Goal: Task Accomplishment & Management: Manage account settings

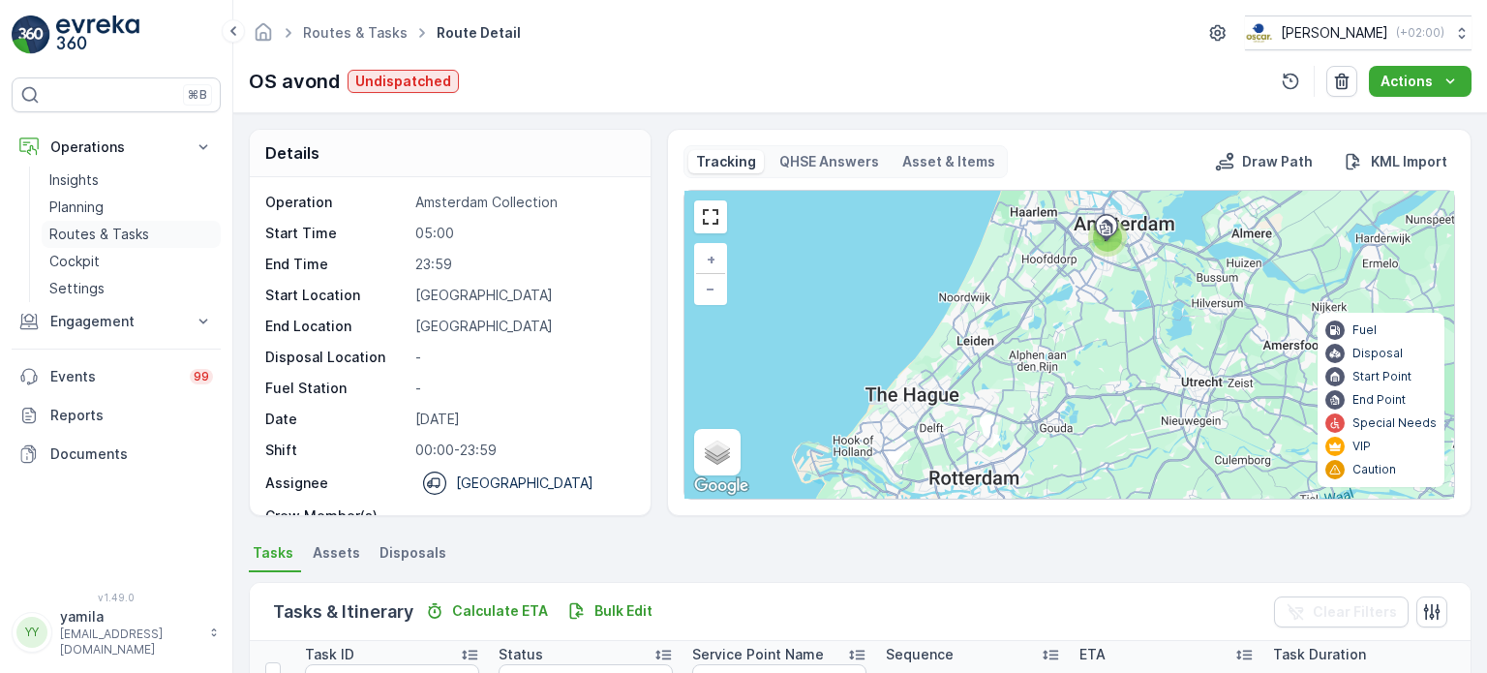
scroll to position [440, 0]
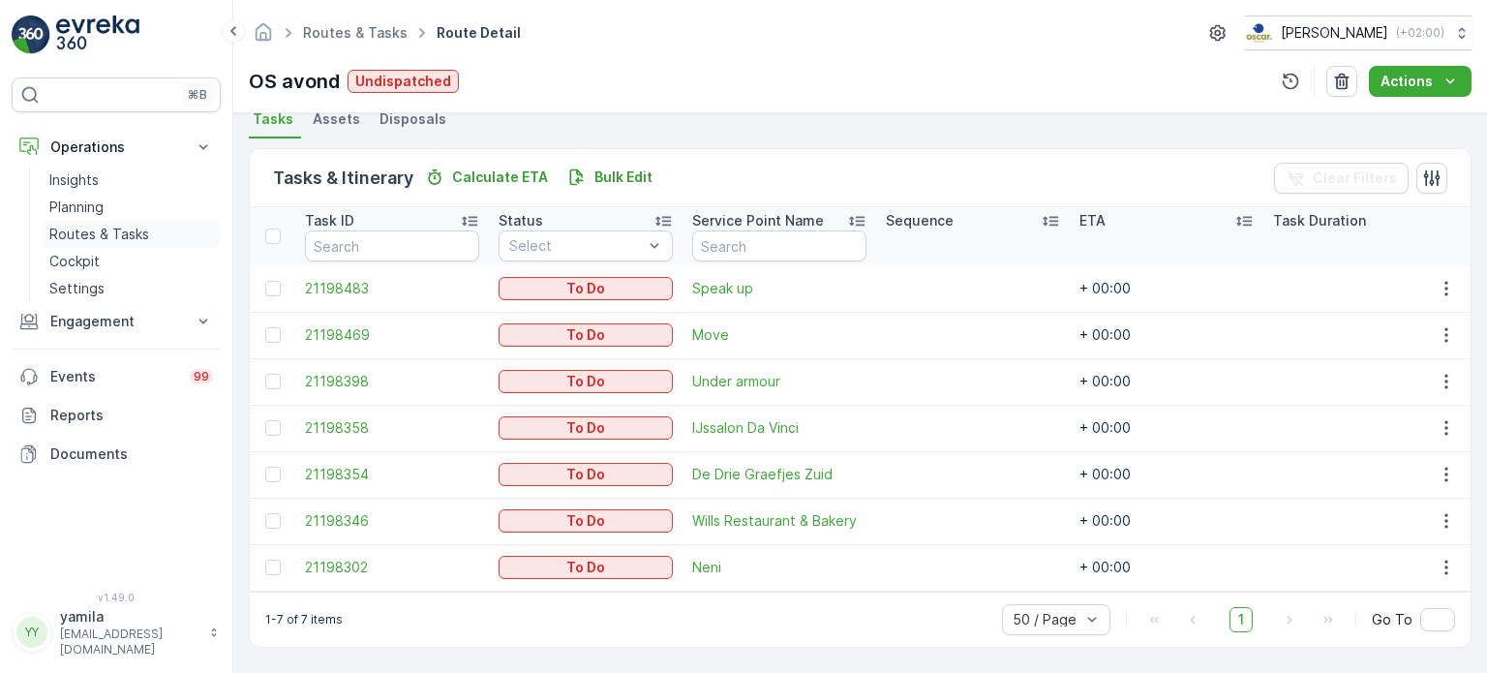
click at [128, 246] on link "Routes & Tasks" at bounding box center [131, 234] width 179 height 27
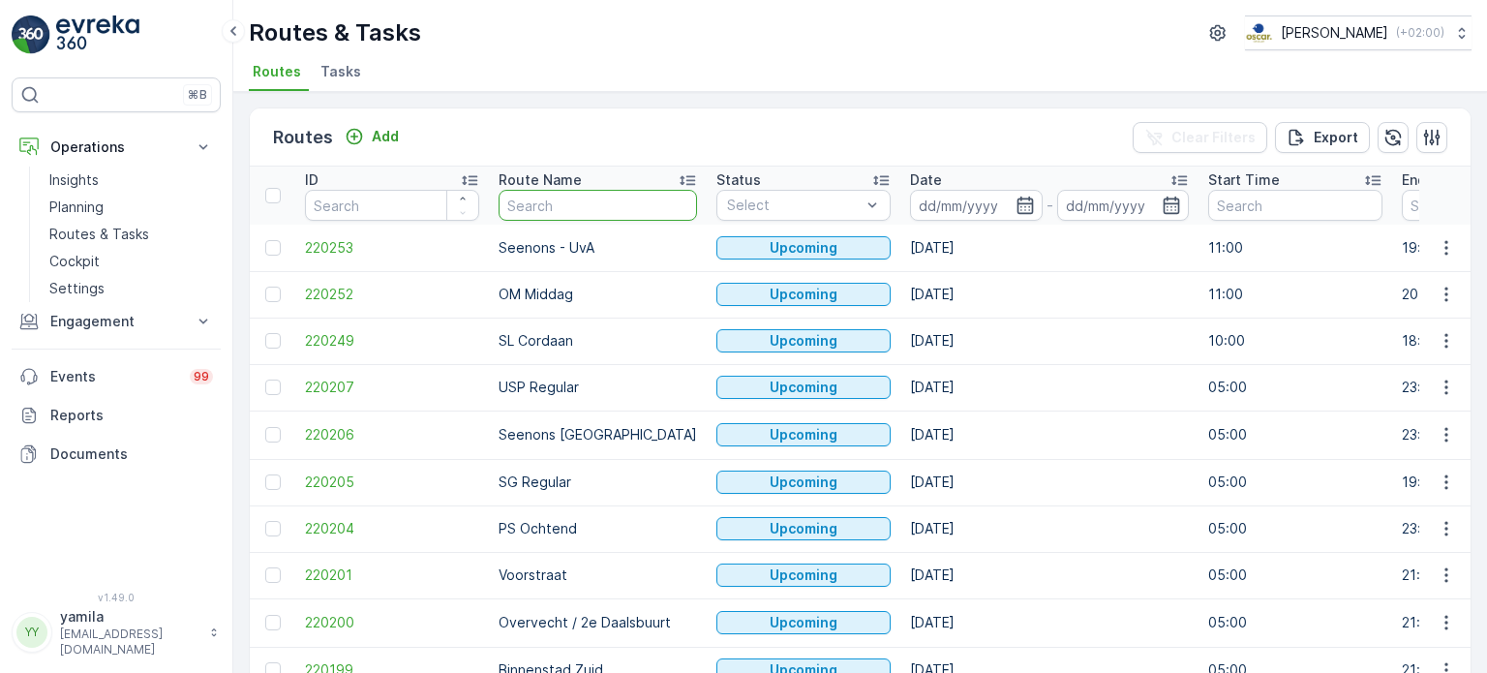
click at [542, 198] on input "text" at bounding box center [598, 205] width 198 height 31
click at [356, 76] on li "Tasks" at bounding box center [343, 74] width 52 height 33
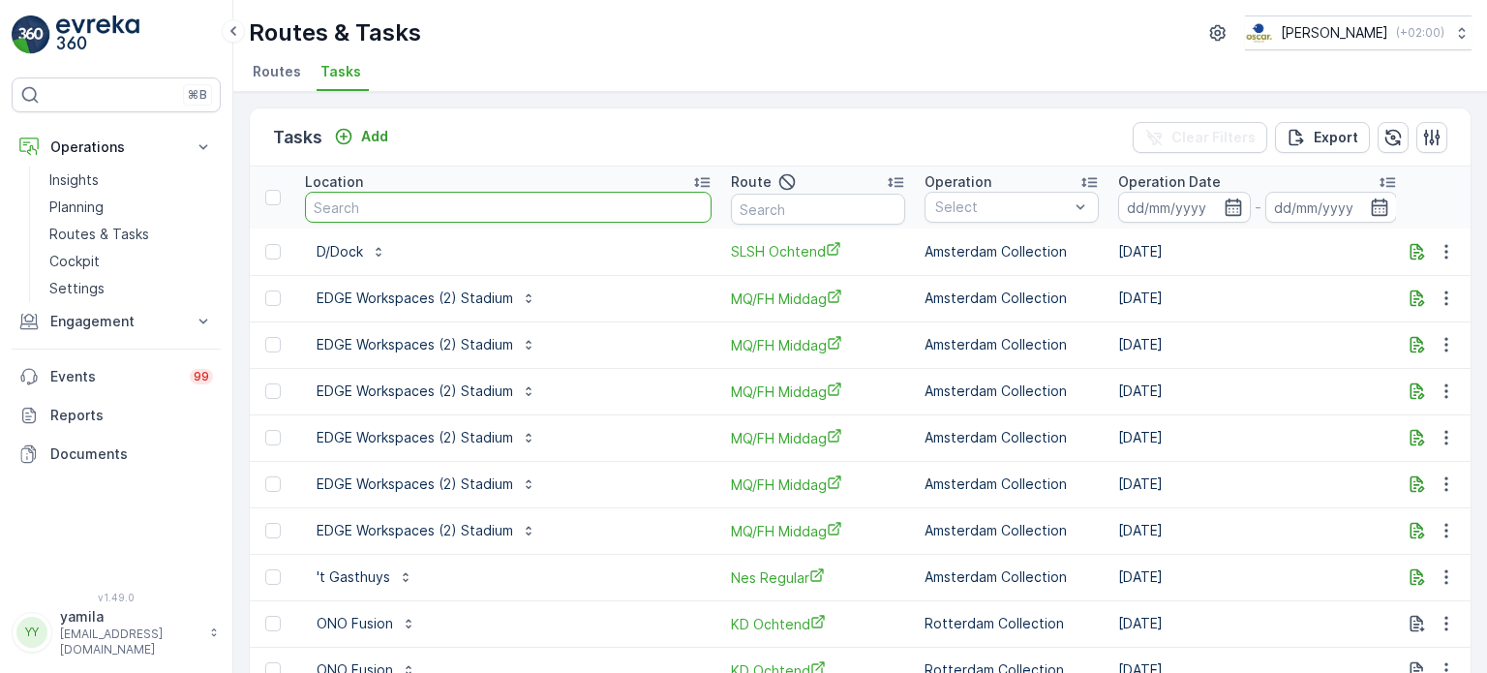
click at [356, 196] on input "text" at bounding box center [508, 207] width 407 height 31
type input "edge"
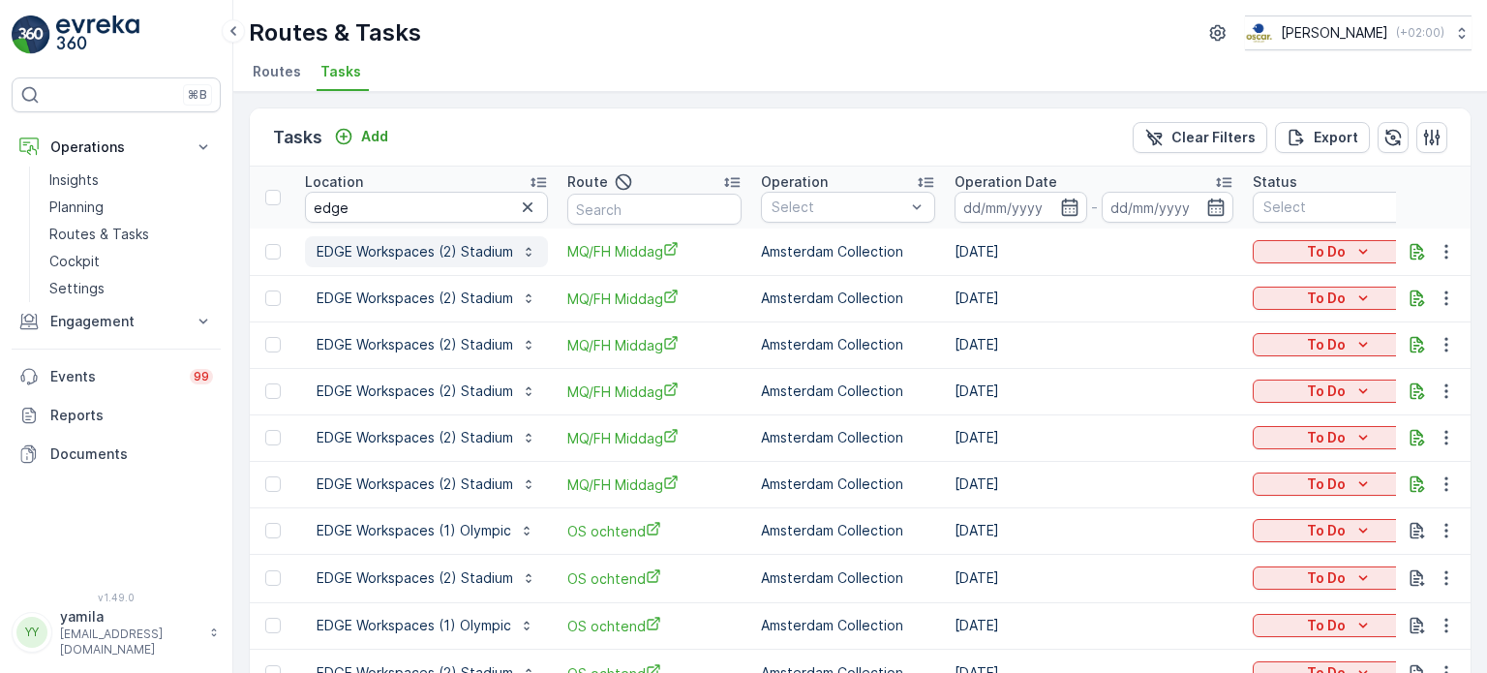
click at [464, 257] on p "EDGE Workspaces (2) Stadium" at bounding box center [415, 251] width 197 height 19
click at [154, 313] on p "Engagement" at bounding box center [116, 321] width 132 height 19
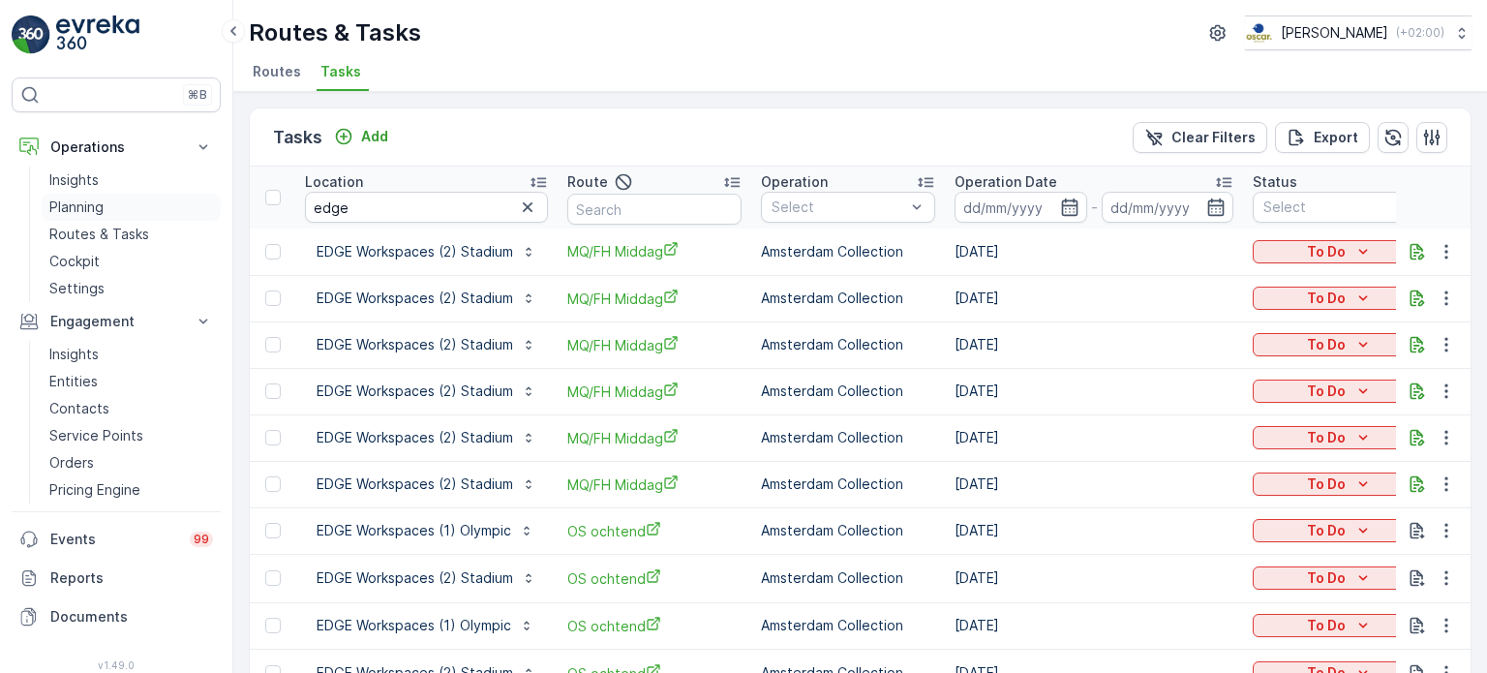
click at [101, 196] on link "Planning" at bounding box center [131, 207] width 179 height 27
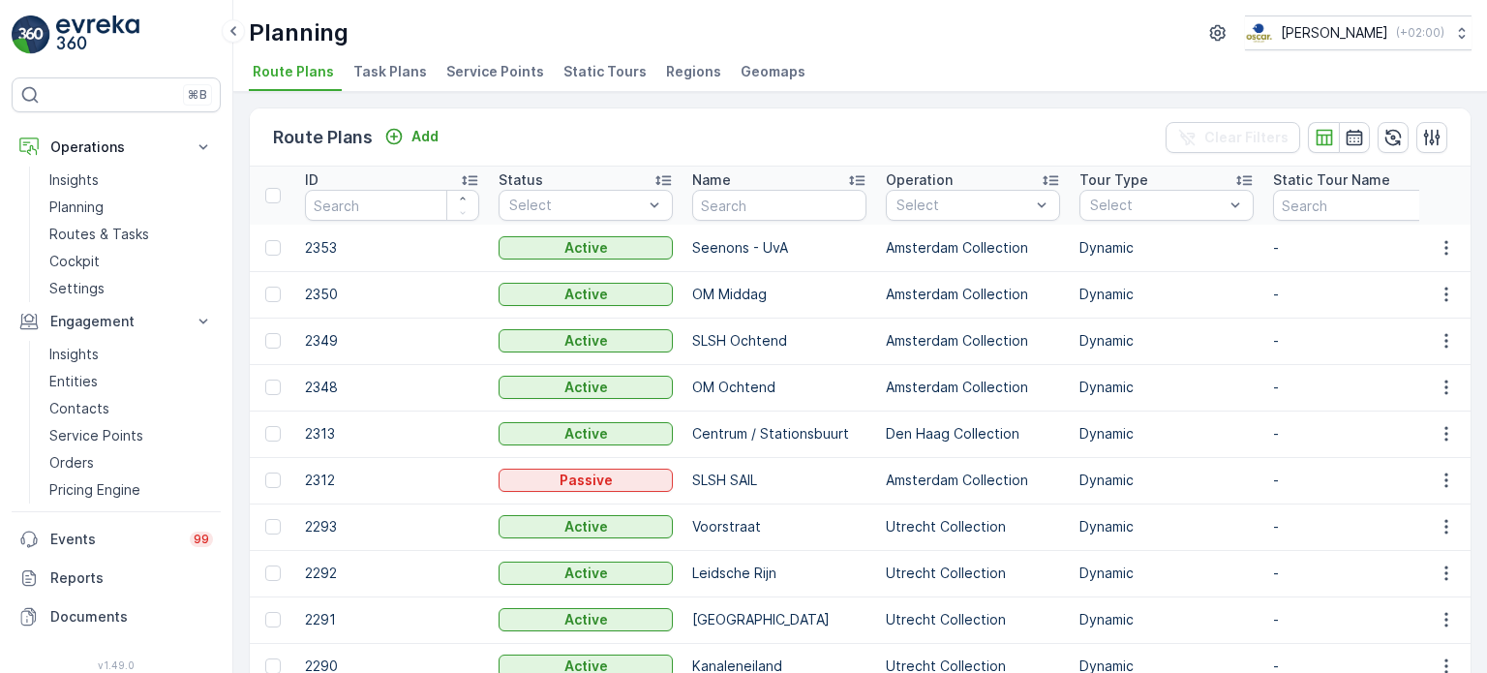
click at [393, 77] on span "Task Plans" at bounding box center [390, 71] width 74 height 19
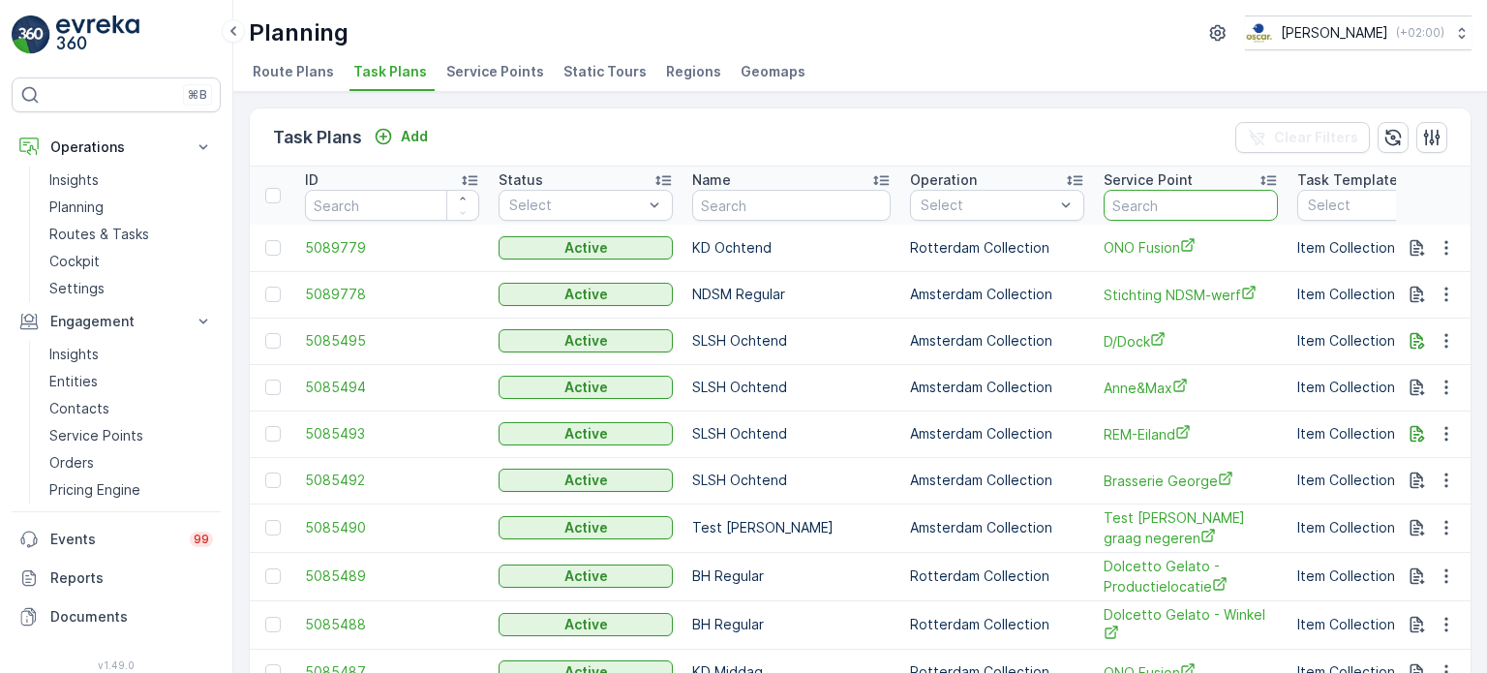
click at [1118, 206] on input "text" at bounding box center [1191, 205] width 174 height 31
type input "edge"
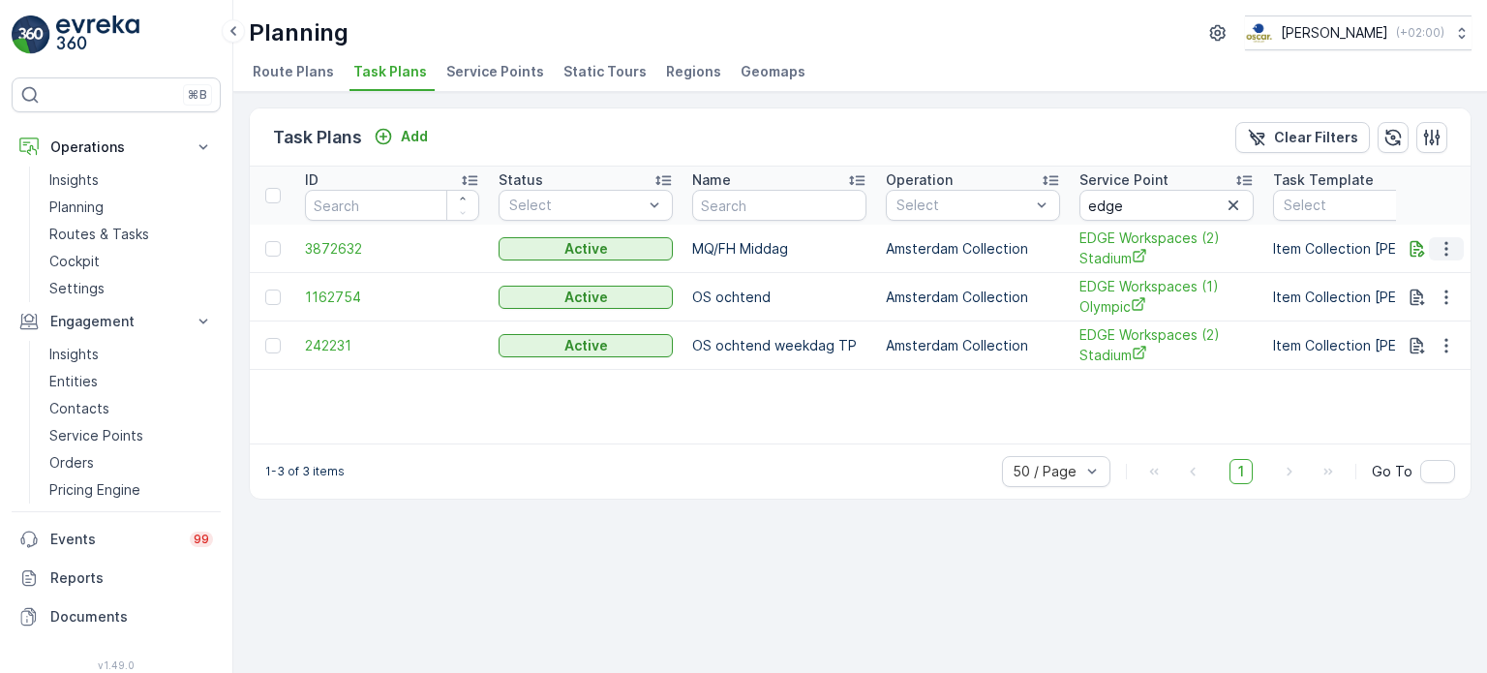
click at [1449, 246] on icon "button" at bounding box center [1446, 248] width 19 height 19
click at [1417, 309] on span "Edit Task Plan" at bounding box center [1412, 302] width 90 height 19
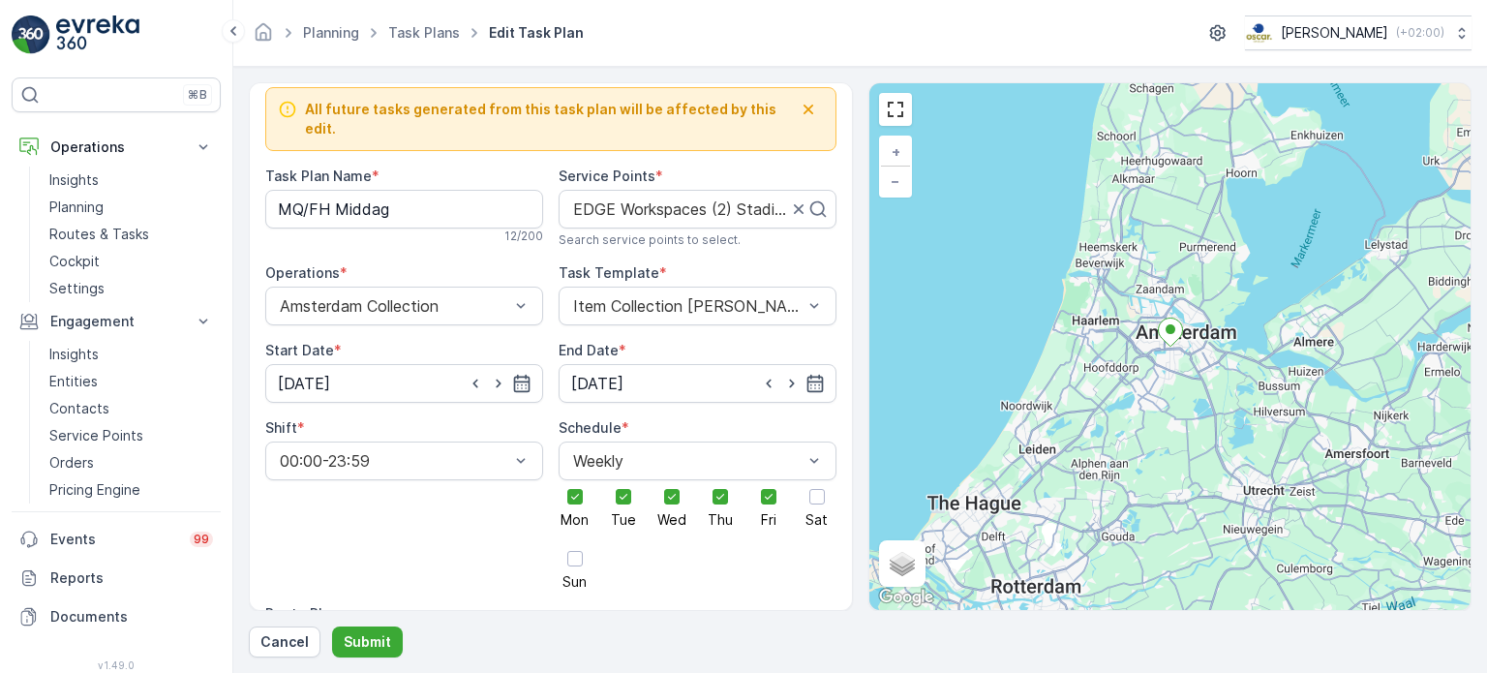
scroll to position [12, 0]
drag, startPoint x: 536, startPoint y: 487, endPoint x: 421, endPoint y: 181, distance: 326.9
click at [421, 190] on Name "MQ/FH Middag" at bounding box center [404, 209] width 278 height 39
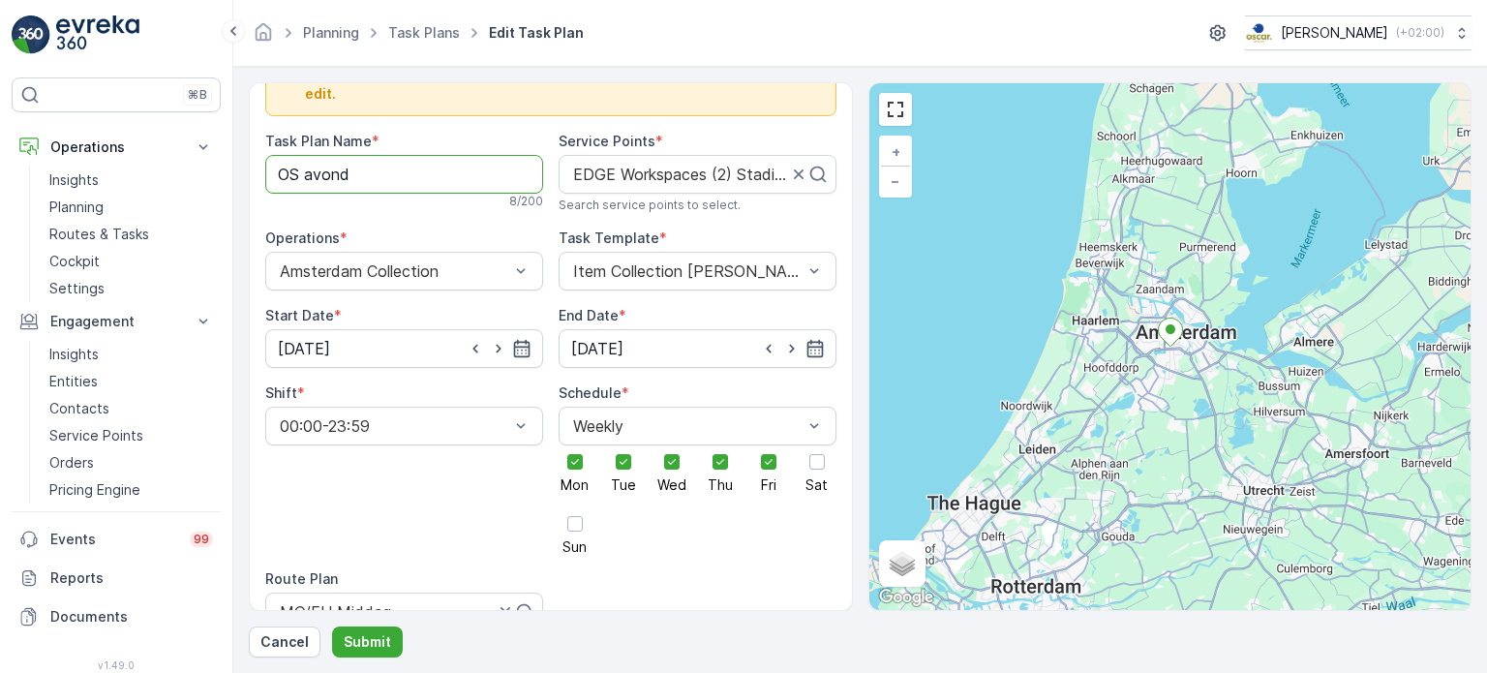
scroll to position [48, 0]
drag, startPoint x: 383, startPoint y: 161, endPoint x: 306, endPoint y: 154, distance: 77.7
click at [306, 154] on Name "OS avond" at bounding box center [404, 172] width 278 height 39
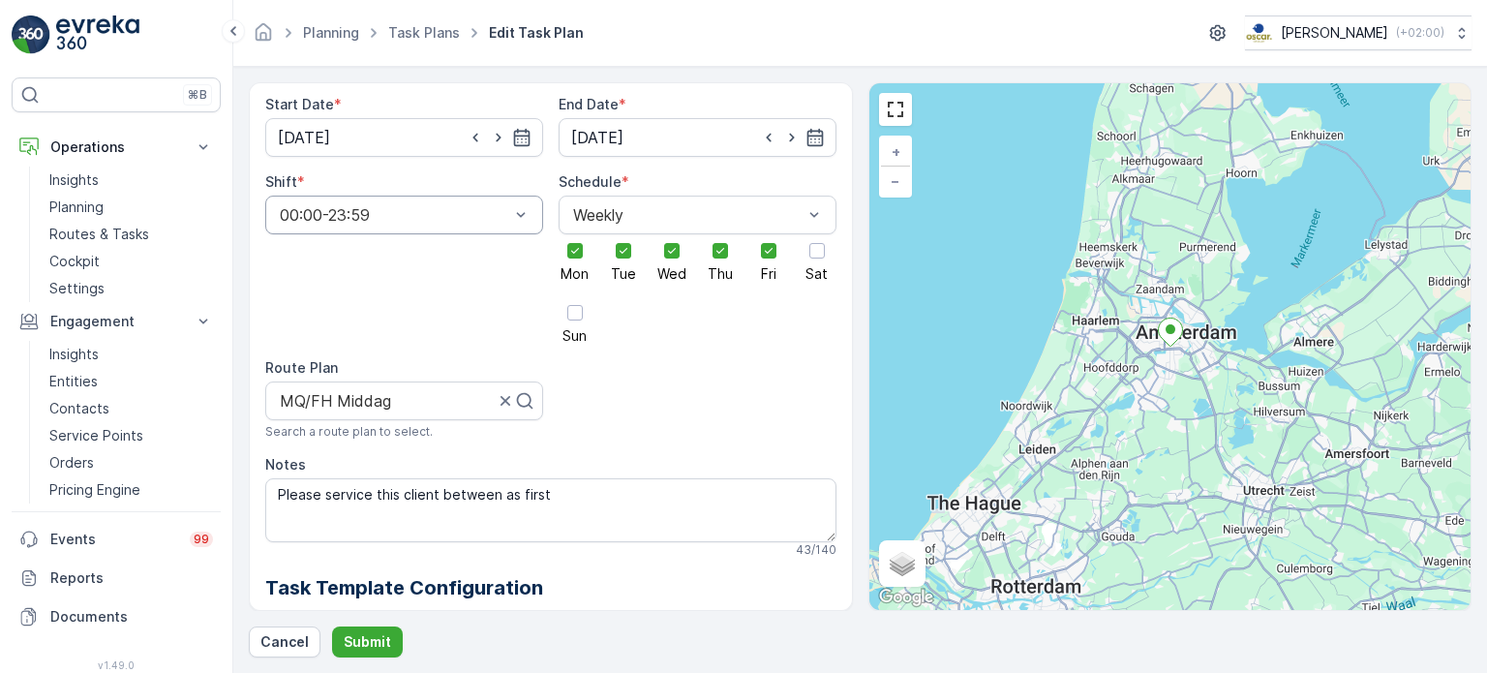
scroll to position [262, 0]
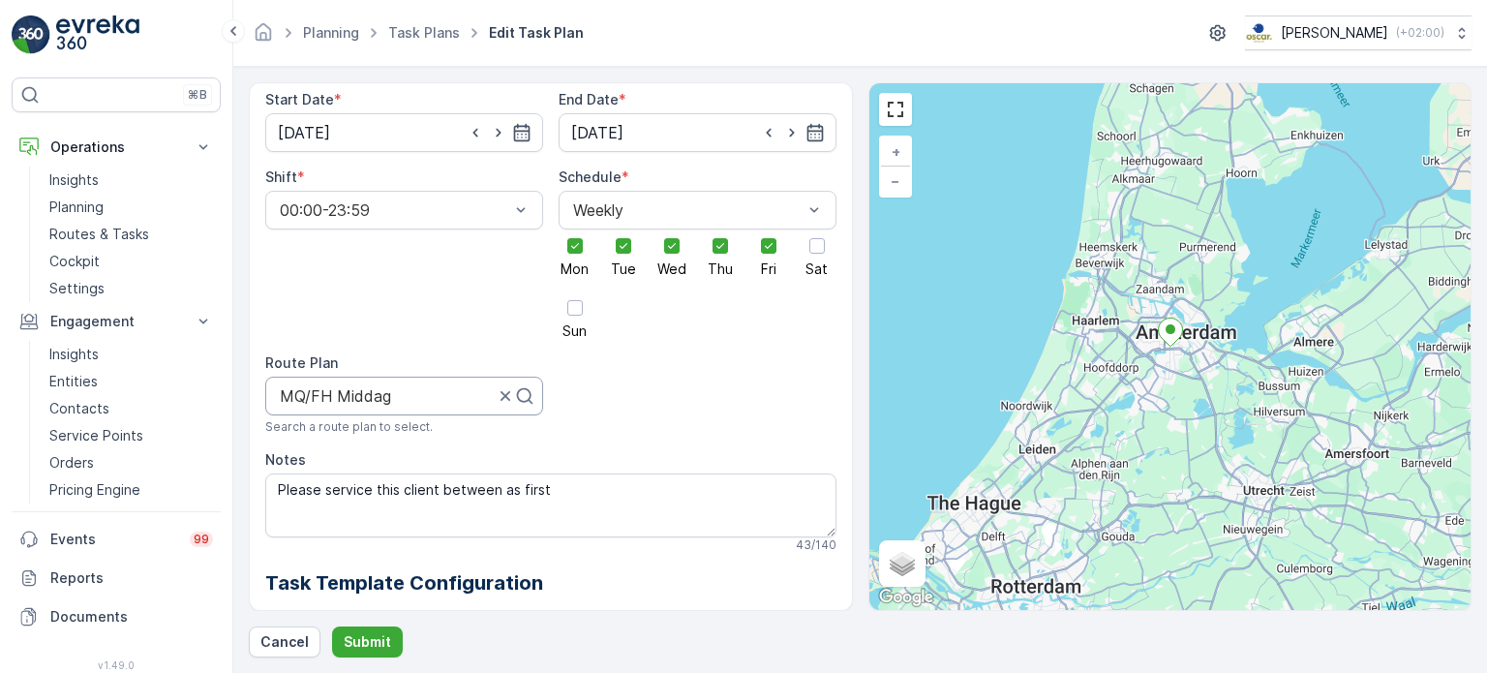
type Name "OS middag"
click at [455, 387] on div at bounding box center [387, 395] width 218 height 17
click at [498, 387] on div at bounding box center [396, 395] width 237 height 17
click at [533, 379] on div "Search" at bounding box center [404, 396] width 278 height 39
click at [523, 386] on icon at bounding box center [524, 395] width 19 height 19
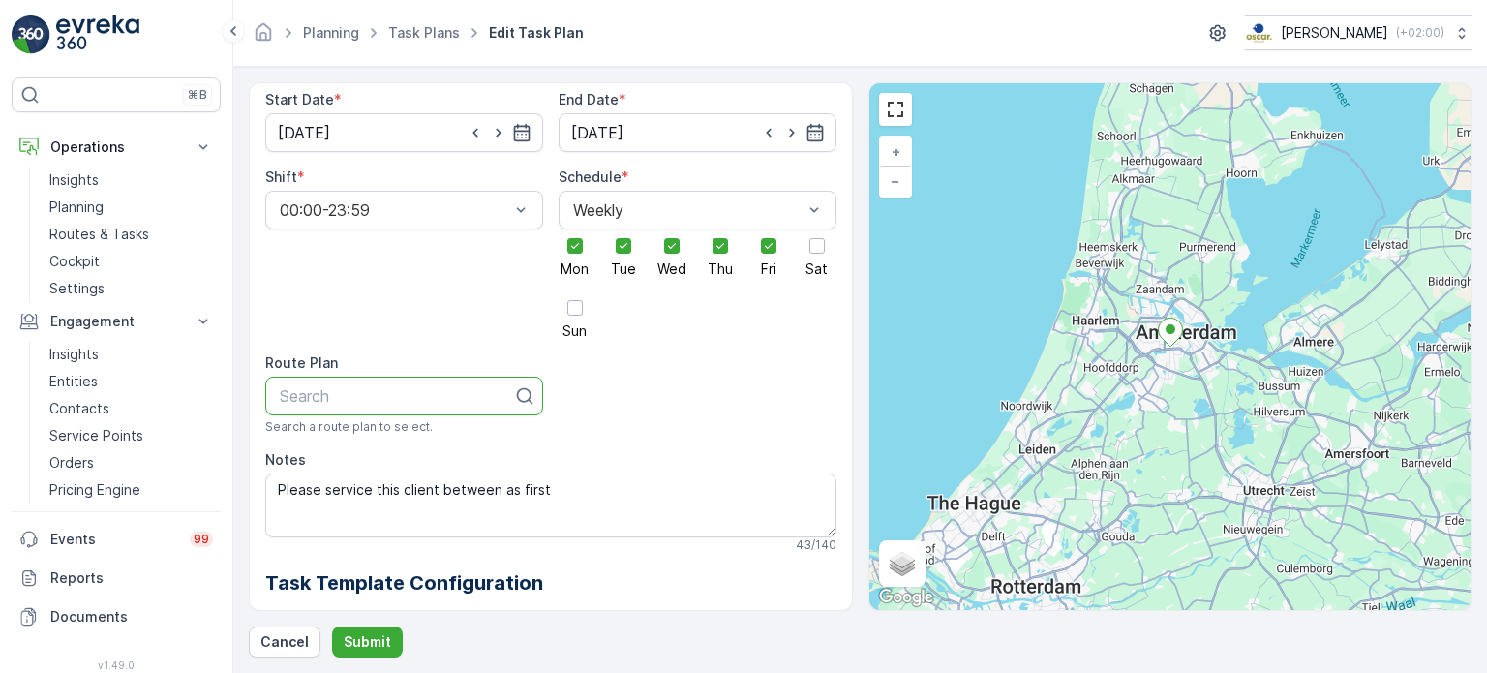
click at [523, 386] on icon at bounding box center [524, 395] width 19 height 19
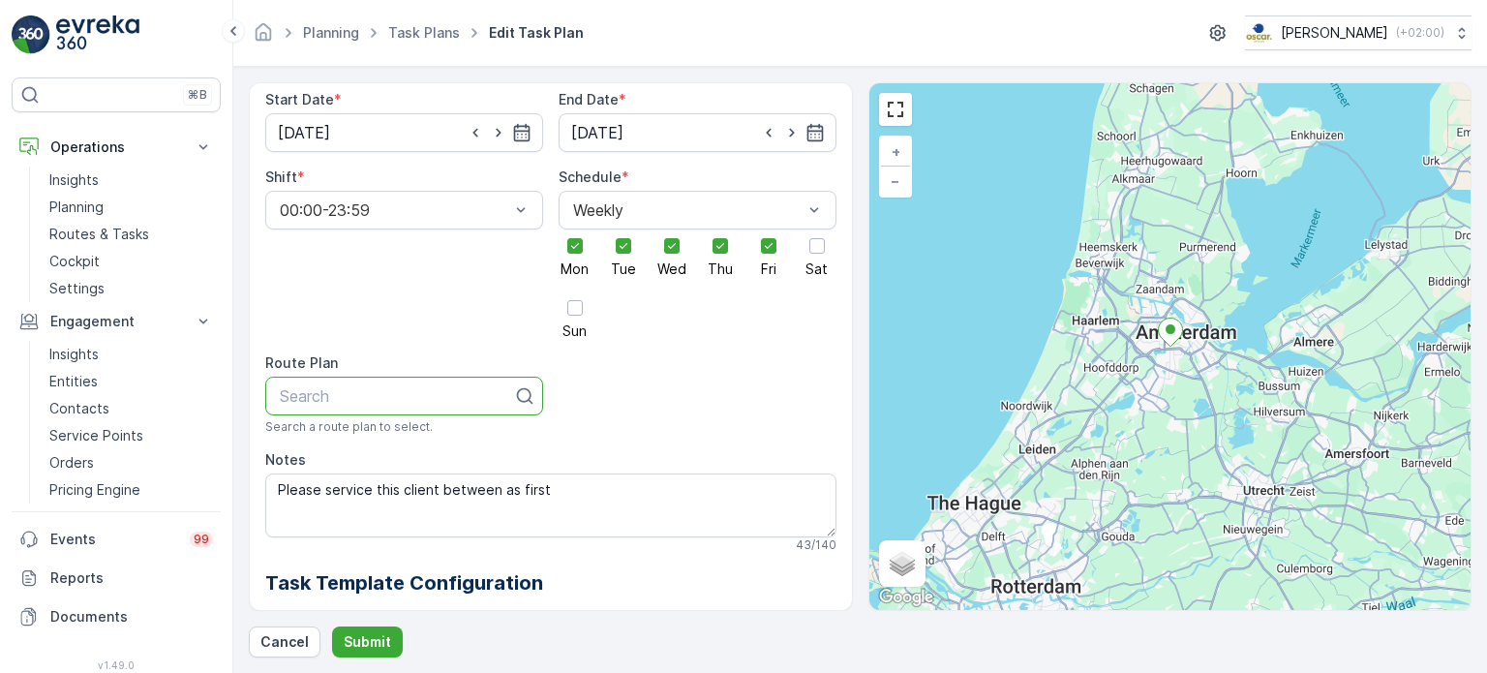
click at [438, 387] on div at bounding box center [396, 395] width 237 height 17
type input "os avon"
click at [387, 435] on div "OS avond" at bounding box center [404, 443] width 255 height 17
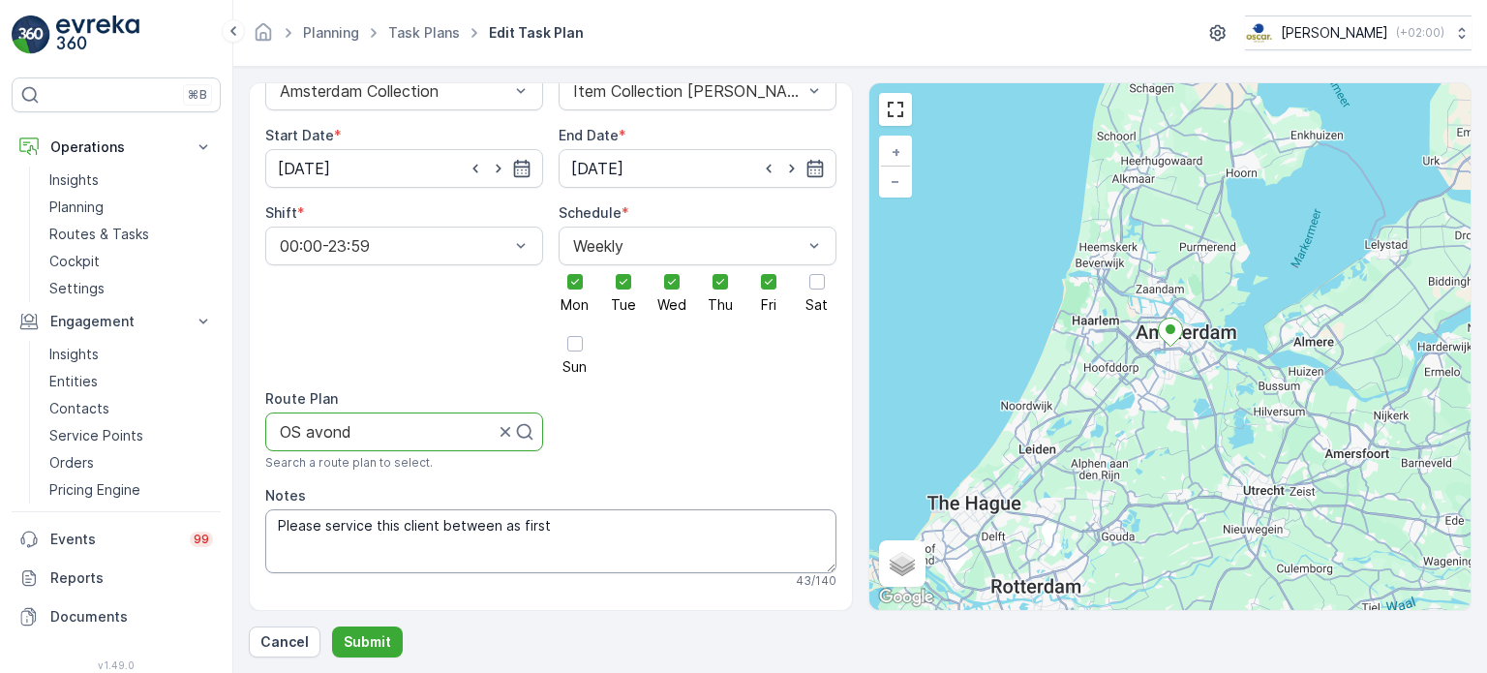
scroll to position [248, 0]
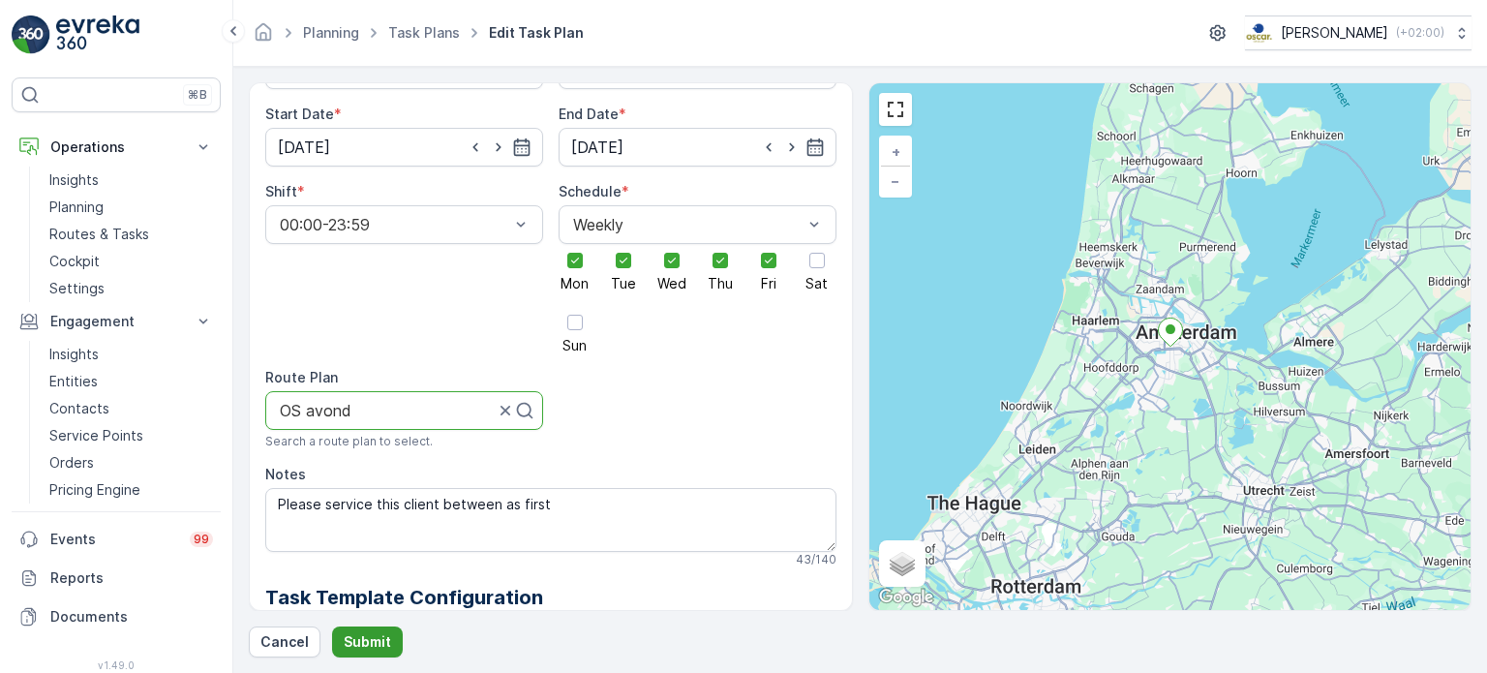
click at [368, 632] on p "Submit" at bounding box center [367, 641] width 47 height 19
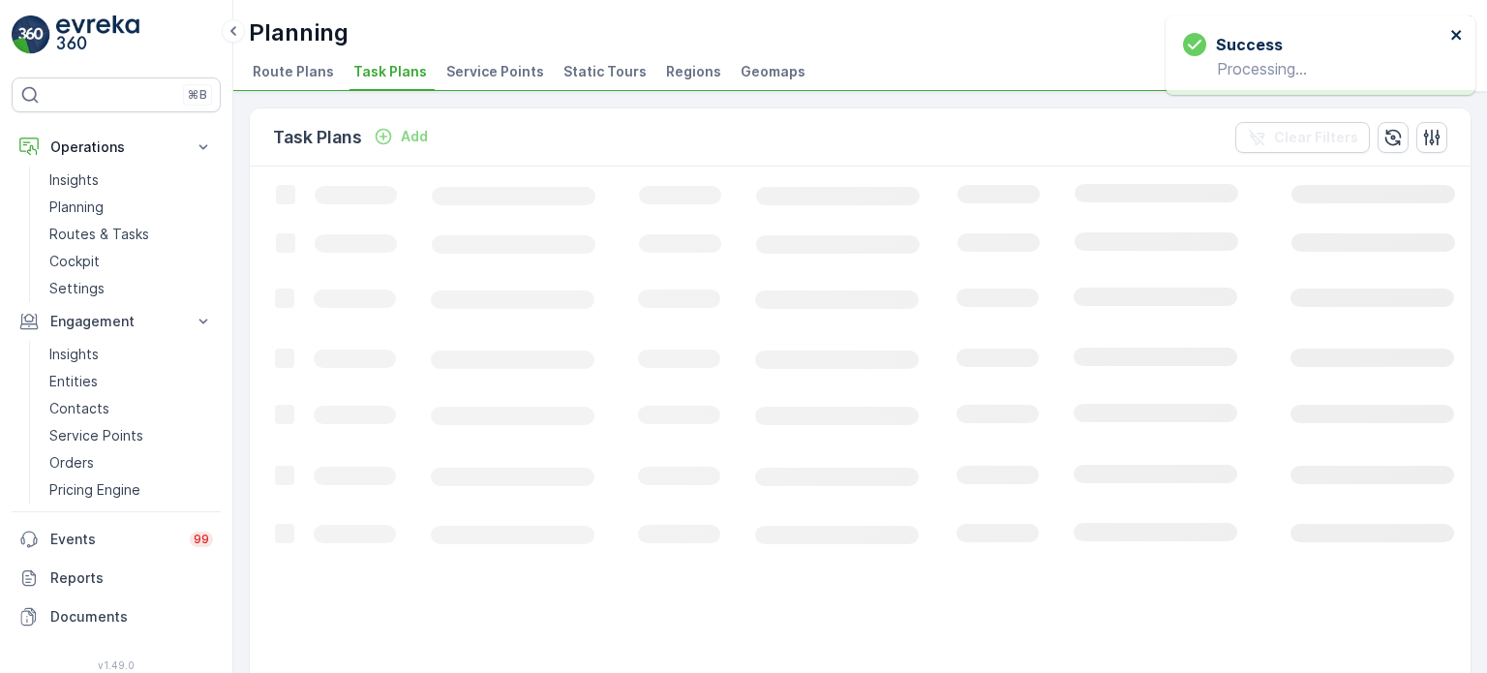
click at [1453, 32] on icon "close" at bounding box center [1456, 35] width 10 height 10
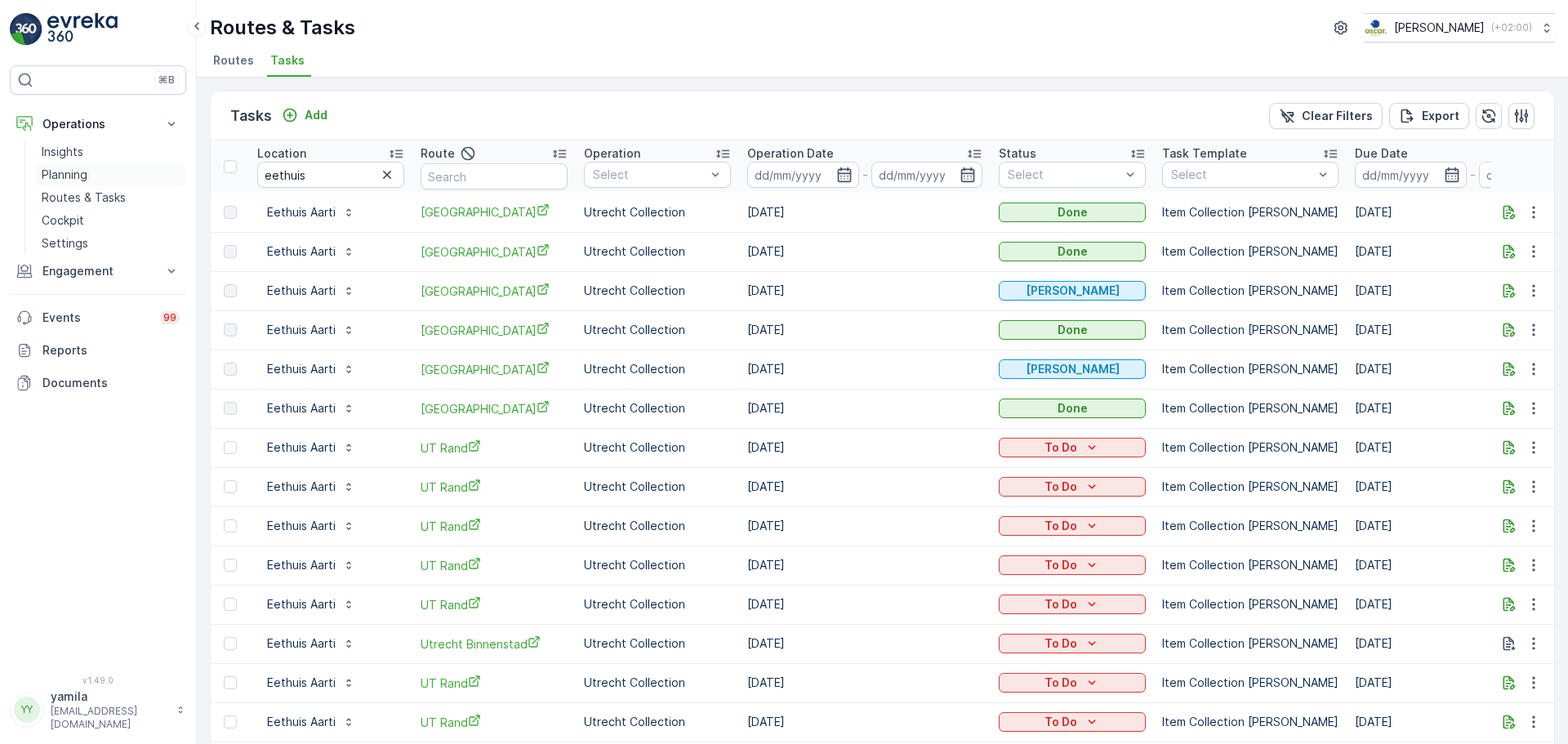
scroll to position [185, 0]
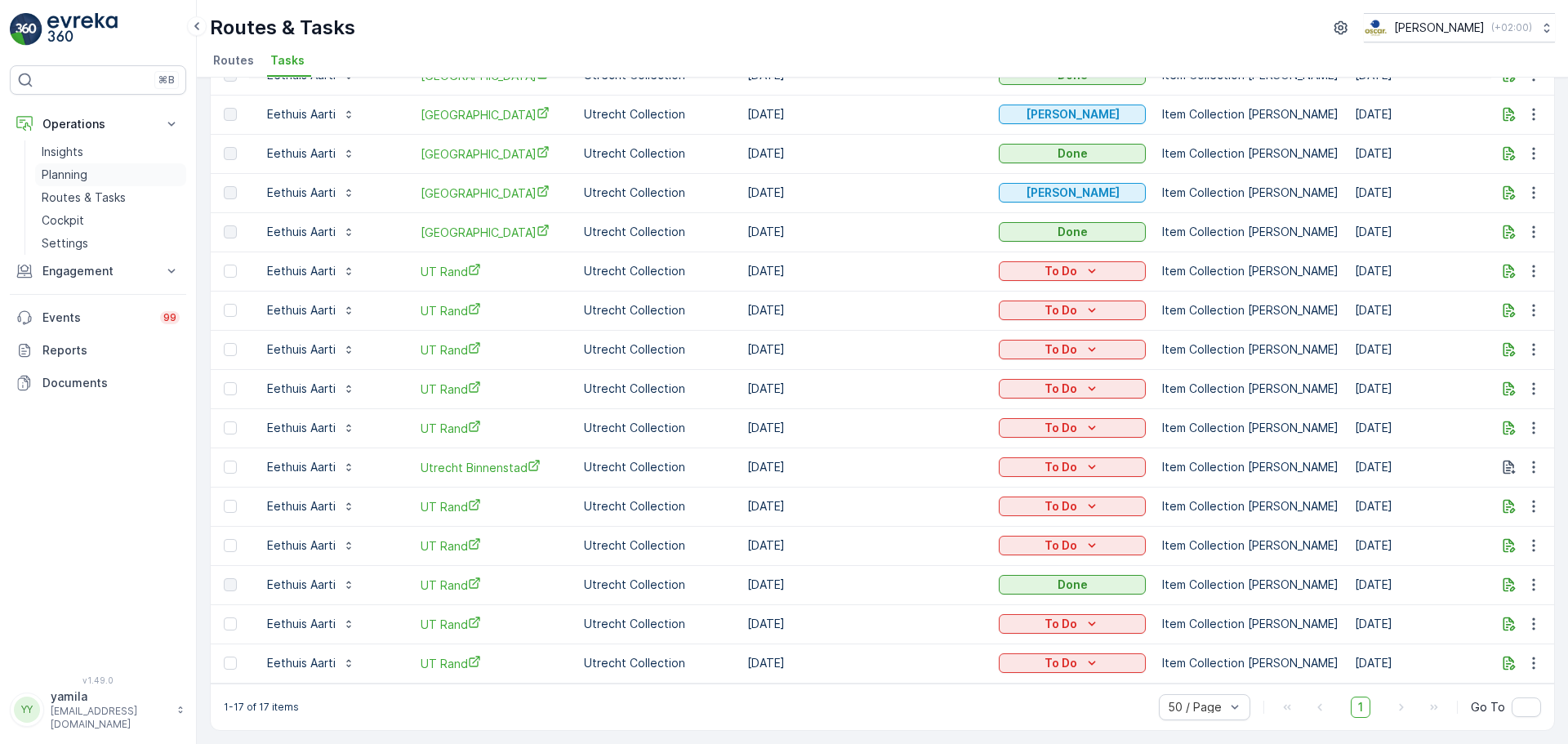
click at [123, 184] on link "Planning" at bounding box center [110, 175] width 151 height 23
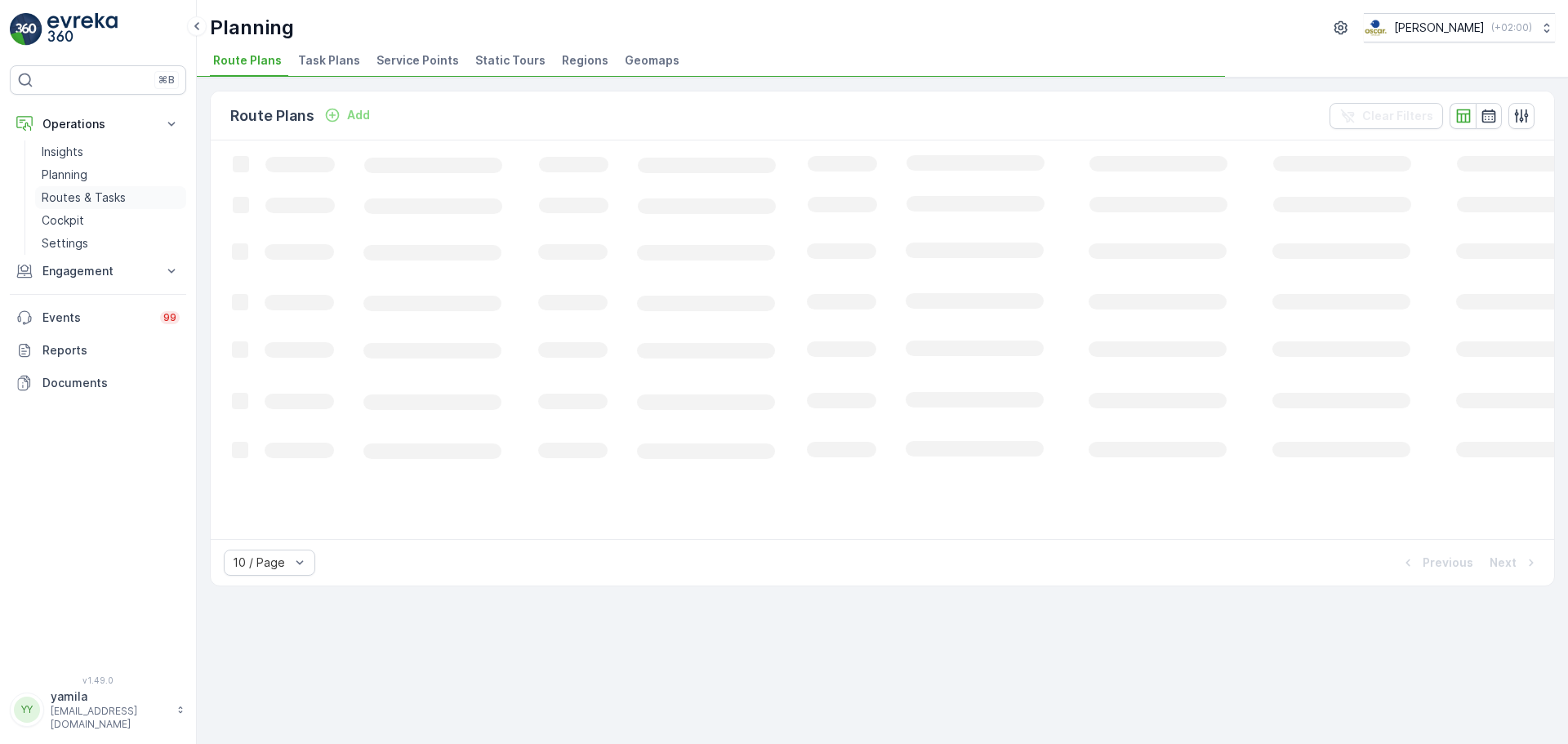
click at [117, 199] on p "Routes & Tasks" at bounding box center [84, 197] width 84 height 16
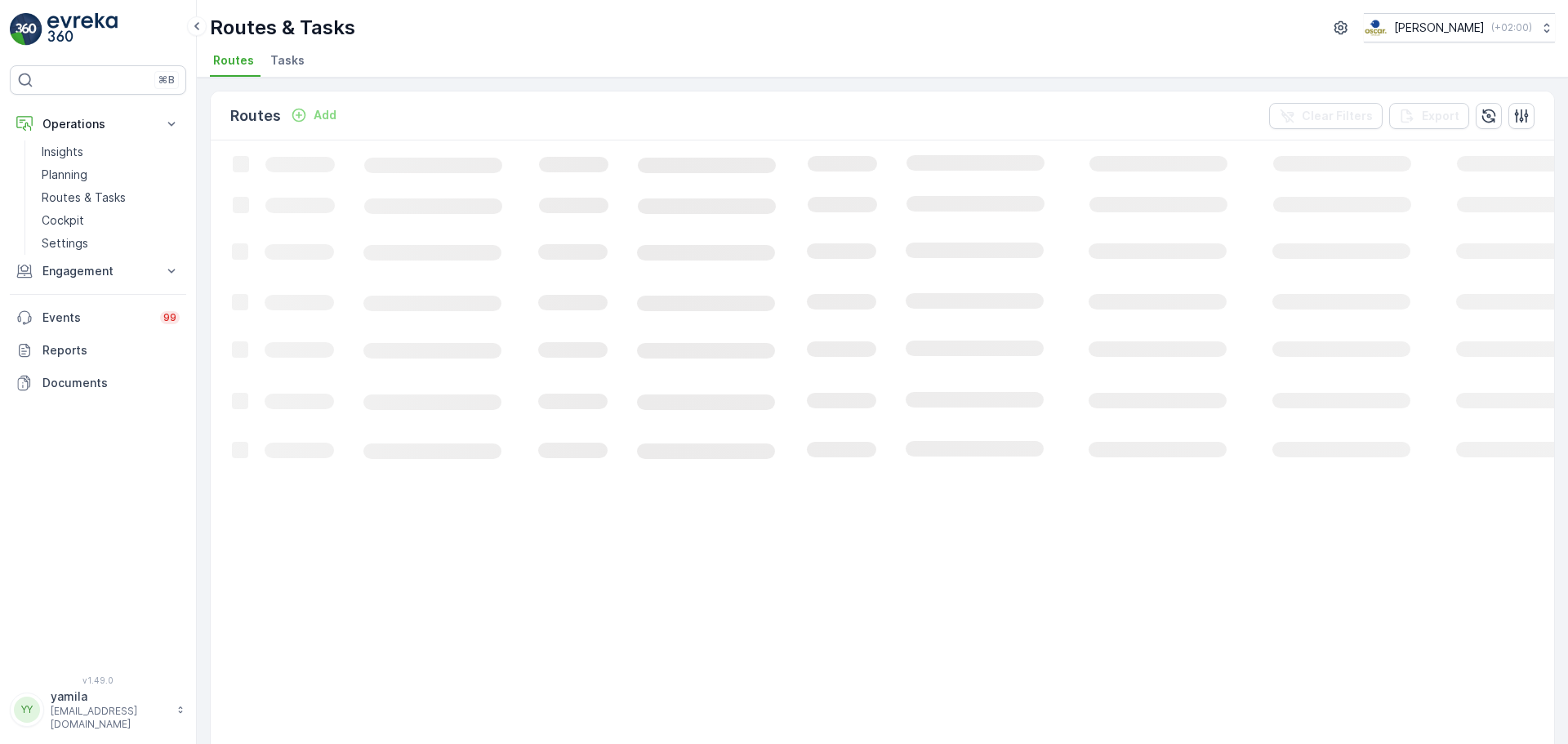
click at [288, 59] on span "Tasks" at bounding box center [287, 60] width 35 height 16
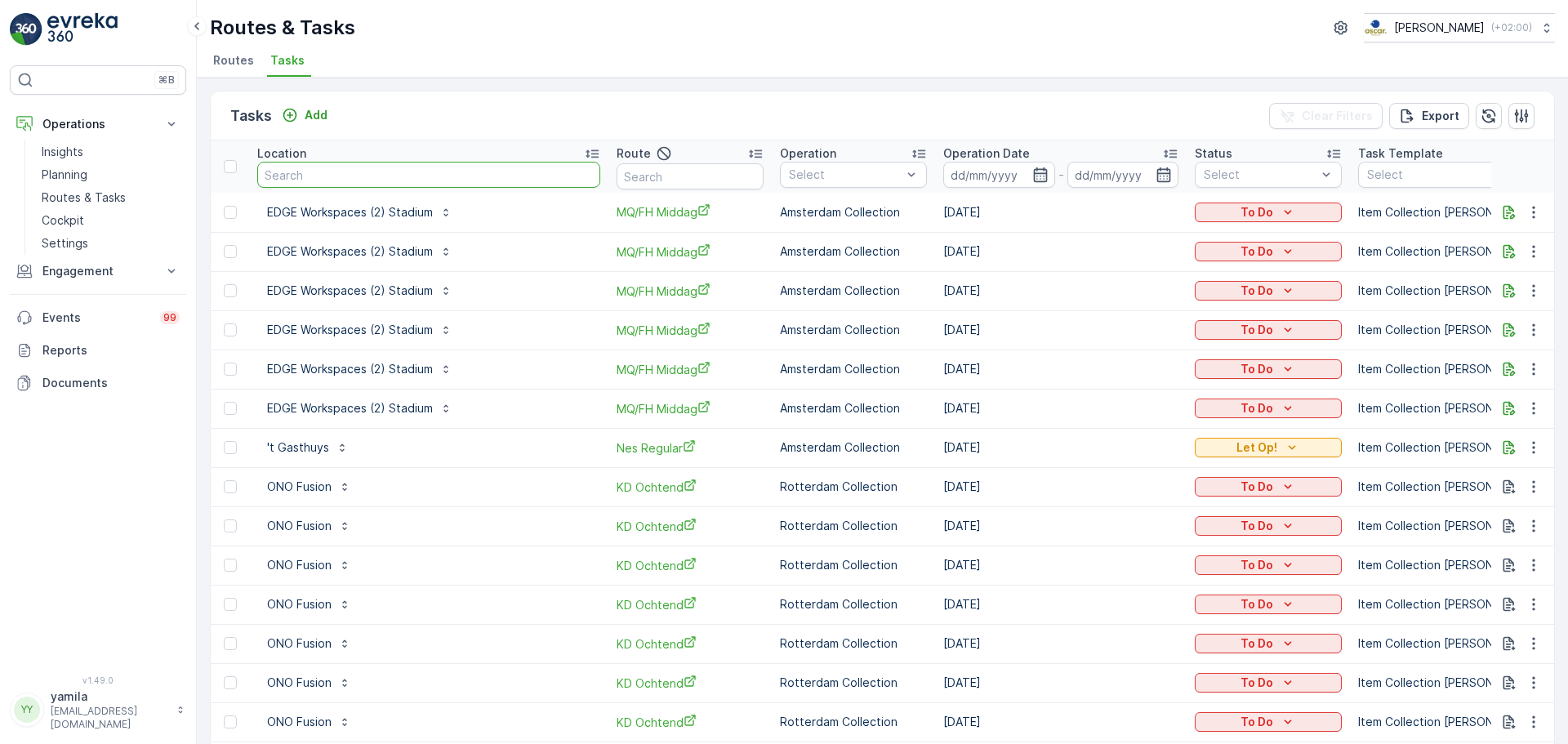
click at [301, 174] on input "text" at bounding box center [428, 175] width 343 height 26
type input "statiegeld"
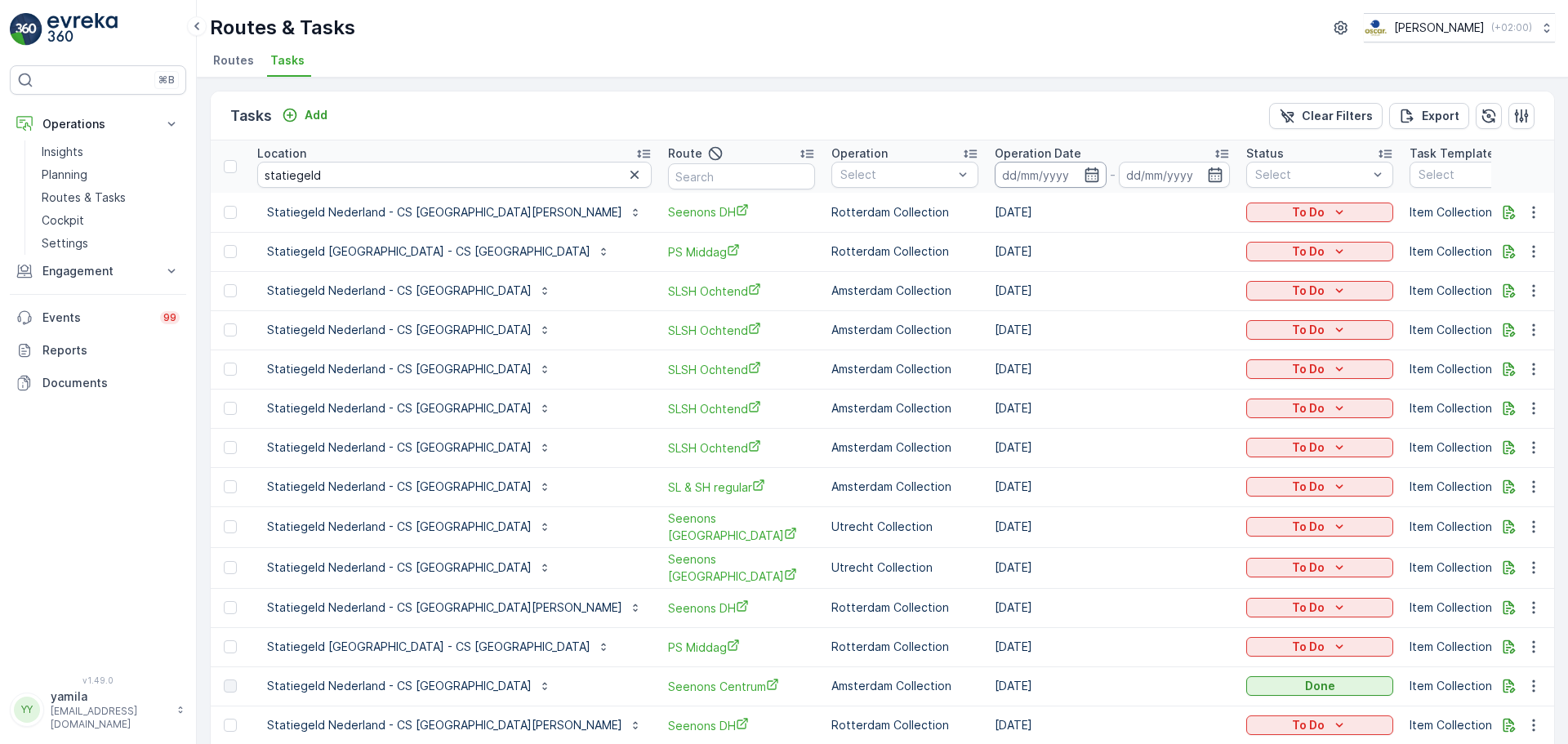
click at [994, 175] on input at bounding box center [1050, 175] width 112 height 26
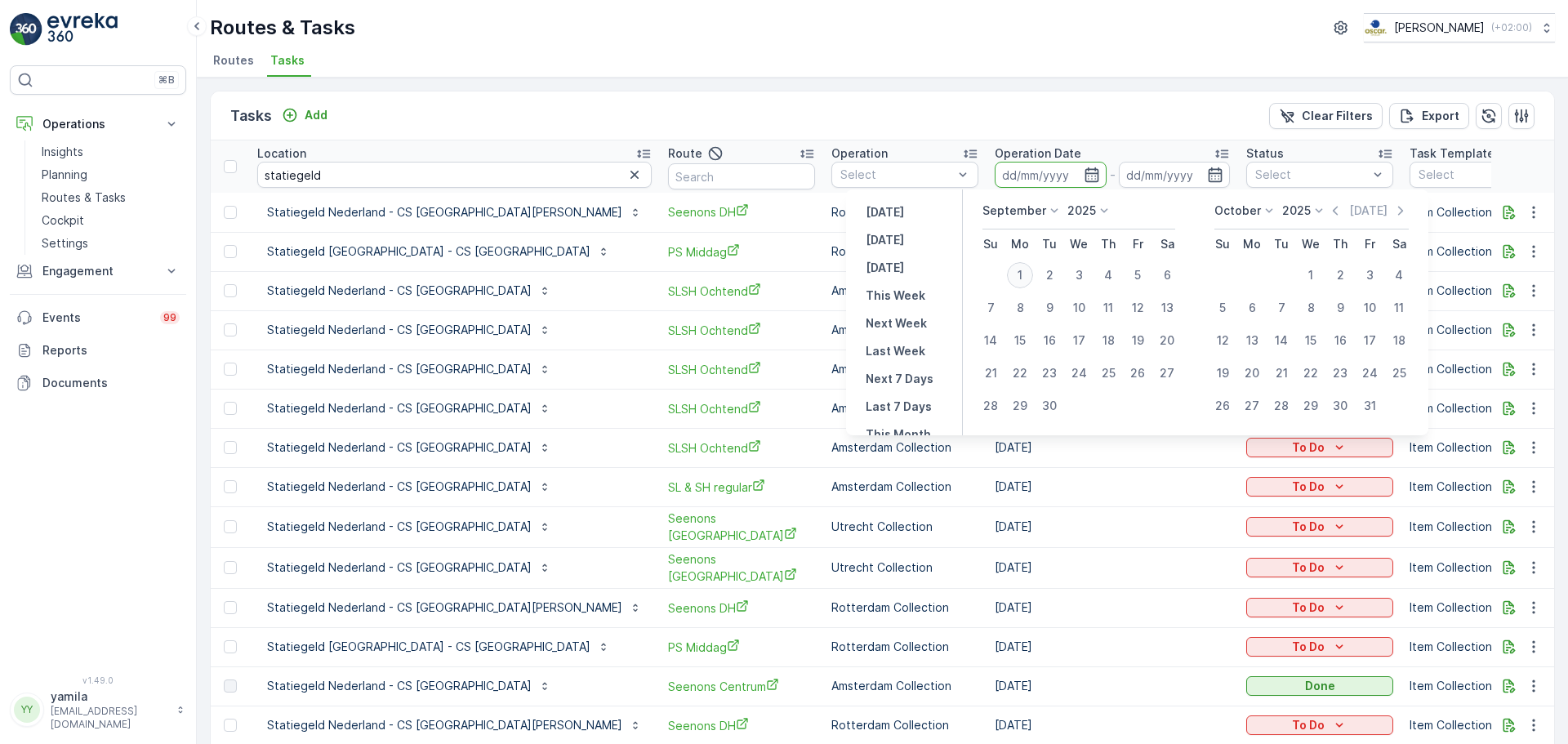
click at [1018, 279] on div "1" at bounding box center [1020, 275] width 26 height 26
type input "[DATE]"
click at [1018, 279] on div "1" at bounding box center [1020, 275] width 26 height 26
type input "[DATE]"
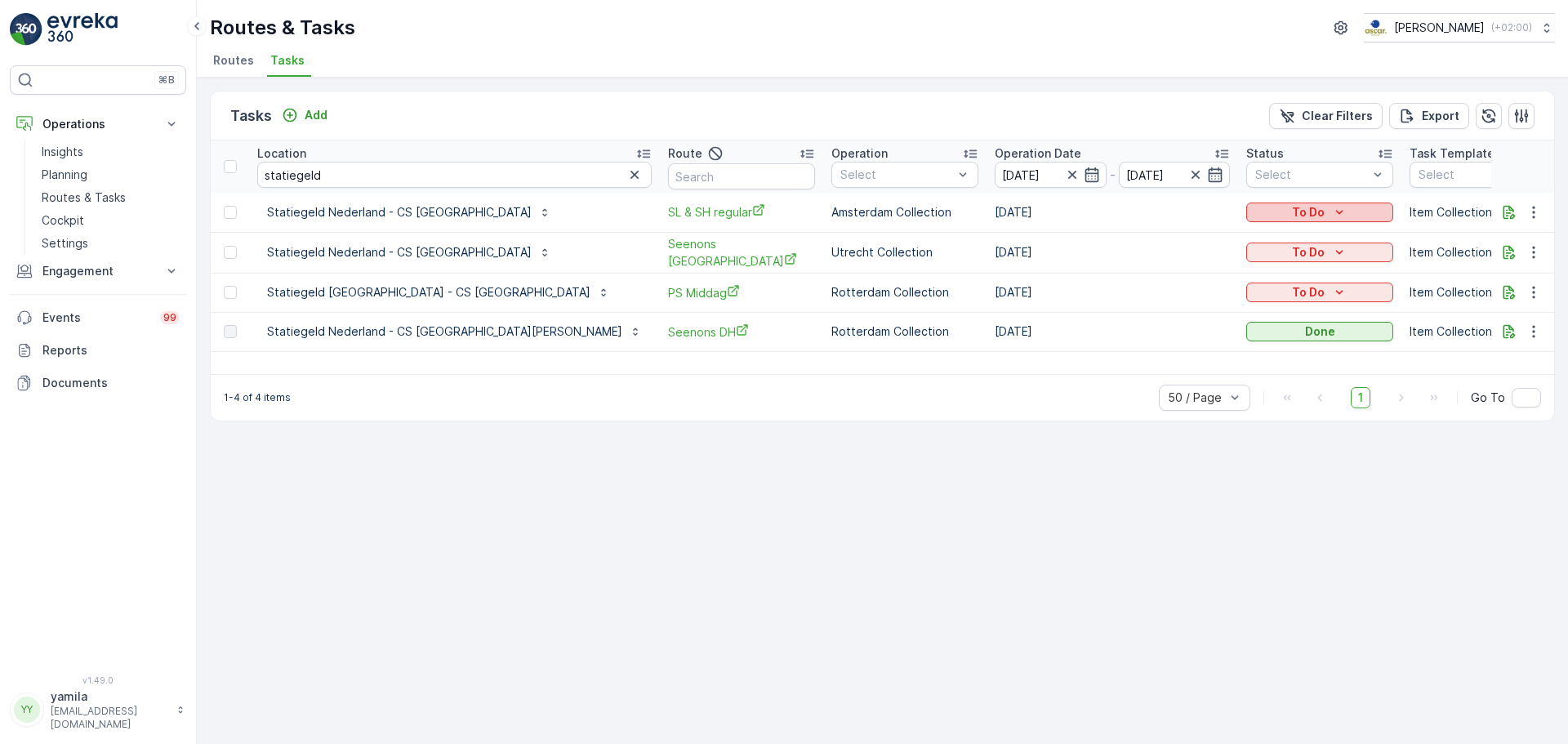
click at [1291, 216] on p "To Do" at bounding box center [1307, 212] width 33 height 16
click at [1134, 285] on span "Done" at bounding box center [1122, 282] width 30 height 16
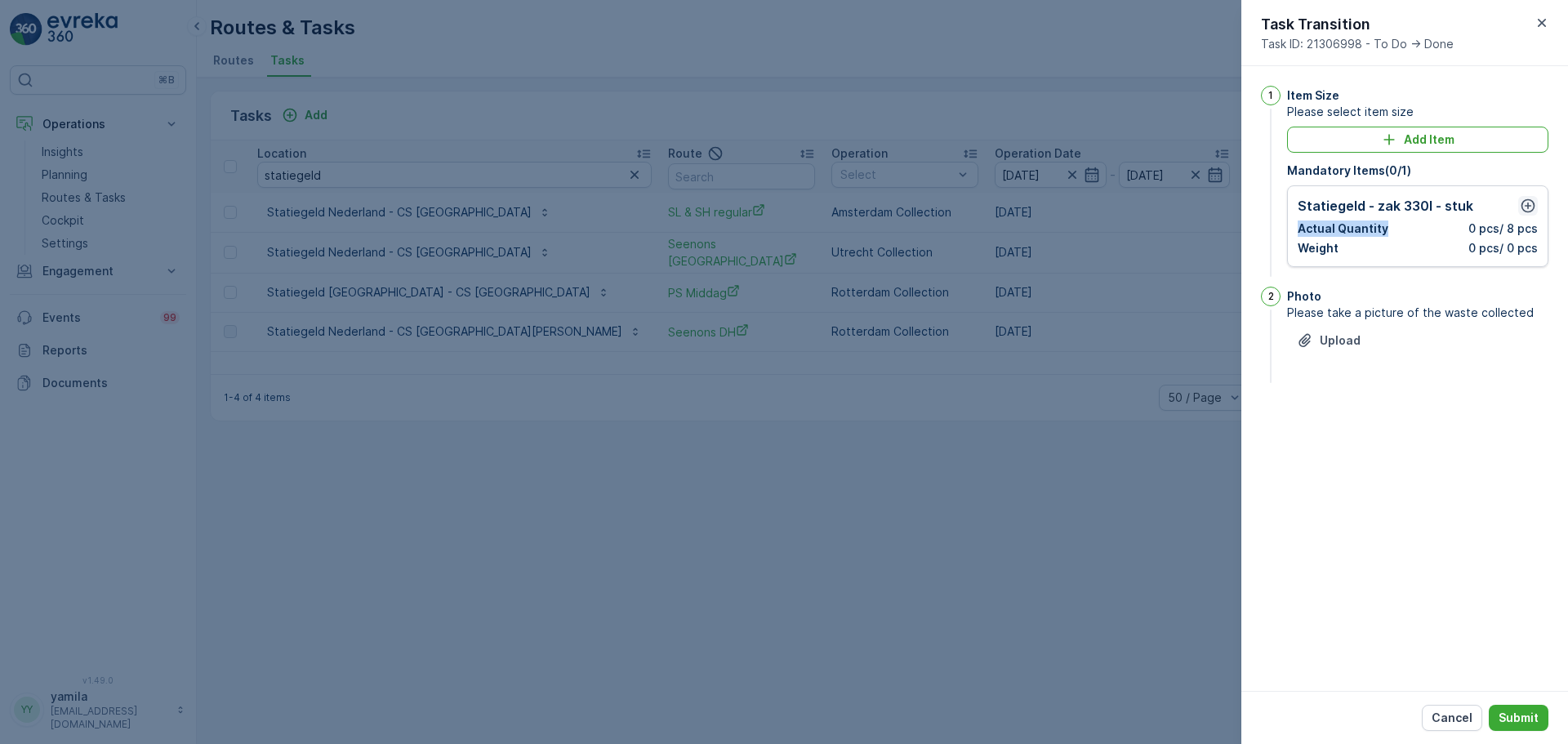
drag, startPoint x: 1399, startPoint y: 219, endPoint x: 1527, endPoint y: 211, distance: 128.2
click at [1527, 211] on div "Statiegeld - zak 330l - stuk Actual Quantity 0 pcs / 8 pcs Weight 0 pcs / 0 pcs" at bounding box center [1417, 226] width 240 height 61
click at [1527, 211] on icon "button" at bounding box center [1528, 205] width 16 height 16
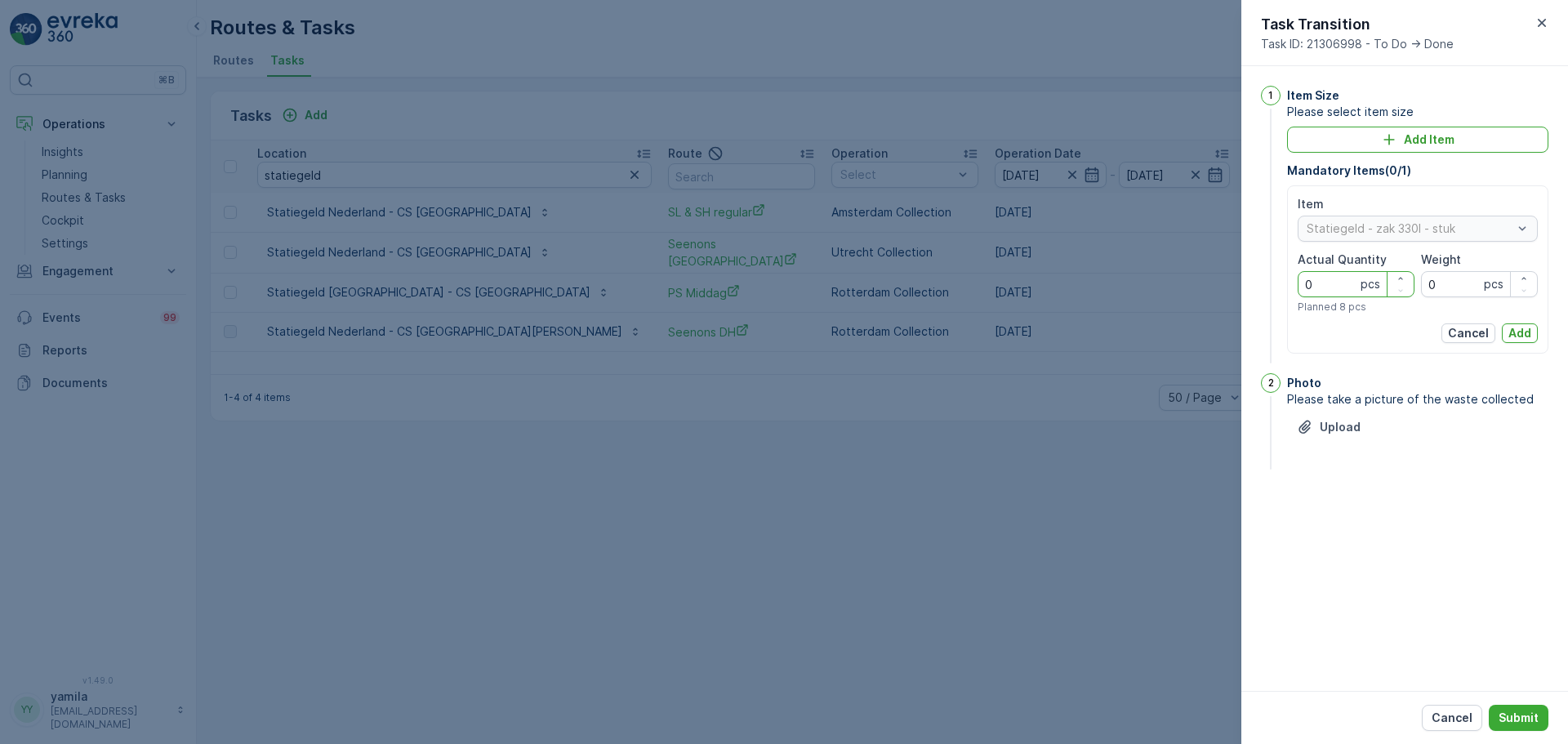
click at [1337, 282] on Quantity "0" at bounding box center [1355, 283] width 116 height 26
type Quantity "18"
click at [1527, 336] on div "Item Statiegeld - zak 330l - stuk Actual Quantity 18 pcs Planned 8 pcs Weight 0…" at bounding box center [1418, 269] width 261 height 168
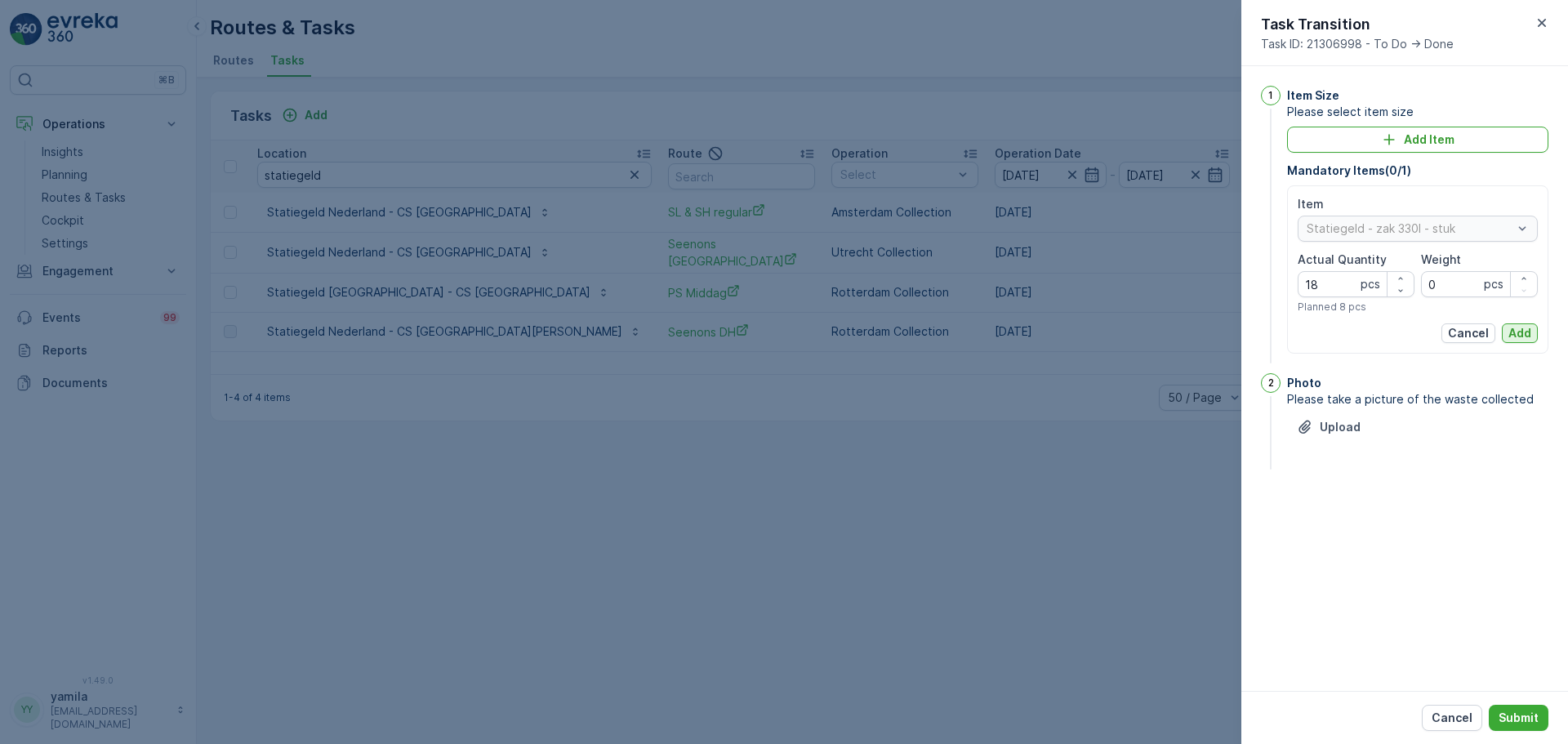
click at [1527, 336] on p "Add" at bounding box center [1519, 332] width 23 height 16
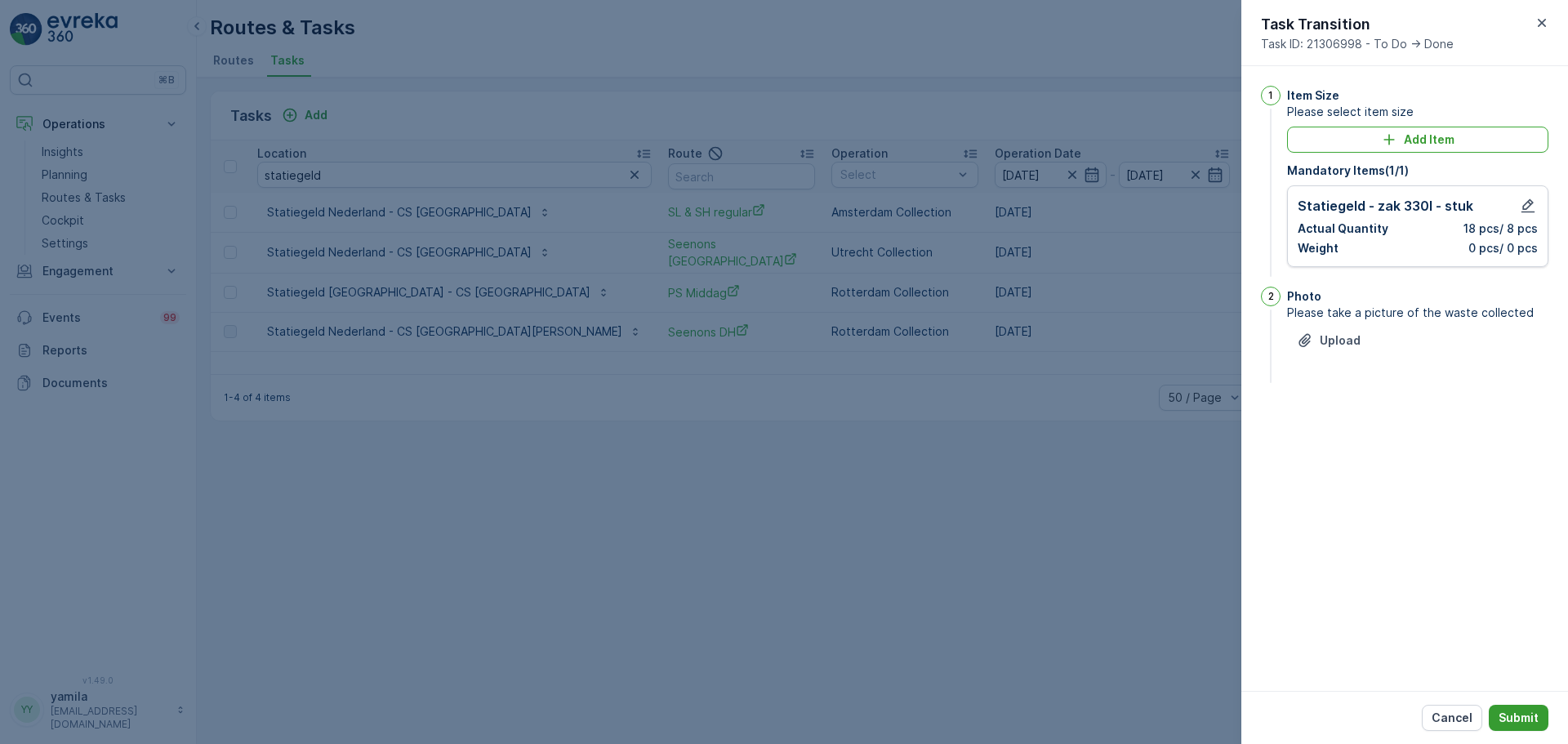
click at [1529, 718] on p "Submit" at bounding box center [1517, 717] width 40 height 16
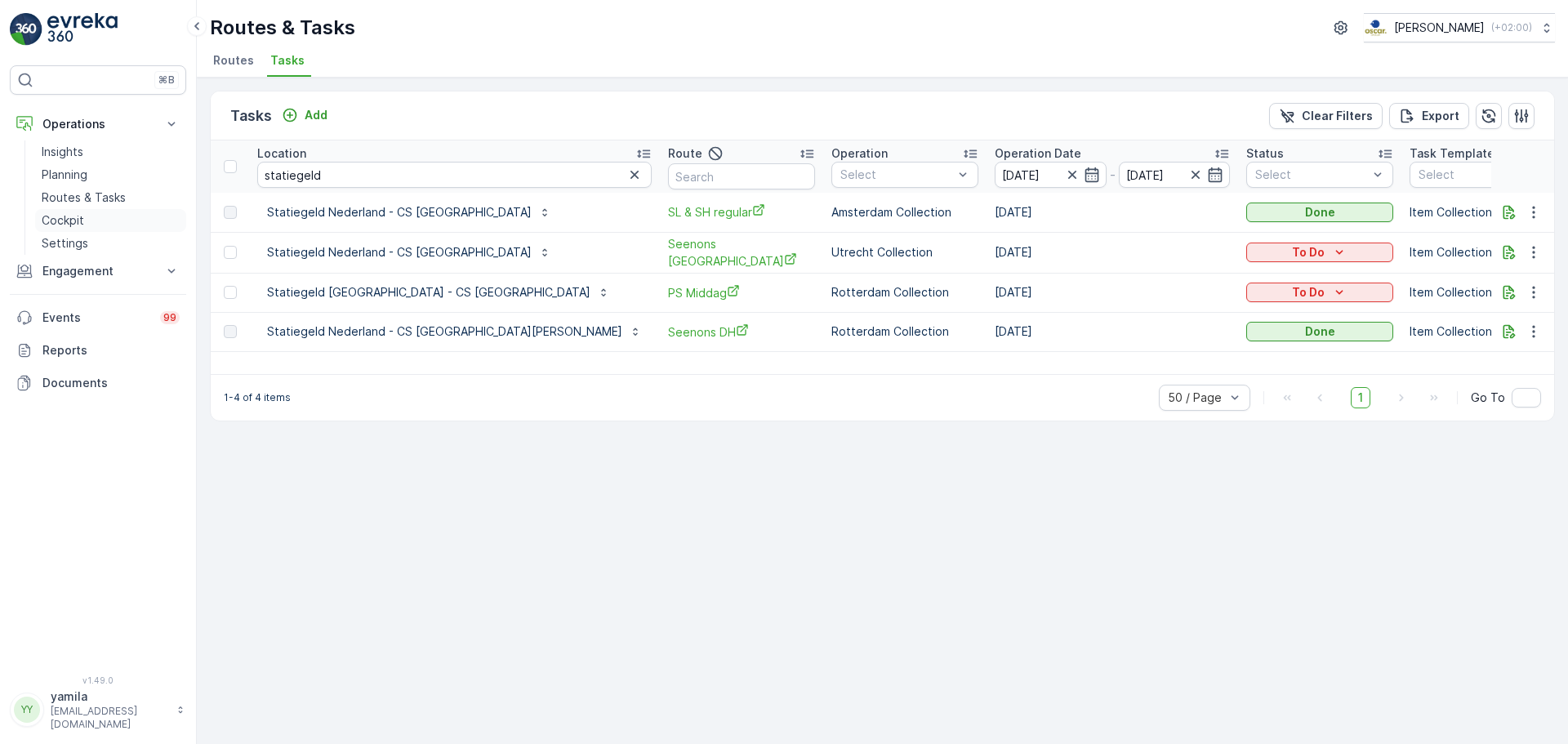
click at [96, 218] on link "Cockpit" at bounding box center [110, 220] width 151 height 23
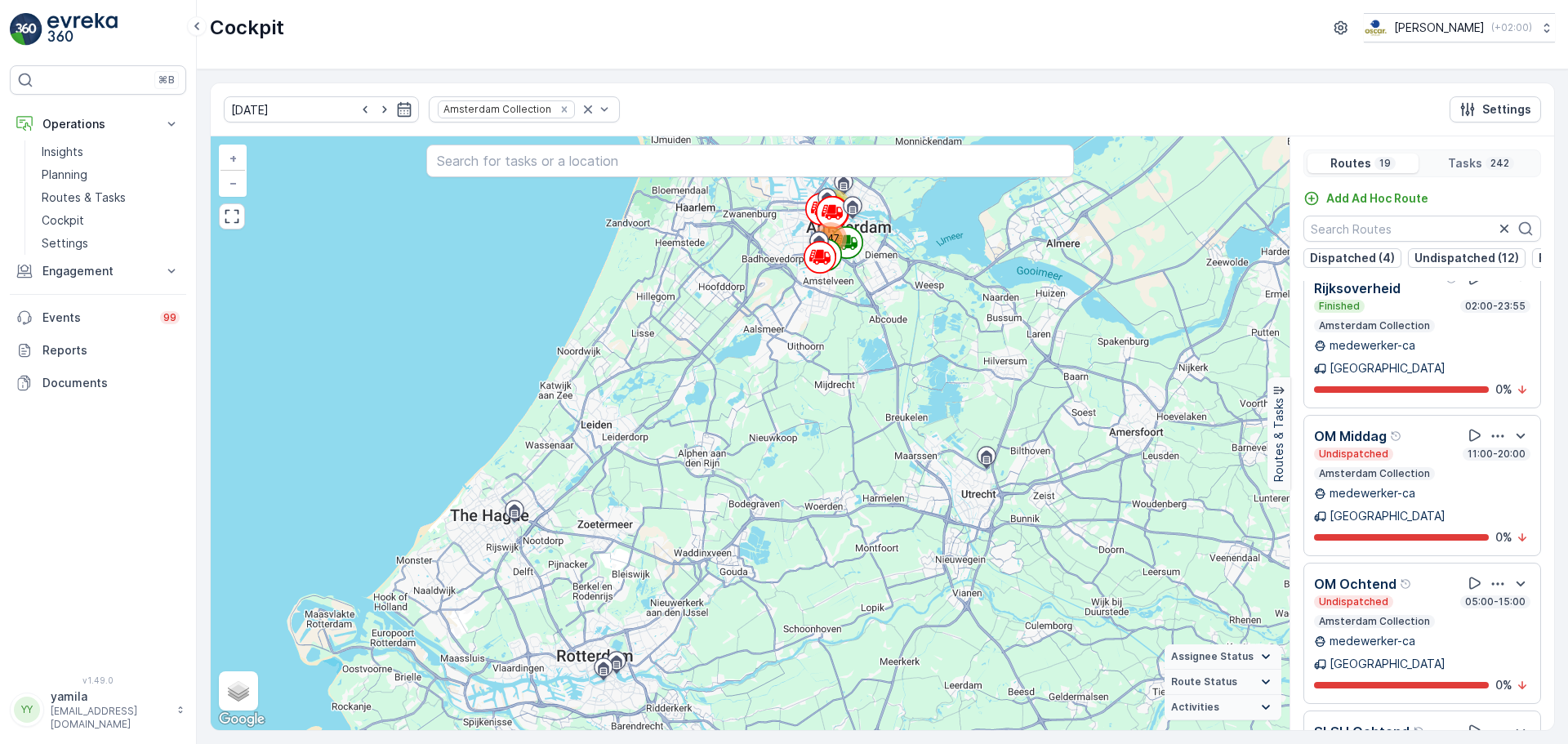
scroll to position [628, 0]
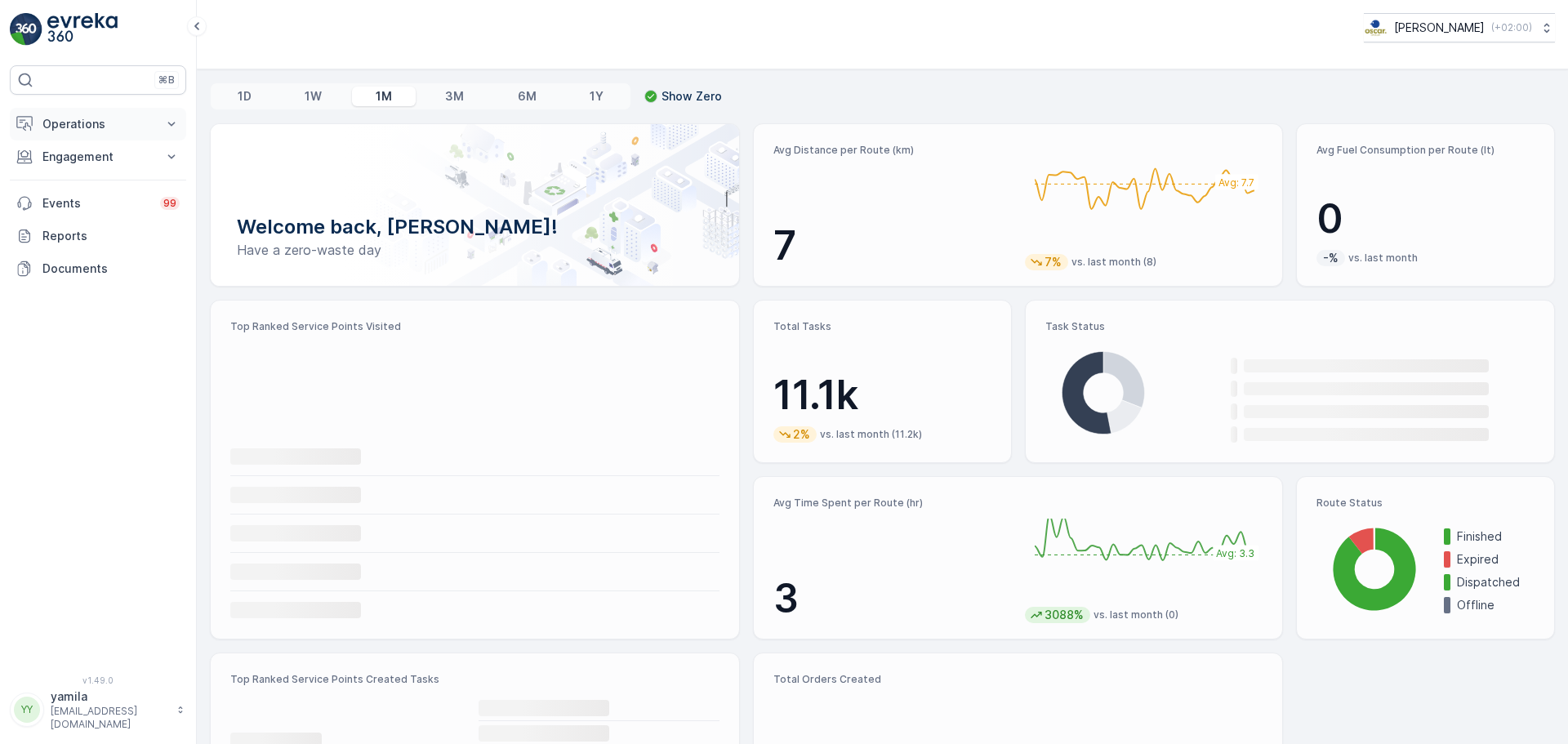
click at [144, 121] on p "Operations" at bounding box center [98, 123] width 111 height 16
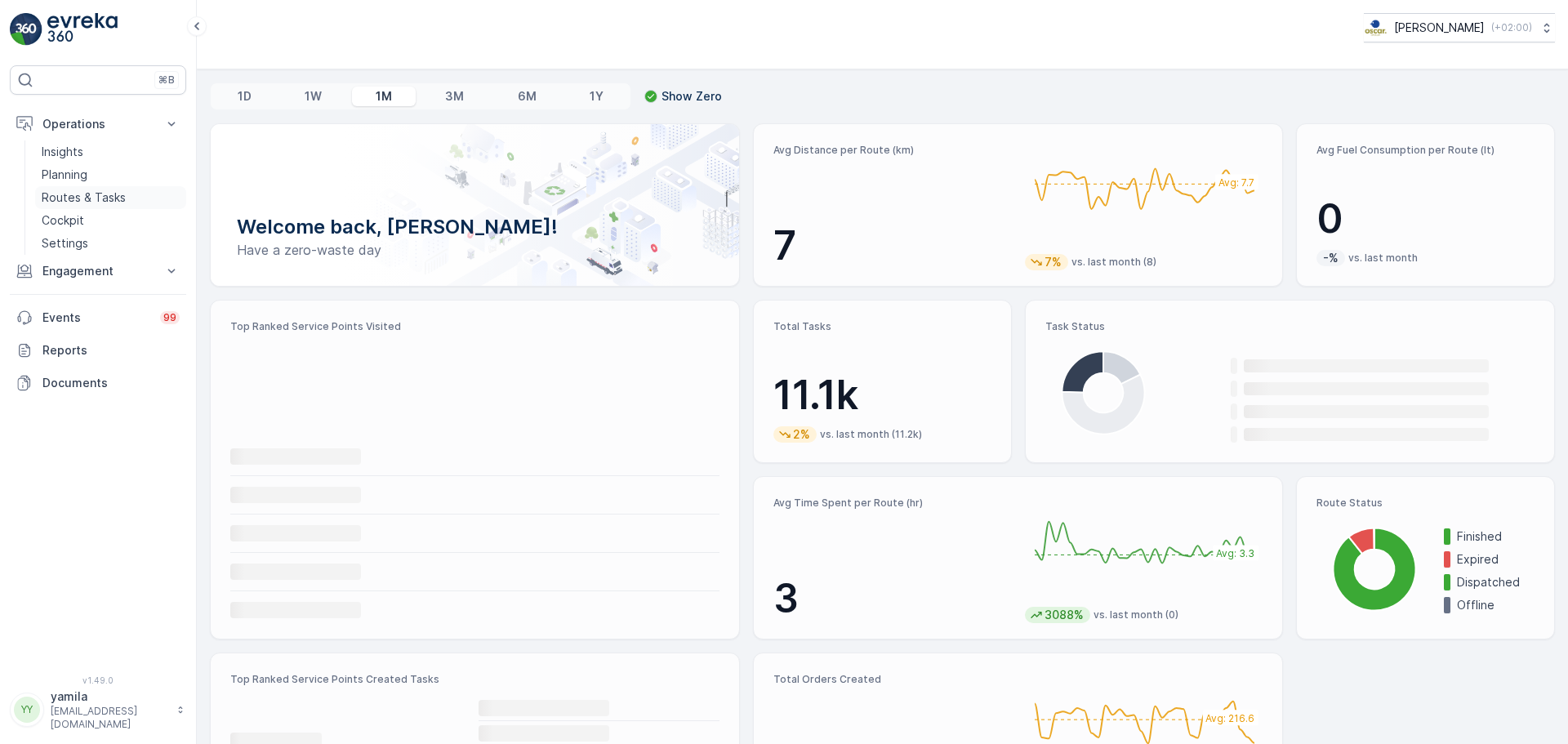
click at [119, 190] on p "Routes & Tasks" at bounding box center [84, 197] width 84 height 16
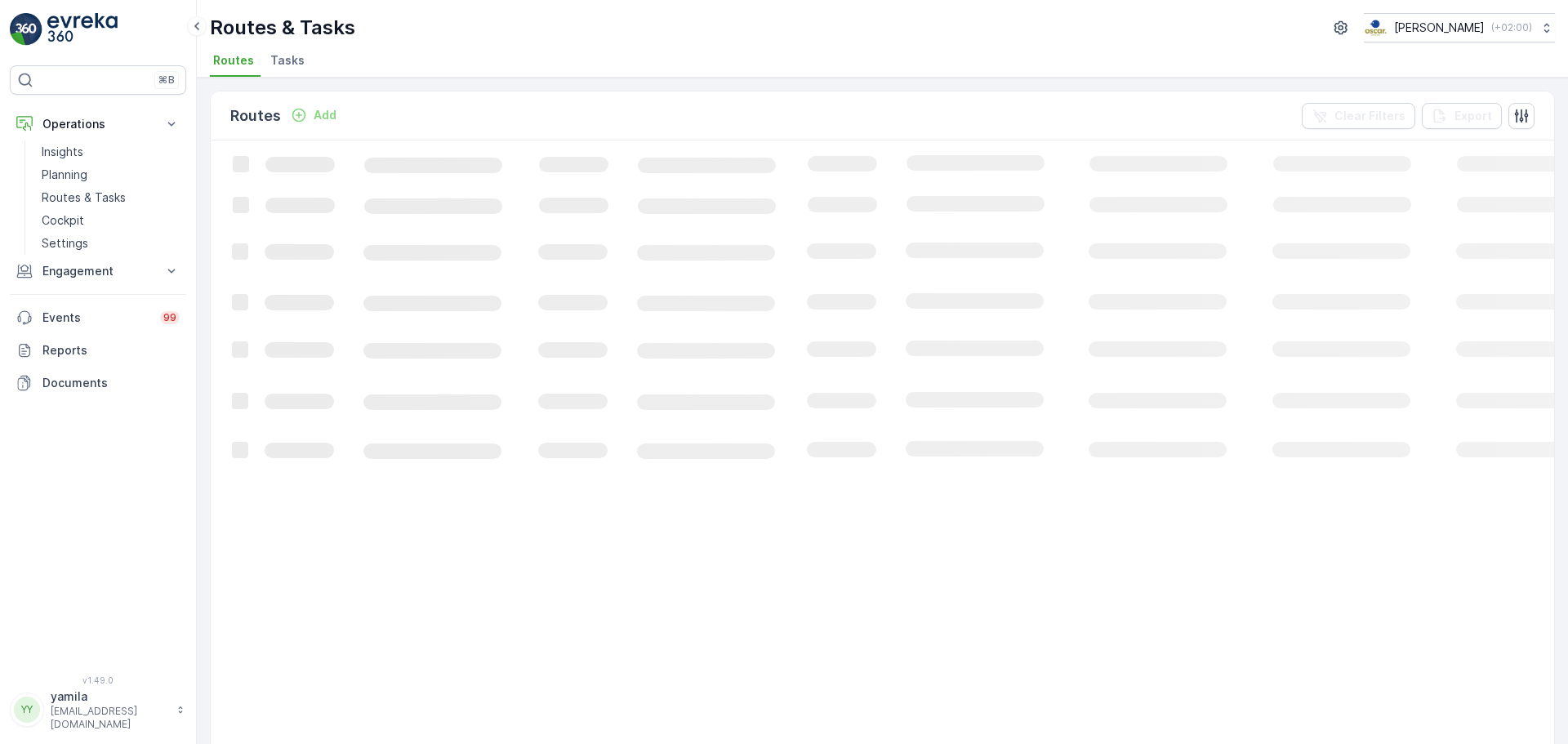
click at [291, 57] on span "Tasks" at bounding box center [287, 60] width 35 height 16
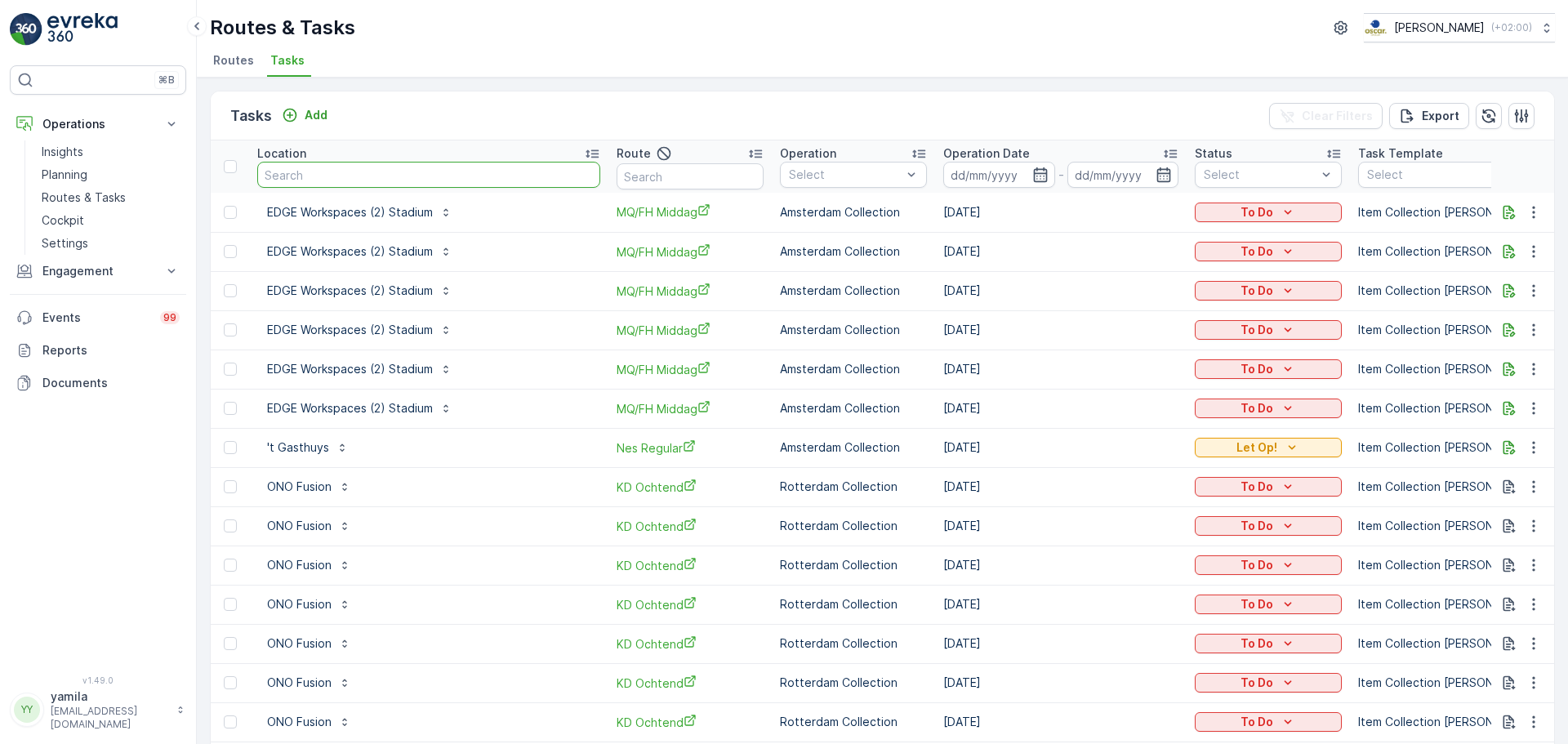
click at [321, 184] on input "text" at bounding box center [428, 175] width 343 height 26
type input "sea palace"
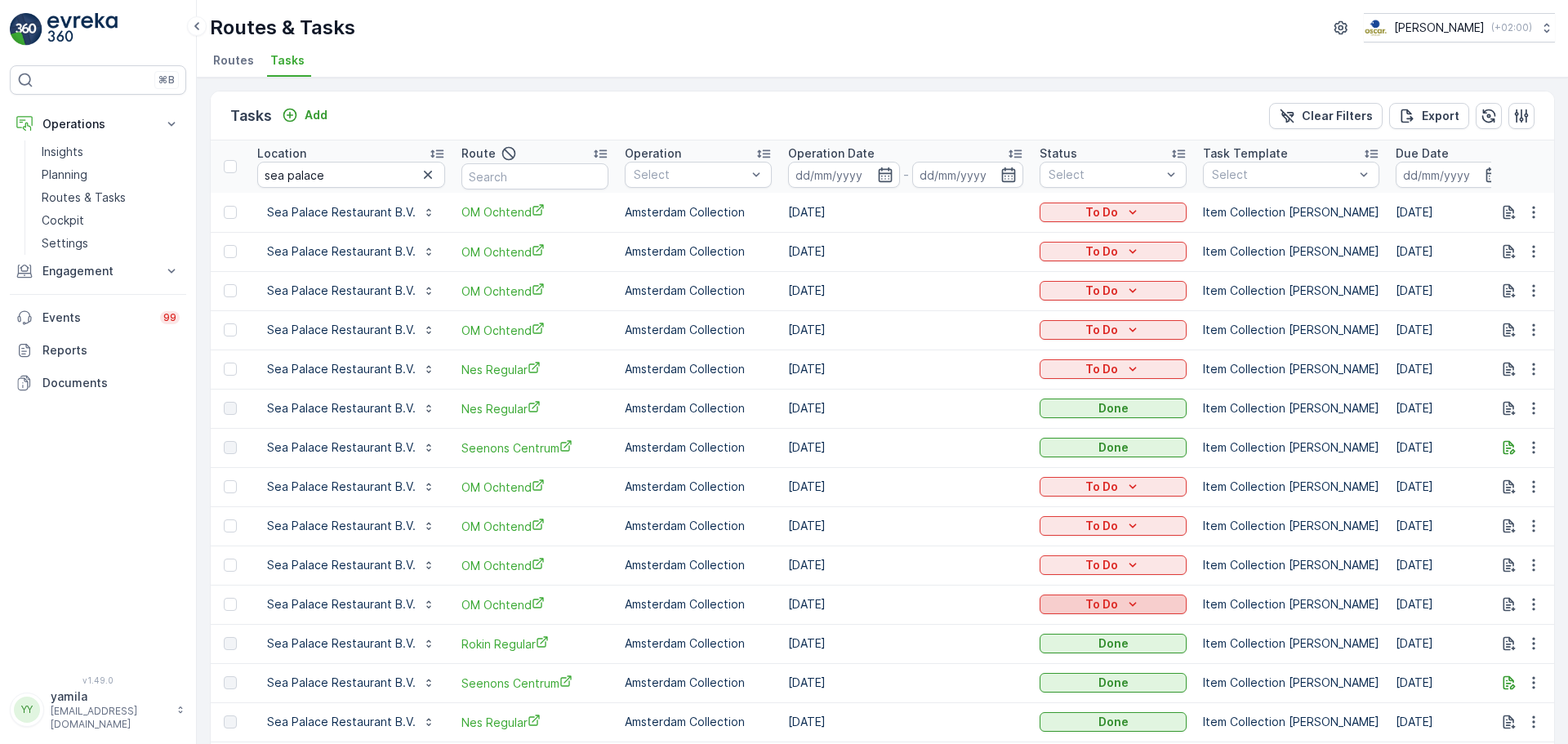
click at [1102, 596] on p "To Do" at bounding box center [1102, 604] width 33 height 16
click at [1067, 676] on span "Done" at bounding box center [1060, 674] width 30 height 16
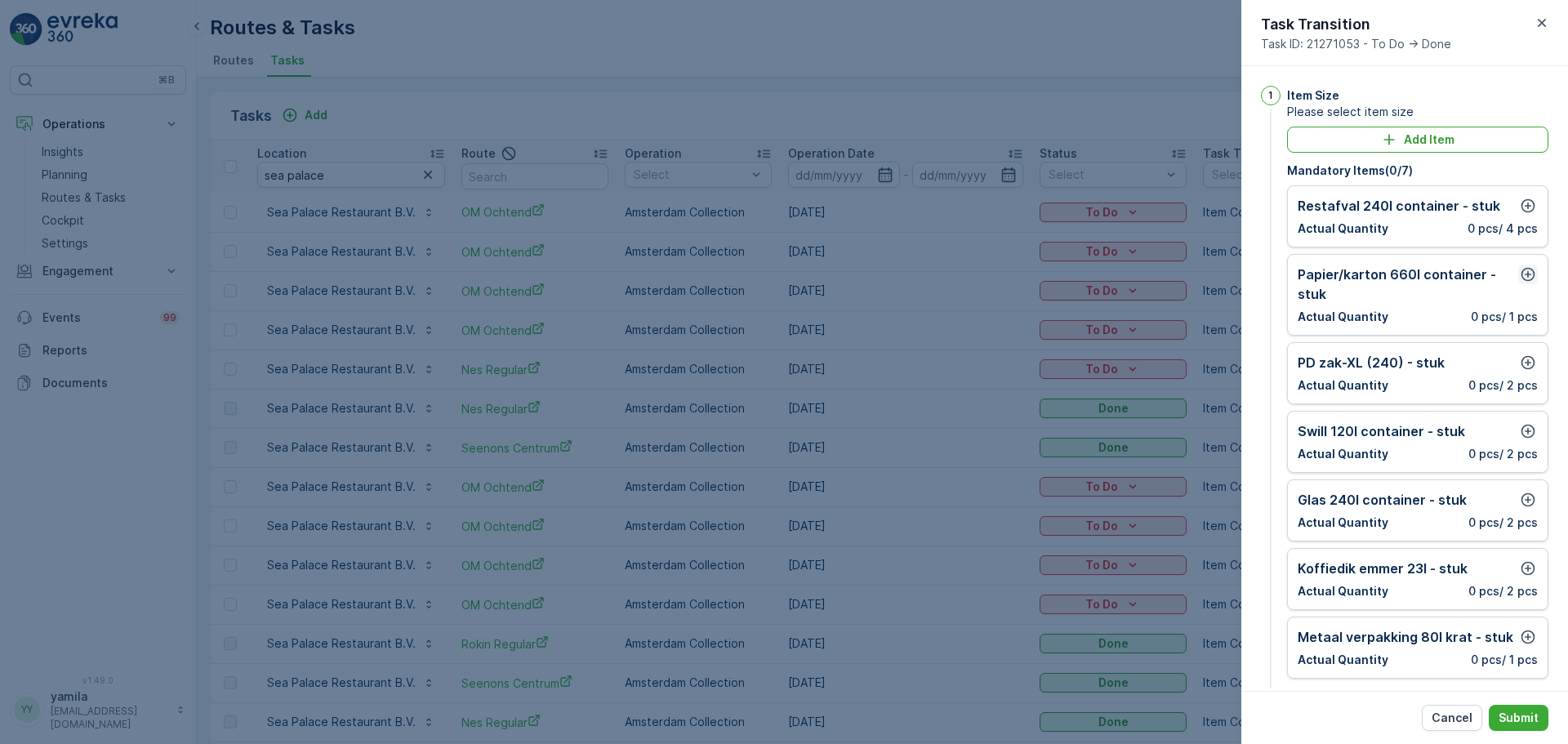
click at [1526, 274] on icon "button" at bounding box center [1528, 275] width 13 height 13
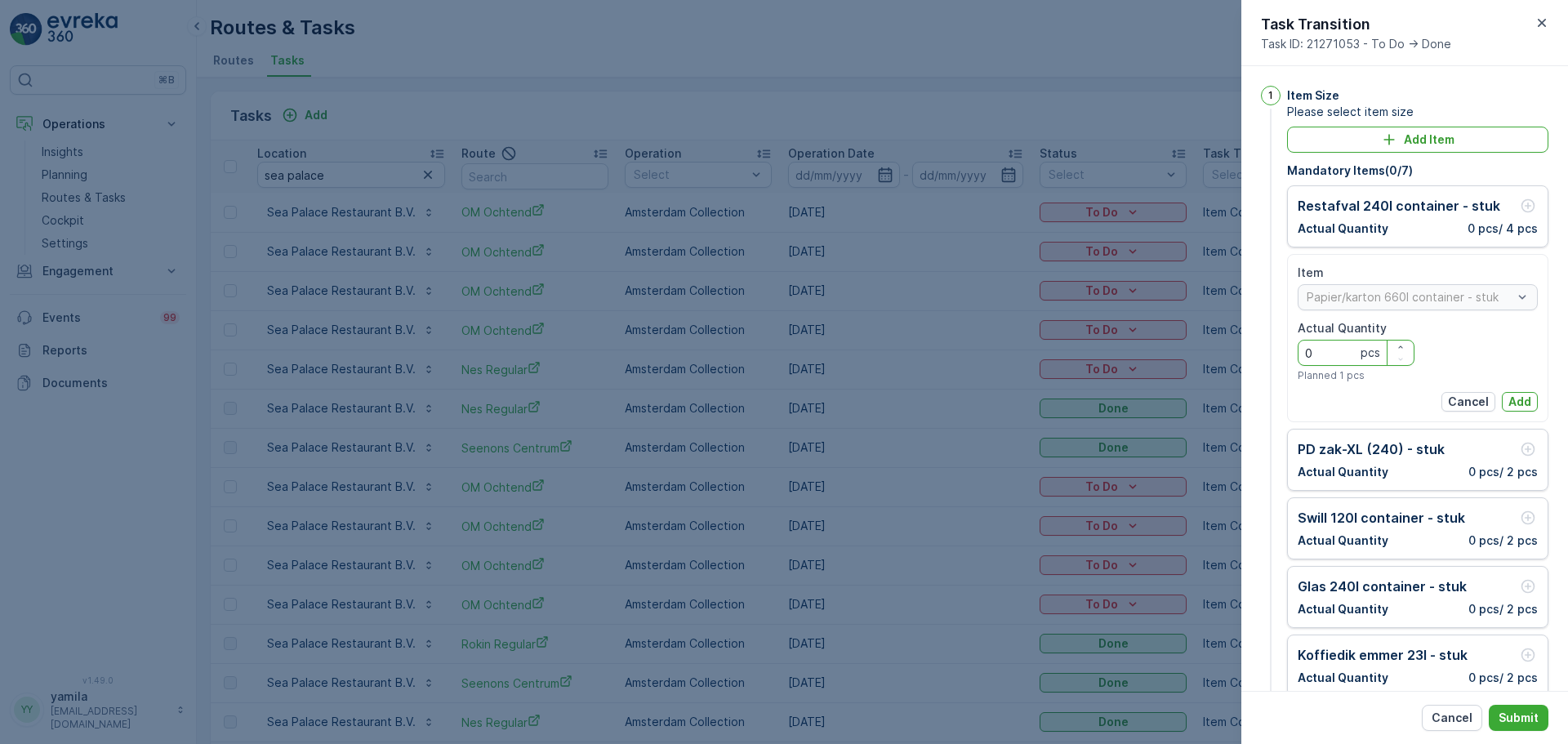
drag, startPoint x: 1328, startPoint y: 347, endPoint x: 1293, endPoint y: 351, distance: 35.2
click at [1293, 351] on div "Item Papier/karton 660l container - stuk Actual Quantity 0 pcs Planned 1 pcs Ca…" at bounding box center [1418, 337] width 261 height 168
type Quantity "1"
click at [1519, 396] on p "Add" at bounding box center [1519, 402] width 23 height 16
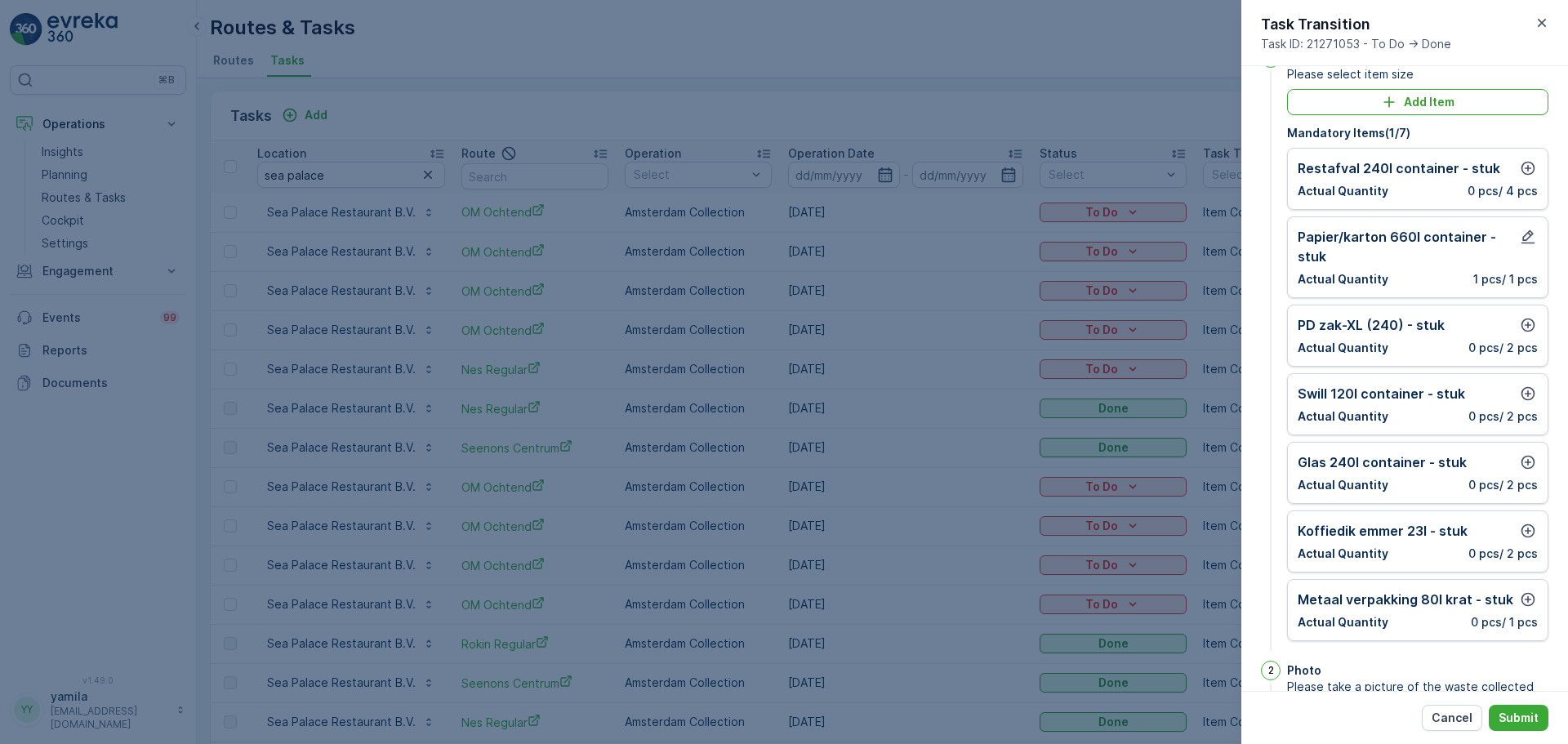
scroll to position [38, 0]
click at [1530, 461] on icon "button" at bounding box center [1528, 461] width 13 height 13
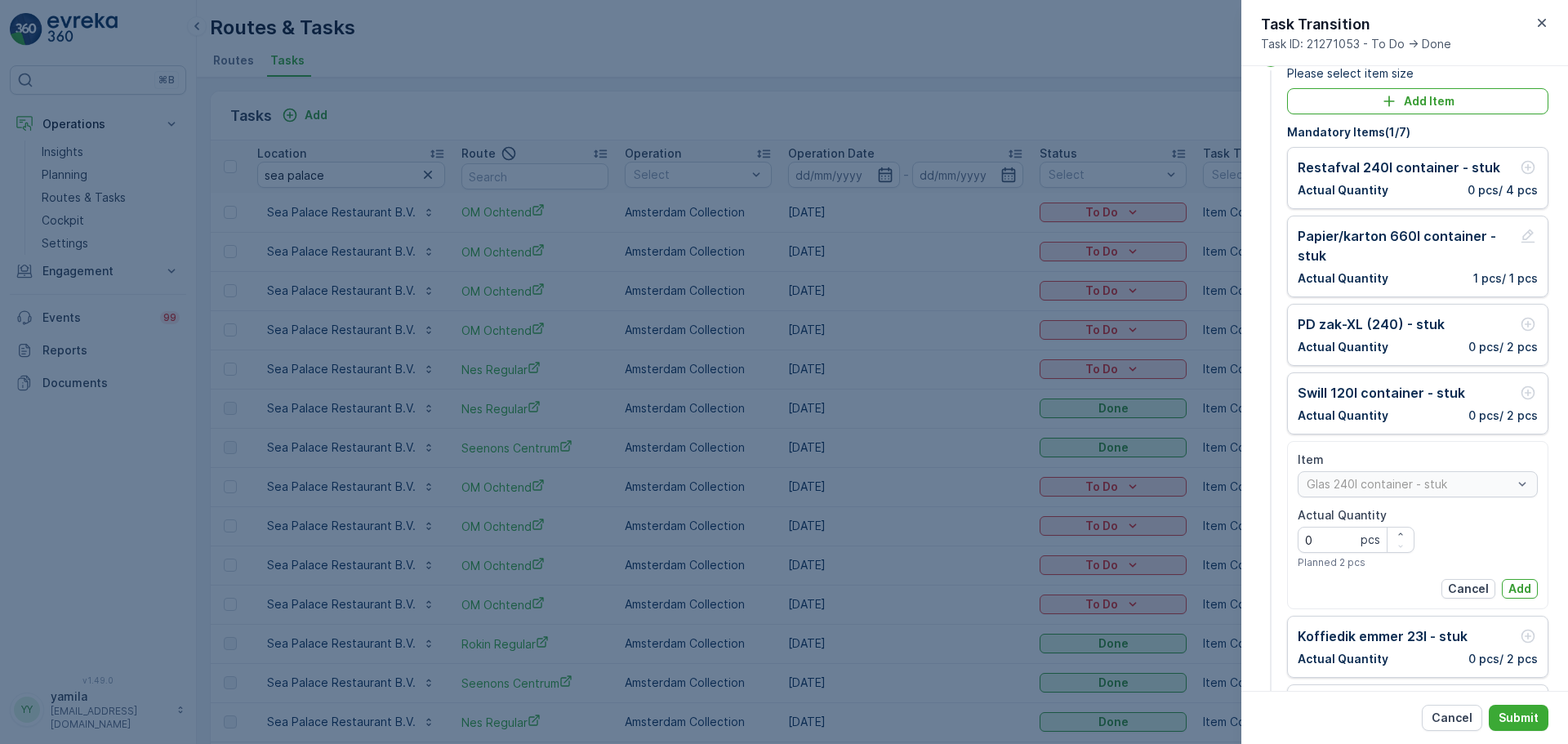
drag, startPoint x: 1340, startPoint y: 526, endPoint x: 1277, endPoint y: 546, distance: 66.1
click at [1277, 546] on div "1 Item Size Please select item size Add Item Mandatory Items ( 1 / 7 ) Restafva…" at bounding box center [1404, 403] width 288 height 712
click at [1332, 544] on Quantity "0" at bounding box center [1355, 539] width 116 height 26
type Quantity "1"
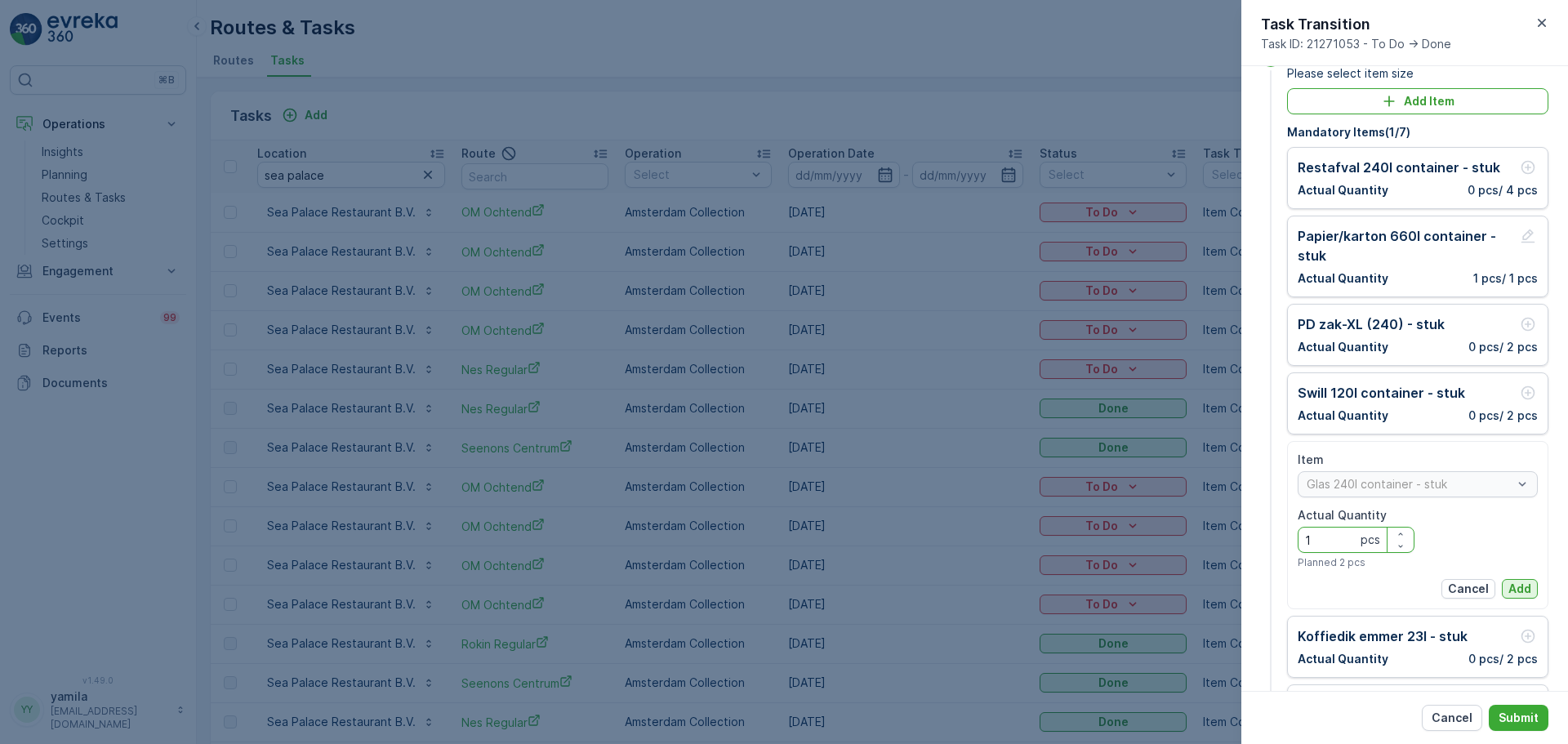
click at [1528, 587] on button "Add" at bounding box center [1519, 588] width 36 height 19
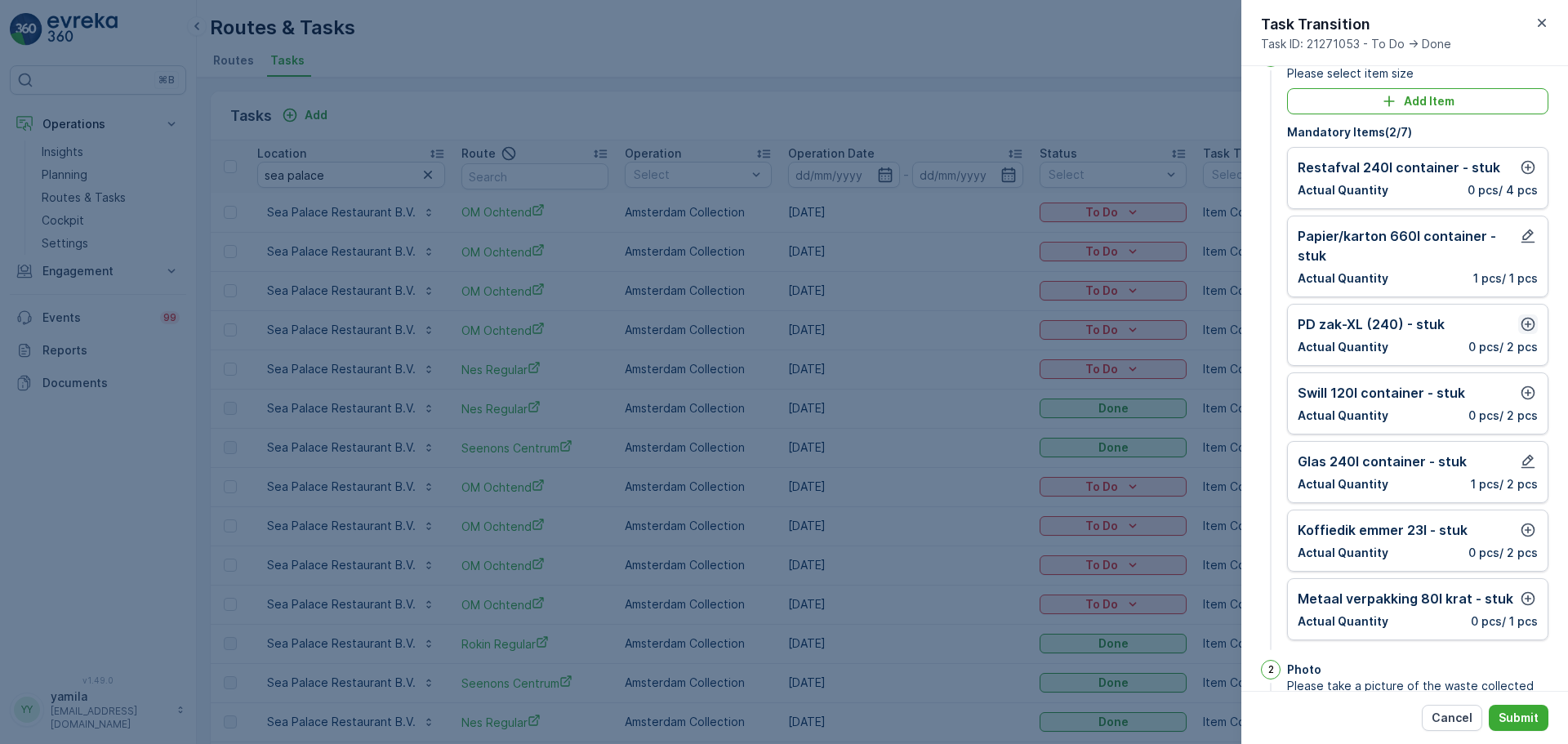
click at [1528, 324] on icon "button" at bounding box center [1528, 324] width 16 height 16
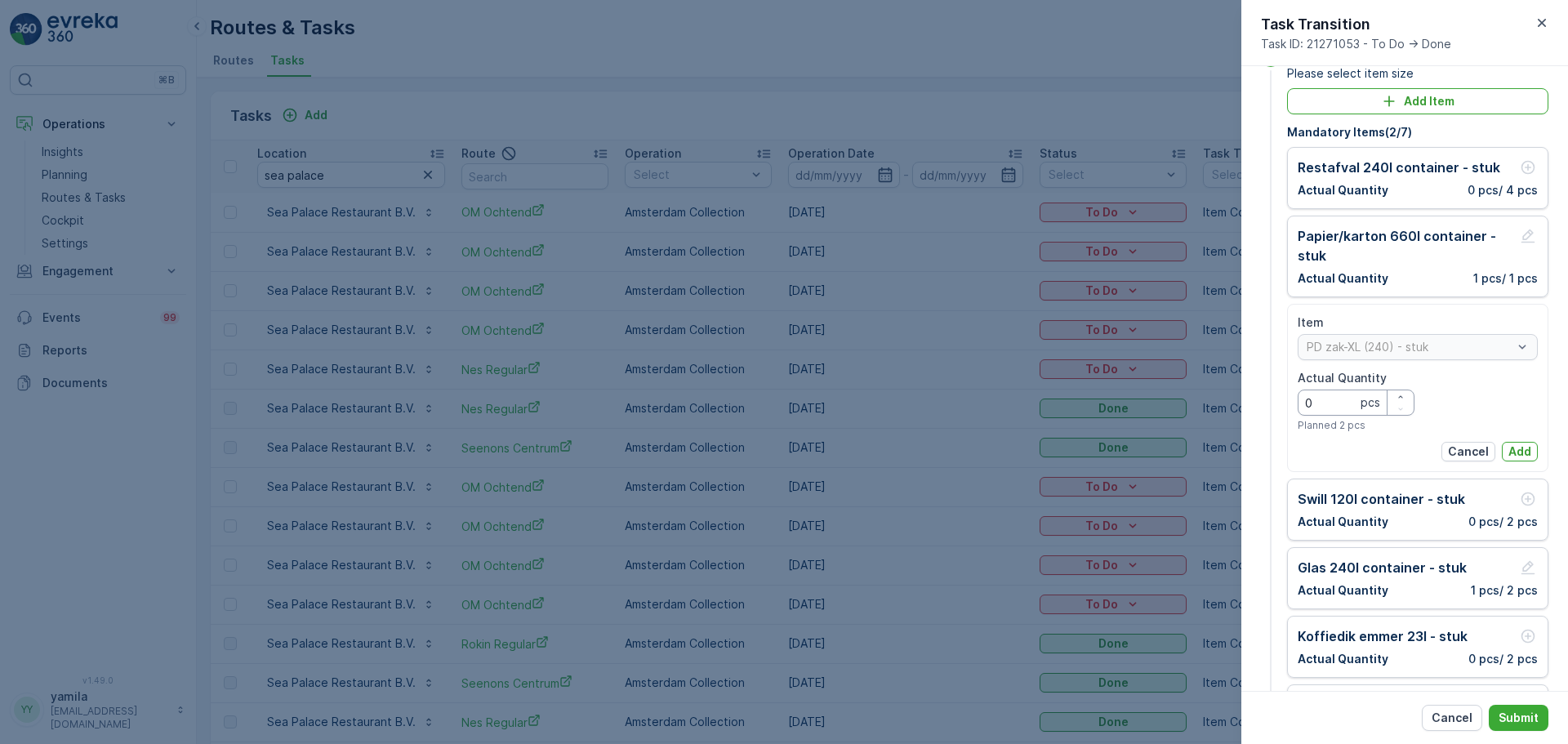
click at [1355, 401] on Quantity "0" at bounding box center [1355, 402] width 116 height 26
type Quantity "1"
click at [1519, 454] on p "Add" at bounding box center [1519, 451] width 23 height 16
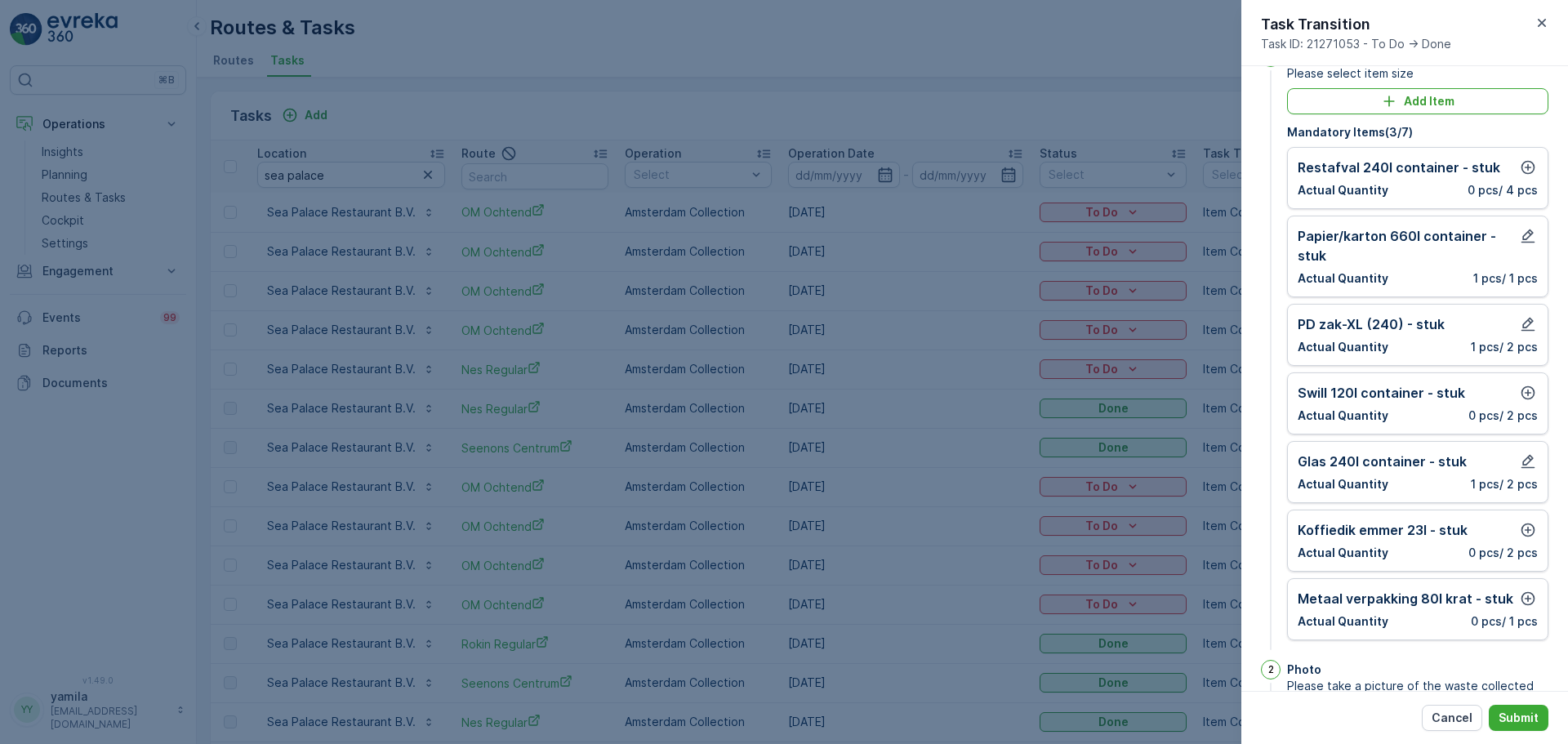
drag, startPoint x: 1521, startPoint y: 529, endPoint x: 1489, endPoint y: 522, distance: 32.8
click at [1489, 522] on div "Koffiedik emmer 23l - stuk" at bounding box center [1417, 530] width 240 height 19
click at [1522, 394] on icon "button" at bounding box center [1528, 392] width 16 height 16
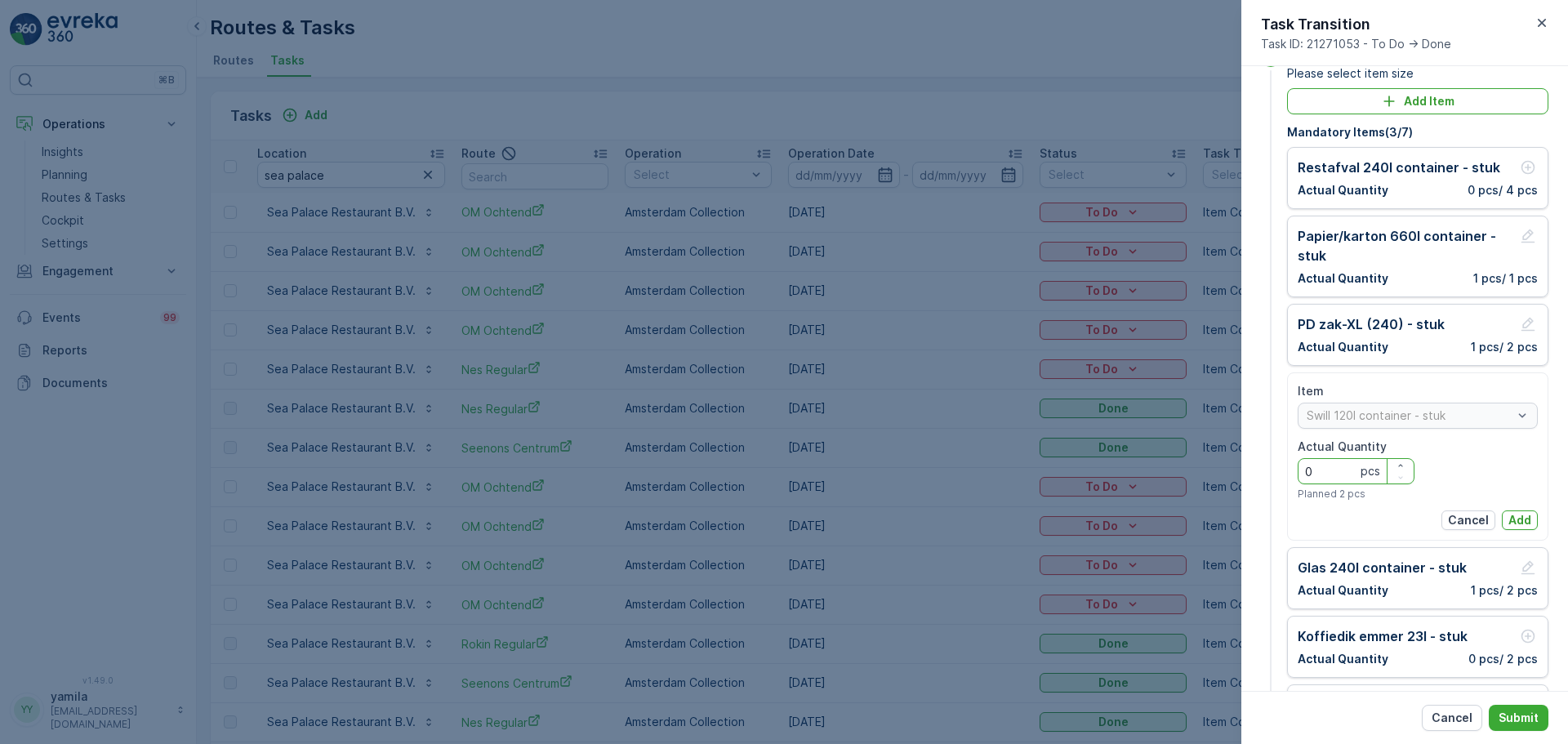
click at [1323, 473] on Quantity "0" at bounding box center [1355, 471] width 116 height 26
type Quantity "1"
click at [1521, 526] on p "Add" at bounding box center [1519, 520] width 23 height 16
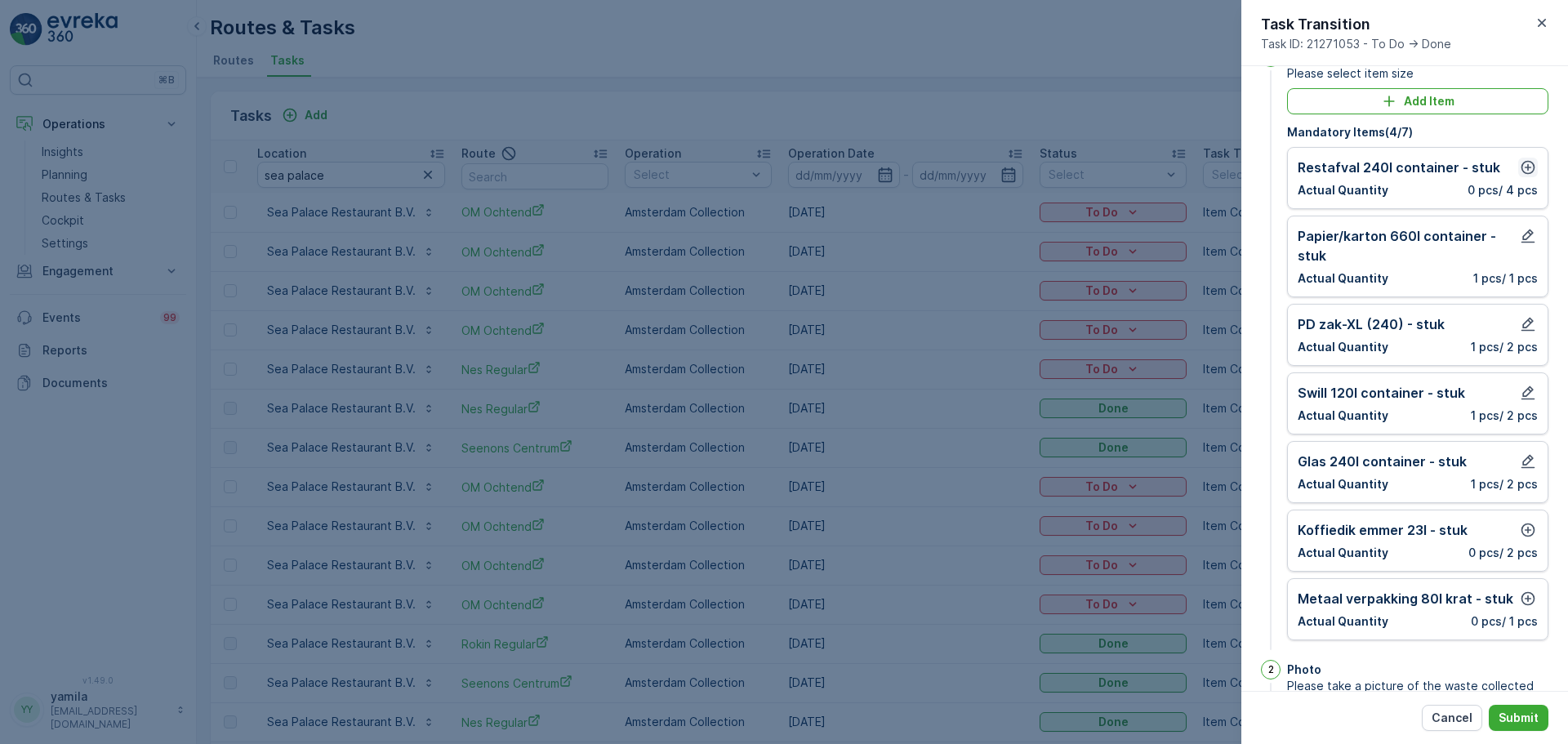
click at [1523, 160] on icon "button" at bounding box center [1528, 167] width 16 height 16
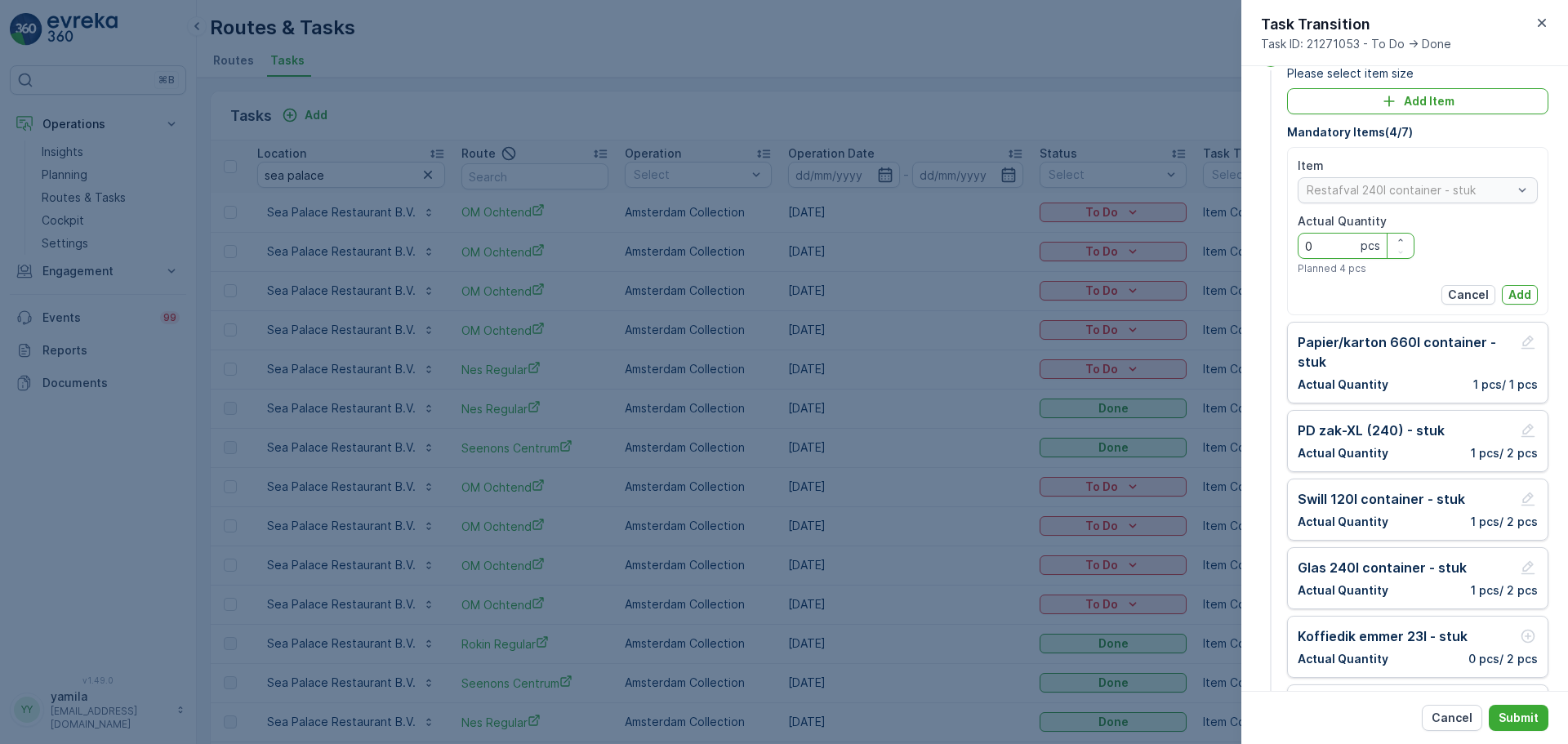
click at [1344, 241] on Quantity "0" at bounding box center [1355, 245] width 116 height 26
type Quantity "5"
click at [1505, 285] on button "Add" at bounding box center [1519, 294] width 36 height 19
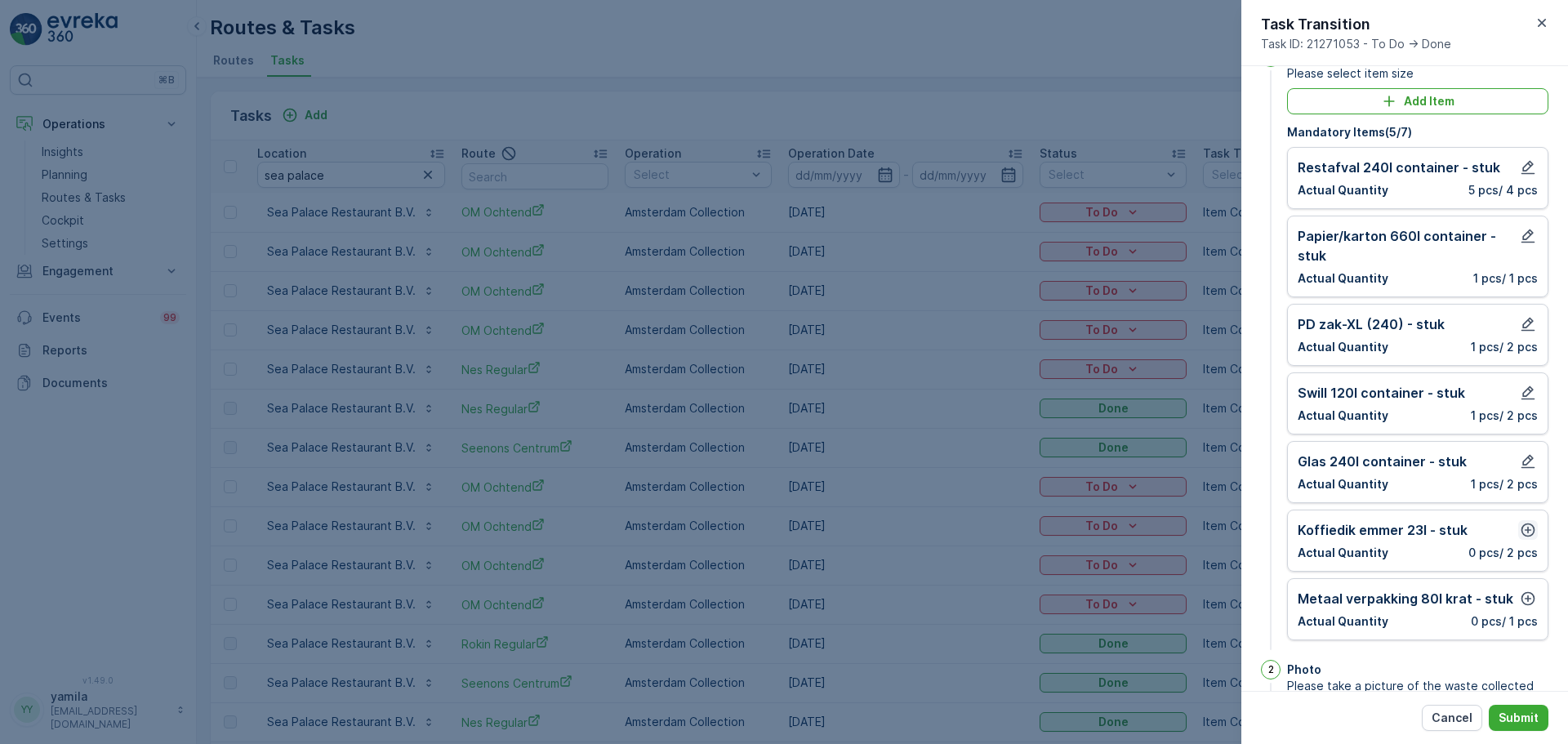
click at [1521, 532] on icon "button" at bounding box center [1528, 531] width 13 height 13
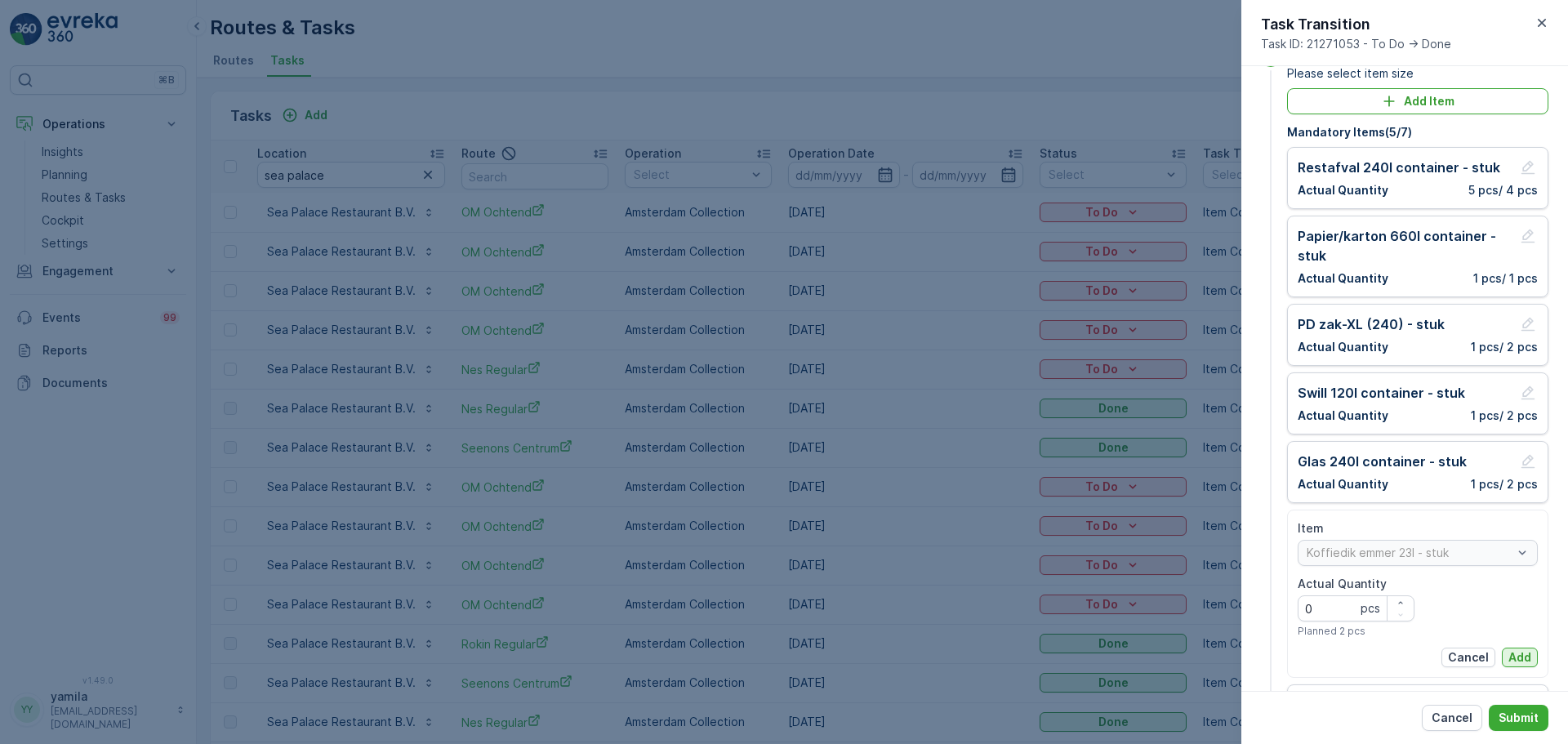
click at [1508, 659] on p "Add" at bounding box center [1519, 657] width 23 height 16
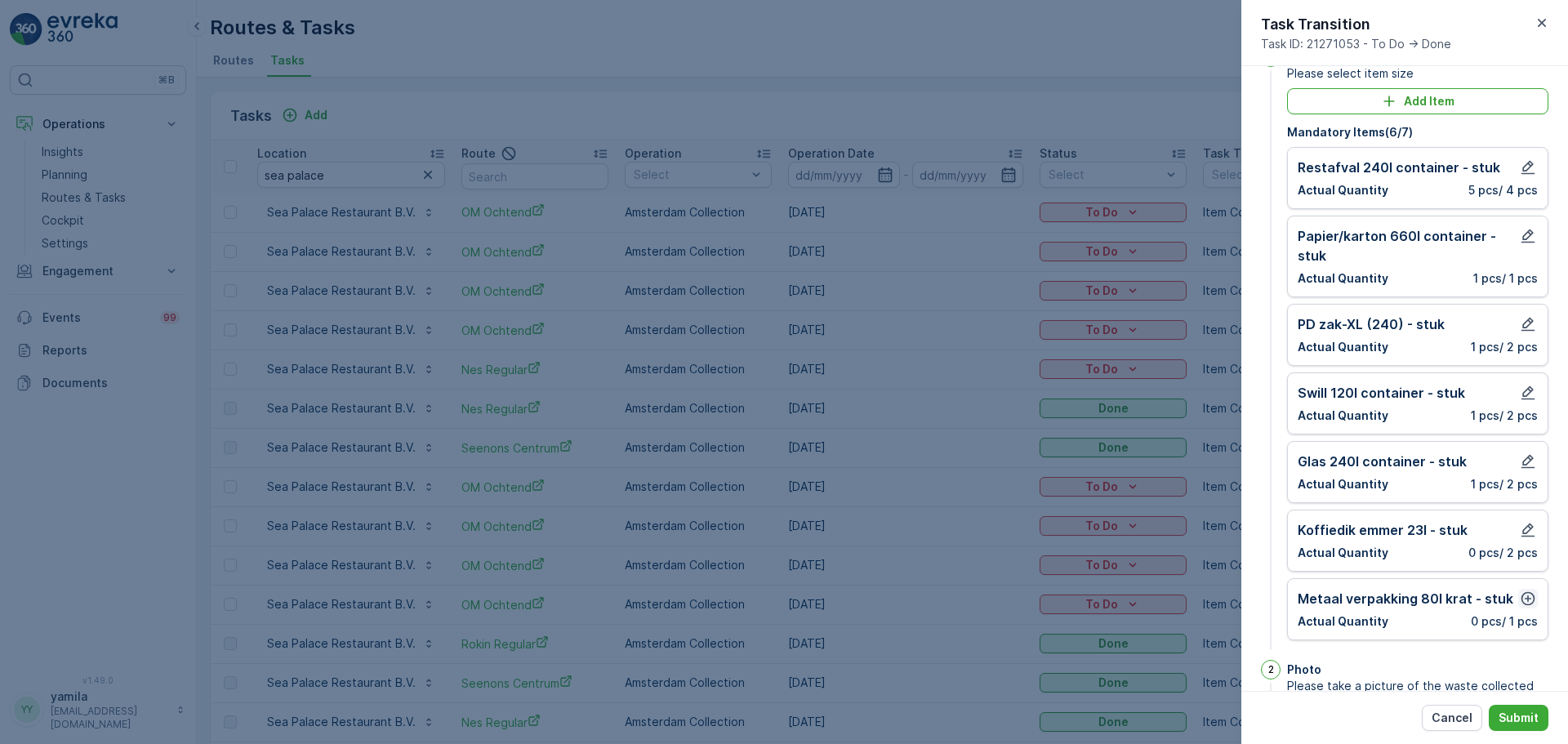
click at [1527, 601] on icon "button" at bounding box center [1528, 598] width 16 height 16
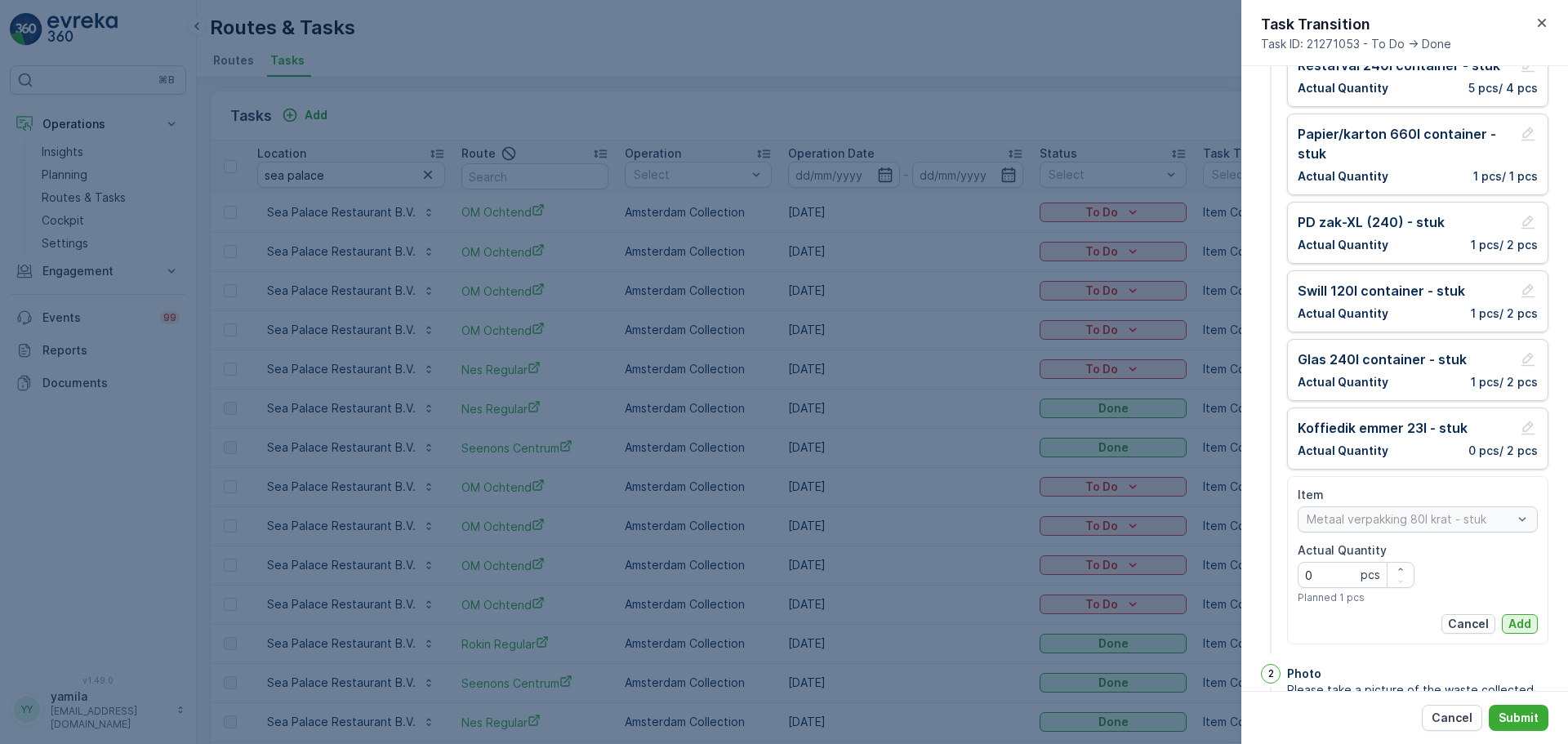
click at [1514, 630] on p "Add" at bounding box center [1519, 623] width 23 height 16
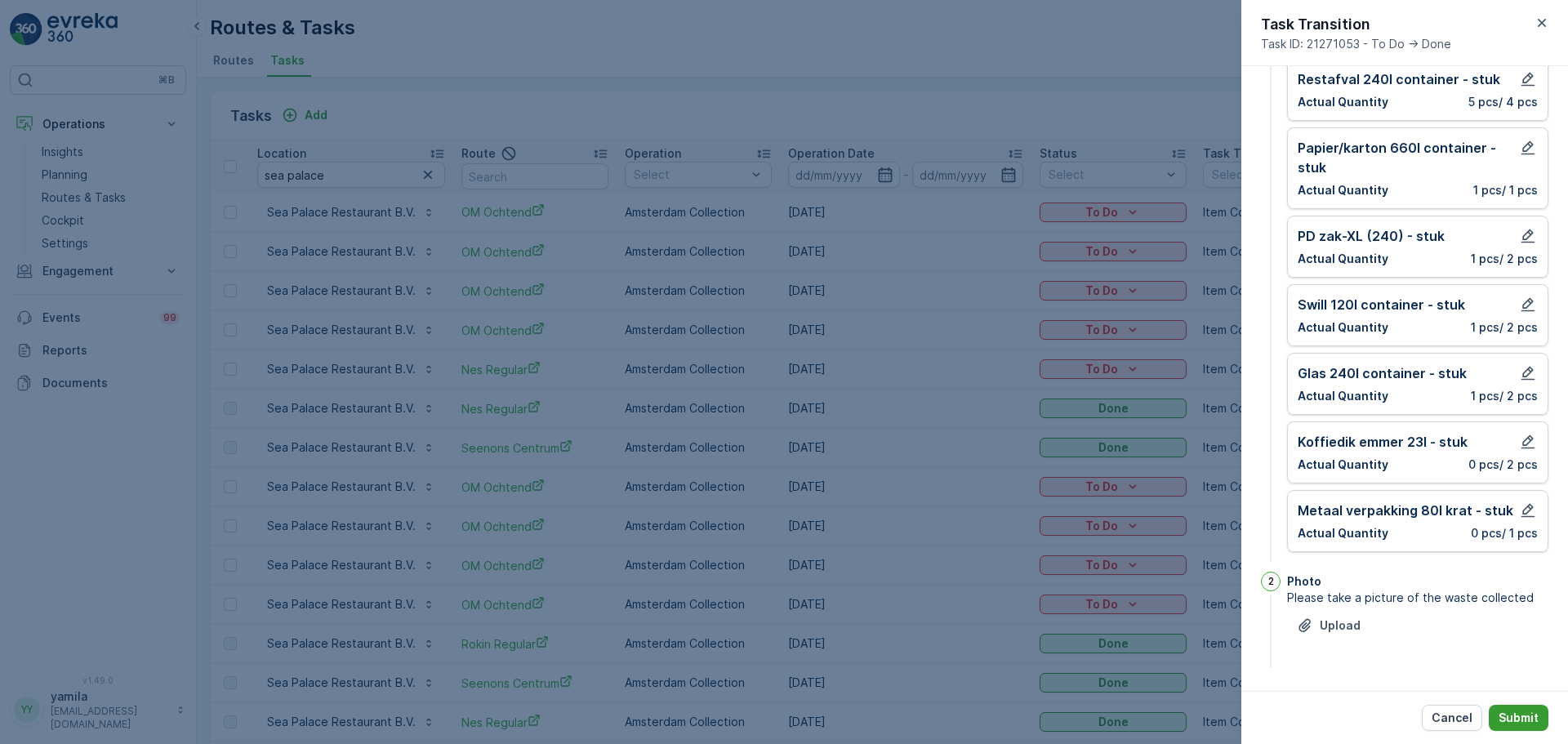
click at [1515, 718] on p "Submit" at bounding box center [1517, 717] width 40 height 16
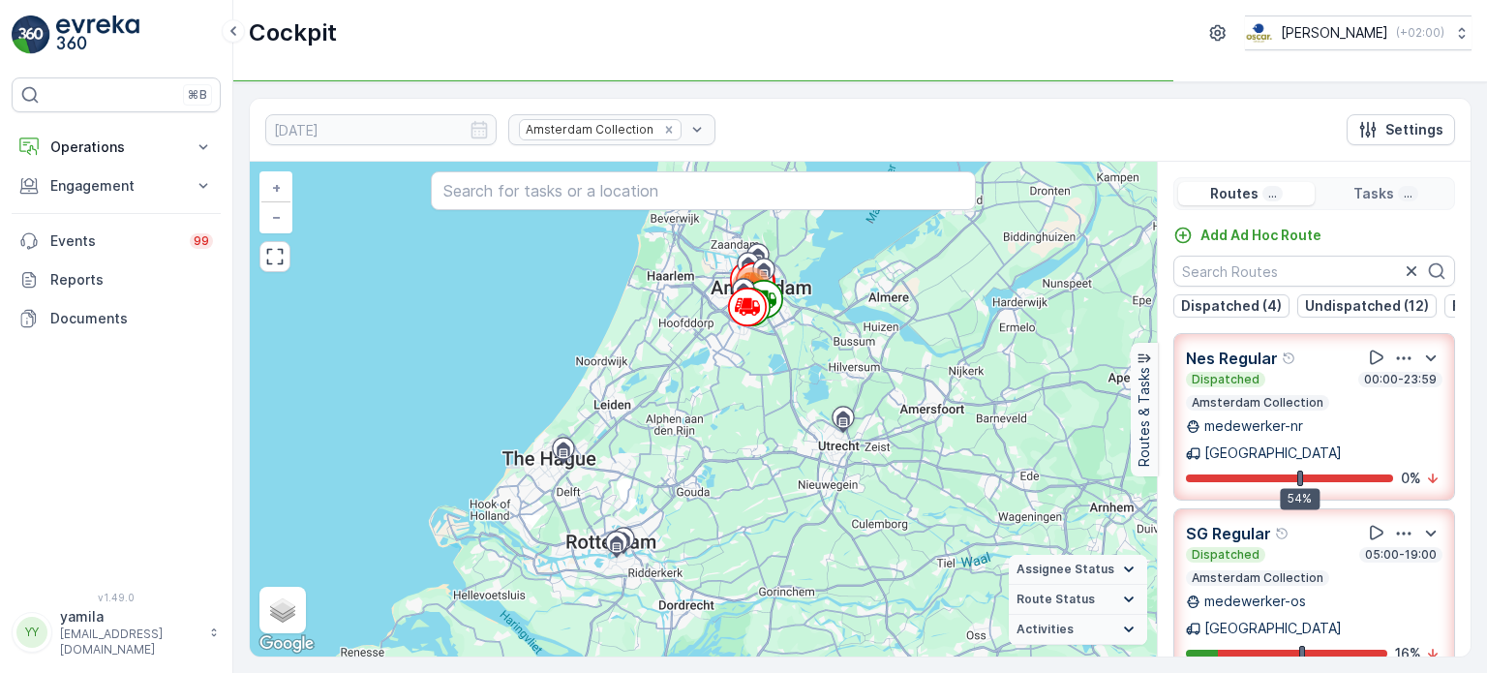
scroll to position [47, 0]
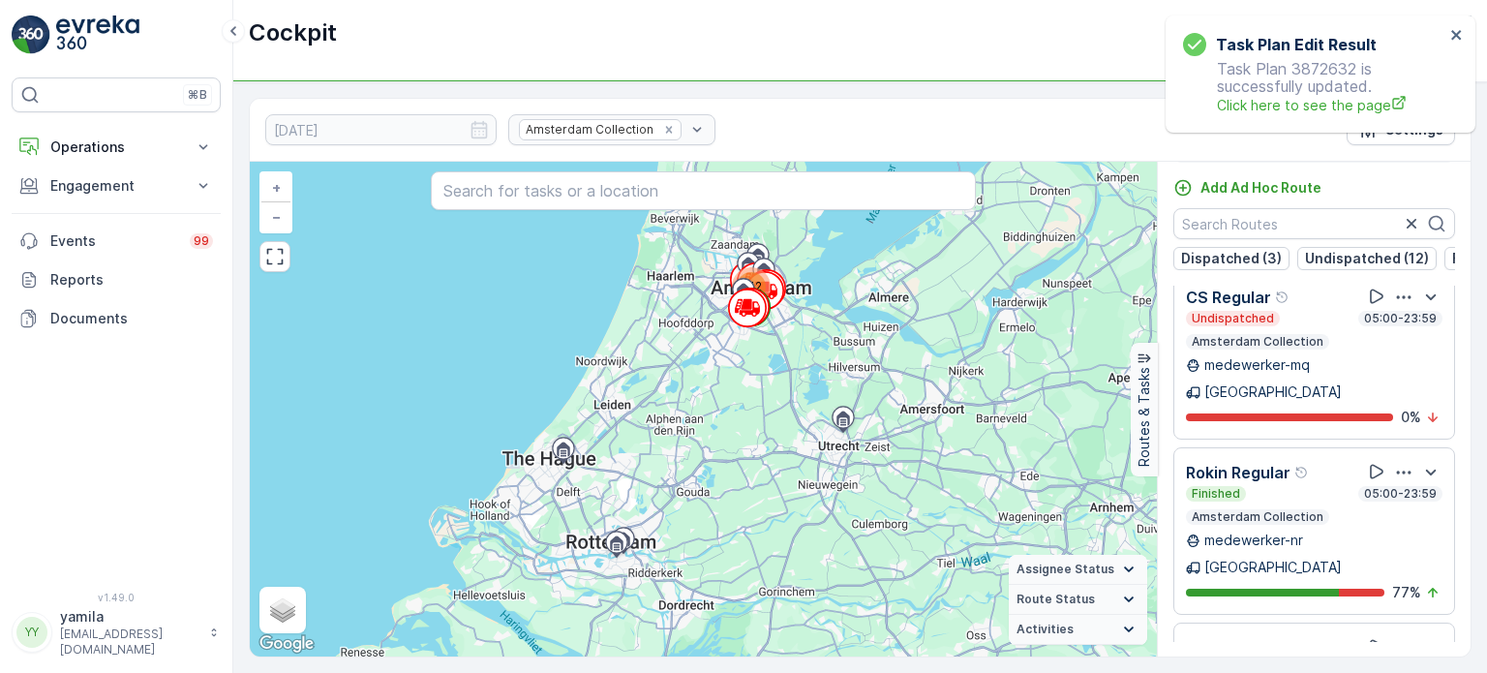
scroll to position [91, 0]
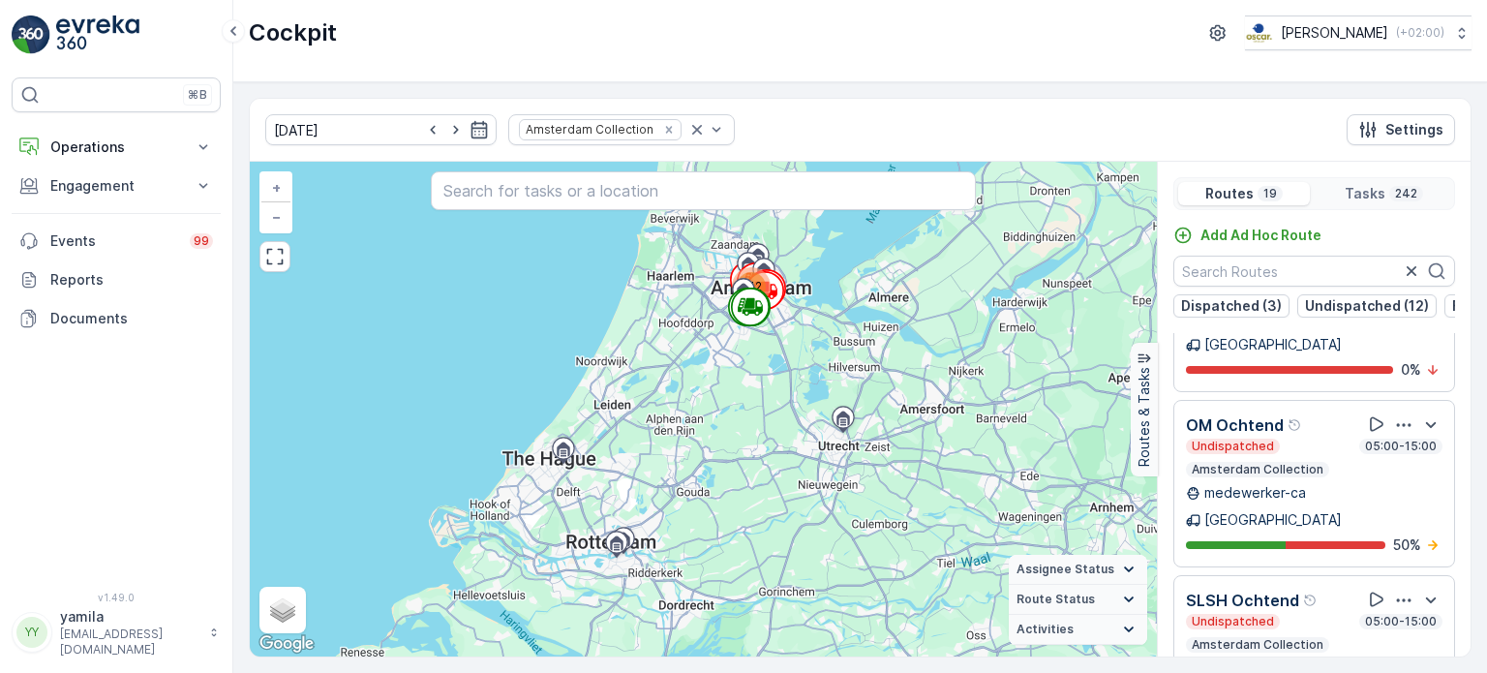
scroll to position [657, 0]
click at [88, 134] on button "Operations" at bounding box center [116, 147] width 209 height 39
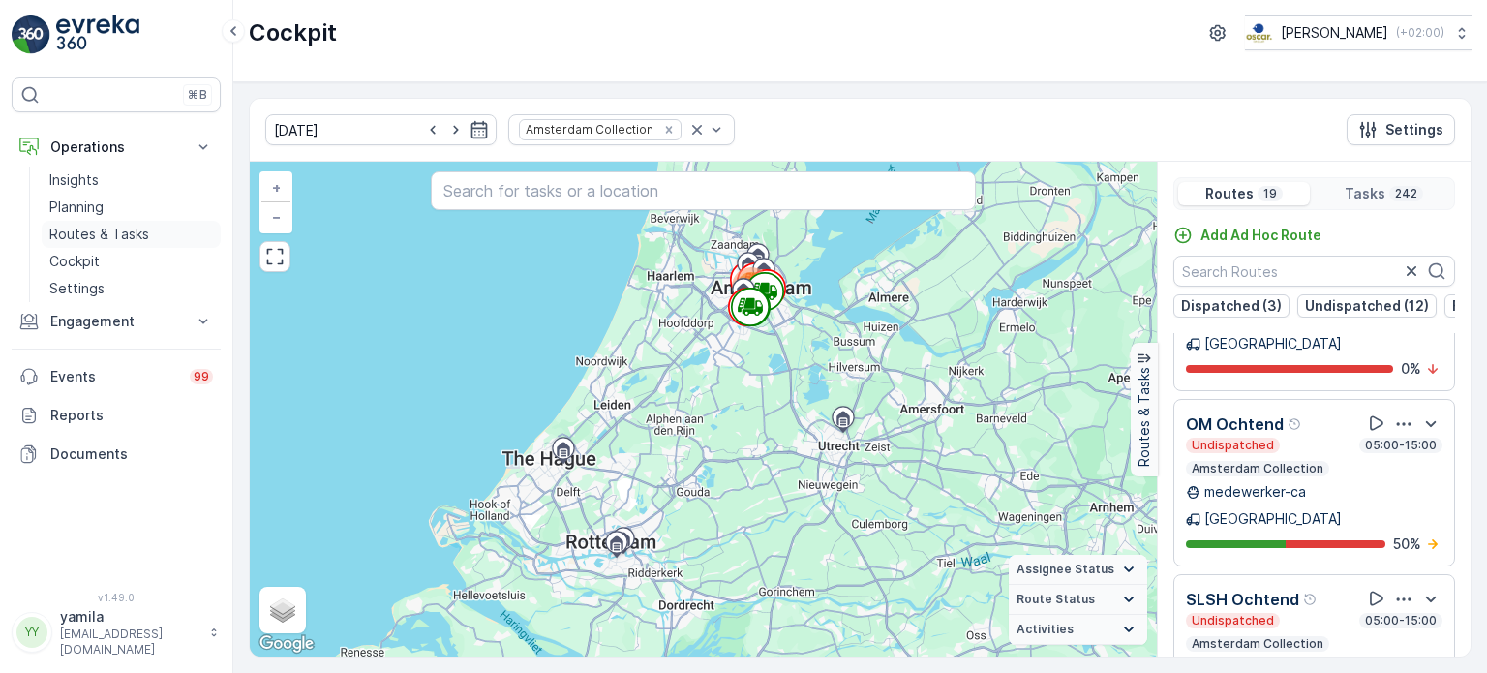
click at [107, 233] on p "Routes & Tasks" at bounding box center [99, 234] width 100 height 19
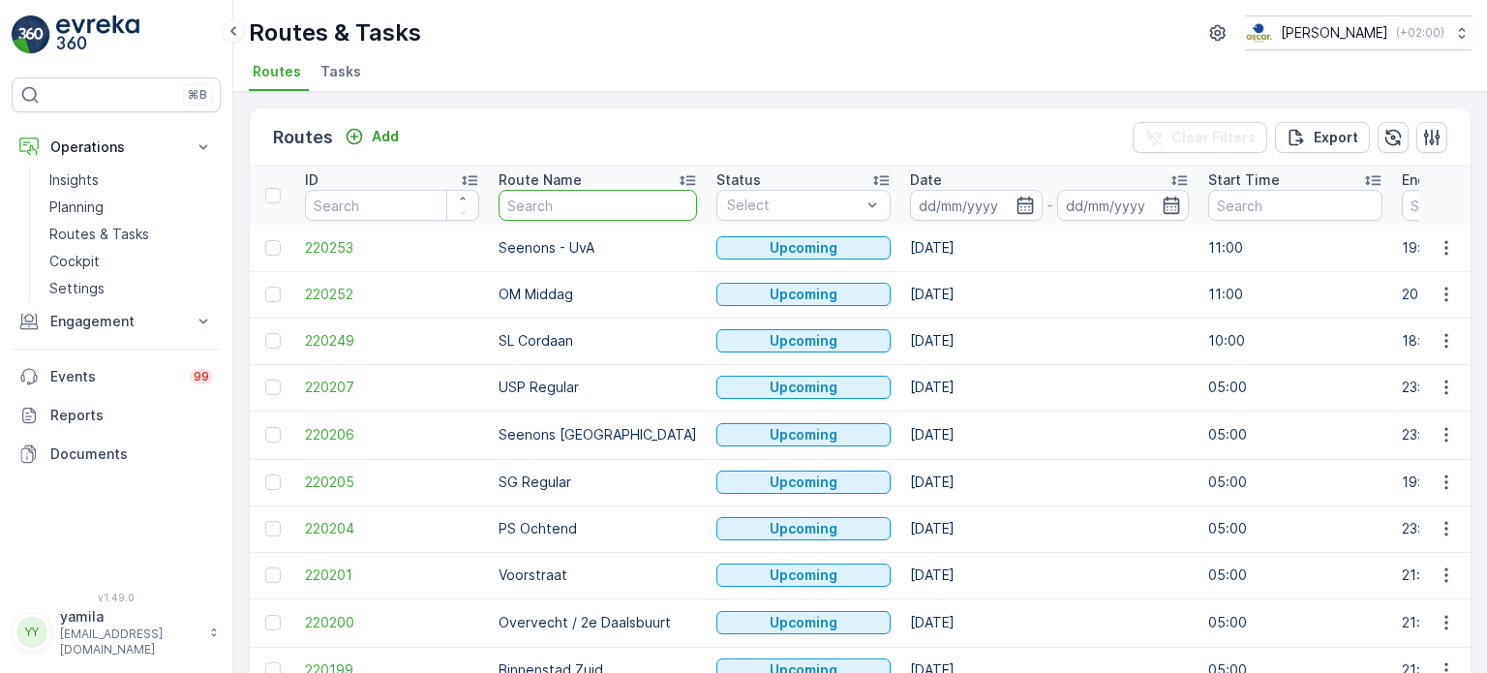
click at [553, 203] on input "text" at bounding box center [598, 205] width 198 height 31
type input "om och"
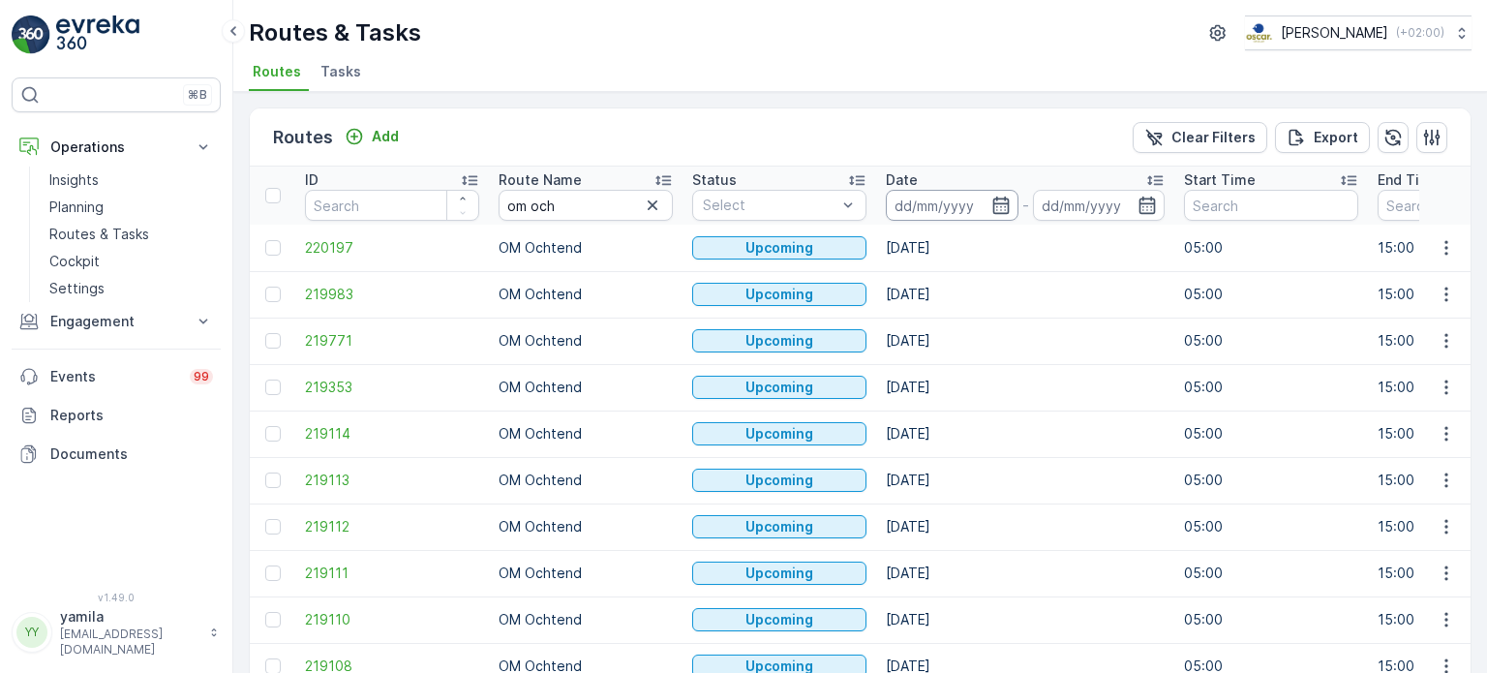
click at [929, 197] on input at bounding box center [952, 205] width 133 height 31
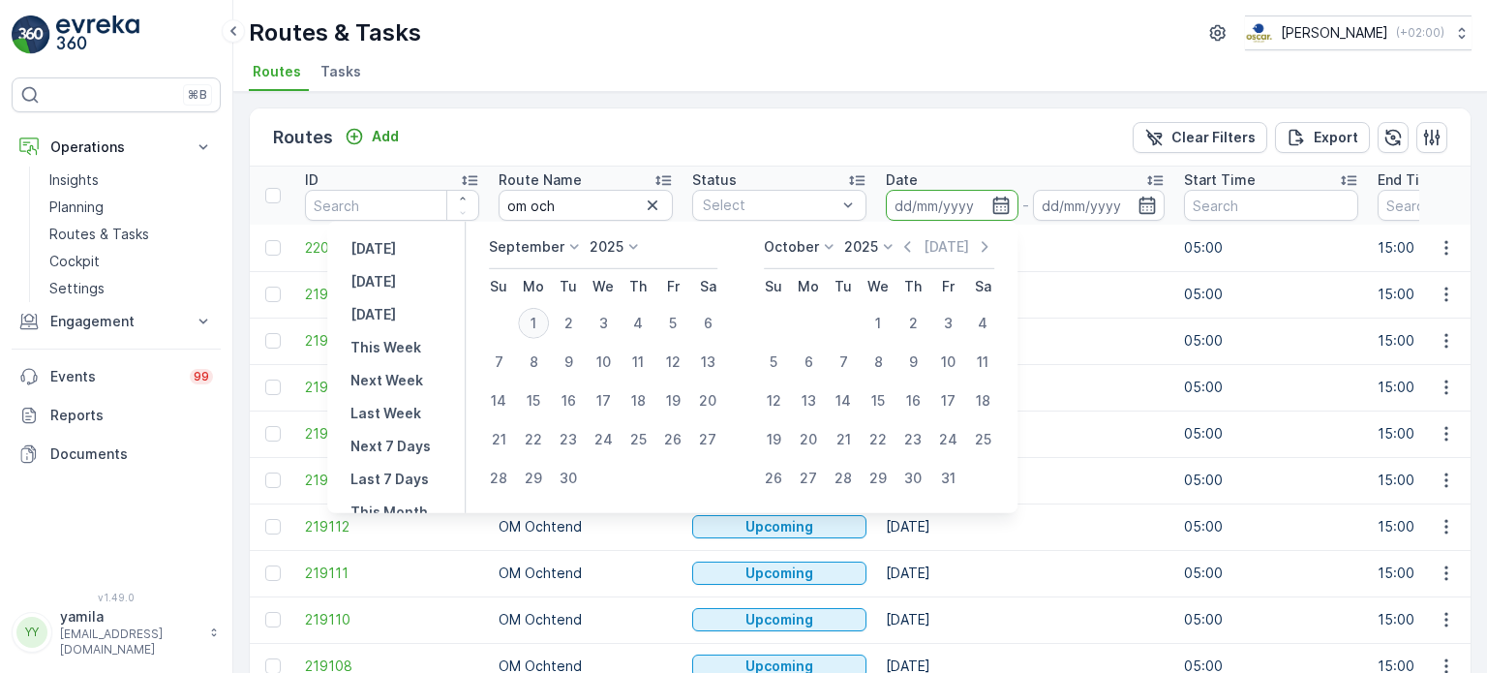
click at [542, 320] on div "1" at bounding box center [533, 323] width 31 height 31
type input "[DATE]"
click at [542, 320] on div "1" at bounding box center [533, 323] width 31 height 31
type input "[DATE]"
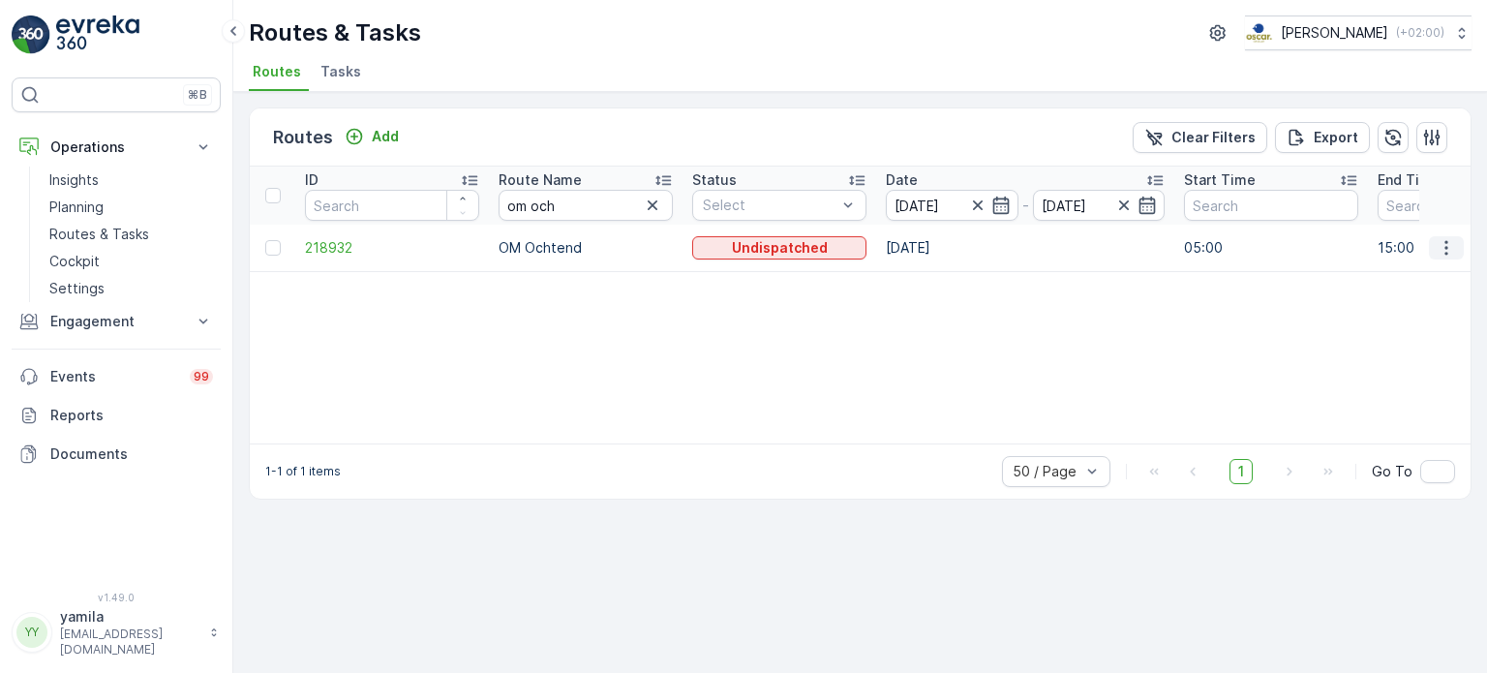
click at [1444, 247] on icon "button" at bounding box center [1446, 247] width 19 height 19
click at [1429, 268] on span "See More Details" at bounding box center [1401, 274] width 112 height 19
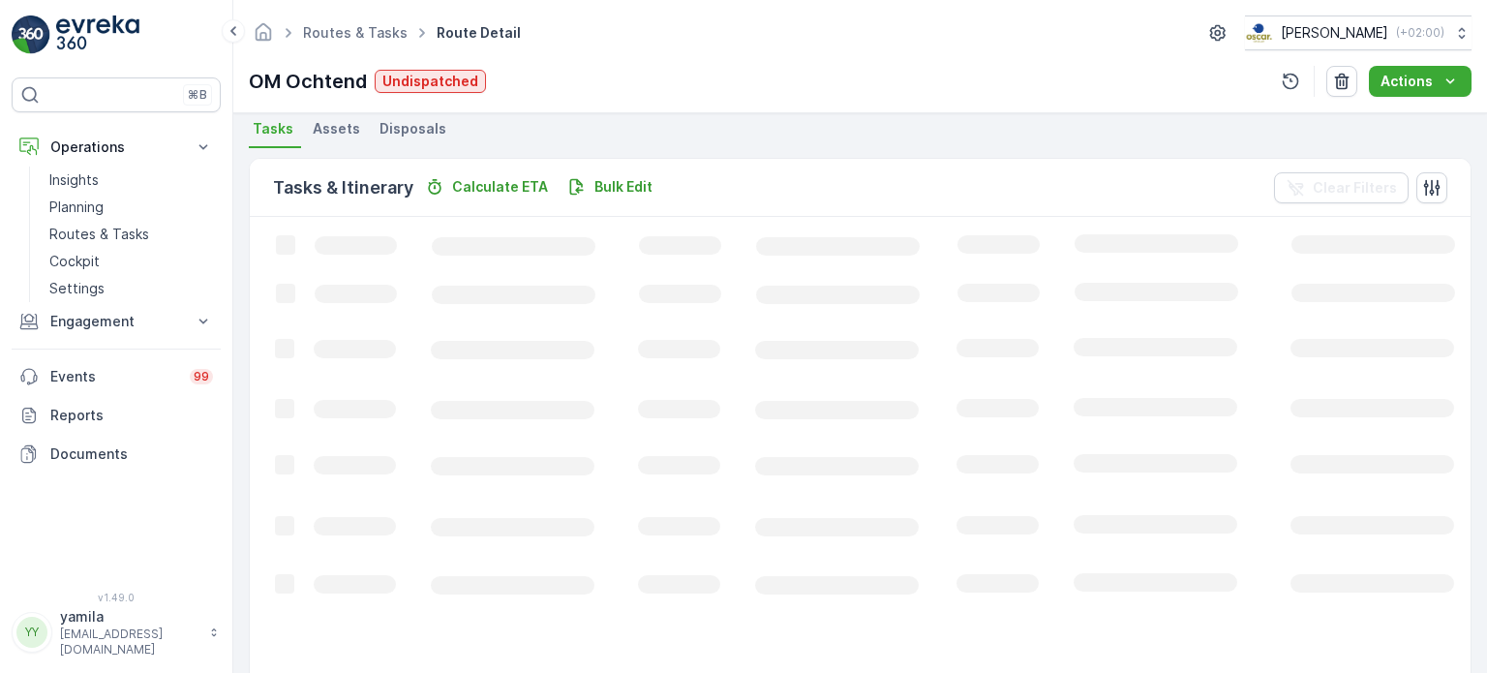
scroll to position [324, 0]
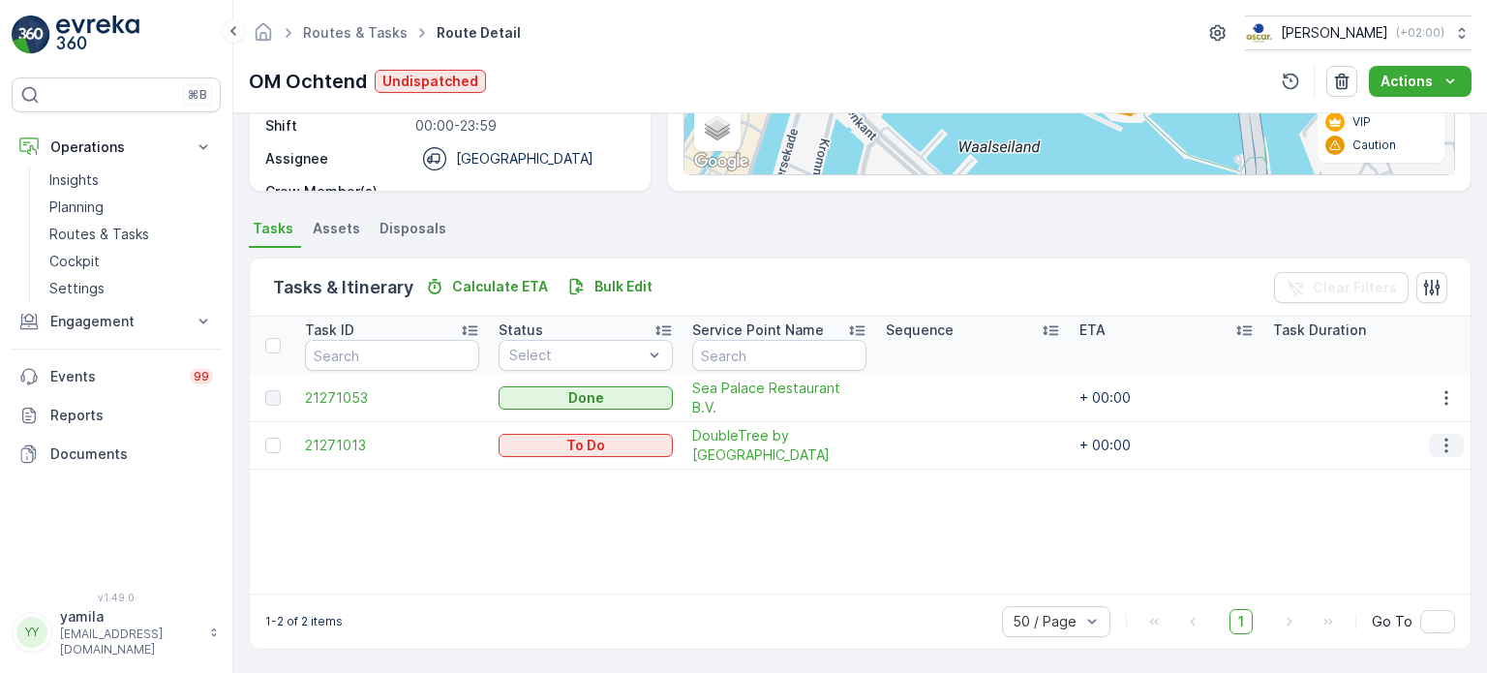
click at [1429, 456] on button "button" at bounding box center [1446, 445] width 35 height 23
click at [724, 452] on span "DoubleTree by [GEOGRAPHIC_DATA]" at bounding box center [779, 445] width 174 height 39
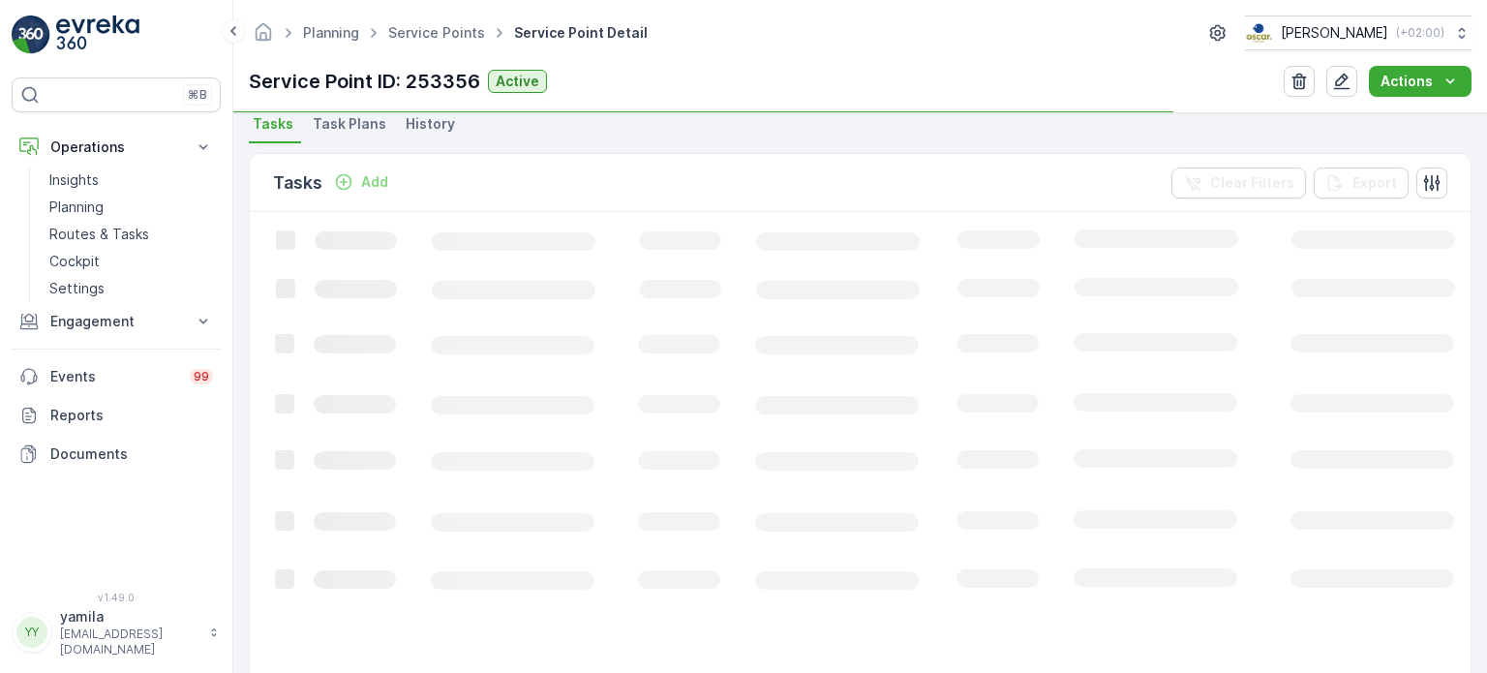
scroll to position [585, 0]
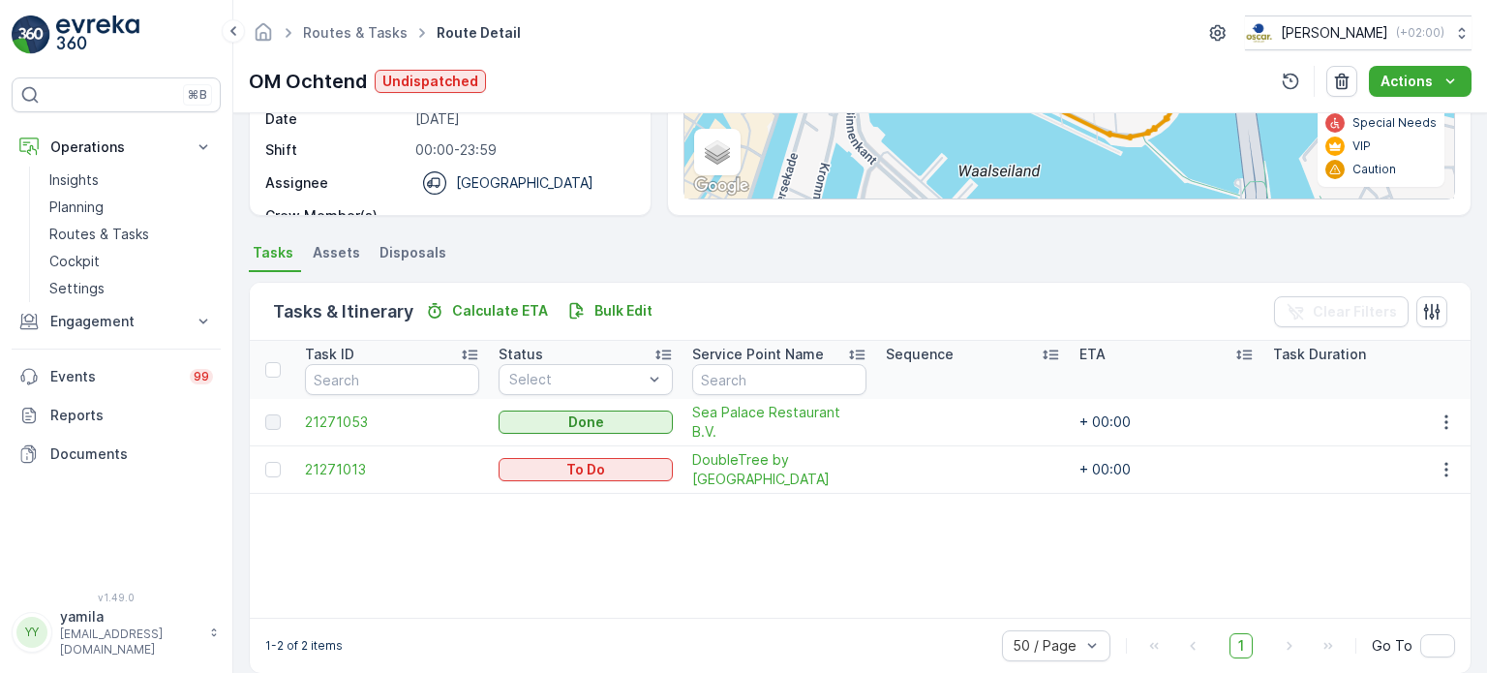
scroll to position [324, 0]
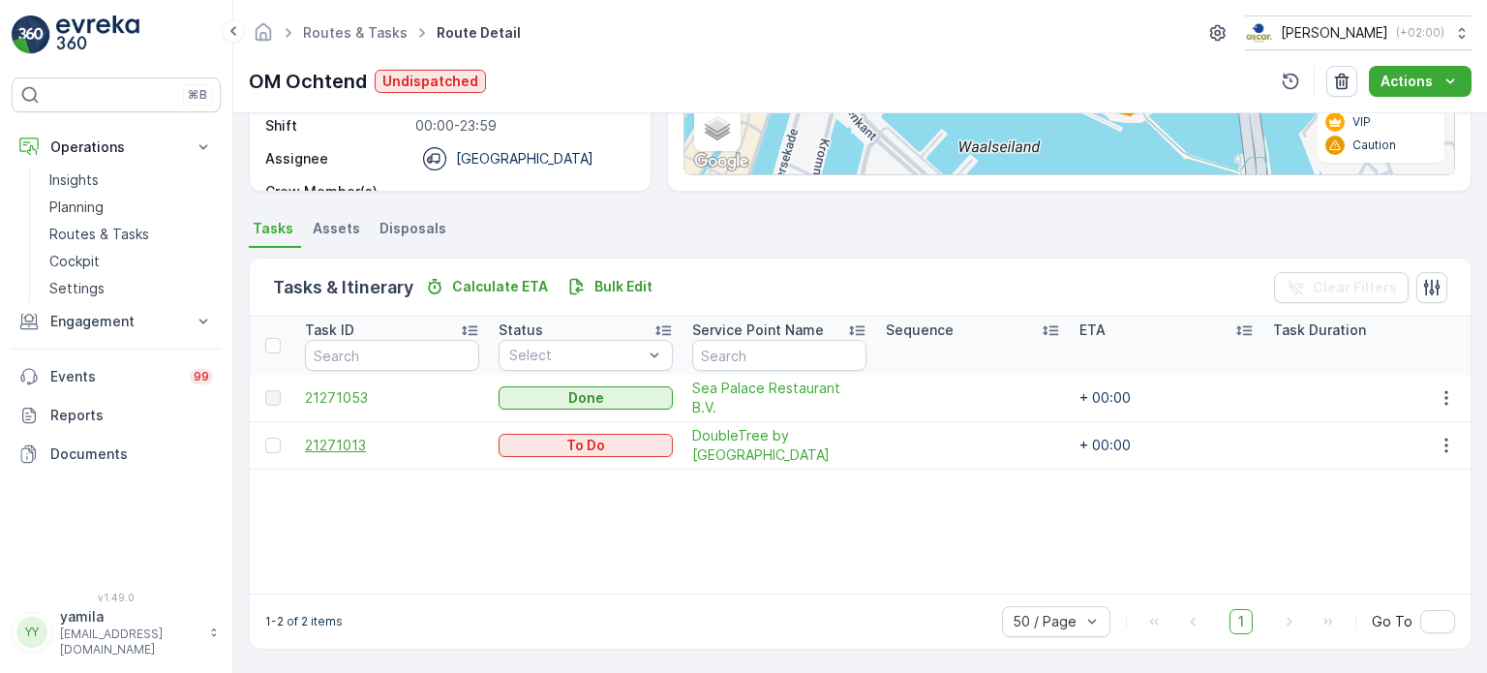
click at [318, 455] on span "21271013" at bounding box center [392, 445] width 174 height 19
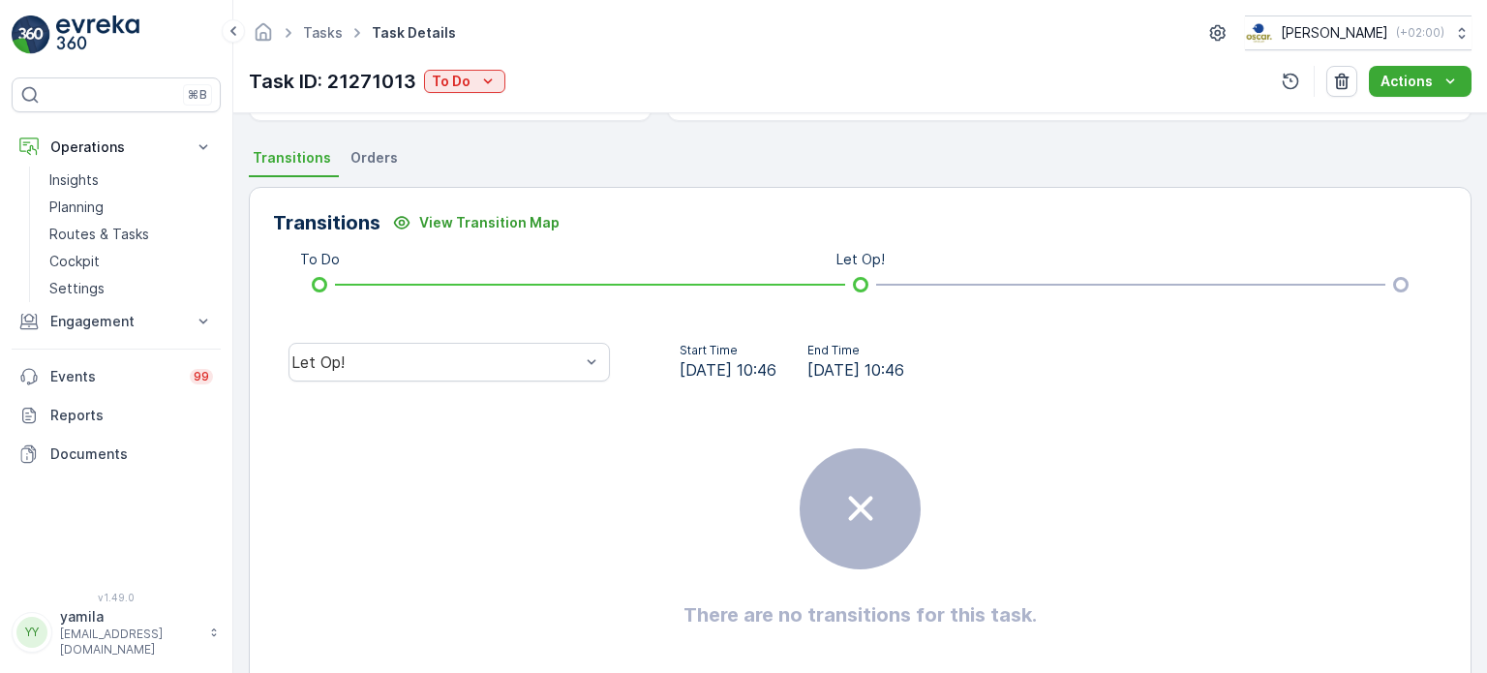
scroll to position [414, 0]
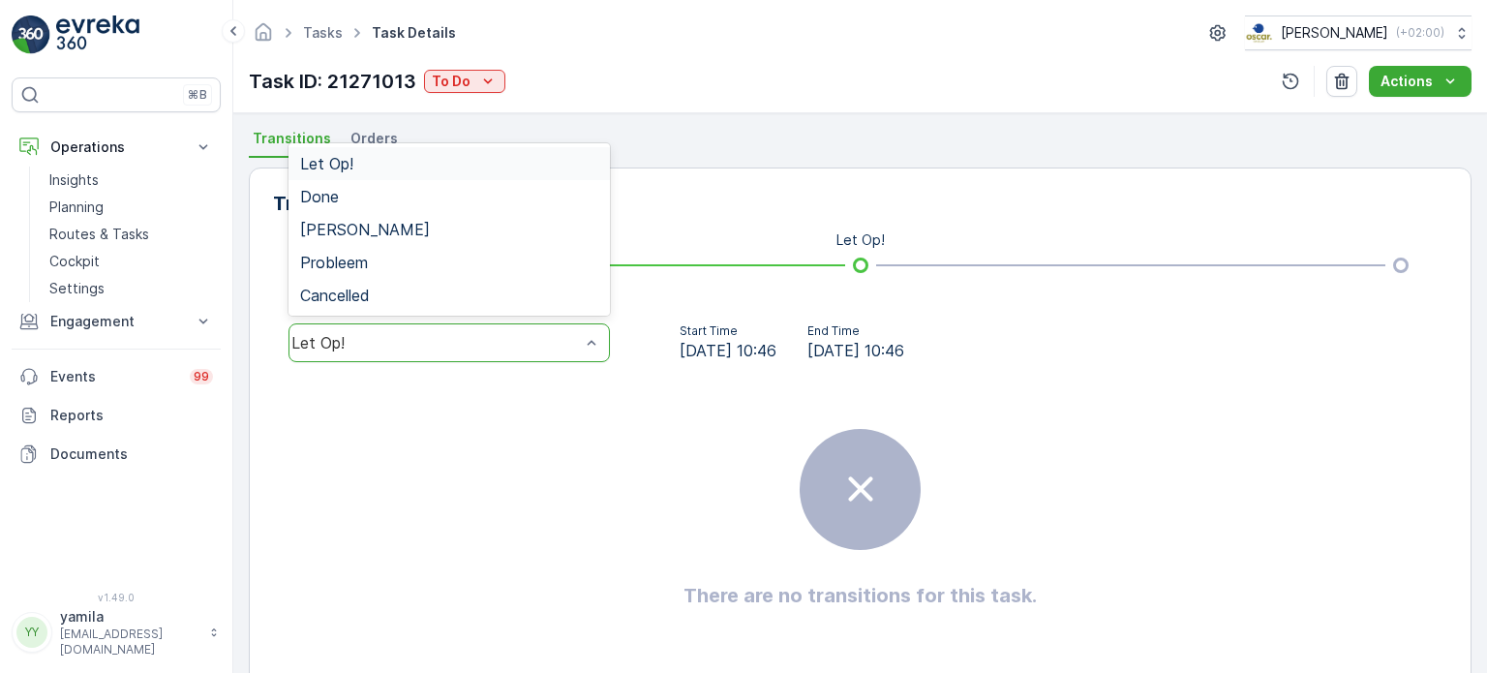
click at [530, 351] on div "Let Op!" at bounding box center [448, 342] width 321 height 39
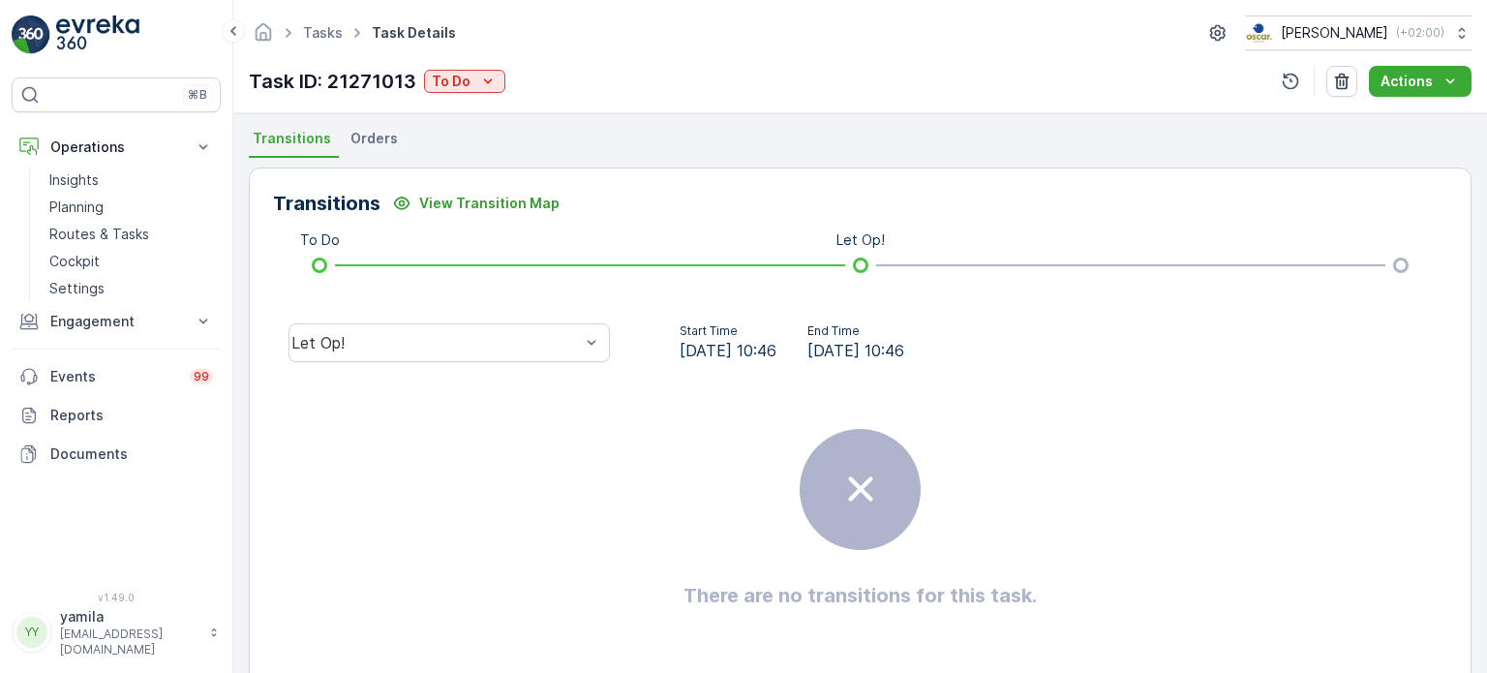
click at [527, 413] on div "There are no transitions for this task." at bounding box center [860, 519] width 1174 height 290
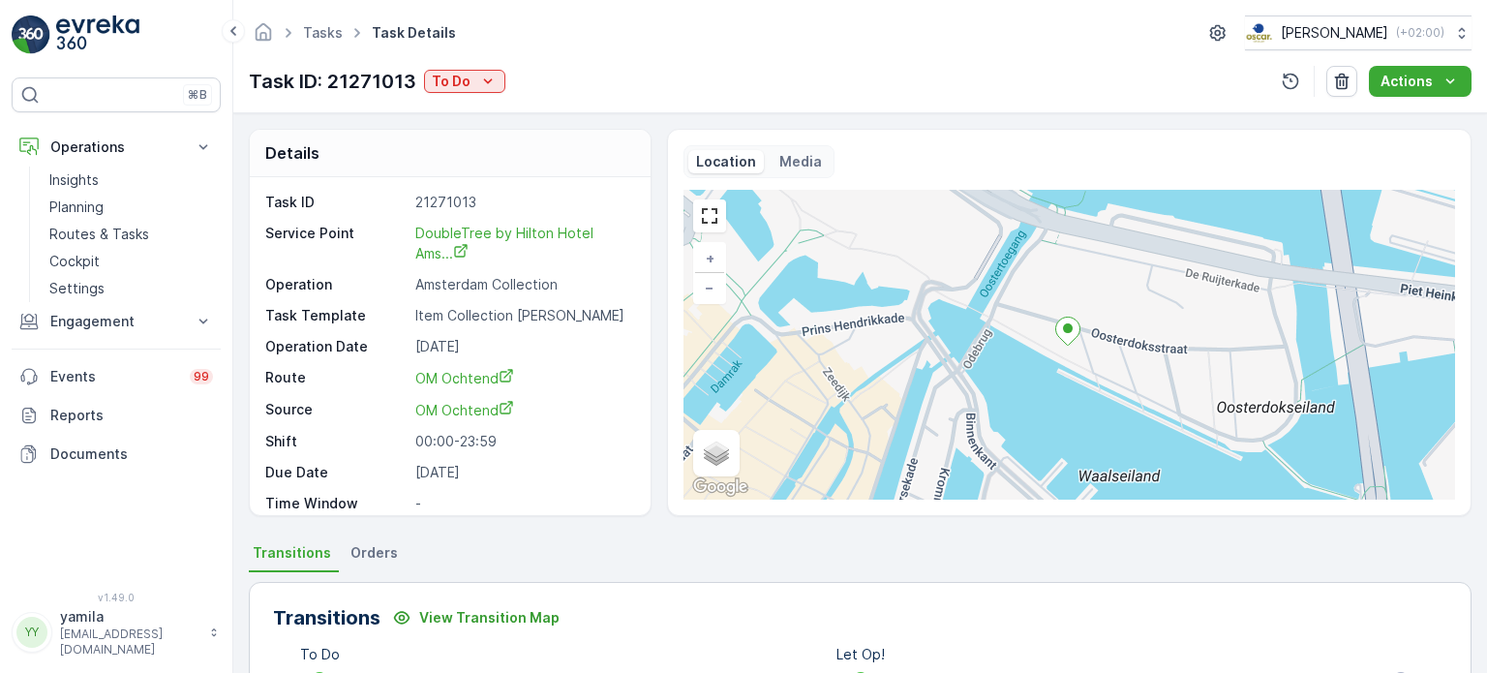
scroll to position [449, 0]
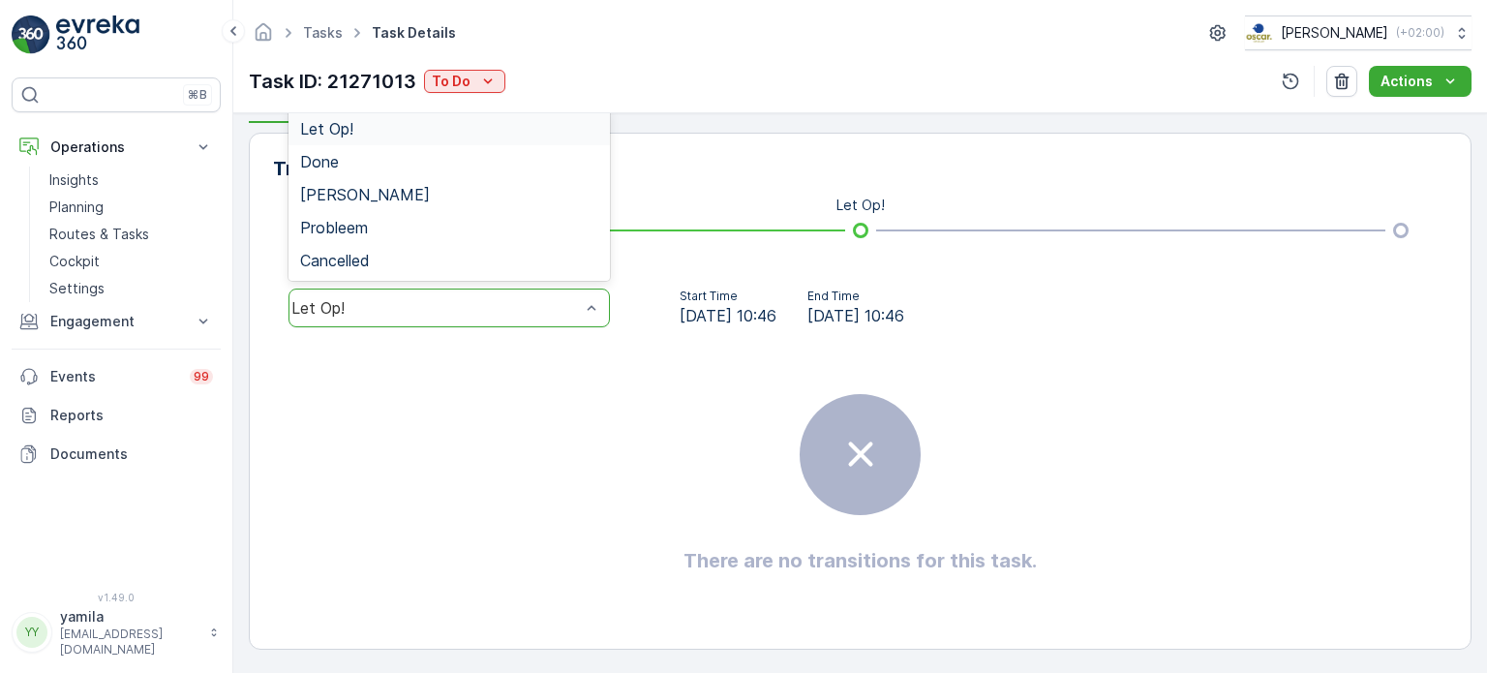
click at [445, 306] on div "Let Op!" at bounding box center [435, 307] width 288 height 17
click at [438, 146] on div "Done" at bounding box center [448, 161] width 321 height 33
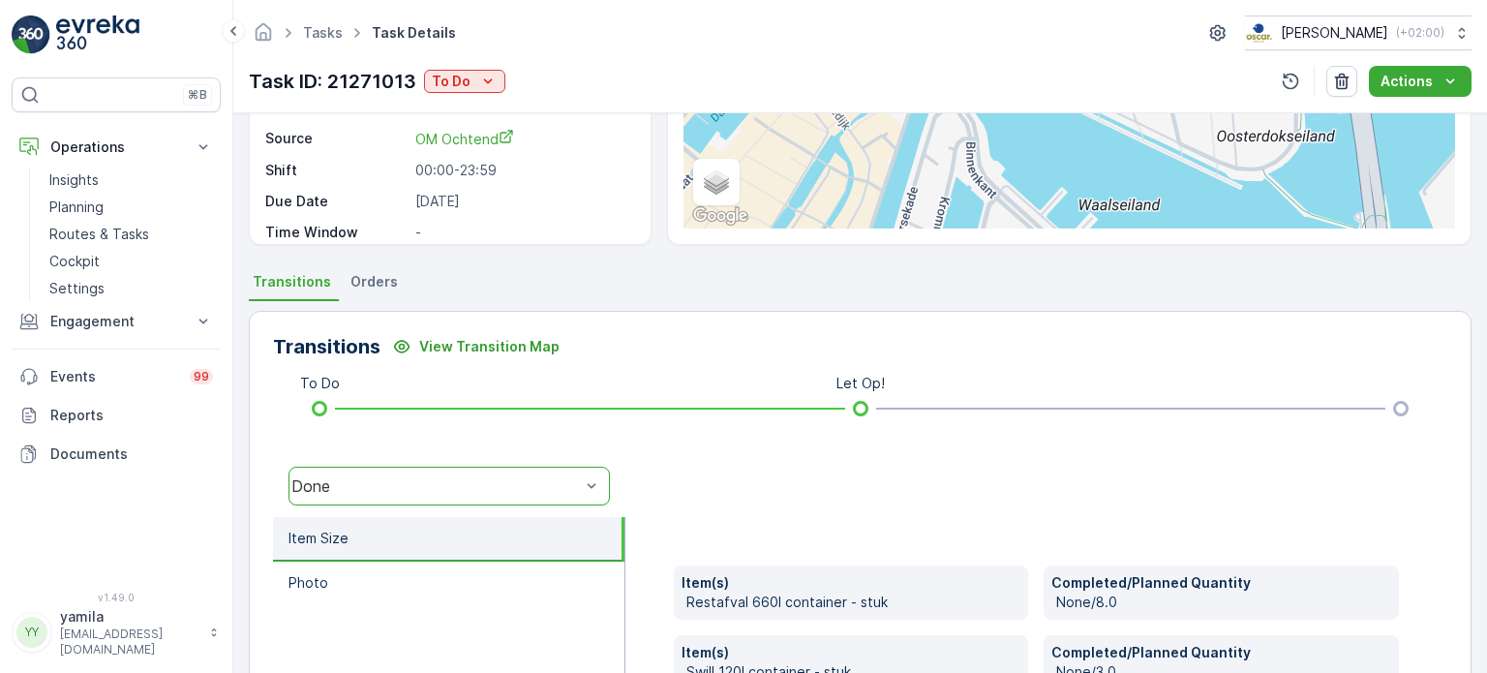
scroll to position [256, 0]
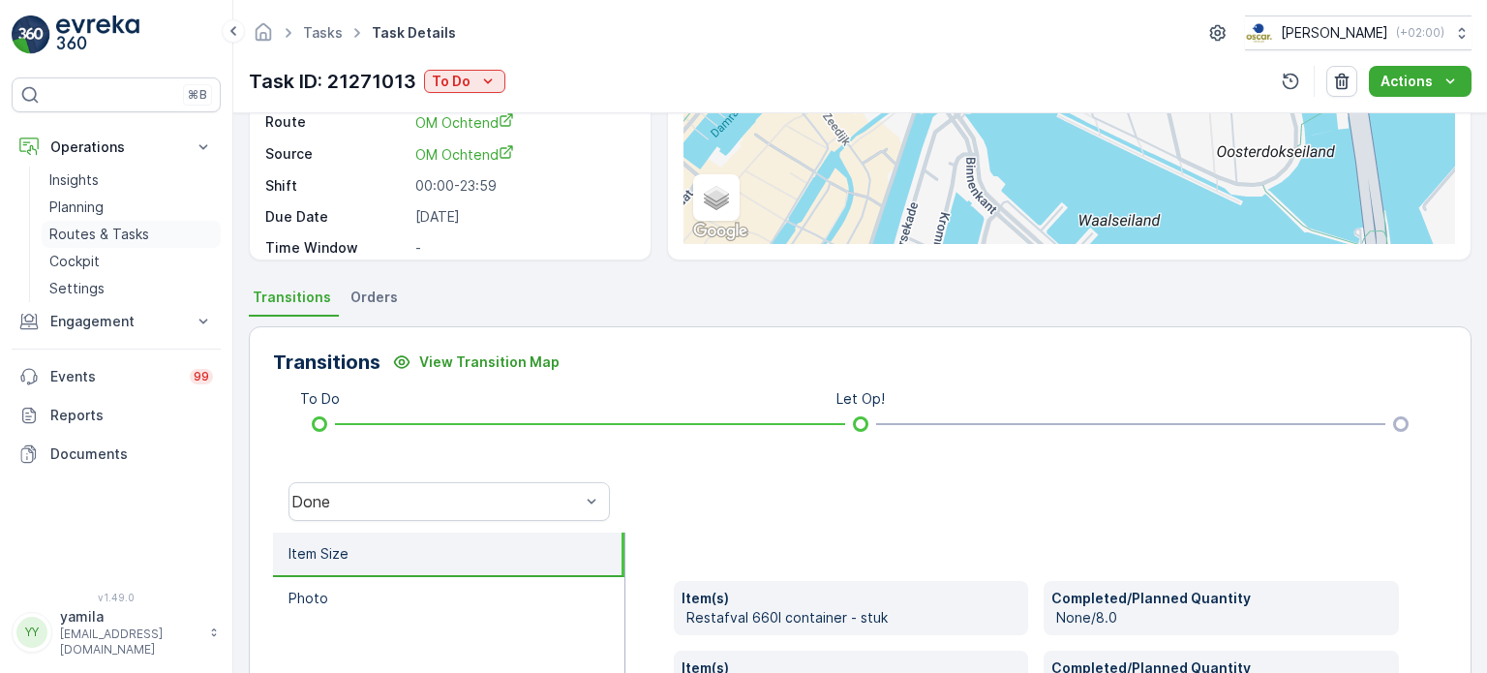
click at [155, 230] on link "Routes & Tasks" at bounding box center [131, 234] width 179 height 27
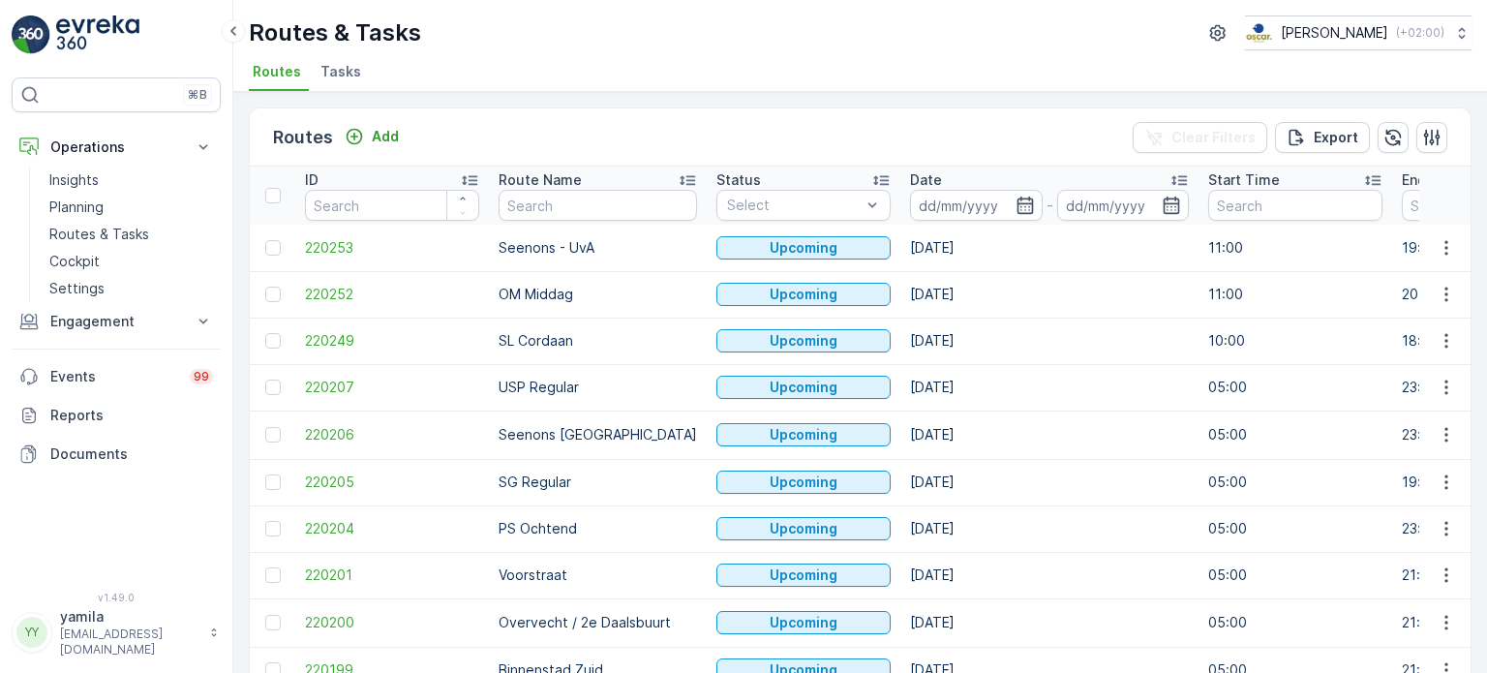
click at [343, 72] on span "Tasks" at bounding box center [340, 71] width 41 height 19
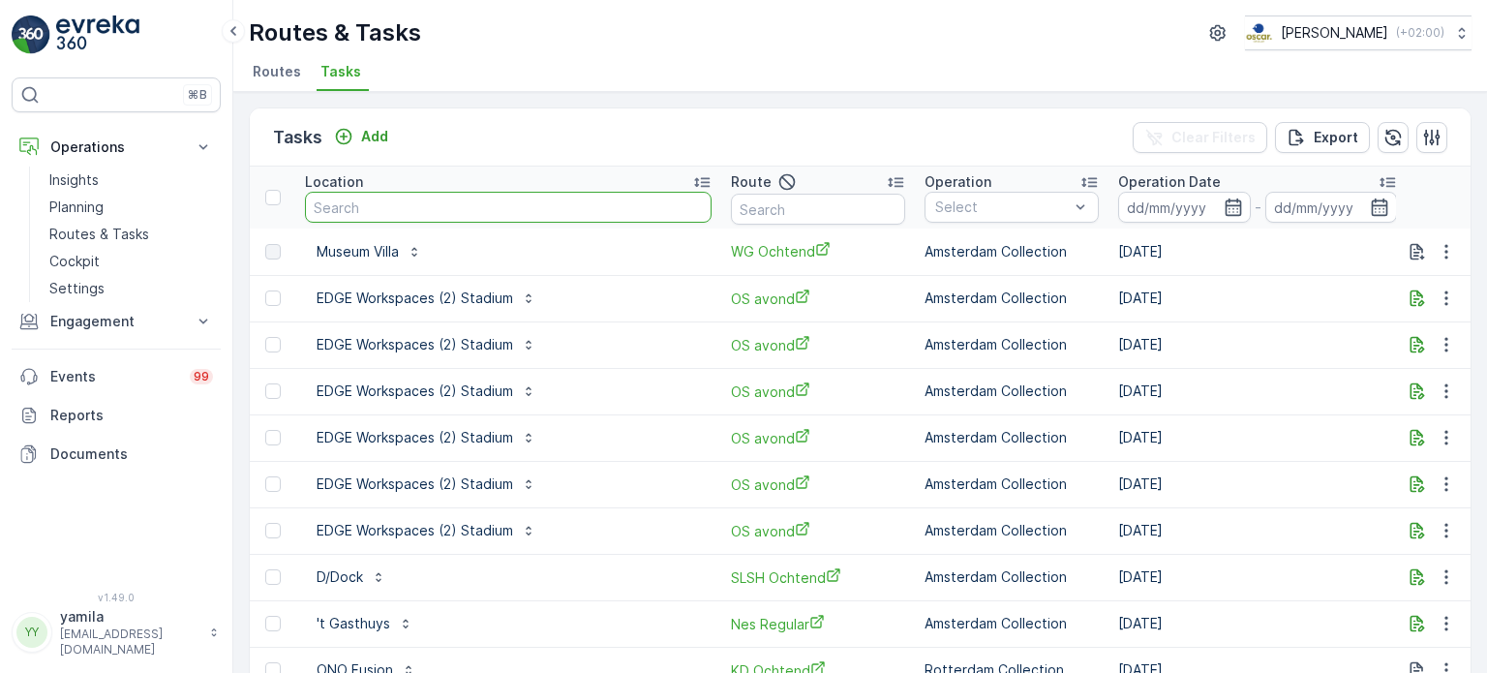
click at [418, 208] on input "text" at bounding box center [508, 207] width 407 height 31
type input "hilton"
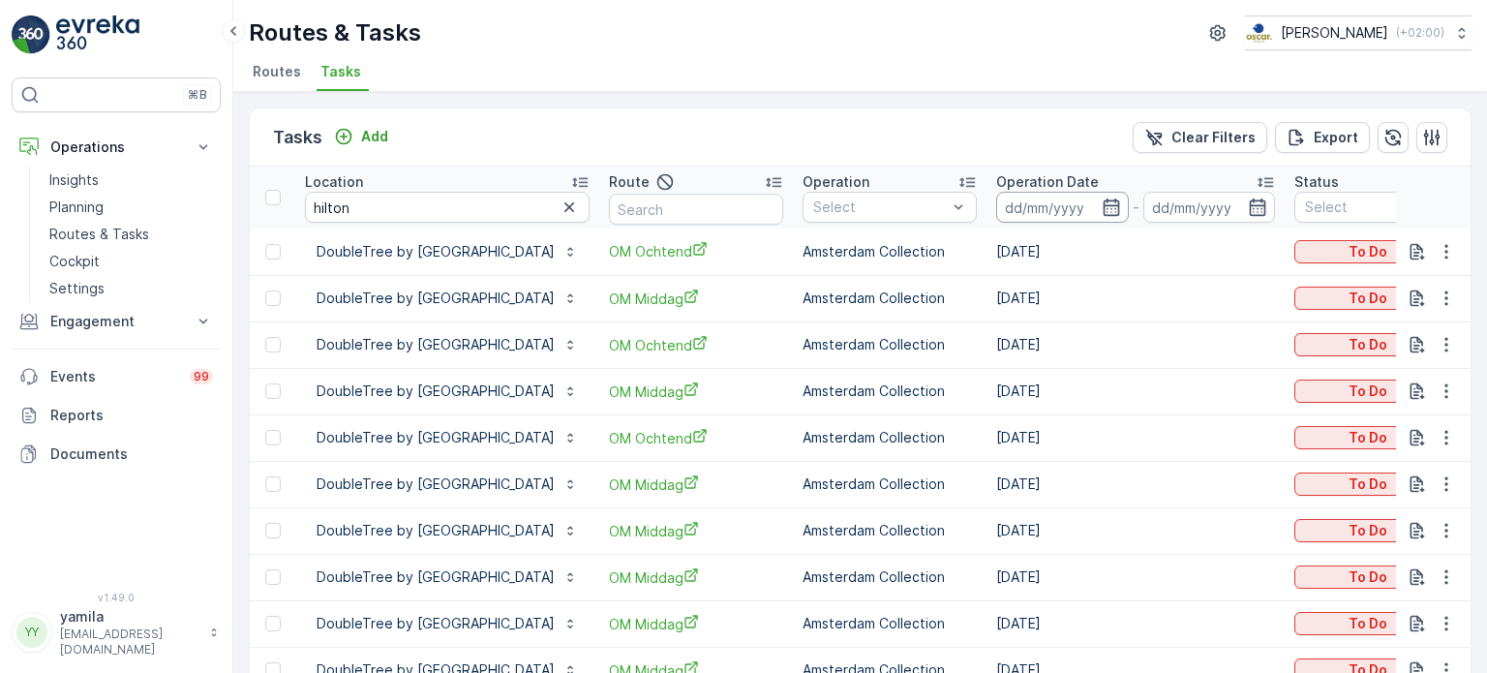
drag, startPoint x: 1139, startPoint y: 222, endPoint x: 1166, endPoint y: 197, distance: 36.3
click at [1166, 197] on th "Operation Date -" at bounding box center [1135, 198] width 298 height 62
click at [1129, 197] on input at bounding box center [1062, 207] width 133 height 31
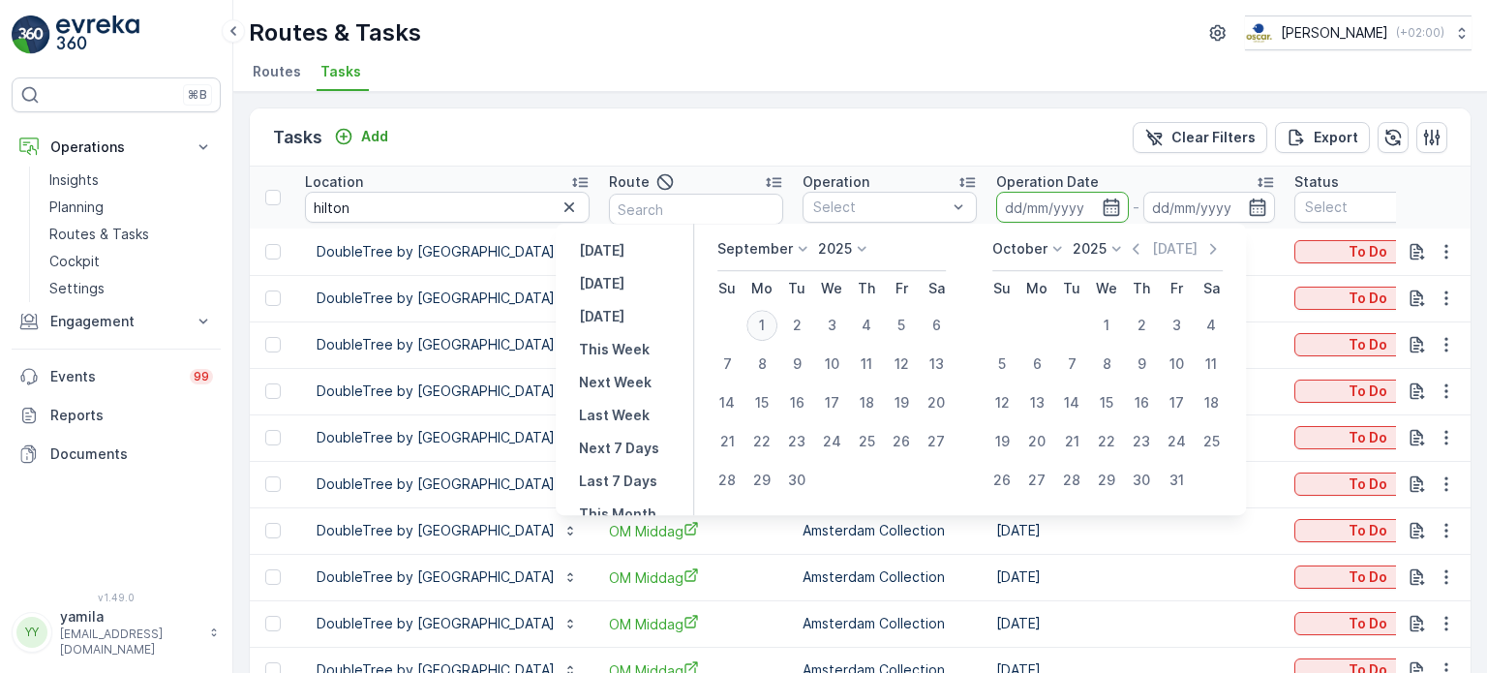
click at [771, 310] on button "1" at bounding box center [761, 325] width 35 height 35
type input "[DATE]"
click at [771, 310] on button "1" at bounding box center [761, 325] width 35 height 35
type input "[DATE]"
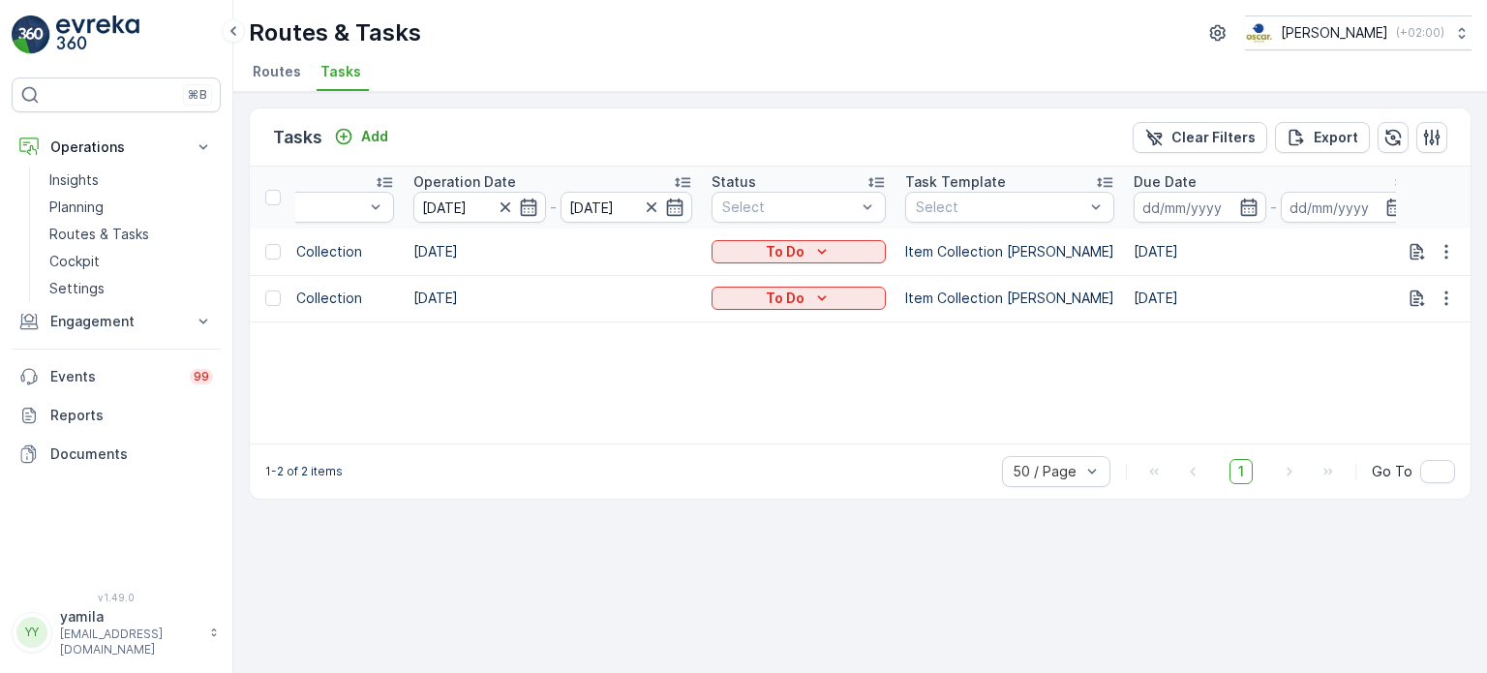
scroll to position [0, 614]
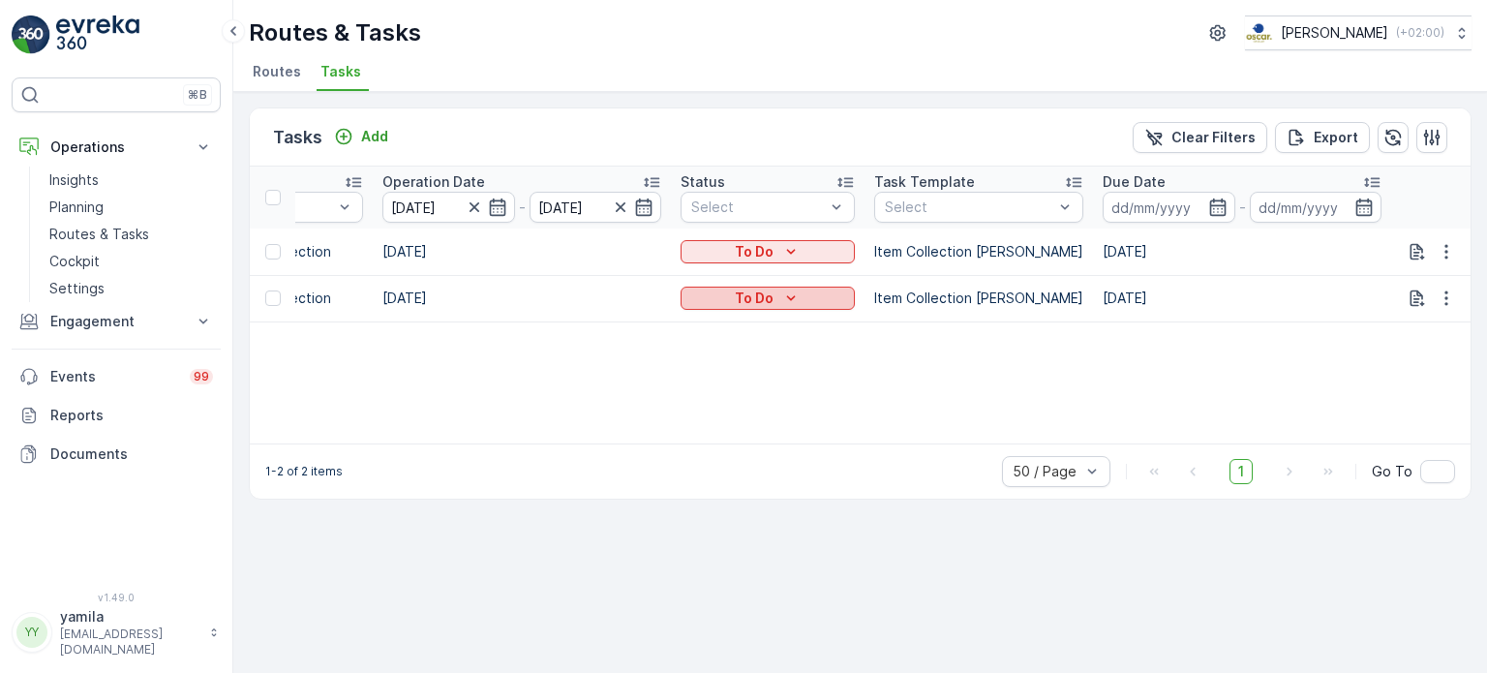
click at [773, 298] on p "To Do" at bounding box center [754, 297] width 39 height 19
click at [838, 373] on span "Done" at bounding box center [826, 379] width 35 height 19
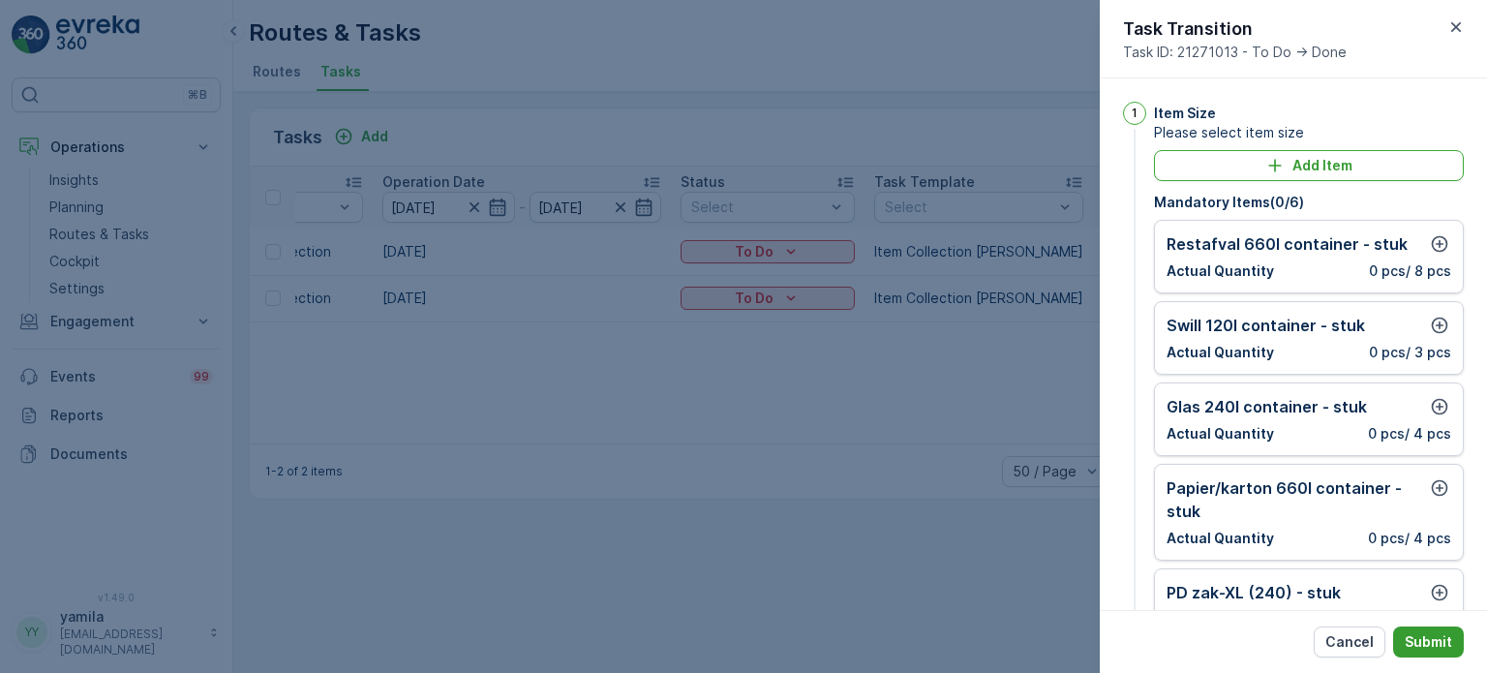
click at [1432, 643] on p "Submit" at bounding box center [1428, 641] width 47 height 19
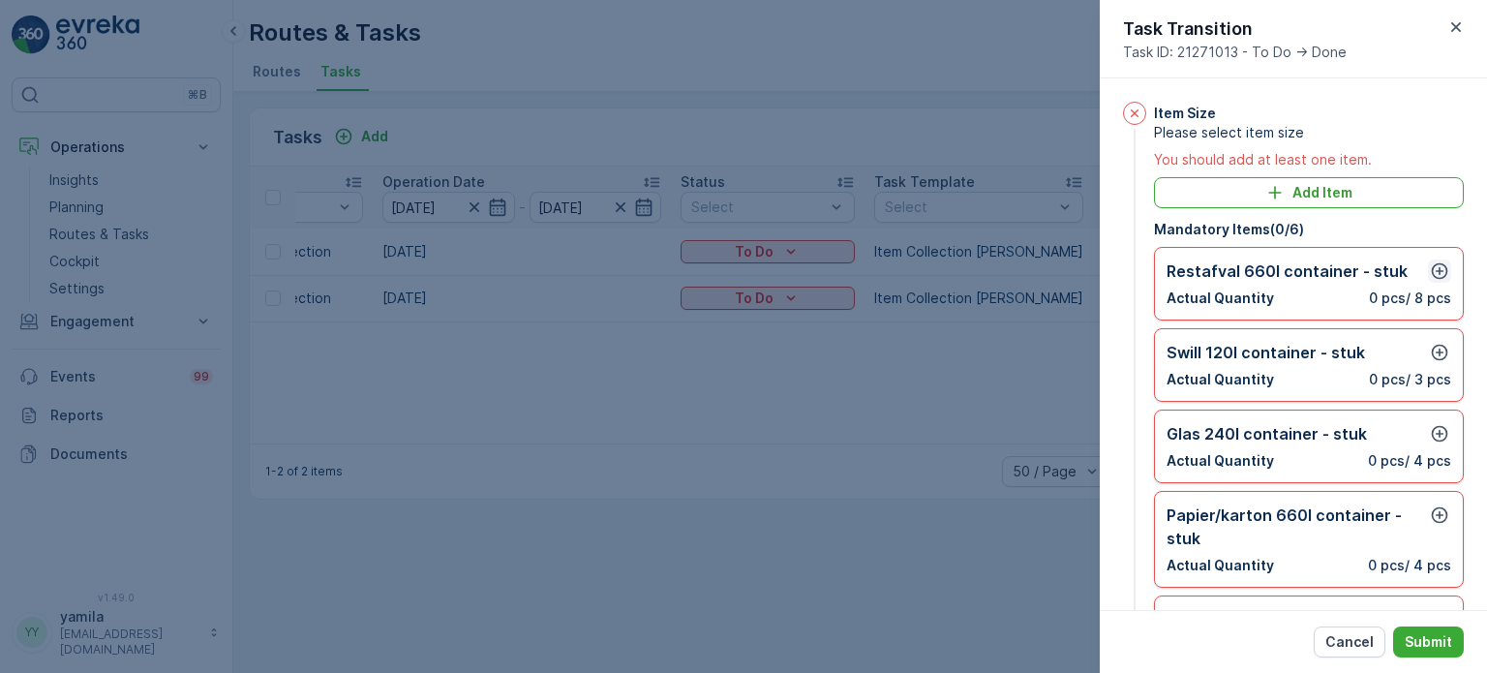
click at [1444, 274] on button "button" at bounding box center [1439, 270] width 23 height 23
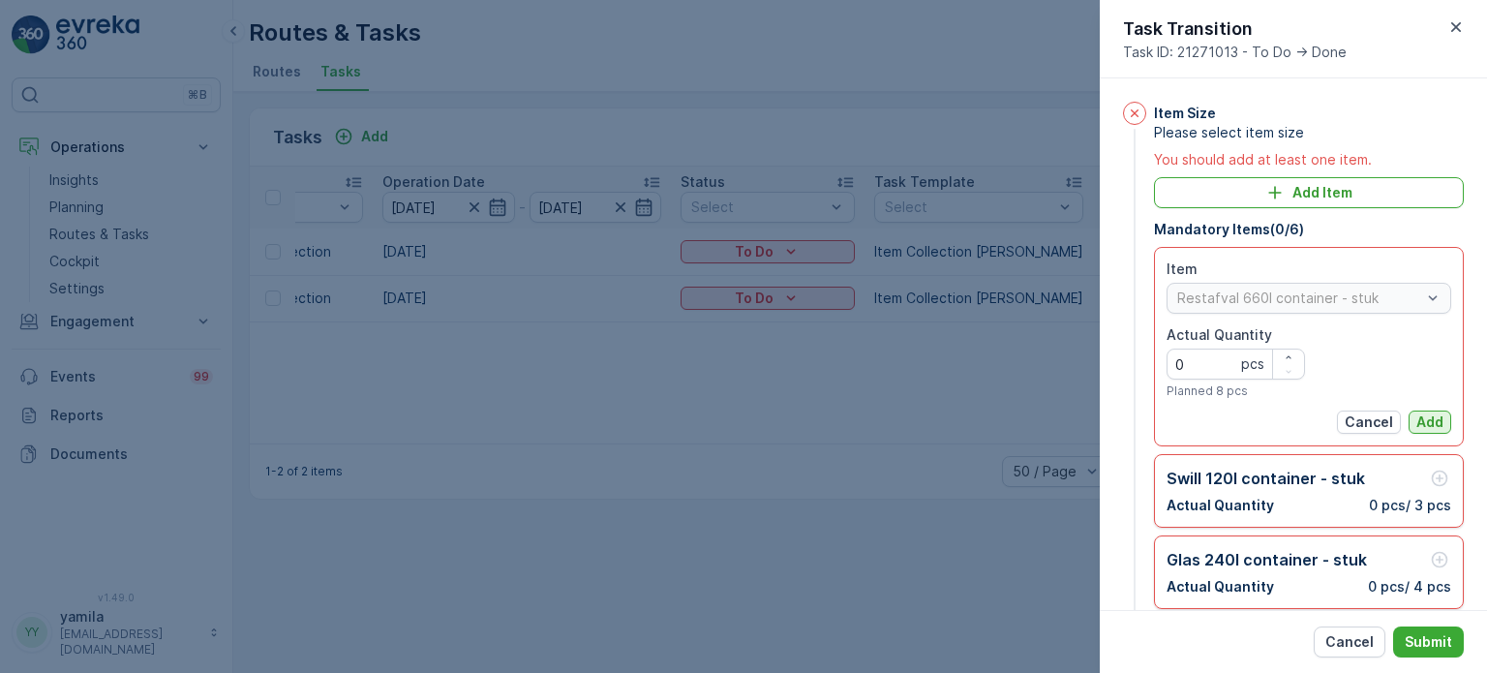
click at [1429, 419] on p "Add" at bounding box center [1429, 421] width 27 height 19
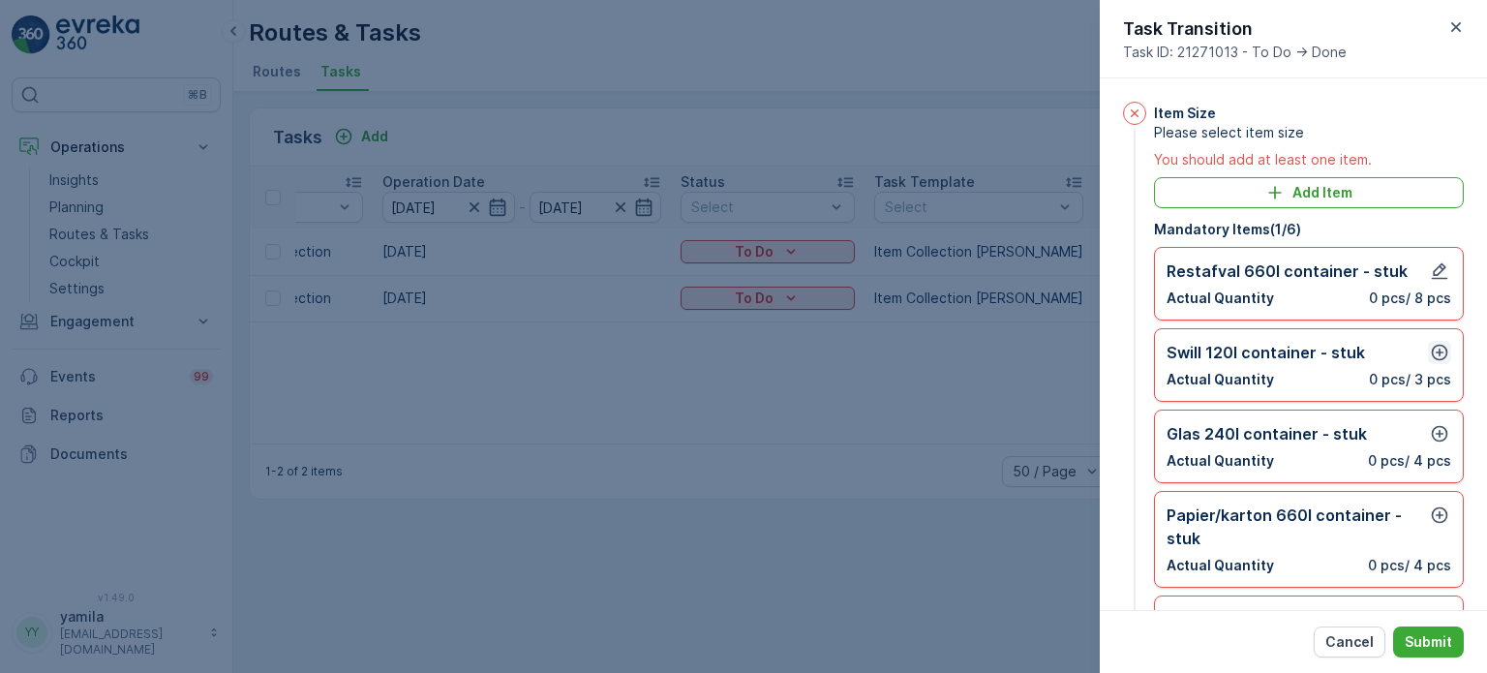
click at [1432, 348] on icon "button" at bounding box center [1440, 353] width 16 height 16
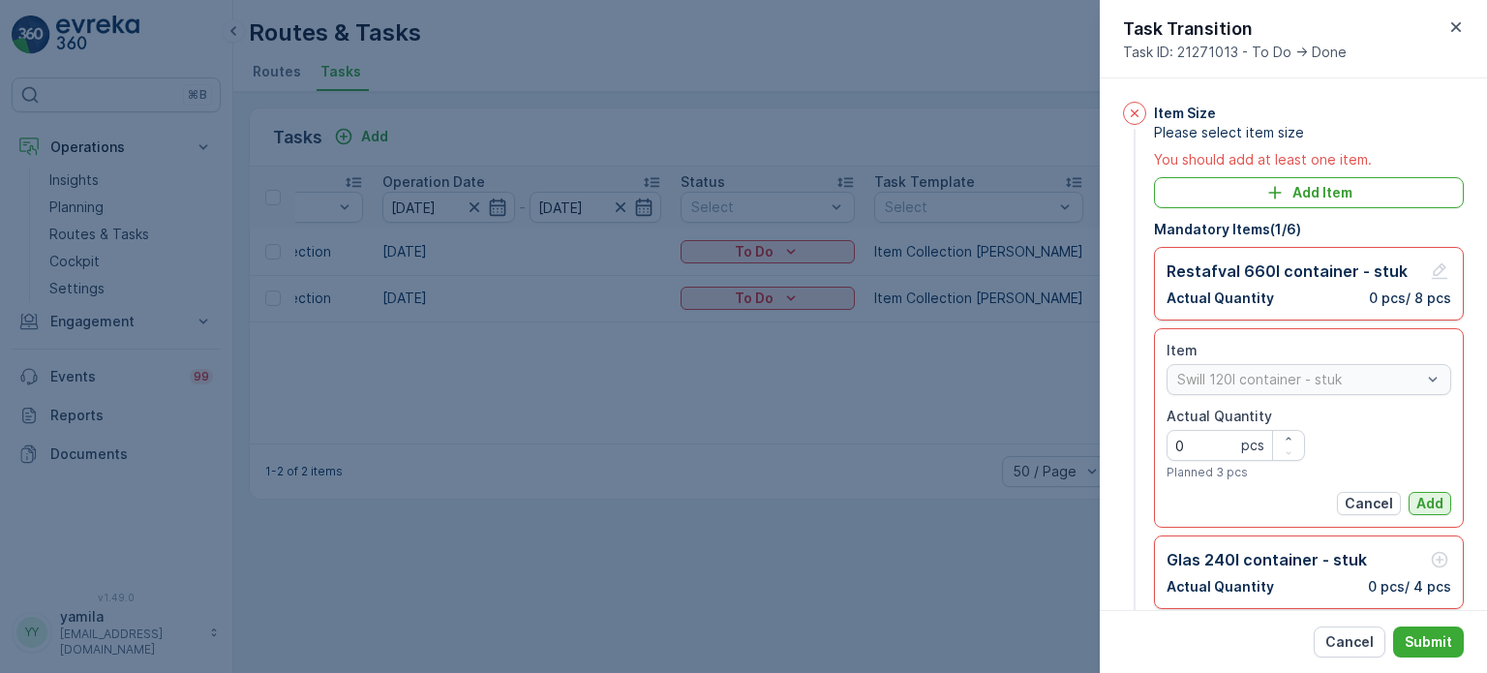
click at [1433, 495] on div "Item Swill 120l container - stuk Actual Quantity 0 pcs Planned 3 pcs Cancel Add" at bounding box center [1309, 428] width 285 height 174
click at [1433, 495] on p "Add" at bounding box center [1429, 503] width 27 height 19
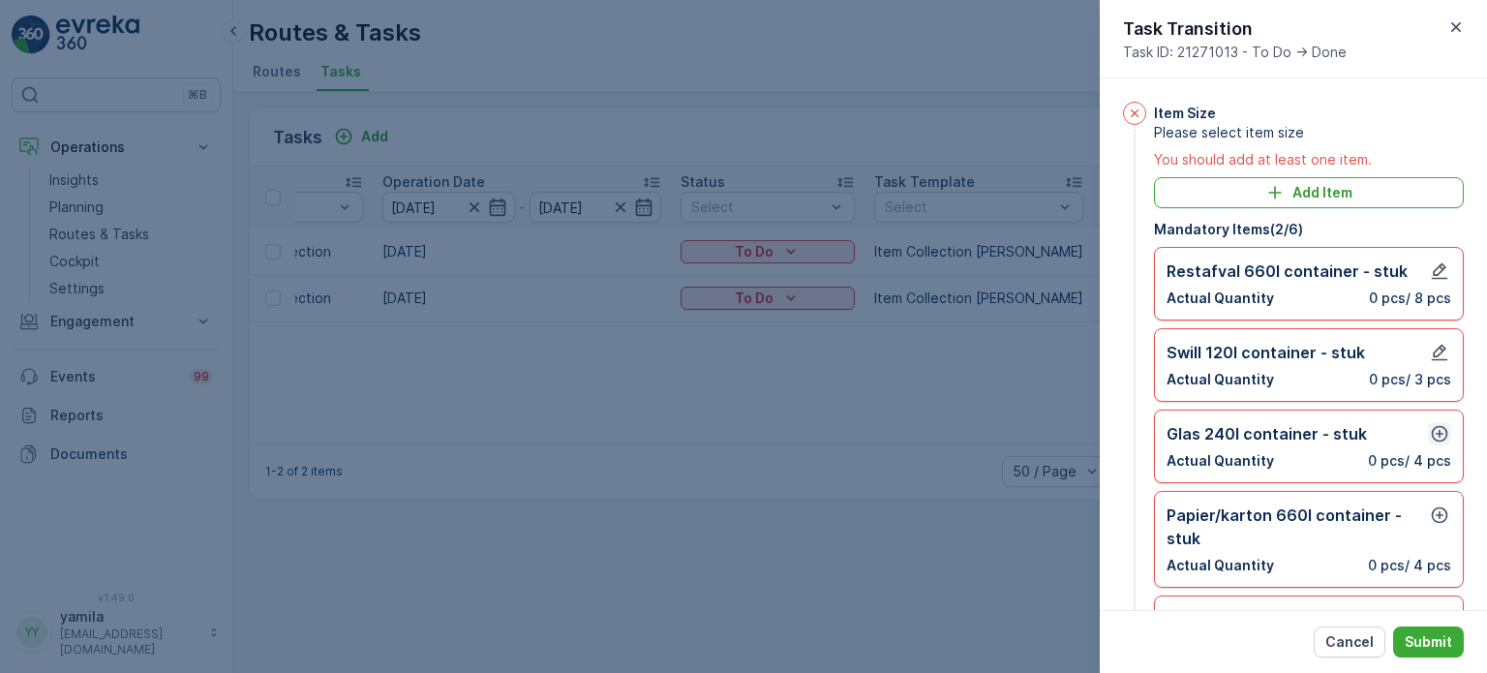
click at [1437, 438] on icon "button" at bounding box center [1439, 433] width 19 height 19
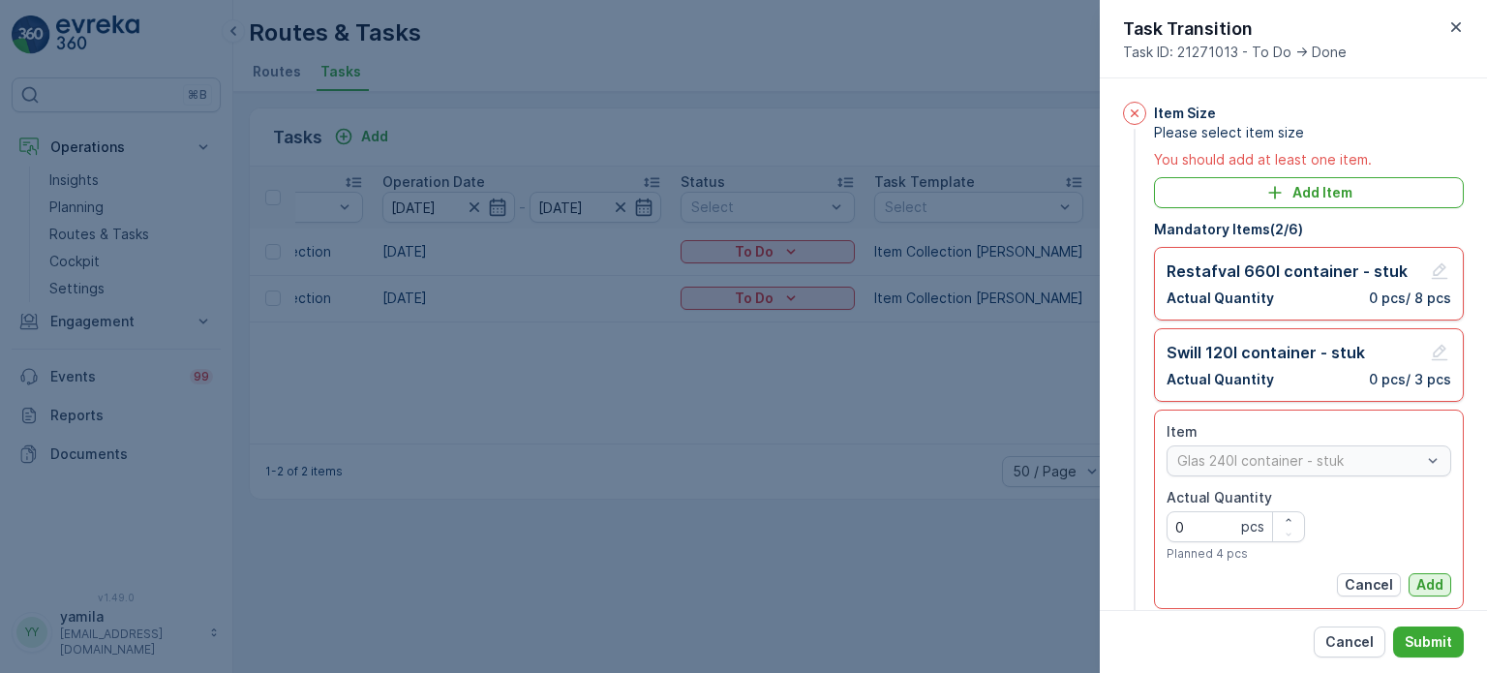
click at [1421, 575] on p "Add" at bounding box center [1429, 584] width 27 height 19
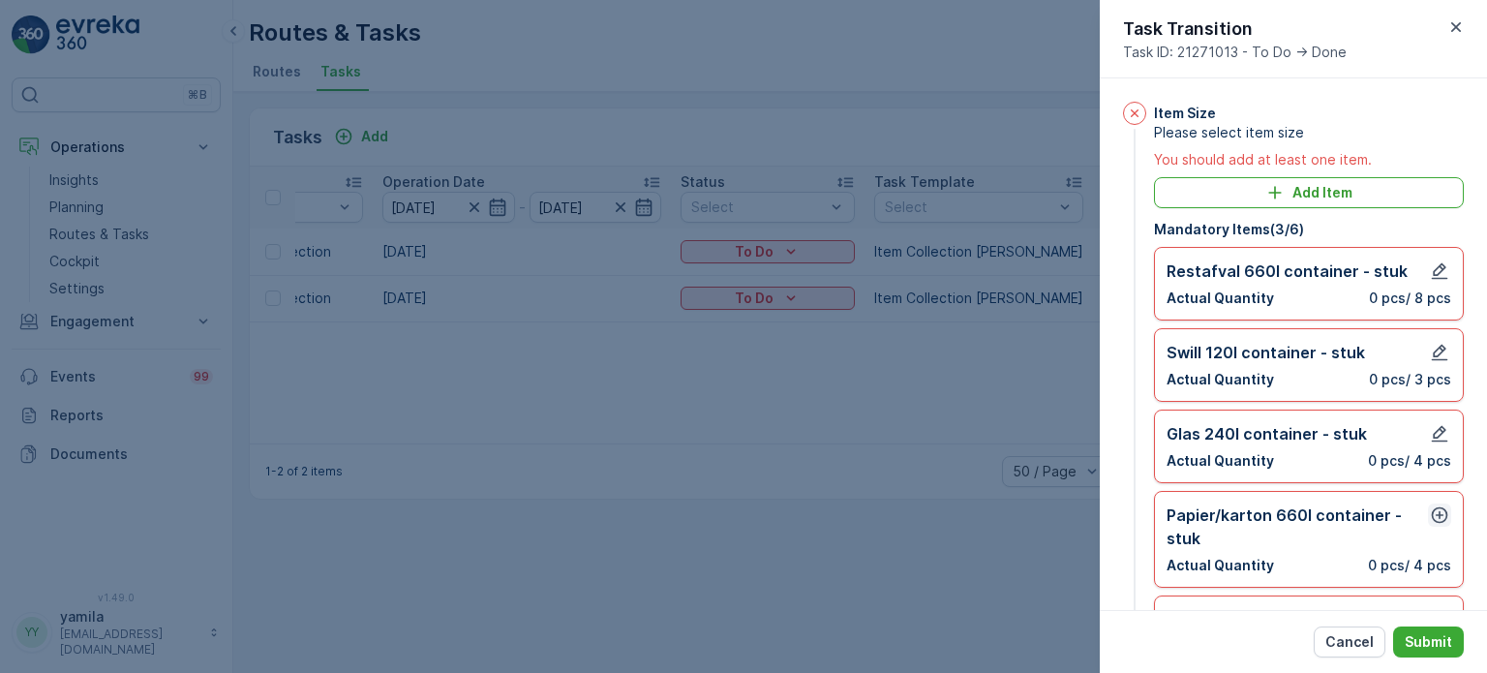
click at [1430, 516] on icon "button" at bounding box center [1439, 514] width 19 height 19
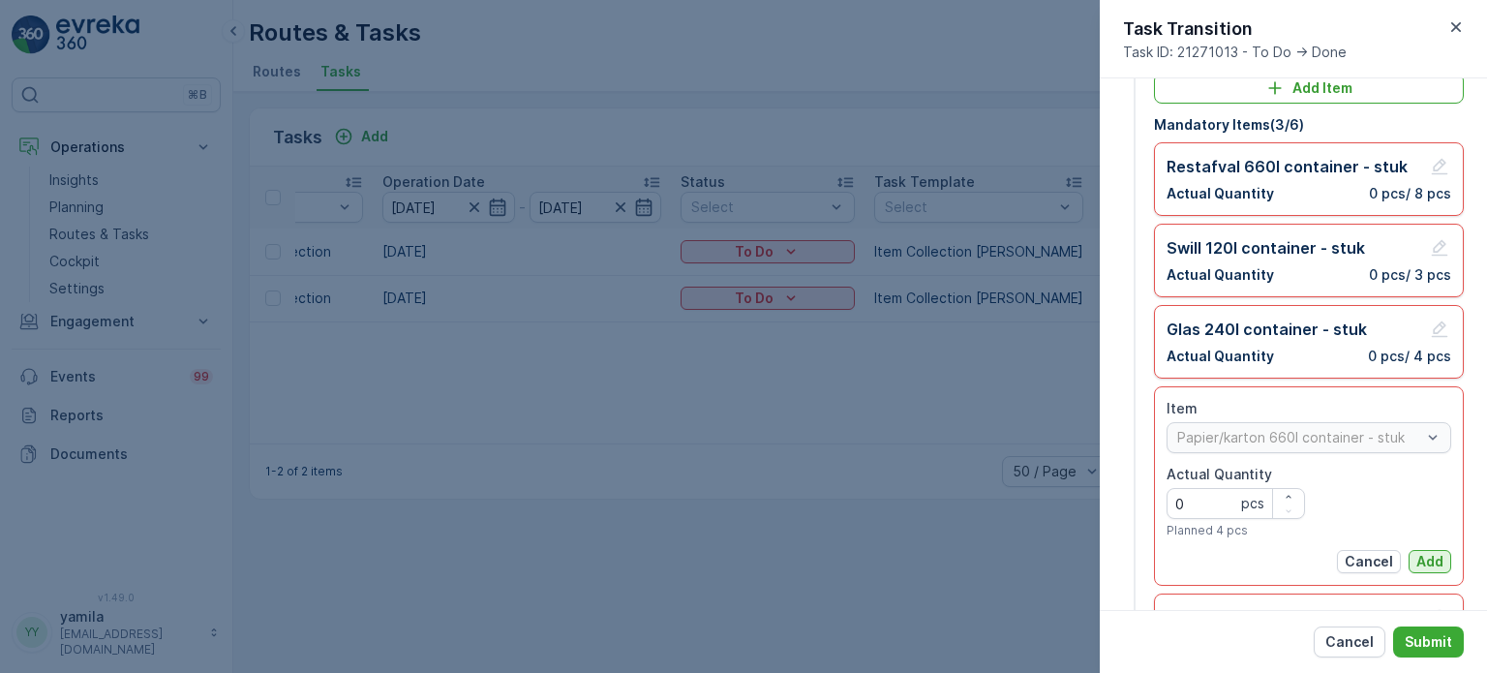
scroll to position [106, 0]
click at [1429, 558] on p "Add" at bounding box center [1429, 559] width 27 height 19
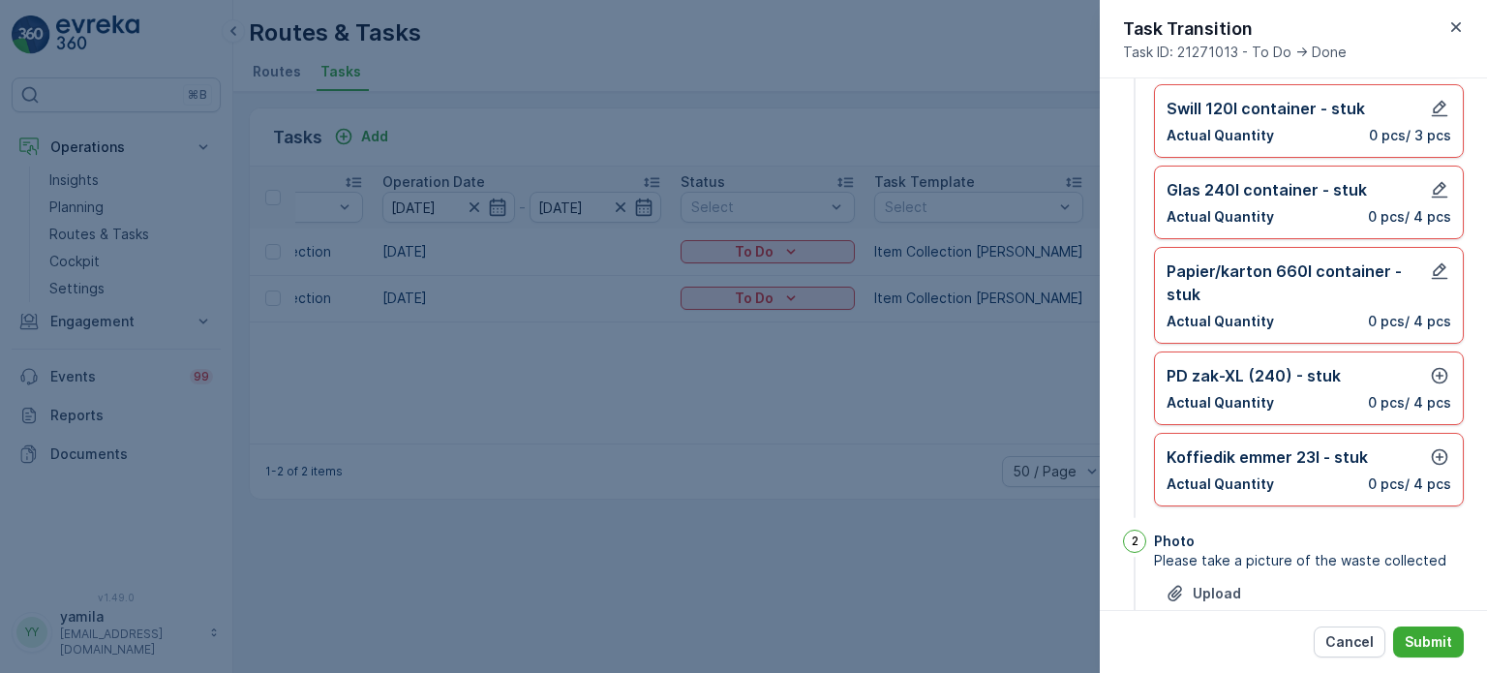
scroll to position [258, 0]
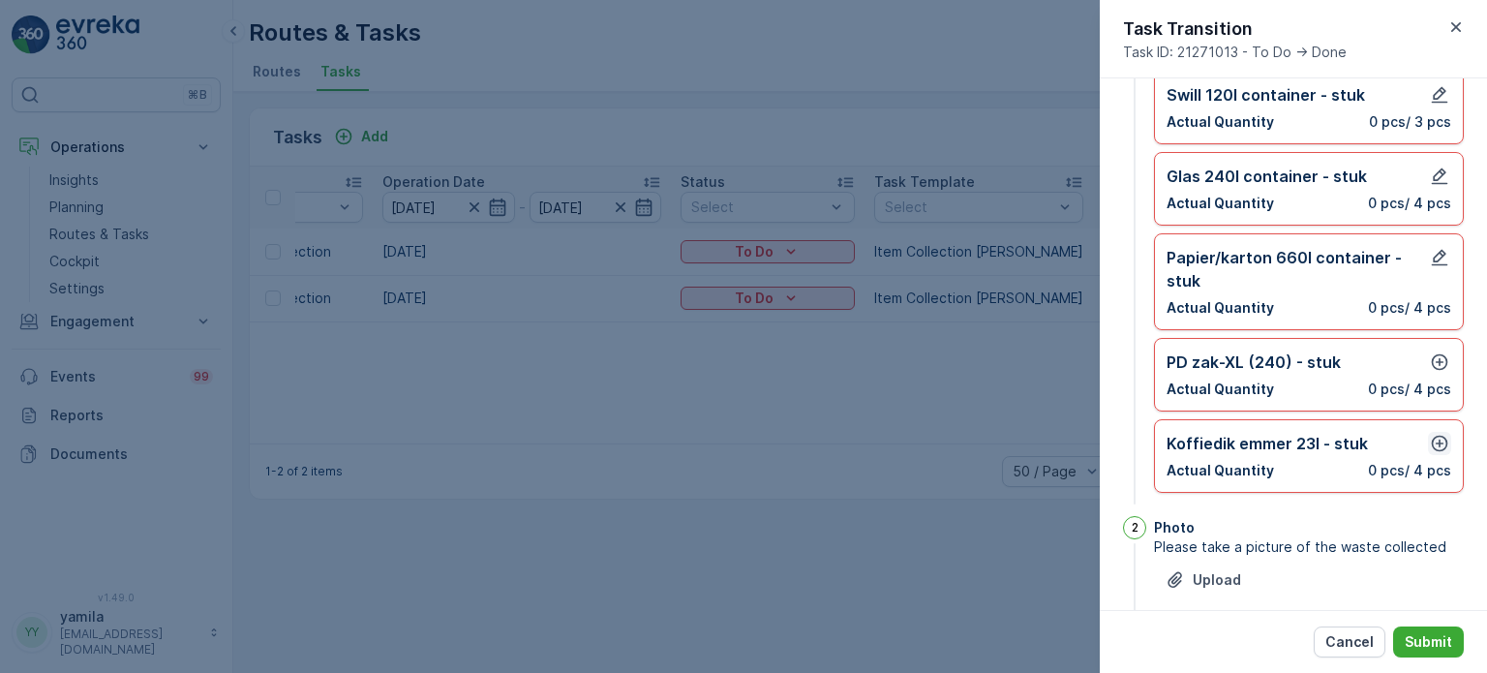
click at [1436, 440] on icon "button" at bounding box center [1440, 444] width 16 height 16
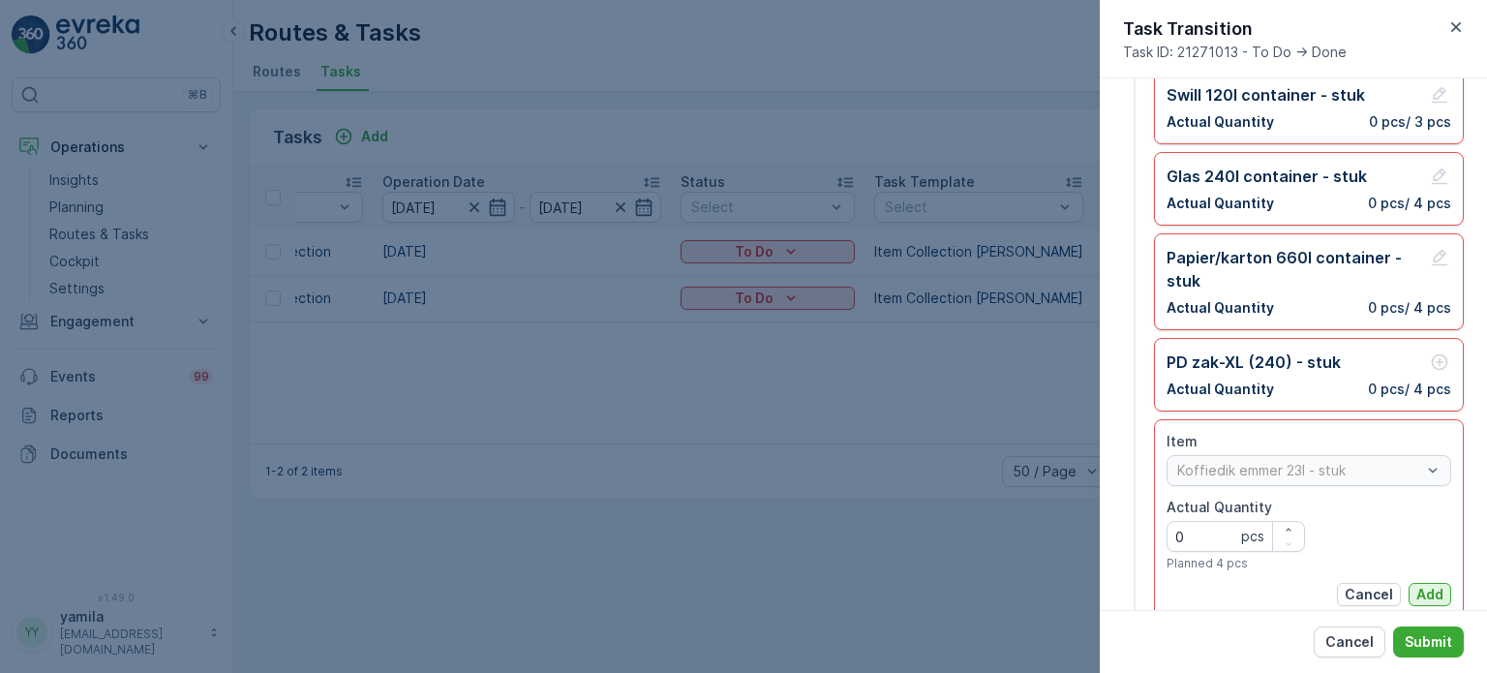
click at [1416, 585] on p "Add" at bounding box center [1429, 594] width 27 height 19
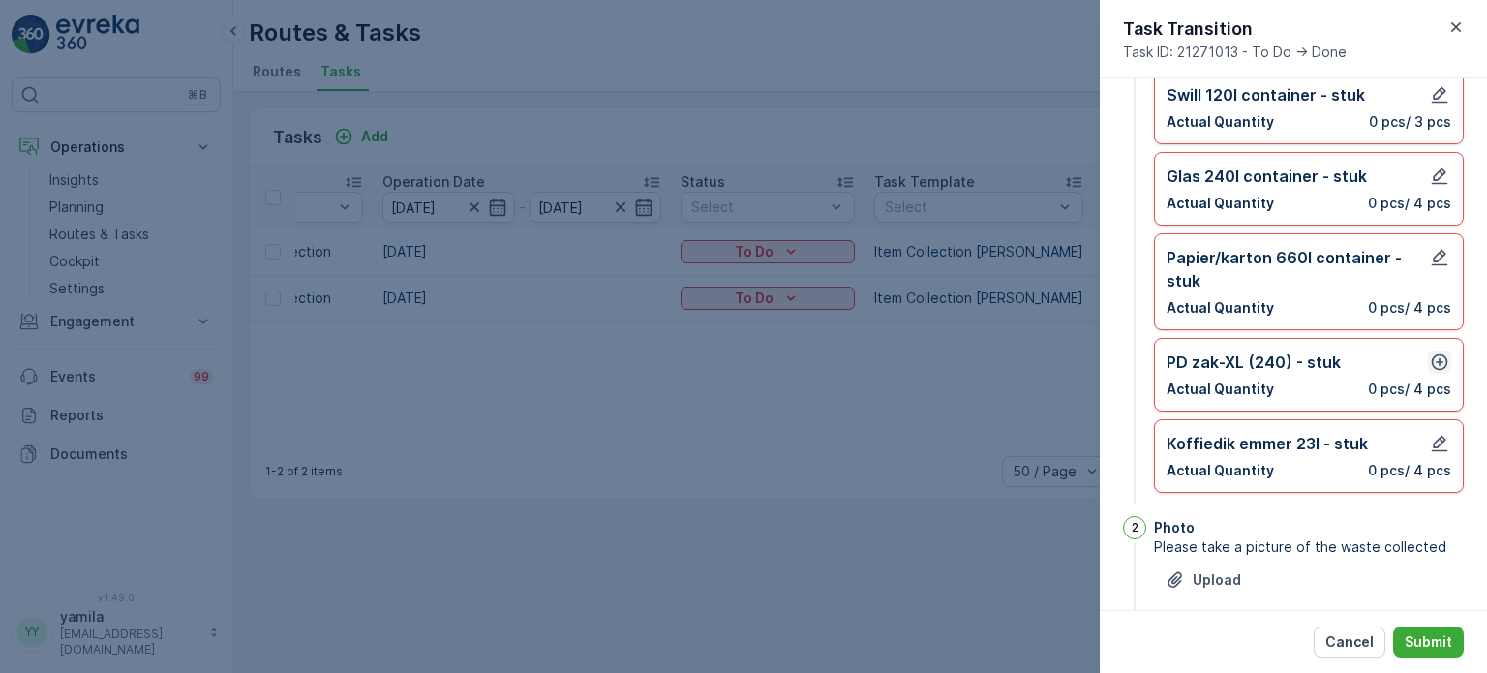
click at [1442, 363] on icon "button" at bounding box center [1439, 361] width 19 height 19
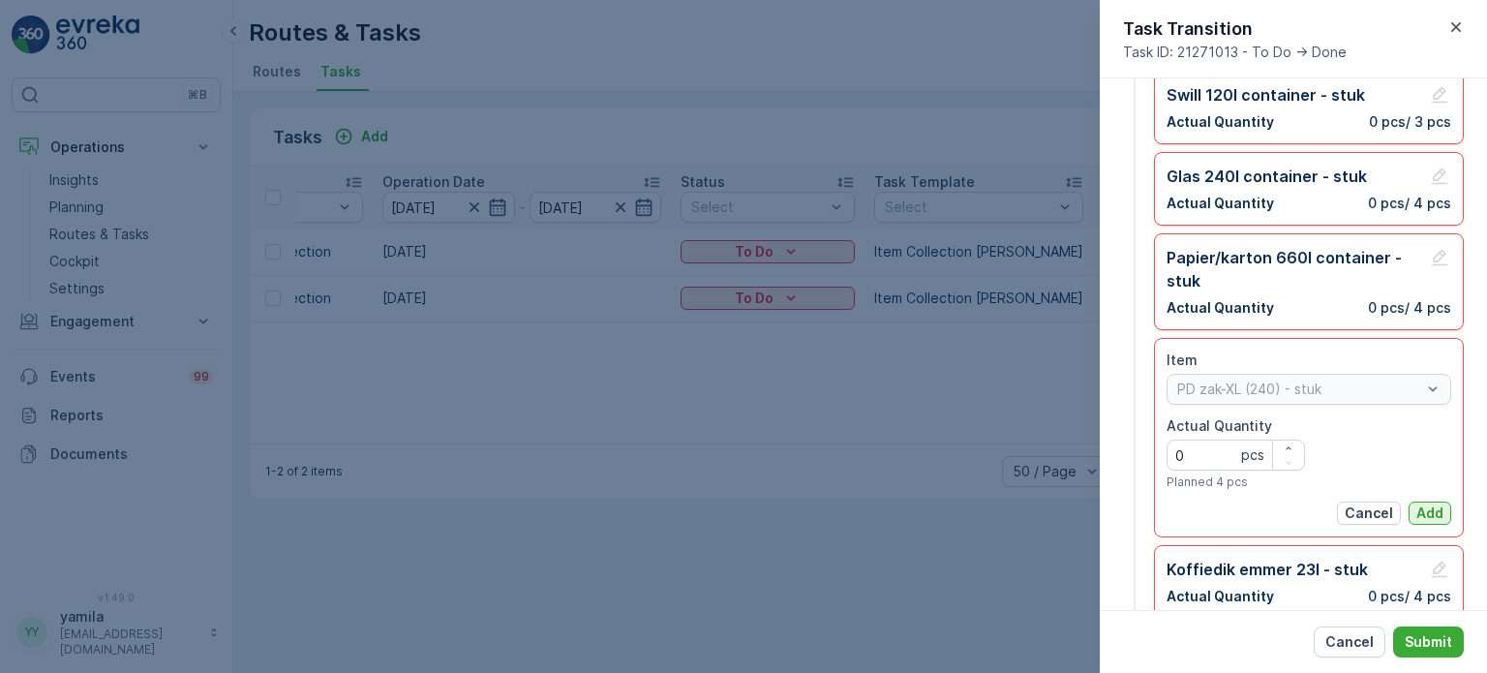
click at [1428, 508] on p "Add" at bounding box center [1429, 512] width 27 height 19
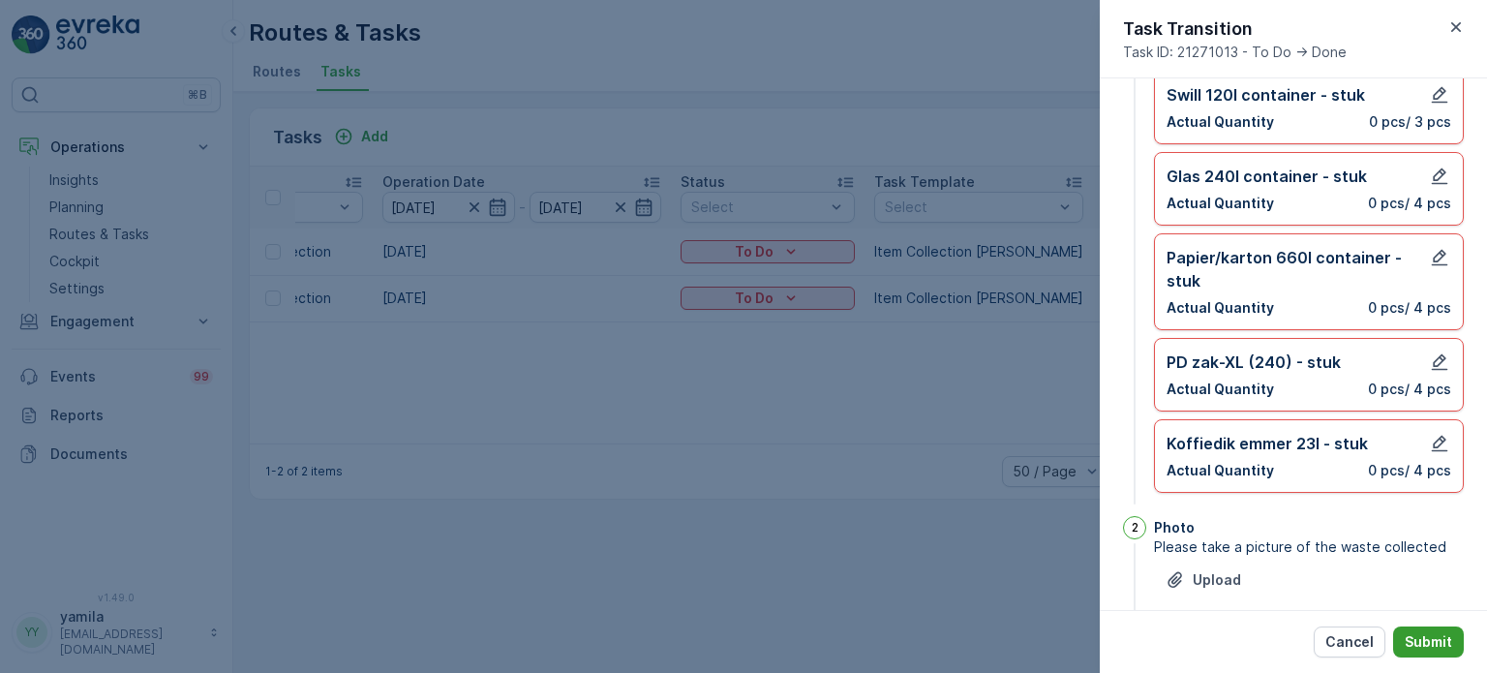
click at [1431, 636] on p "Submit" at bounding box center [1428, 641] width 47 height 19
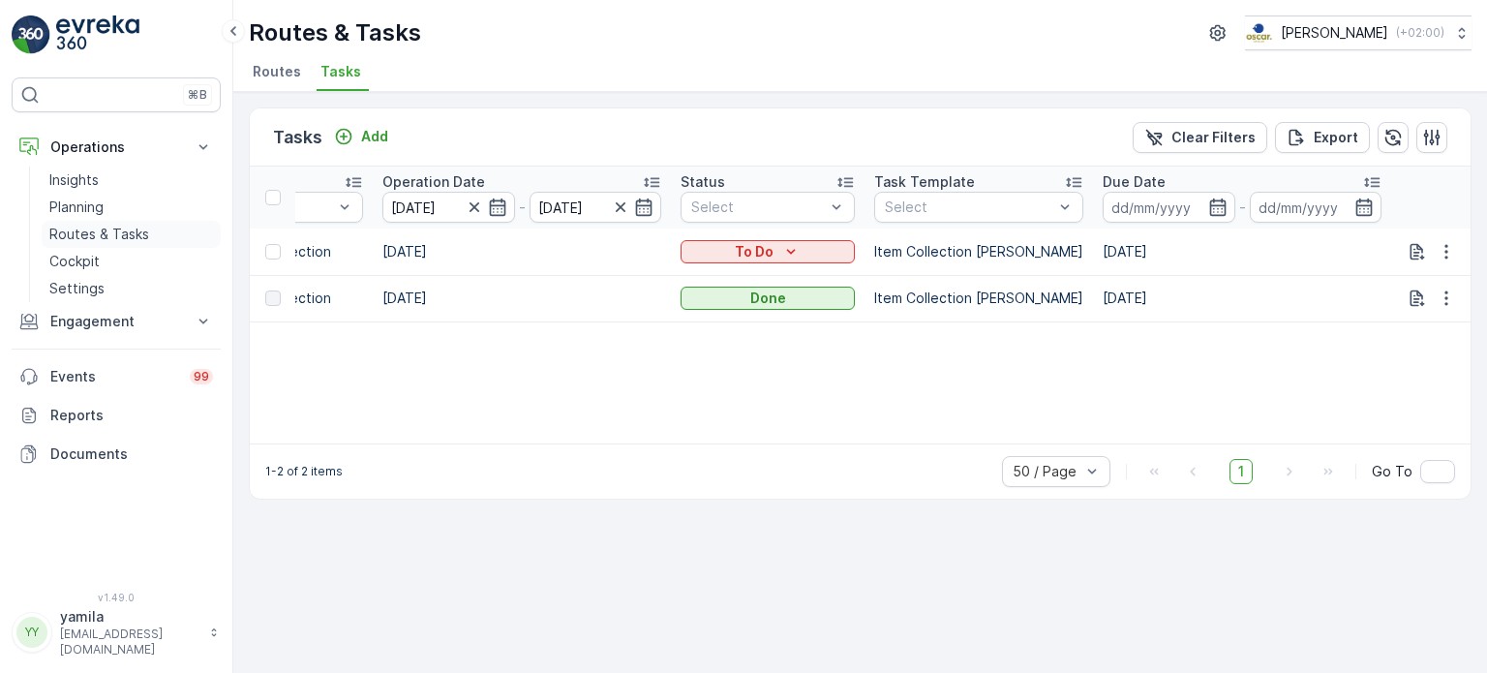
click at [141, 227] on p "Routes & Tasks" at bounding box center [99, 234] width 100 height 19
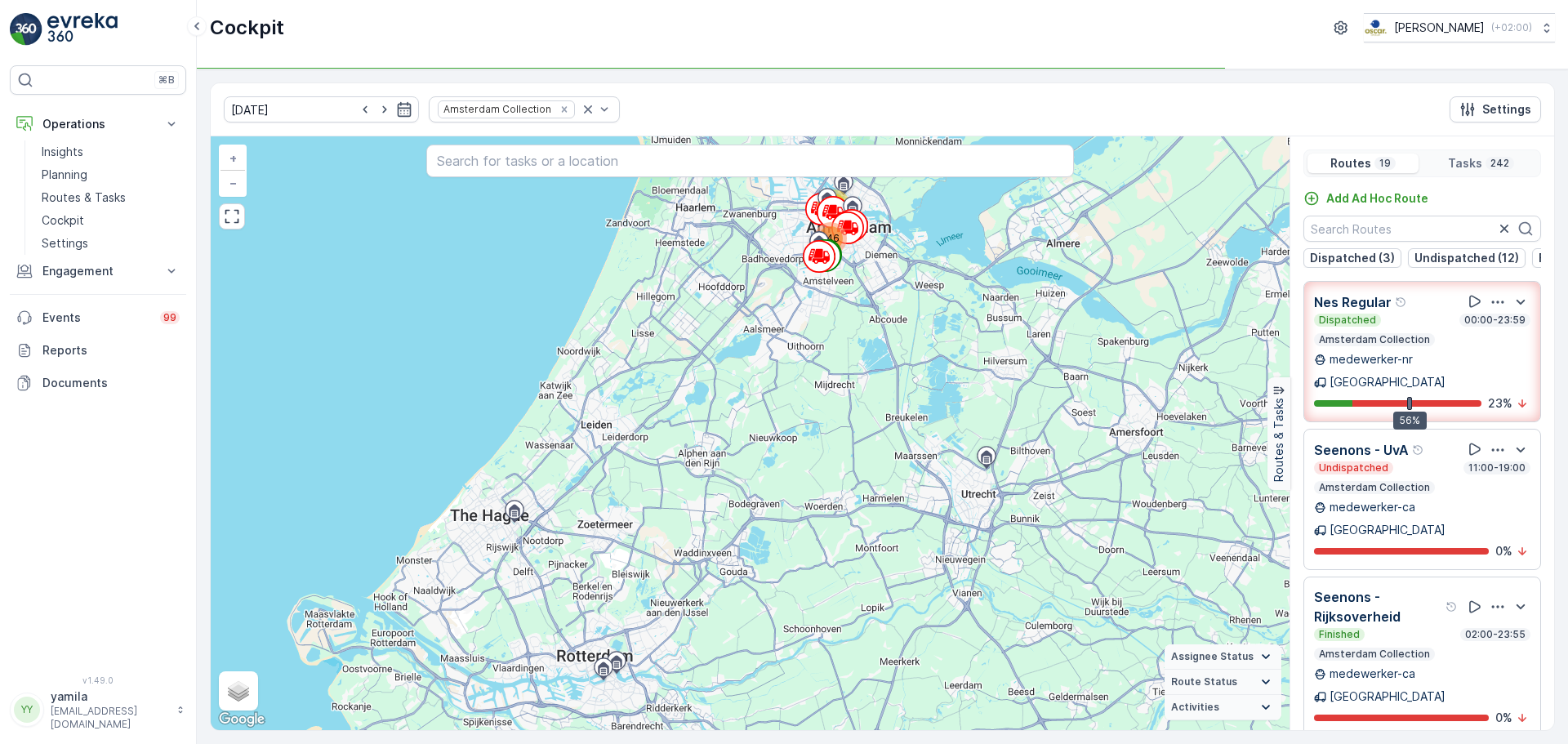
scroll to position [253, 0]
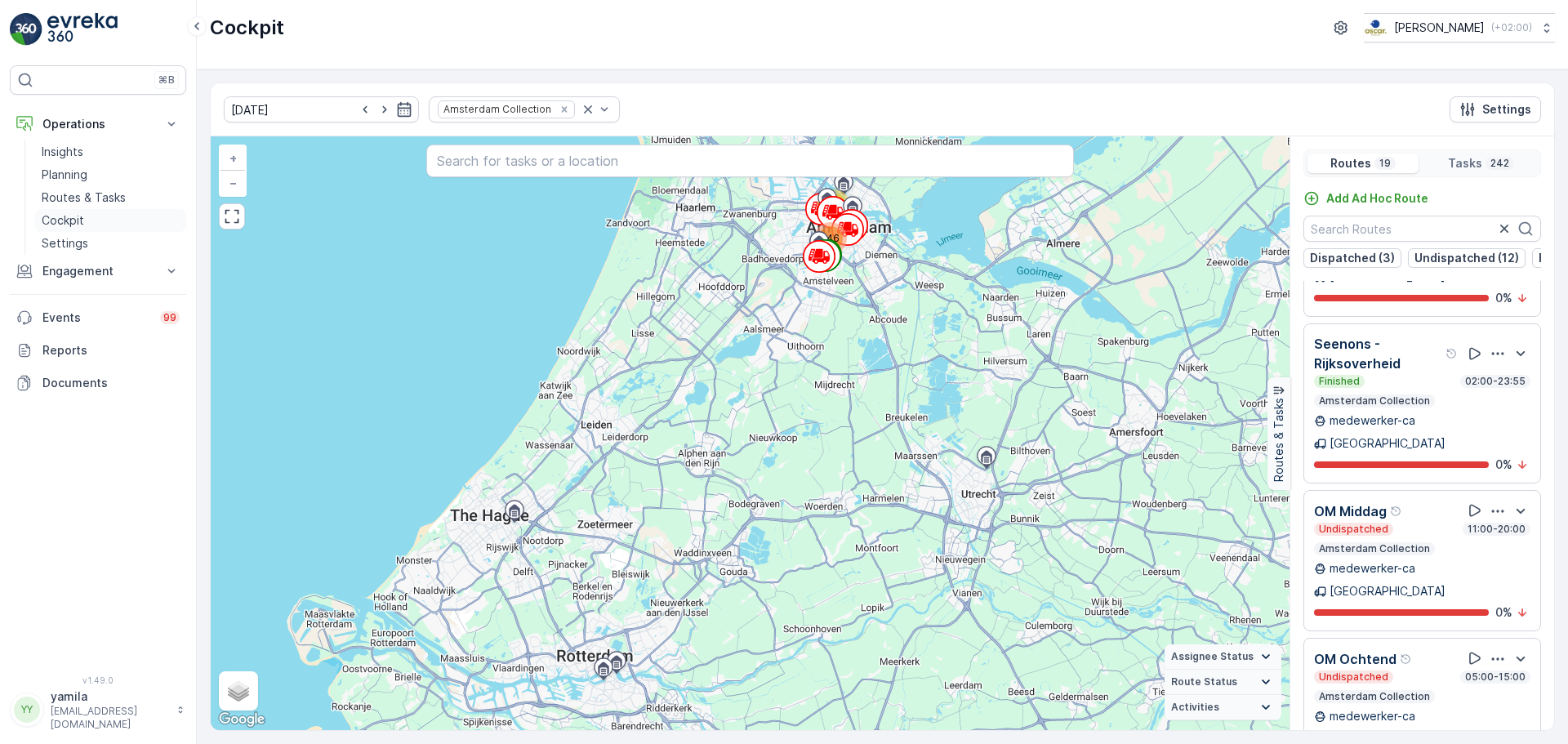
click at [77, 213] on p "Cockpit" at bounding box center [62, 220] width 42 height 16
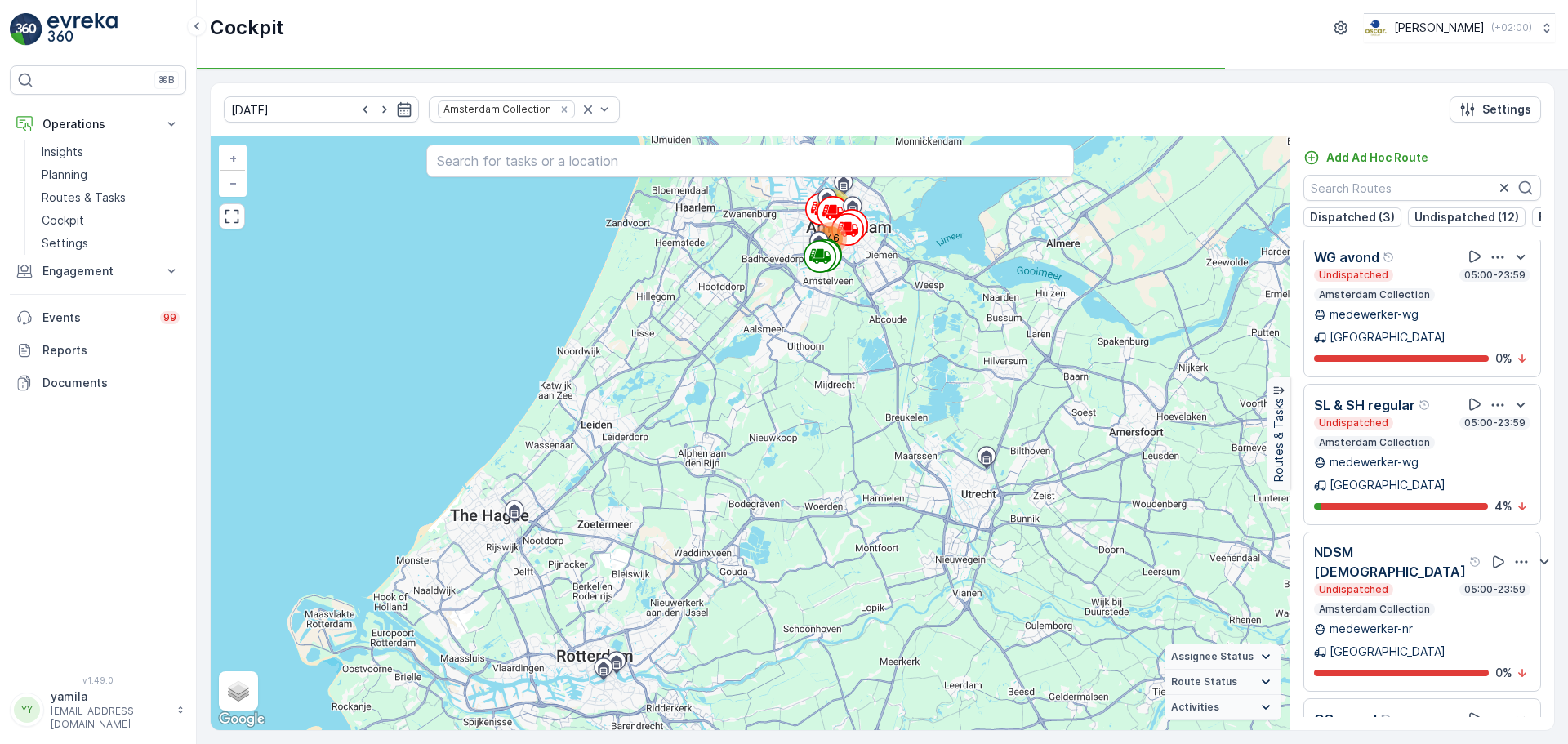
scroll to position [1161, 0]
click at [1123, 354] on div "146 96 + − Satellite Roadmap Terrain Hybrid Leaflet Keyboard shortcuts Map Data…" at bounding box center [750, 434] width 1079 height 594
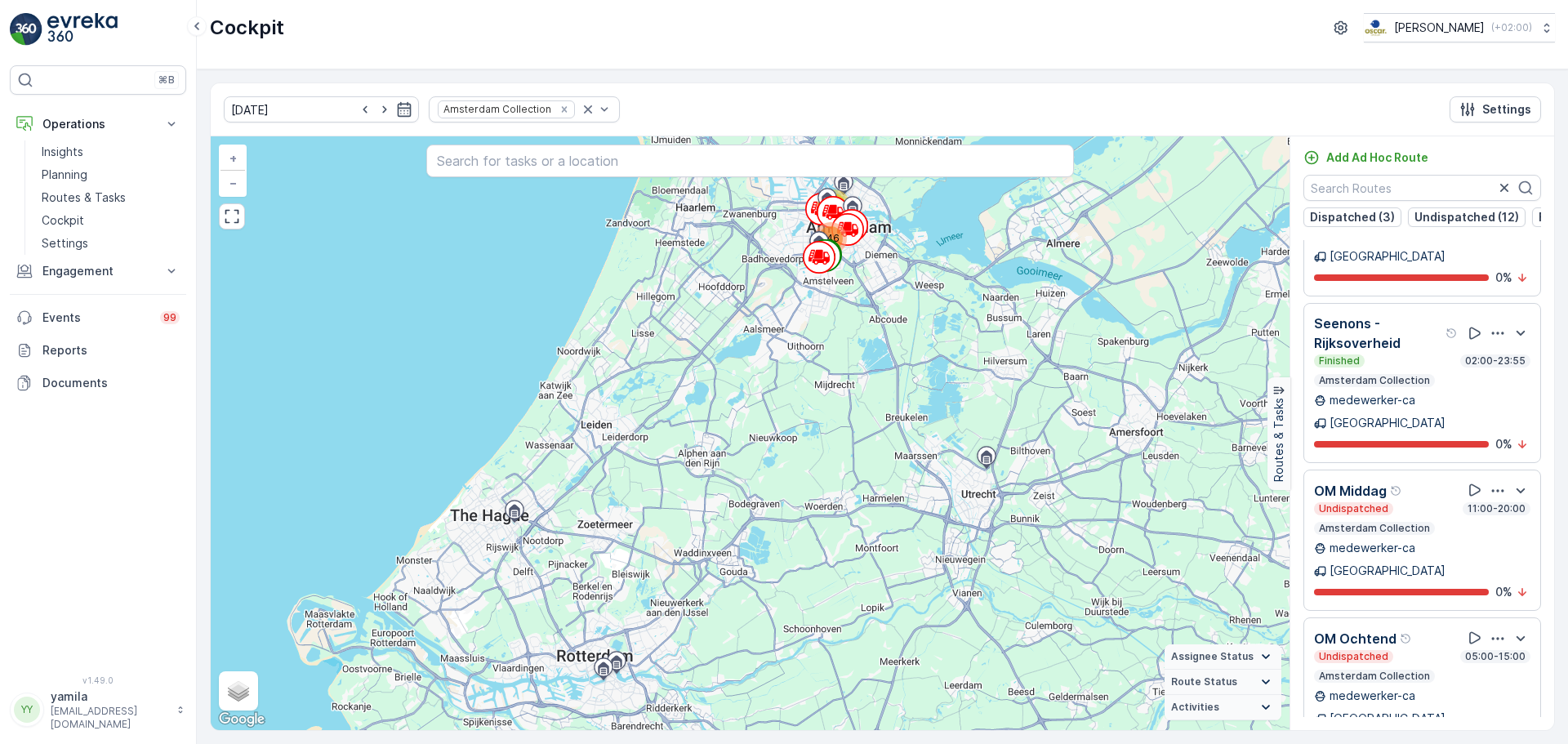
scroll to position [0, 0]
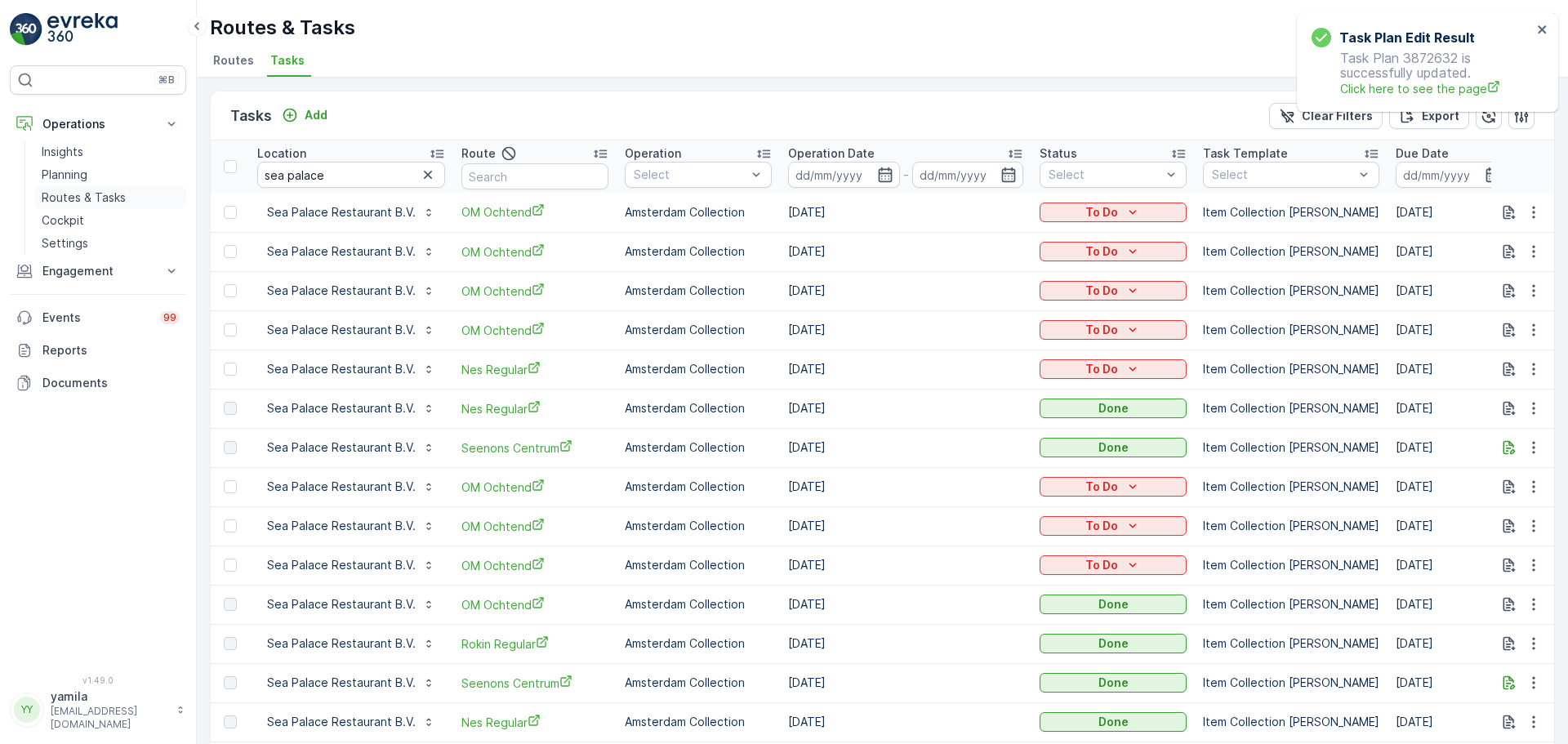
click at [97, 196] on p "Routes & Tasks" at bounding box center [84, 197] width 84 height 16
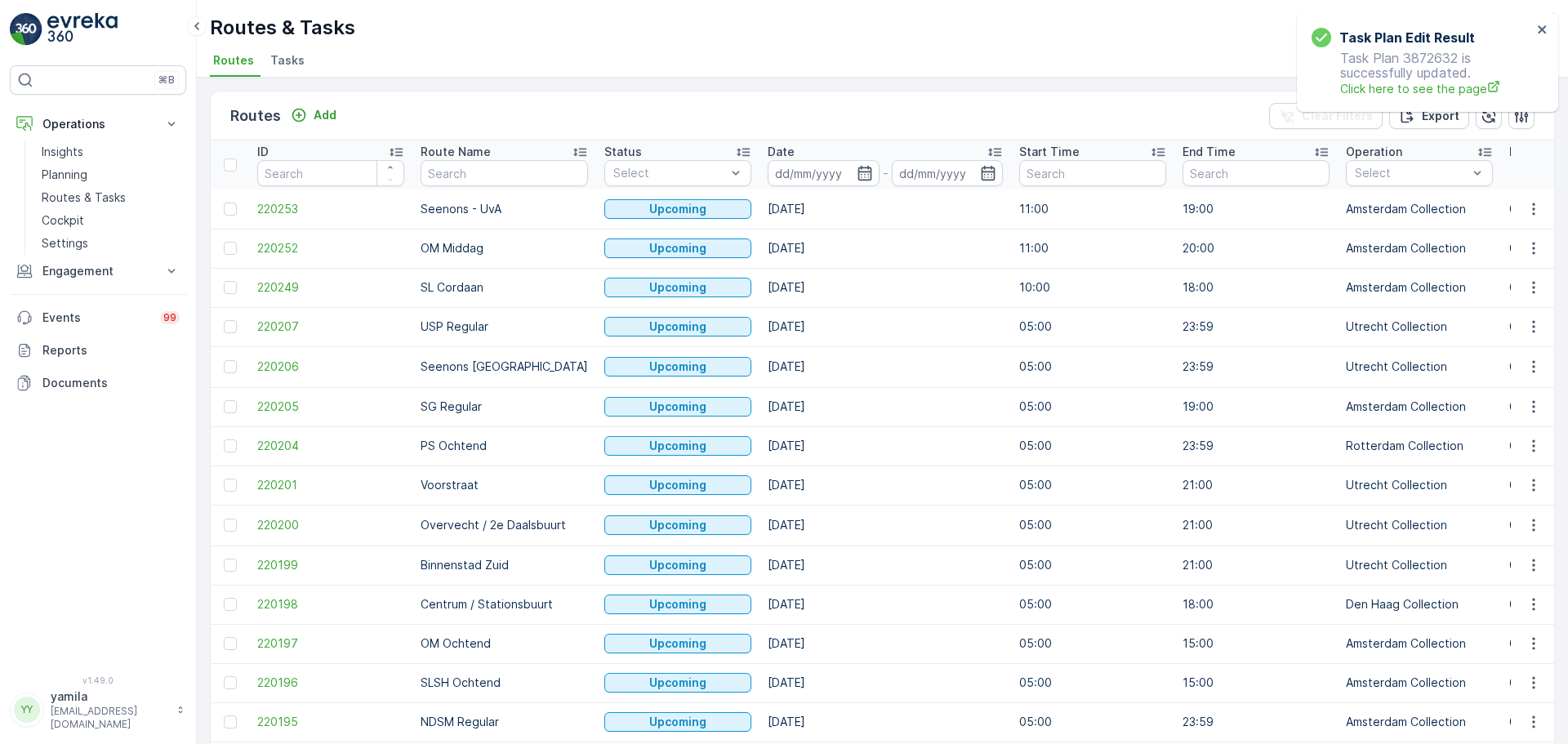
click at [1538, 20] on div "Task Plan Edit Result Task Plan 3872632 is successfully updated. Click here to …" at bounding box center [1427, 62] width 261 height 99
click at [1542, 27] on div "Task Plan Edit Result Task Plan 3872632 is successfully updated. Click here to …" at bounding box center [1427, 62] width 261 height 99
click at [1542, 27] on icon "close" at bounding box center [1543, 29] width 12 height 13
click at [480, 178] on input "text" at bounding box center [504, 173] width 167 height 26
type input "ndsm"
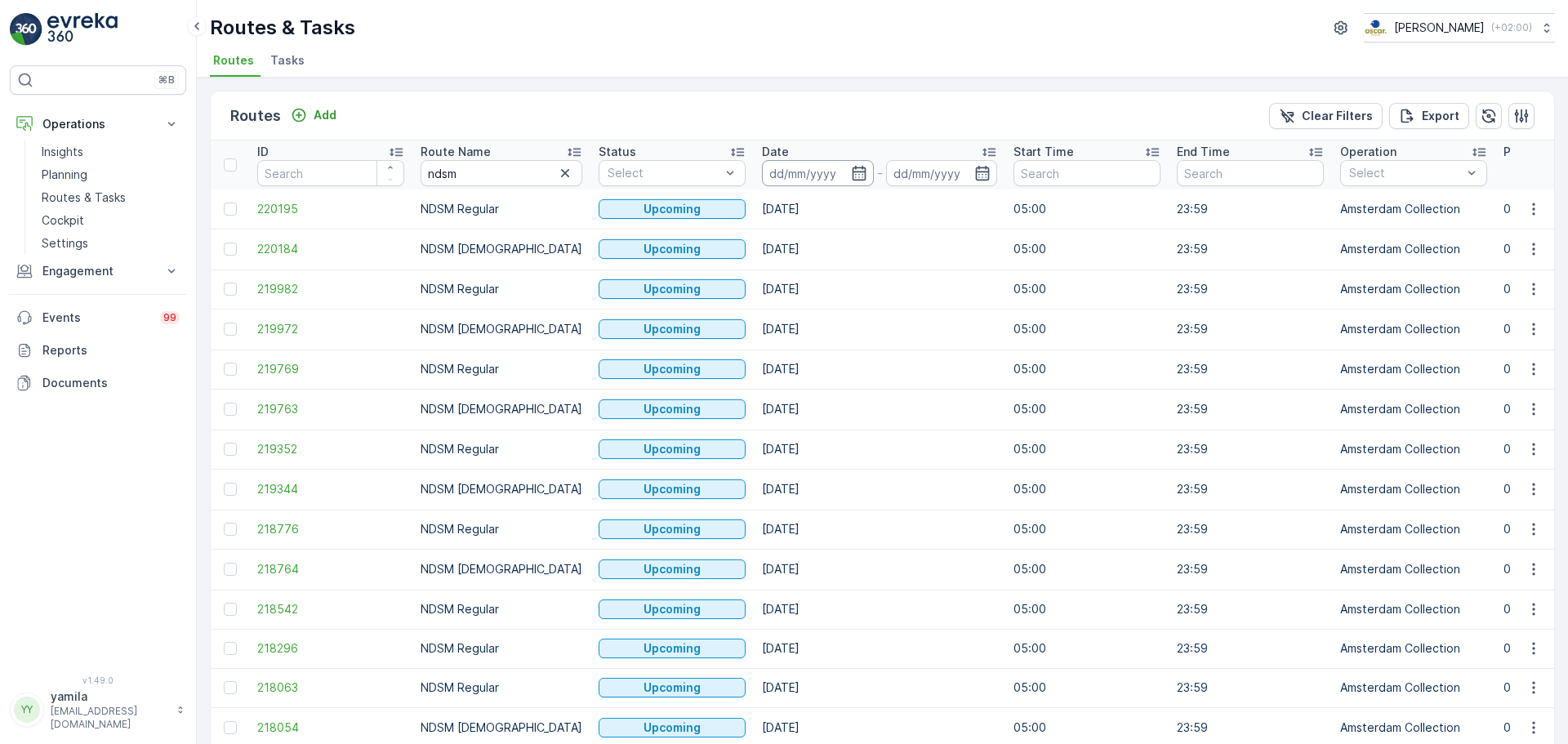
click at [813, 179] on input at bounding box center [817, 173] width 112 height 26
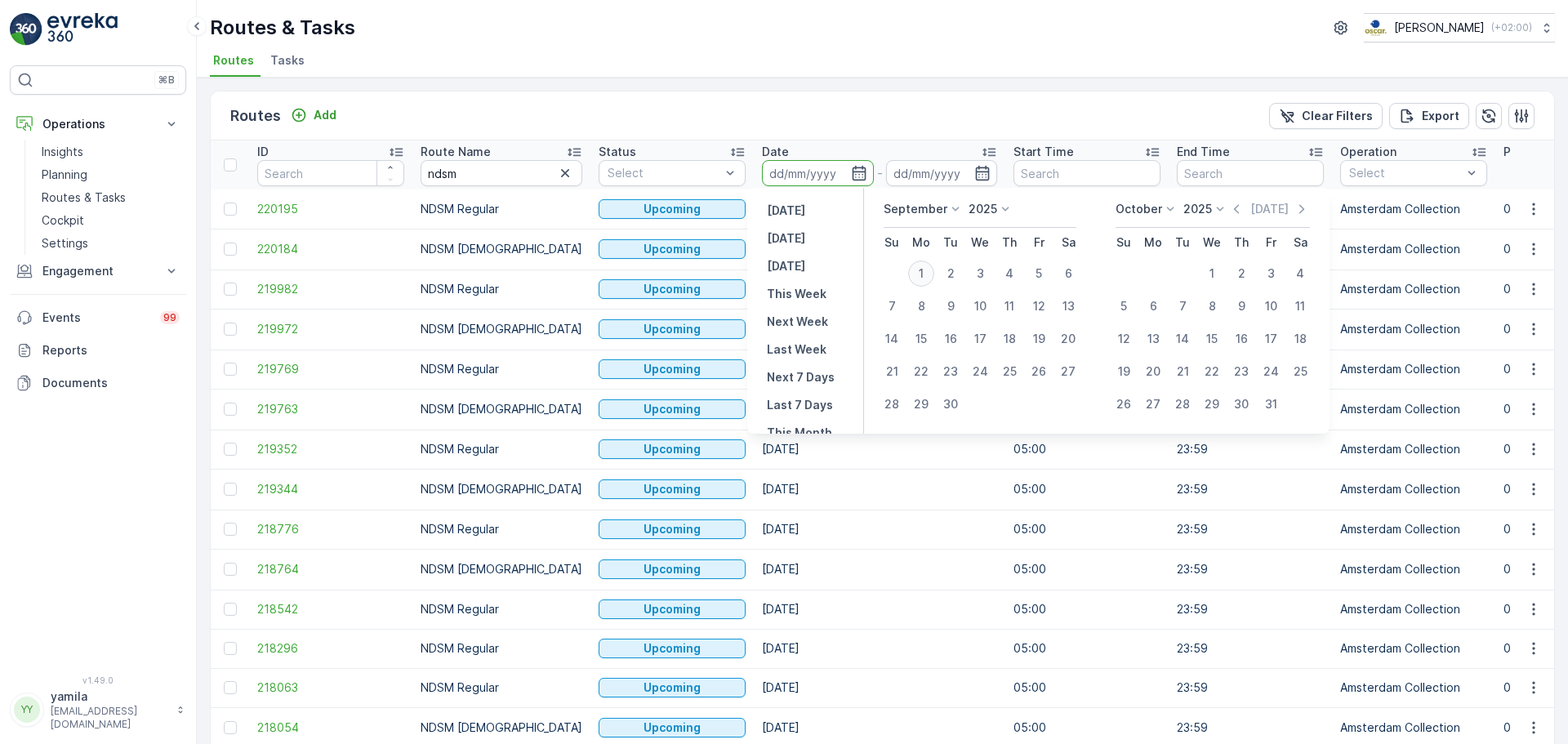
click at [919, 272] on div "1" at bounding box center [920, 273] width 26 height 26
type input "[DATE]"
click at [919, 272] on div "1" at bounding box center [920, 273] width 26 height 26
type input "[DATE]"
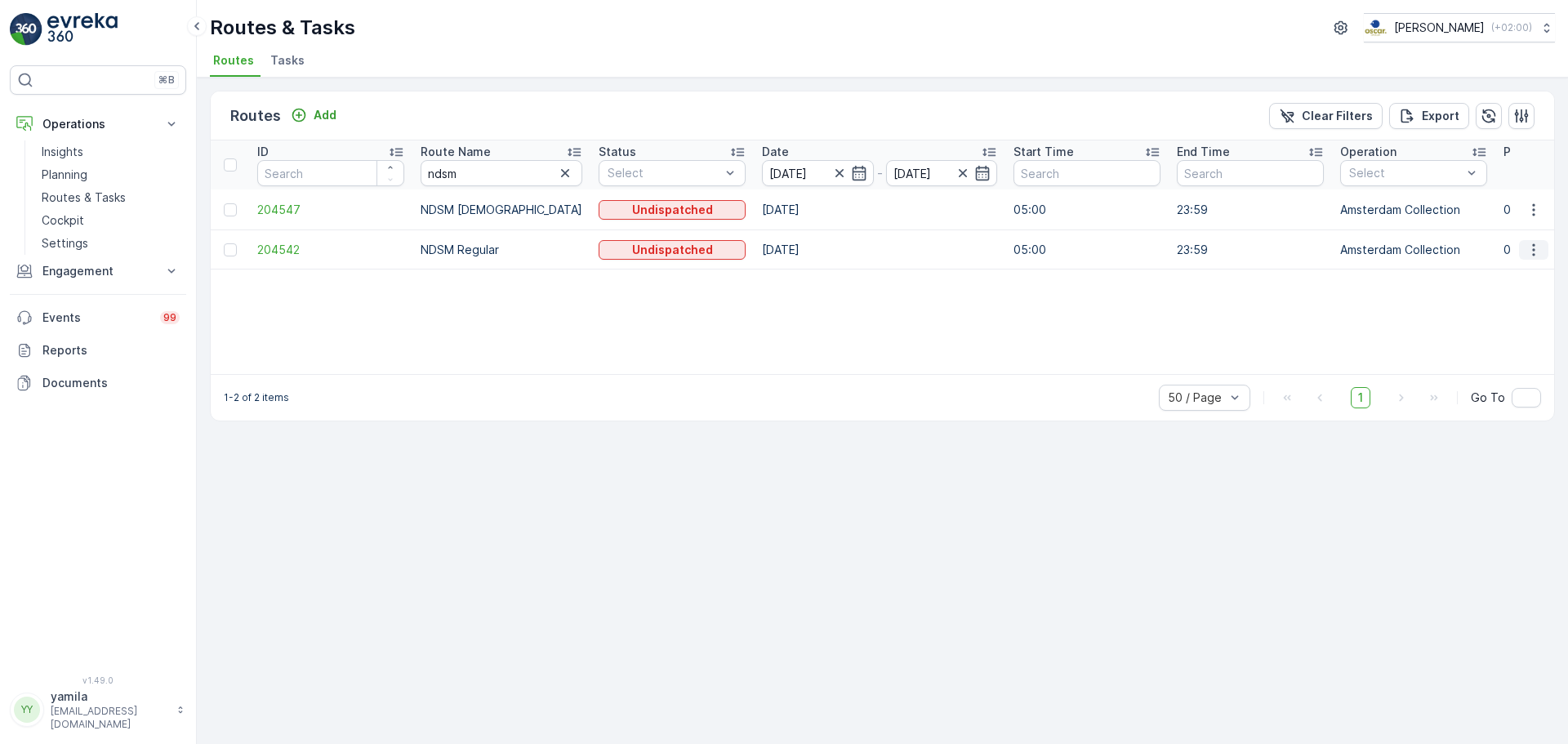
click at [1531, 245] on icon "button" at bounding box center [1533, 250] width 16 height 16
click at [1516, 272] on span "See More Details" at bounding box center [1495, 272] width 94 height 16
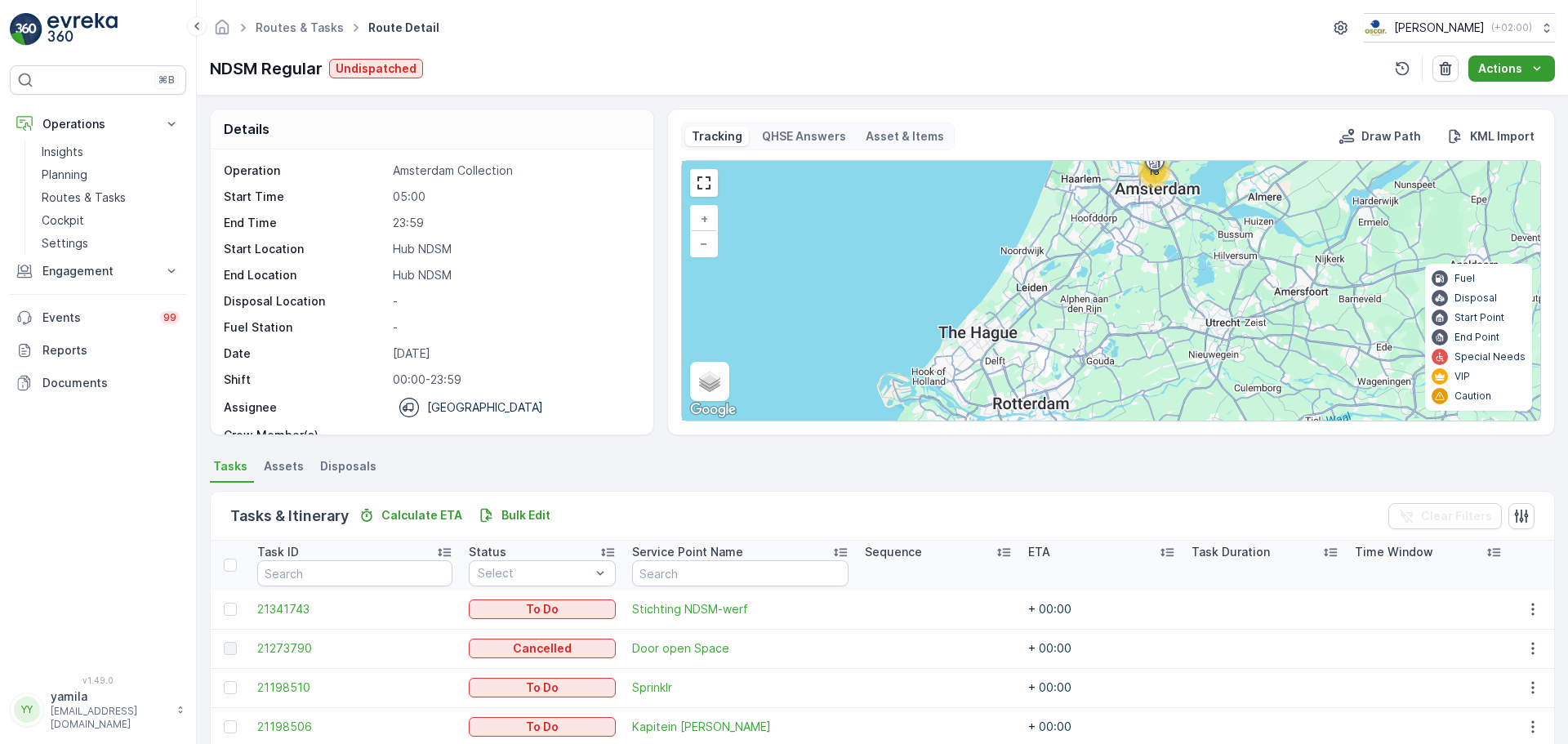
click at [1521, 79] on div "Routes & Tasks Route Detail Oscar Circulair ( +02:00 ) NDSM Regular Undispatche…" at bounding box center [881, 47] width 1371 height 95
click at [1521, 79] on button "Actions" at bounding box center [1511, 68] width 87 height 26
click at [1273, 47] on div "Routes & Tasks Route Detail Oscar Circulair ( +02:00 ) NDSM Regular Undispatche…" at bounding box center [881, 47] width 1371 height 95
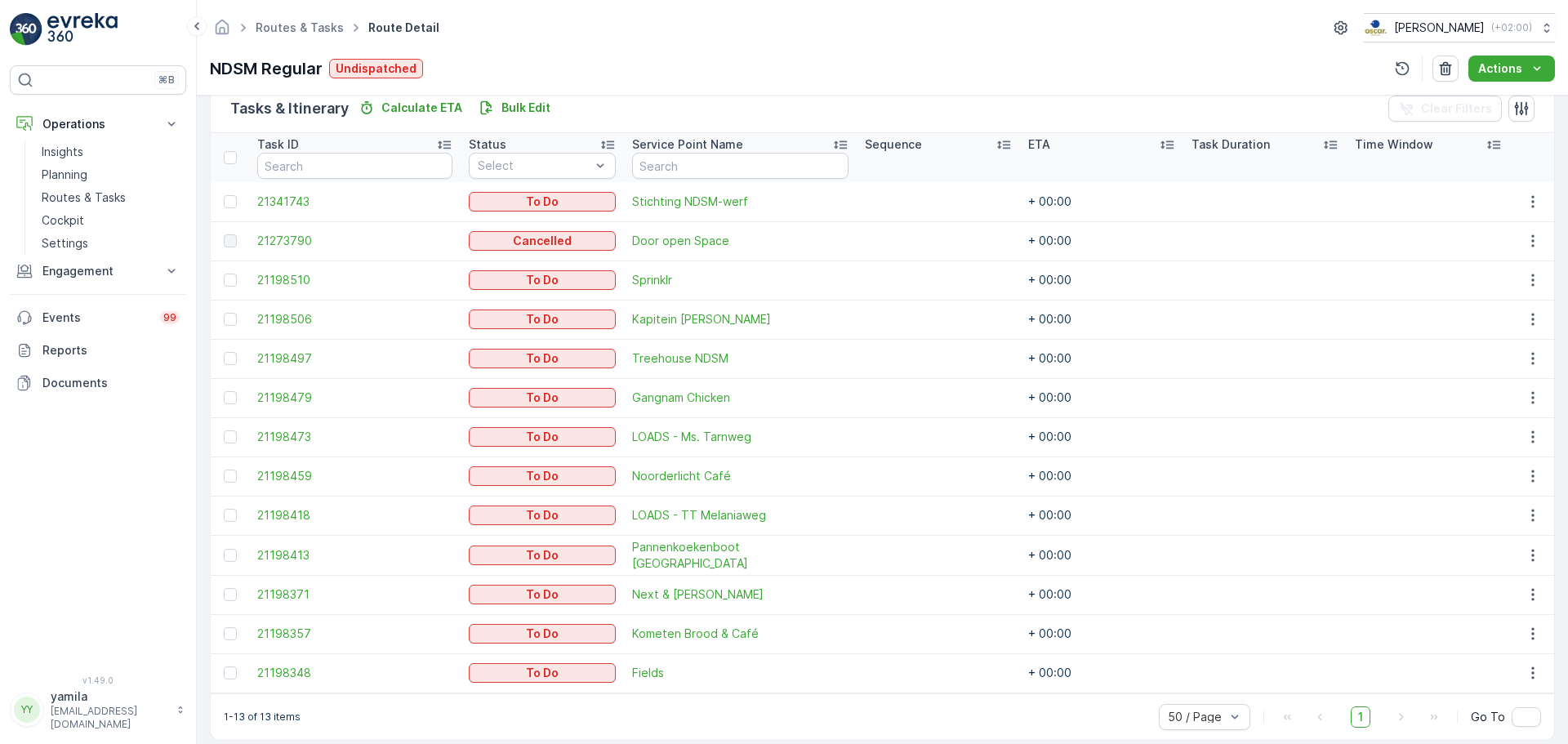
scroll to position [408, 0]
click at [89, 194] on p "Routes & Tasks" at bounding box center [84, 197] width 84 height 16
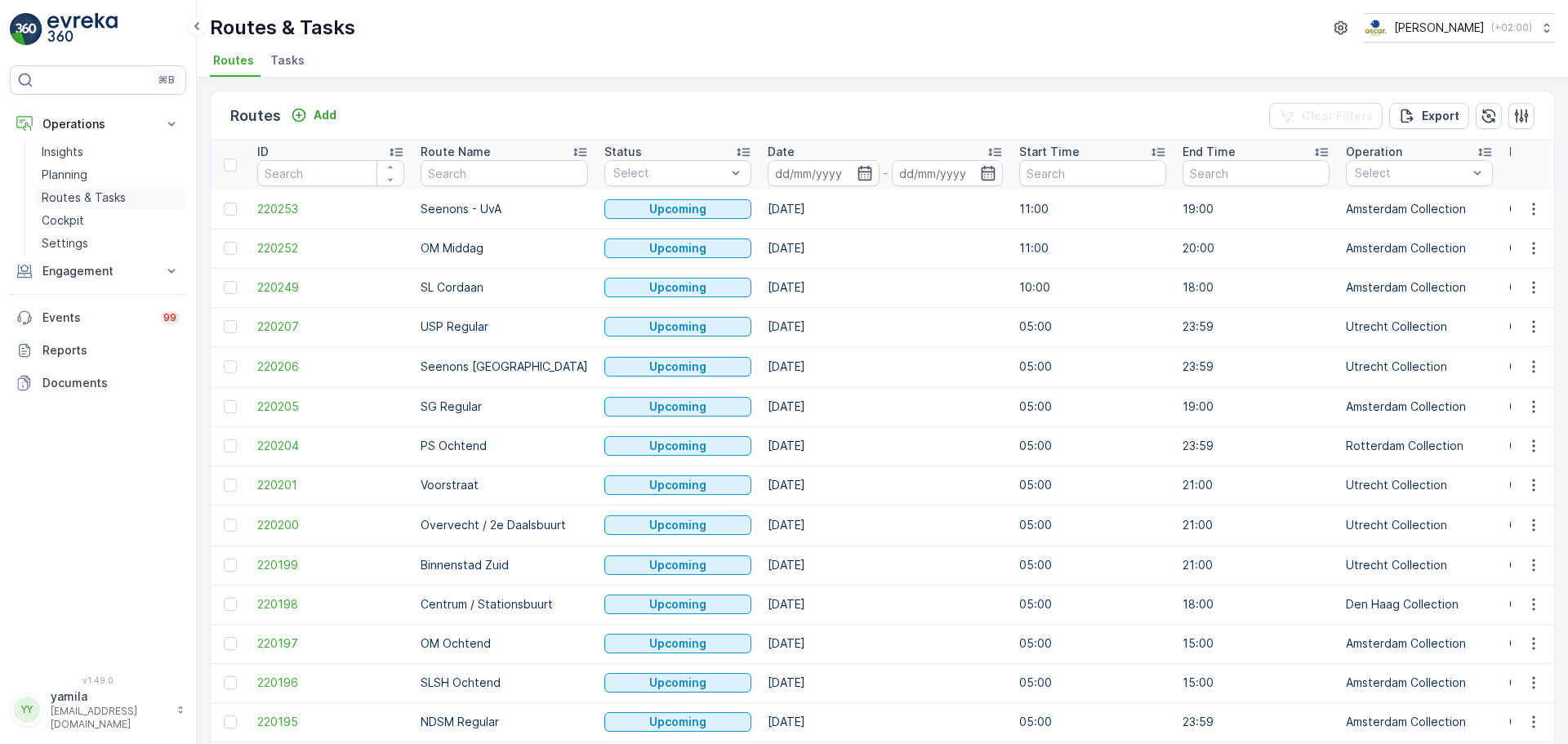
click at [283, 69] on li "Tasks" at bounding box center [289, 62] width 44 height 28
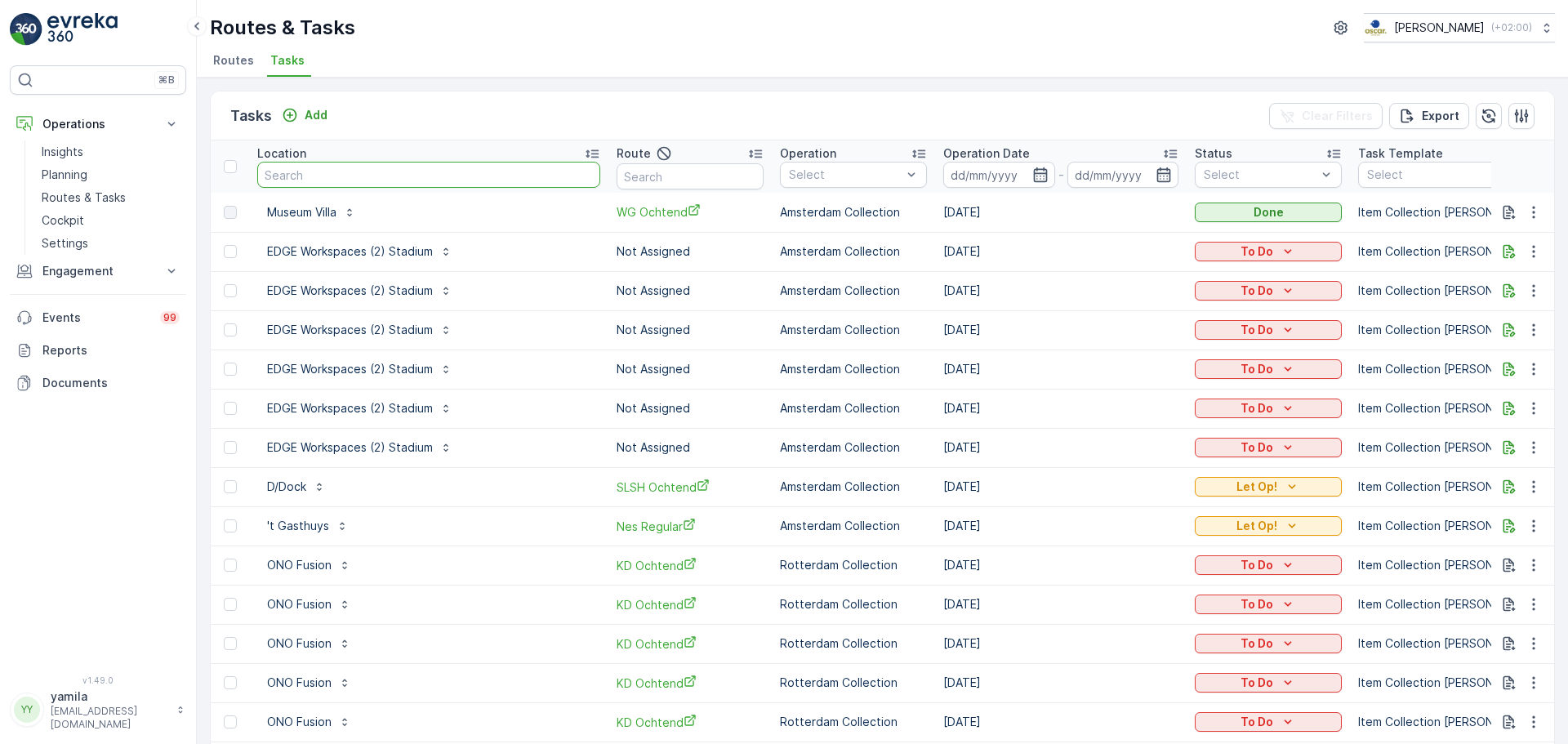
click at [353, 180] on input "text" at bounding box center [428, 175] width 343 height 26
type input "ne"
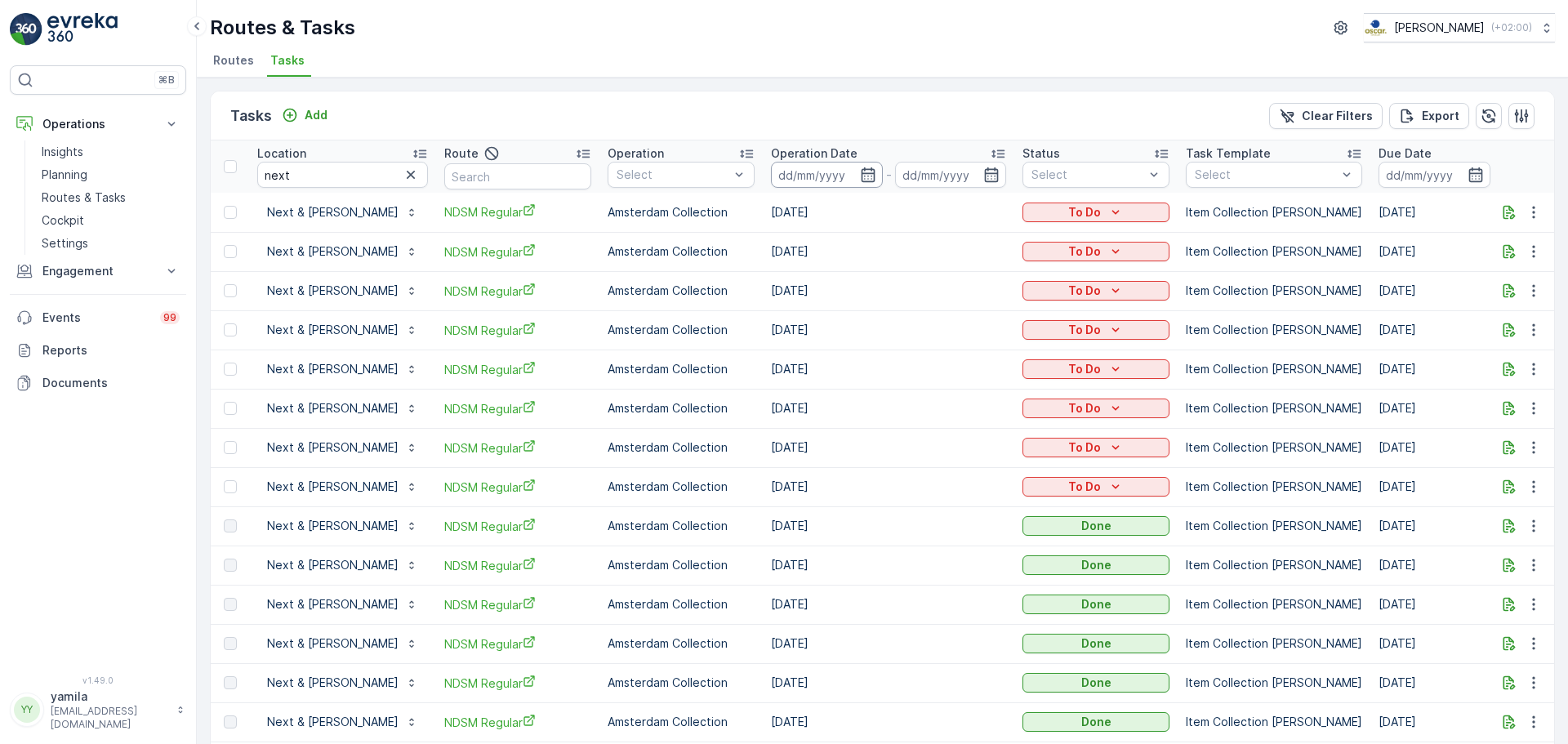
click at [771, 181] on input at bounding box center [827, 175] width 112 height 26
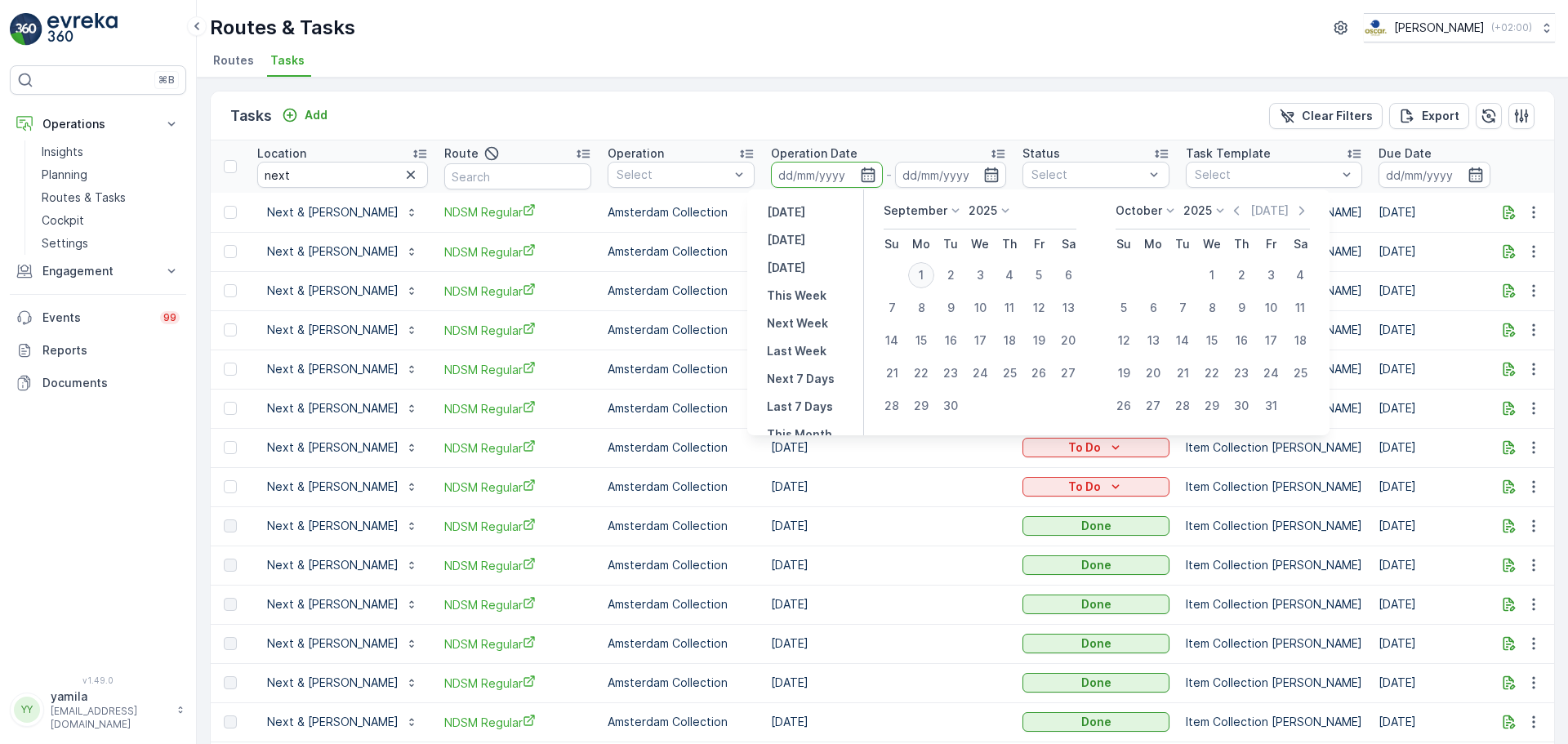
click at [923, 274] on div "1" at bounding box center [920, 275] width 26 height 26
type input "[DATE]"
click at [923, 274] on div "1" at bounding box center [920, 275] width 26 height 26
type input "[DATE]"
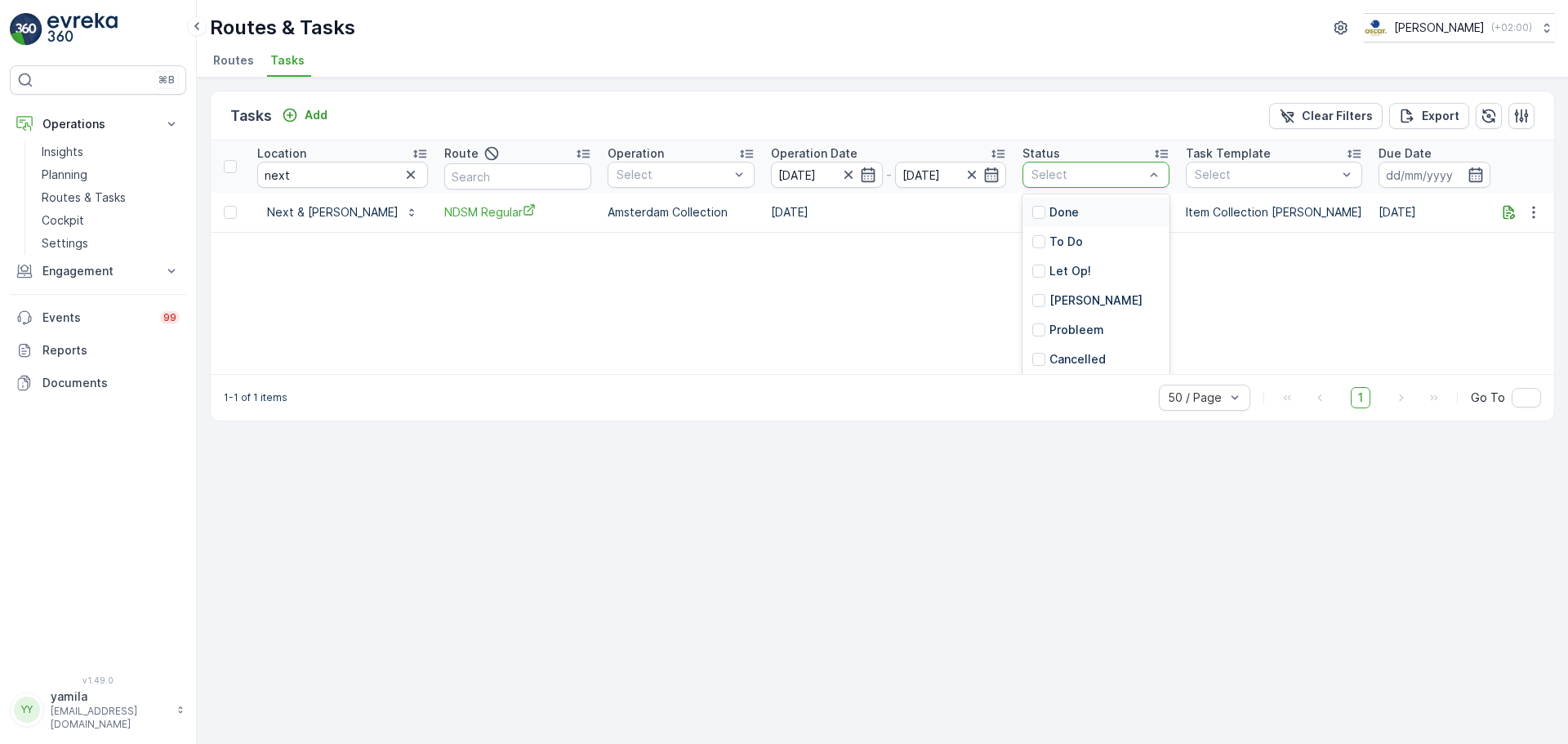
drag, startPoint x: 1090, startPoint y: 187, endPoint x: 1080, endPoint y: 203, distance: 18.9
click at [1080, 188] on div "6 results available. Use Up and Down to choose options, press Enter to select t…" at bounding box center [1096, 175] width 147 height 26
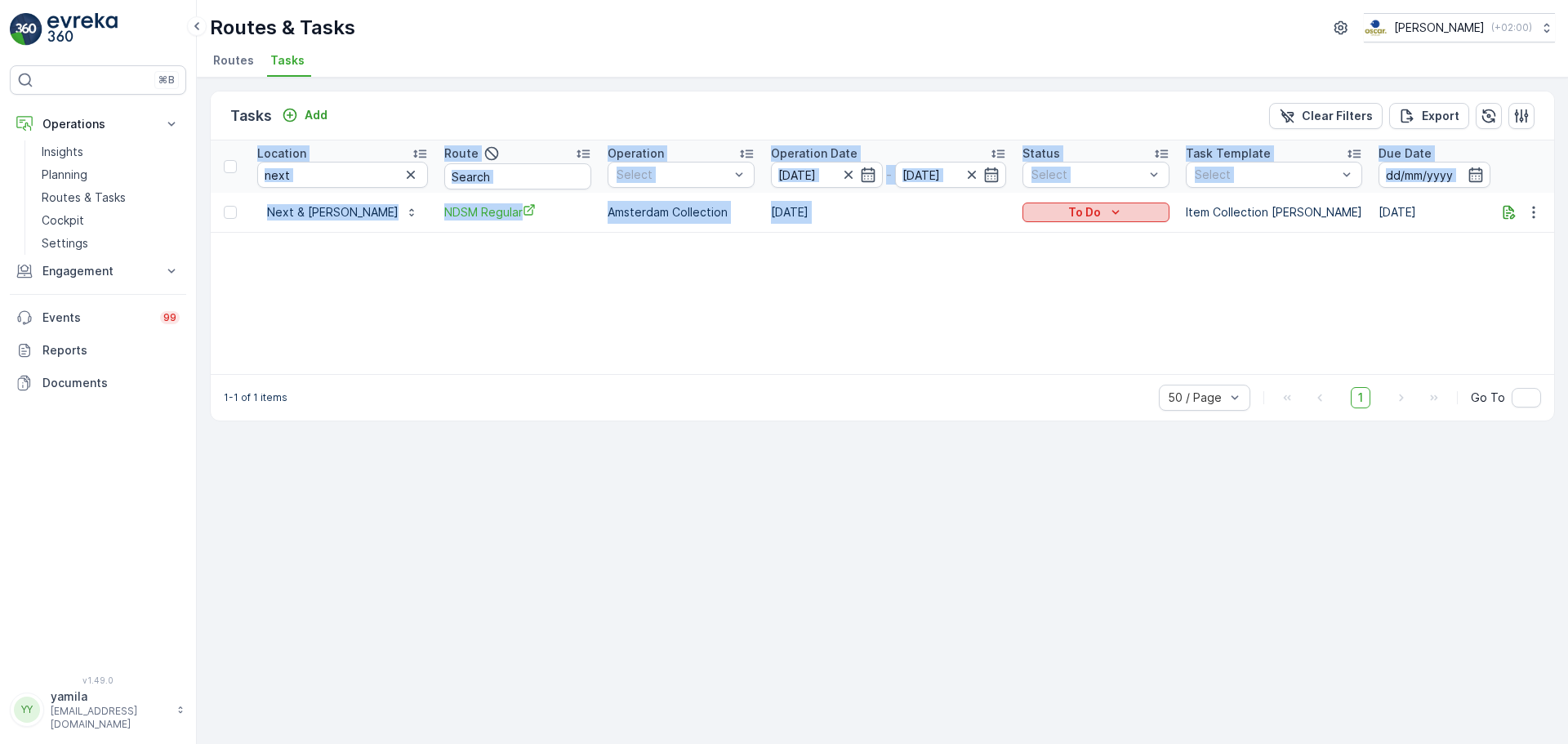
drag, startPoint x: 957, startPoint y: 240, endPoint x: 1060, endPoint y: 211, distance: 107.0
click at [1060, 211] on div "Location next Route Operation Select Operation Date 01.09.2025 - 01.09.2025 Sta…" at bounding box center [882, 257] width 1343 height 234
click at [1068, 211] on p "To Do" at bounding box center [1084, 212] width 33 height 16
click at [1023, 280] on span "Done" at bounding box center [1023, 282] width 30 height 16
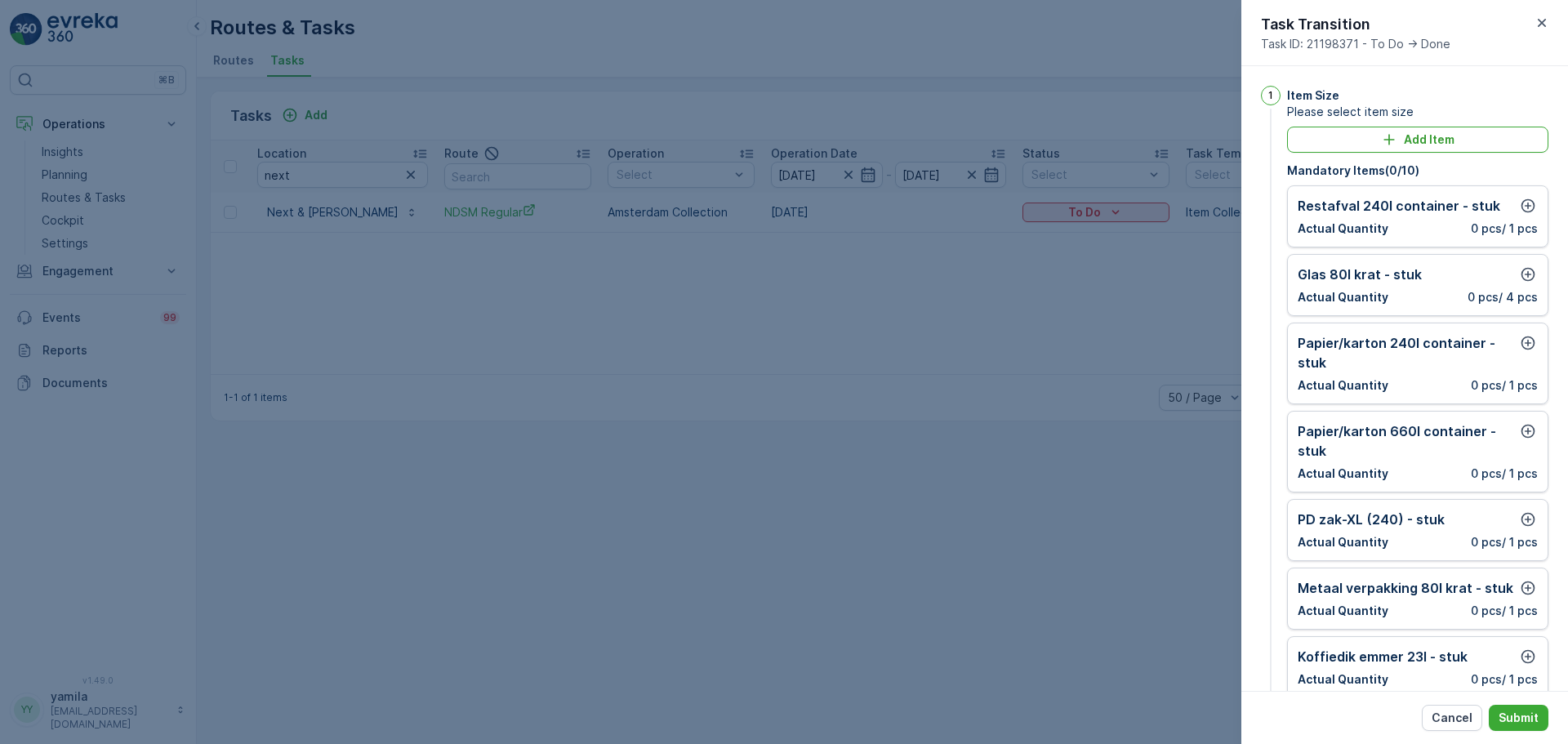
click at [1117, 420] on div at bounding box center [784, 372] width 1568 height 744
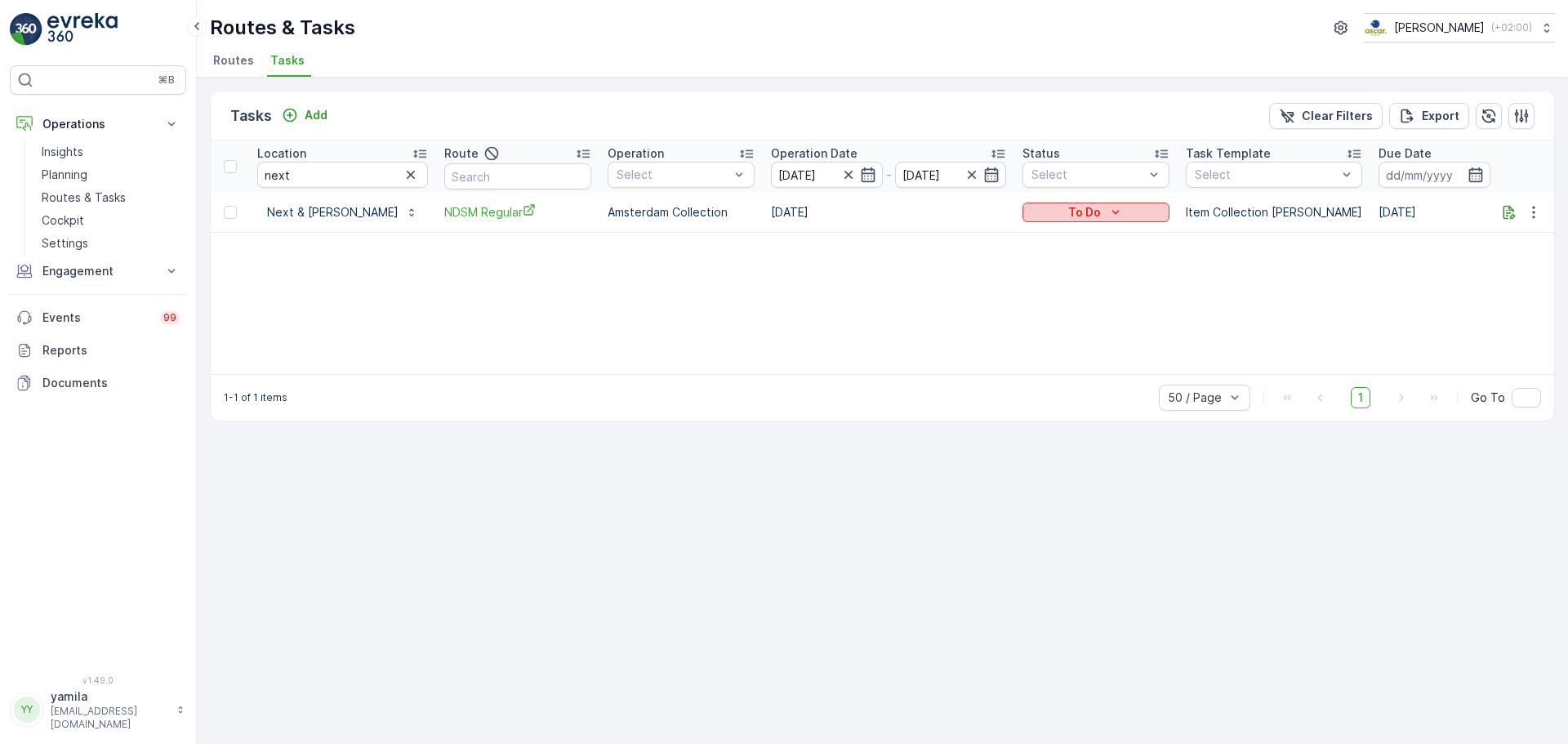
click at [1072, 209] on p "To Do" at bounding box center [1084, 212] width 33 height 16
click at [1040, 283] on div "Done" at bounding box center [1053, 282] width 104 height 23
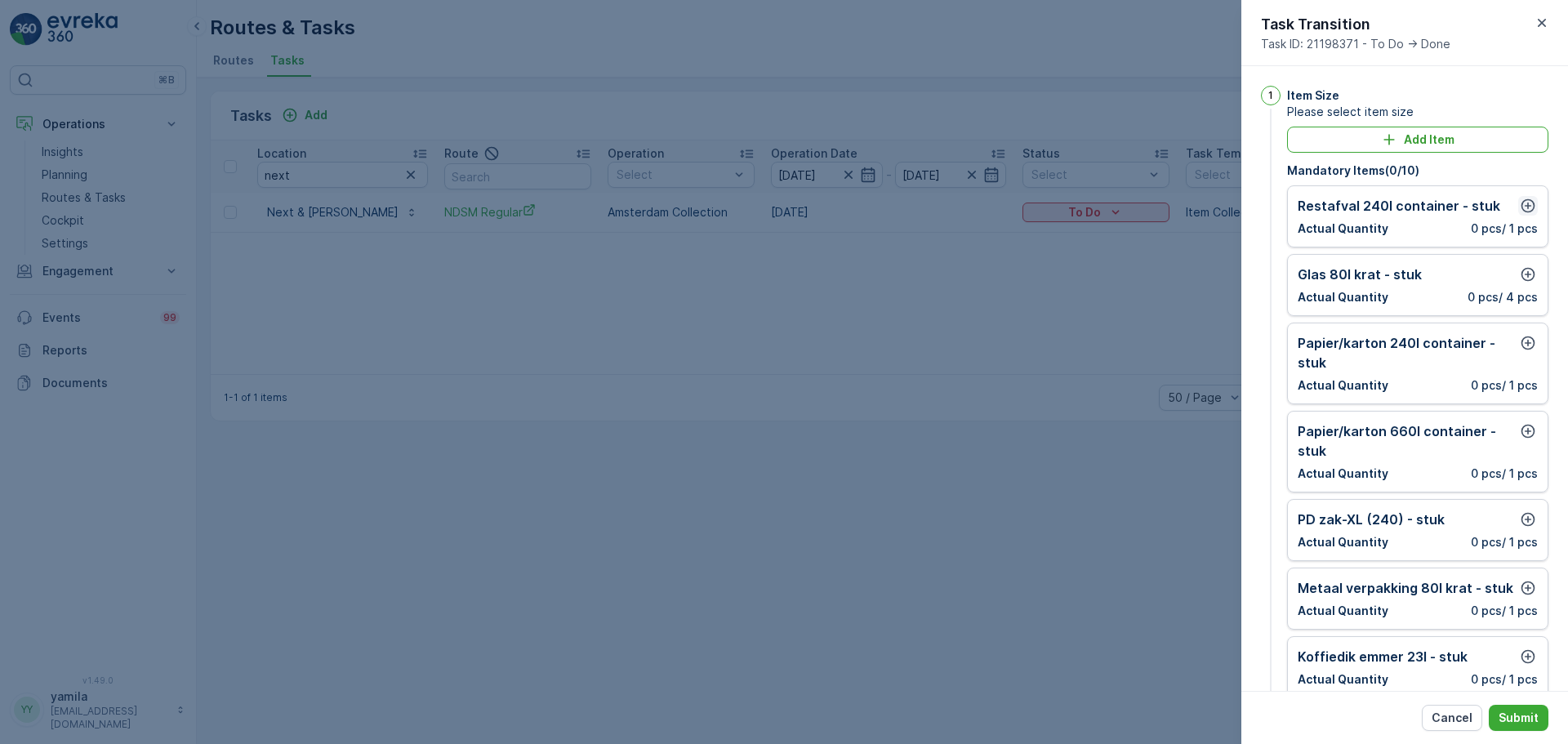
click at [1527, 203] on div "Restafval 240l container - stuk Actual Quantity 0 pcs / 1 pcs" at bounding box center [1418, 217] width 261 height 62
click at [1527, 203] on icon "button" at bounding box center [1528, 205] width 16 height 16
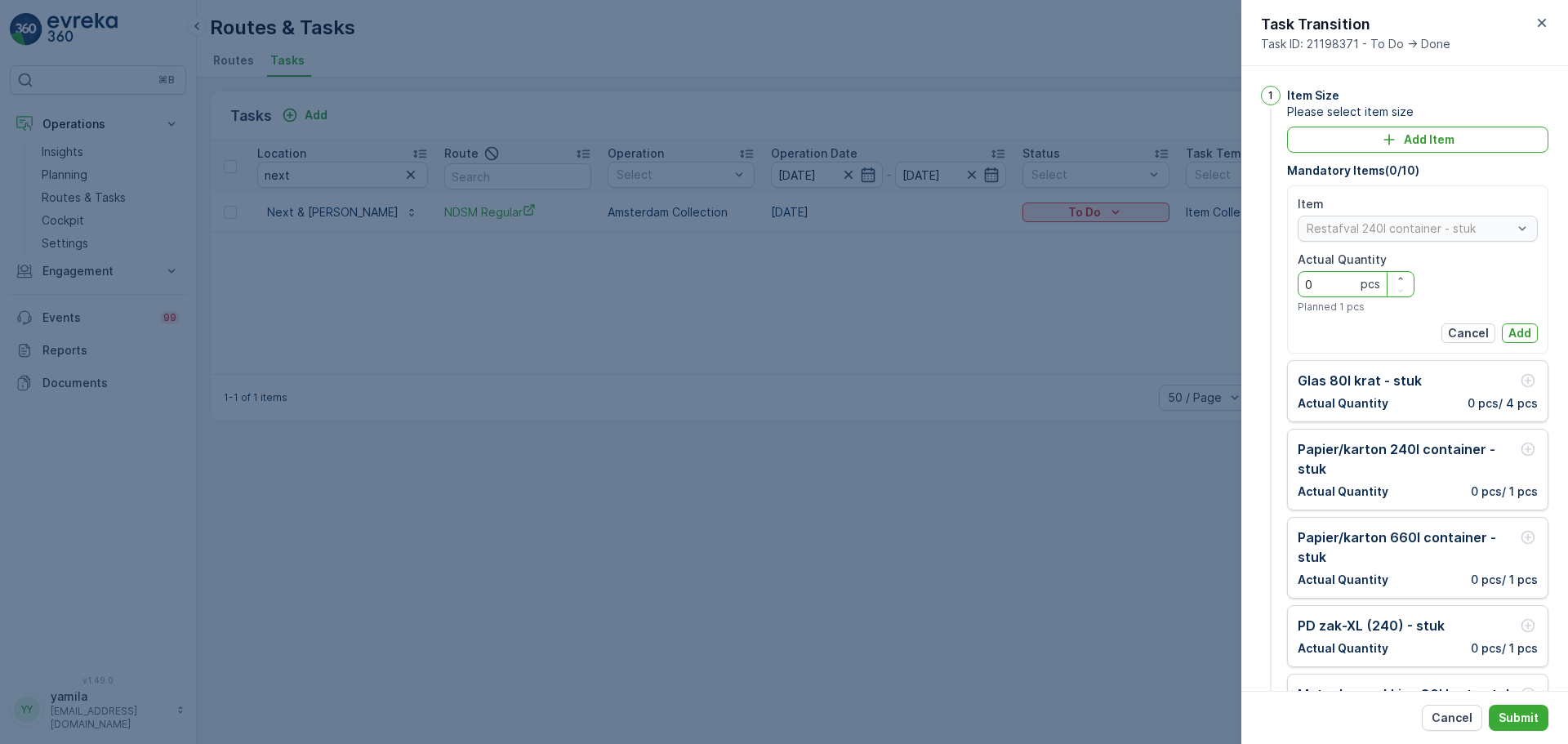
click at [1350, 283] on Quantity "0" at bounding box center [1355, 283] width 116 height 26
type Quantity "3"
click at [1519, 333] on p "Add" at bounding box center [1519, 332] width 23 height 16
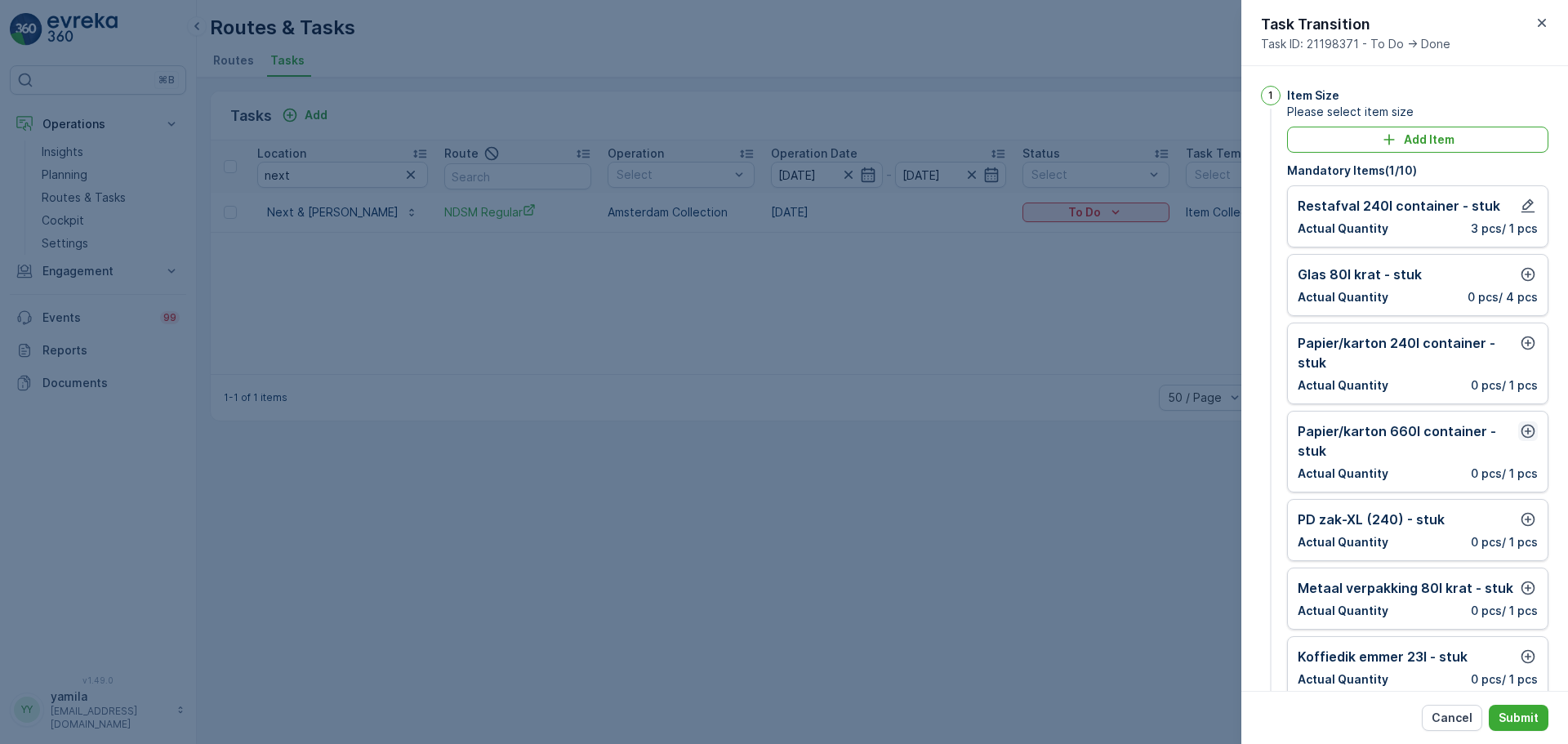
click at [1520, 431] on icon "button" at bounding box center [1528, 430] width 16 height 16
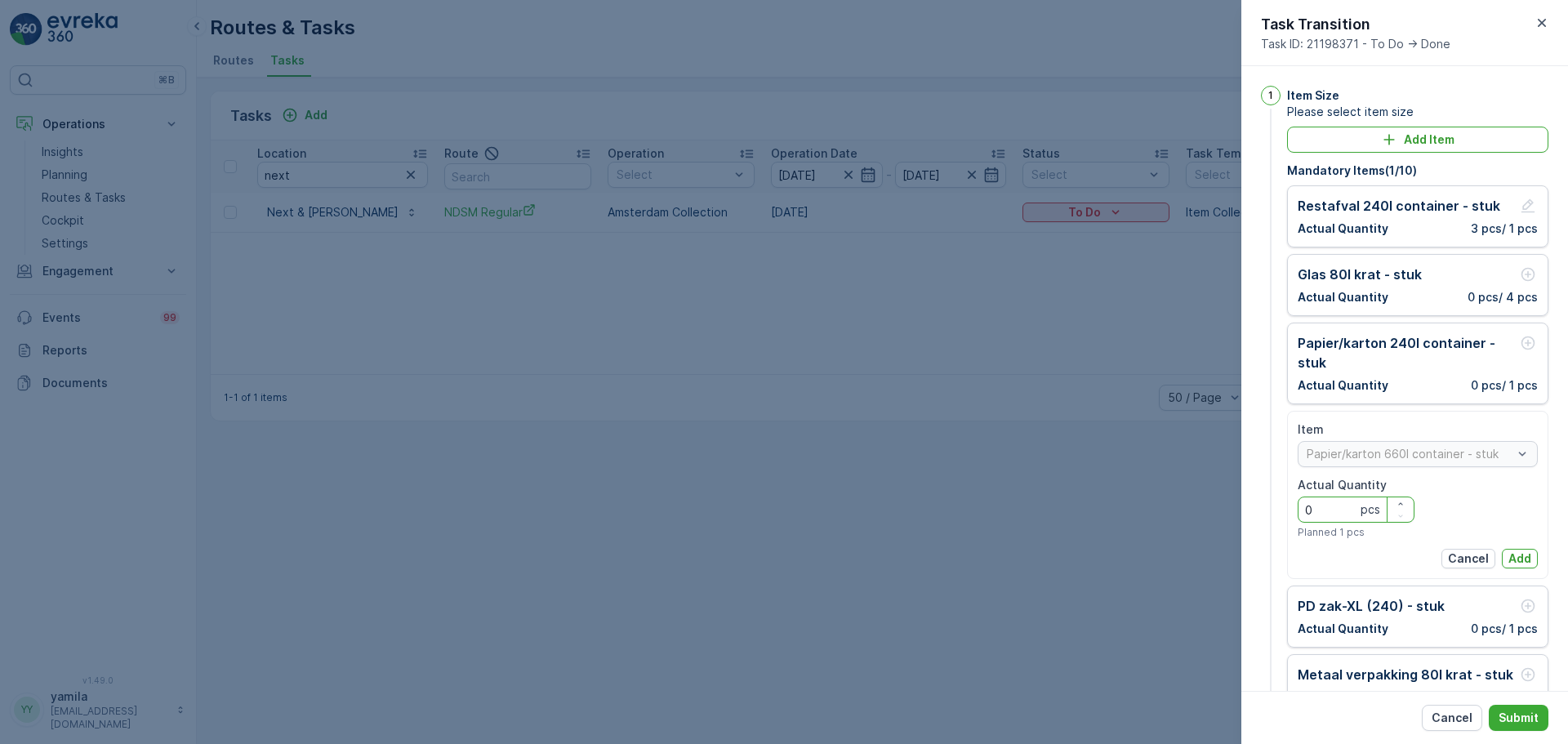
click at [1348, 502] on Quantity "0" at bounding box center [1355, 509] width 116 height 26
type Quantity "1"
click at [1511, 556] on p "Add" at bounding box center [1519, 558] width 23 height 16
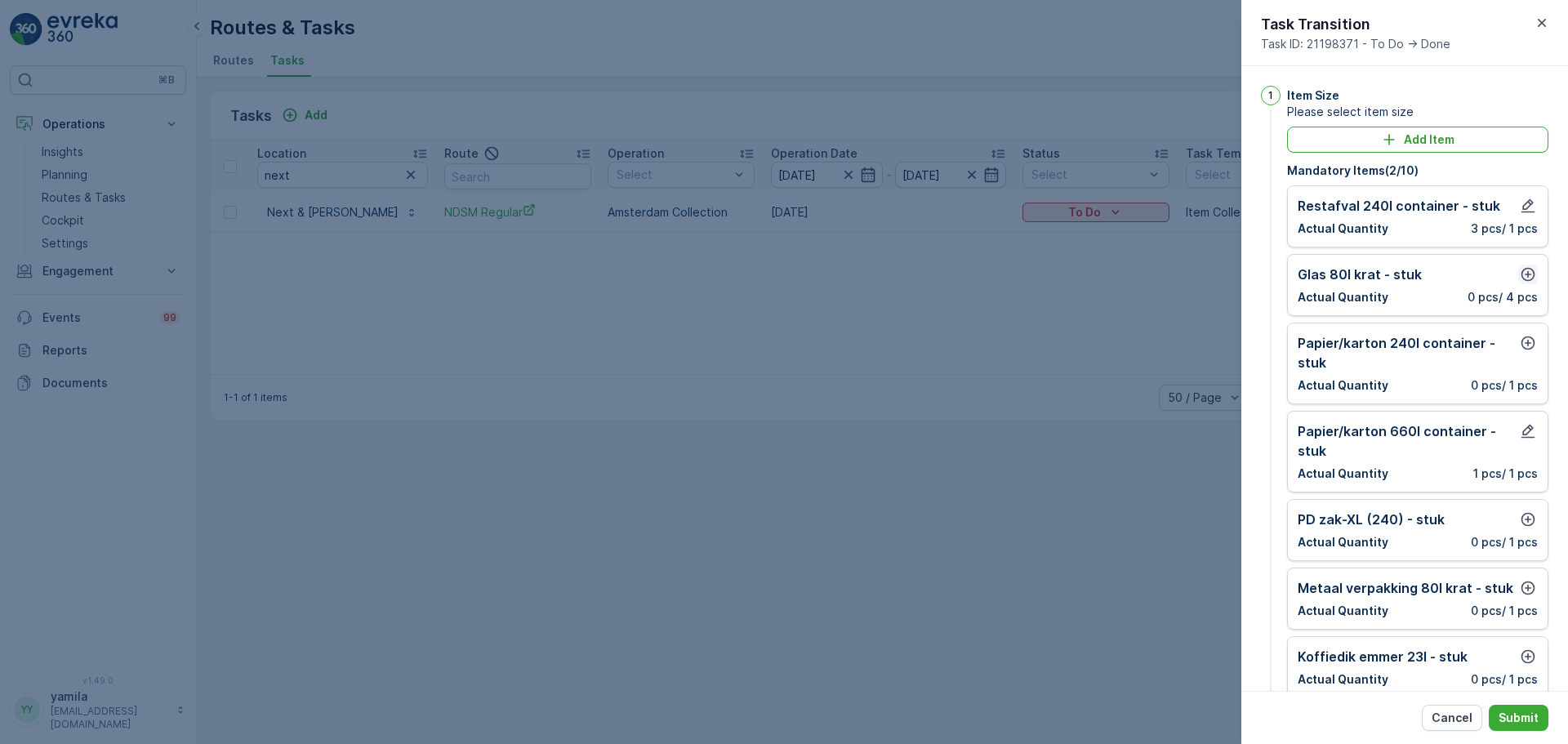
click at [1524, 280] on icon "button" at bounding box center [1528, 275] width 13 height 13
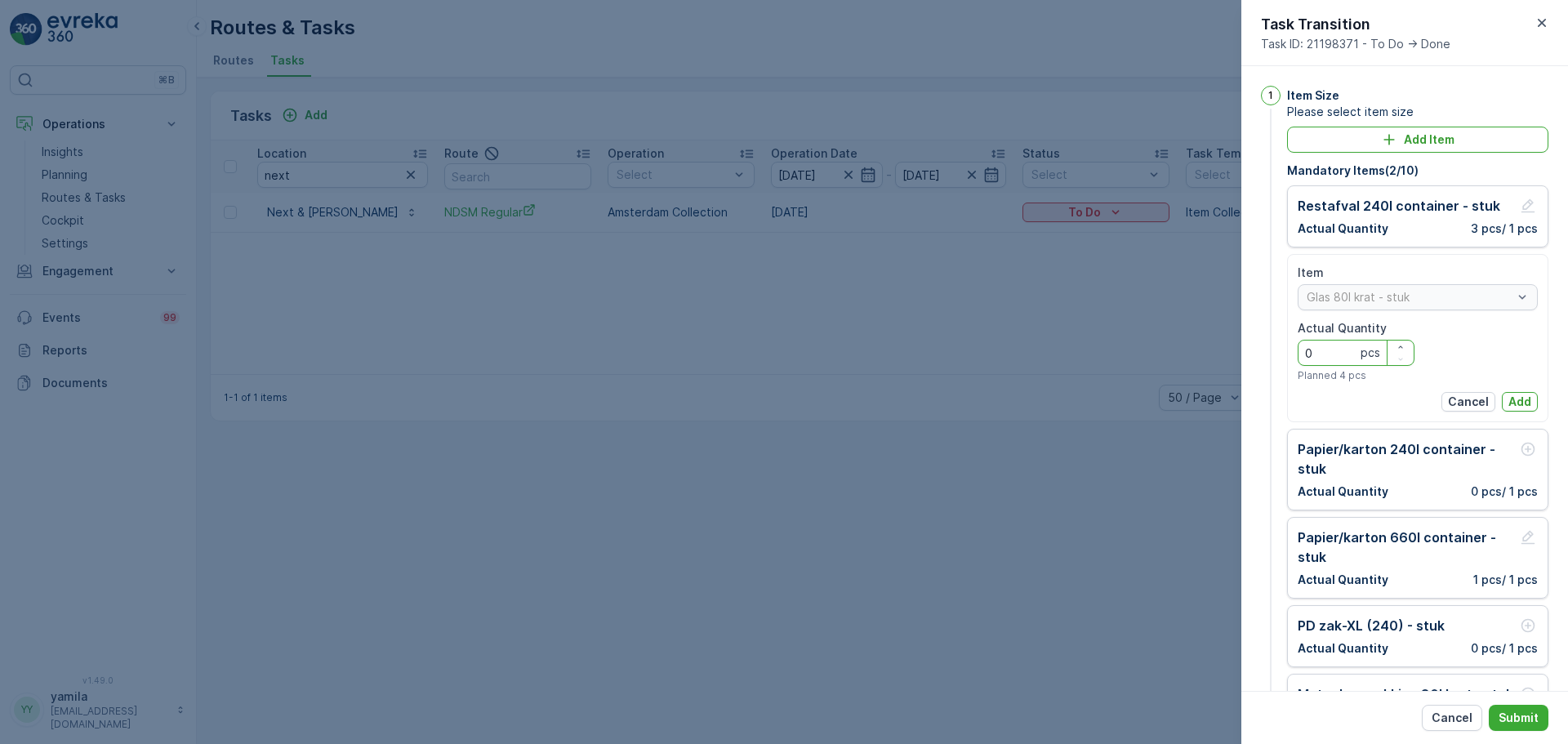
click at [1356, 352] on Quantity "0" at bounding box center [1355, 353] width 116 height 26
type Quantity "3"
click at [1511, 397] on p "Add" at bounding box center [1519, 402] width 23 height 16
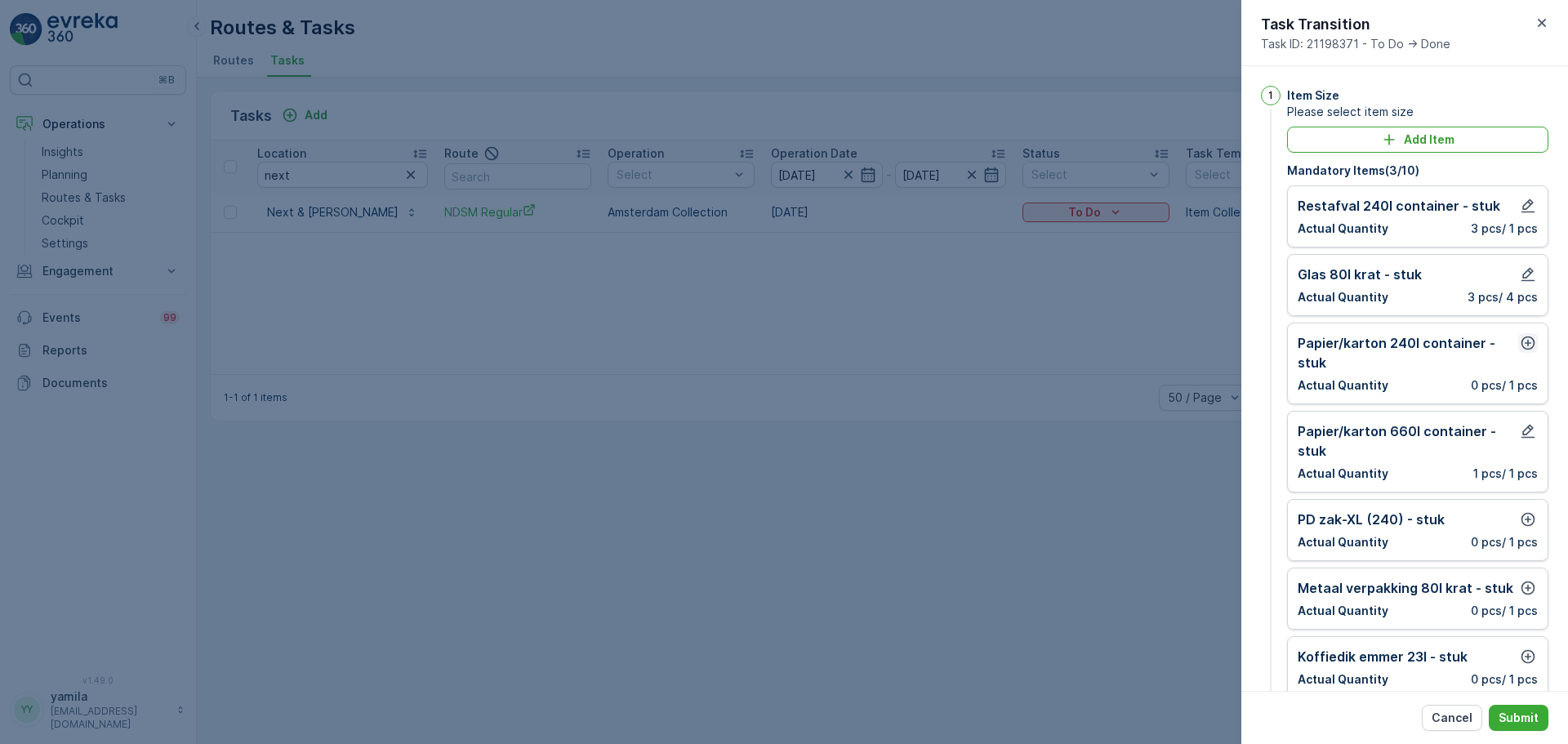
click at [1525, 334] on button "button" at bounding box center [1528, 342] width 19 height 19
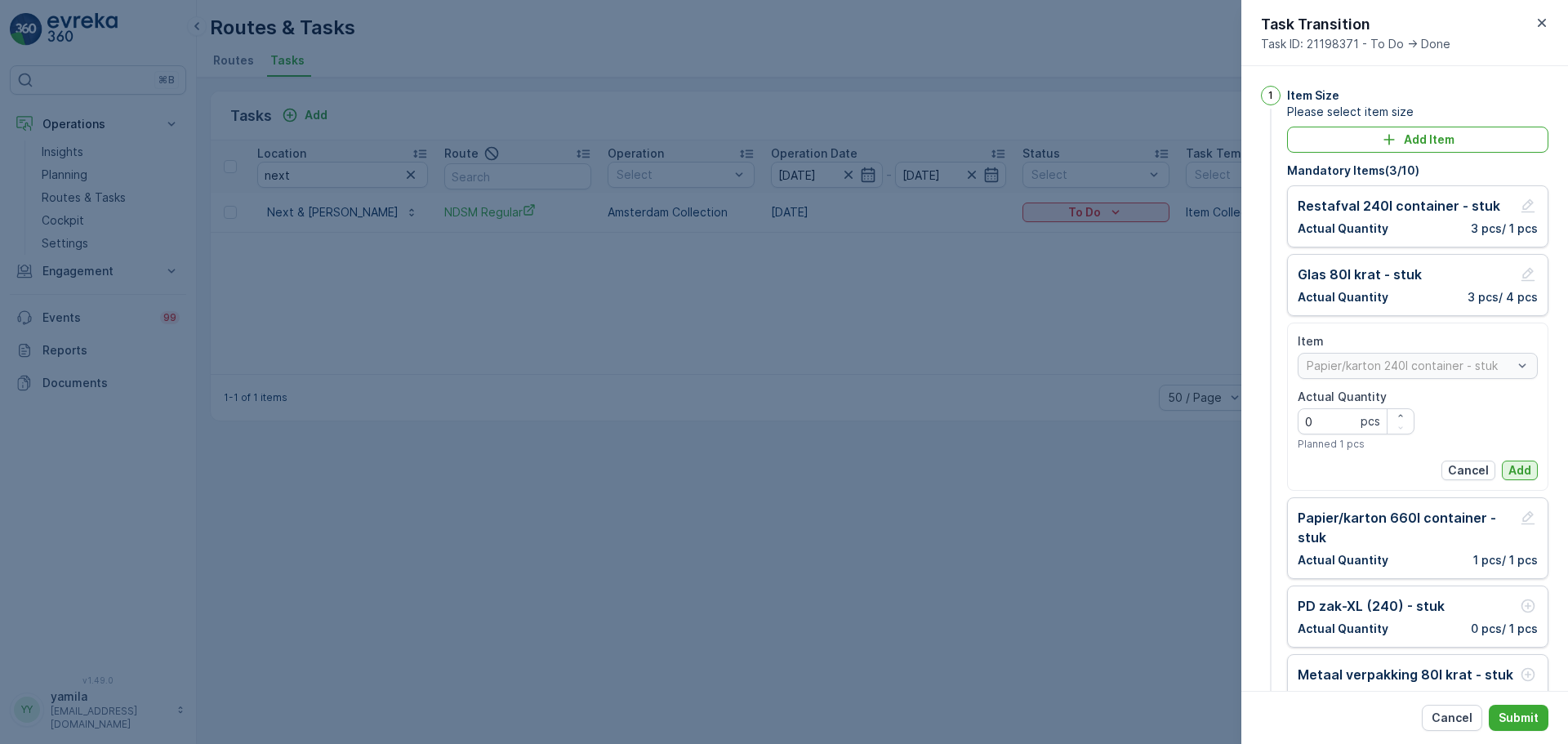
click at [1503, 476] on button "Add" at bounding box center [1519, 470] width 36 height 19
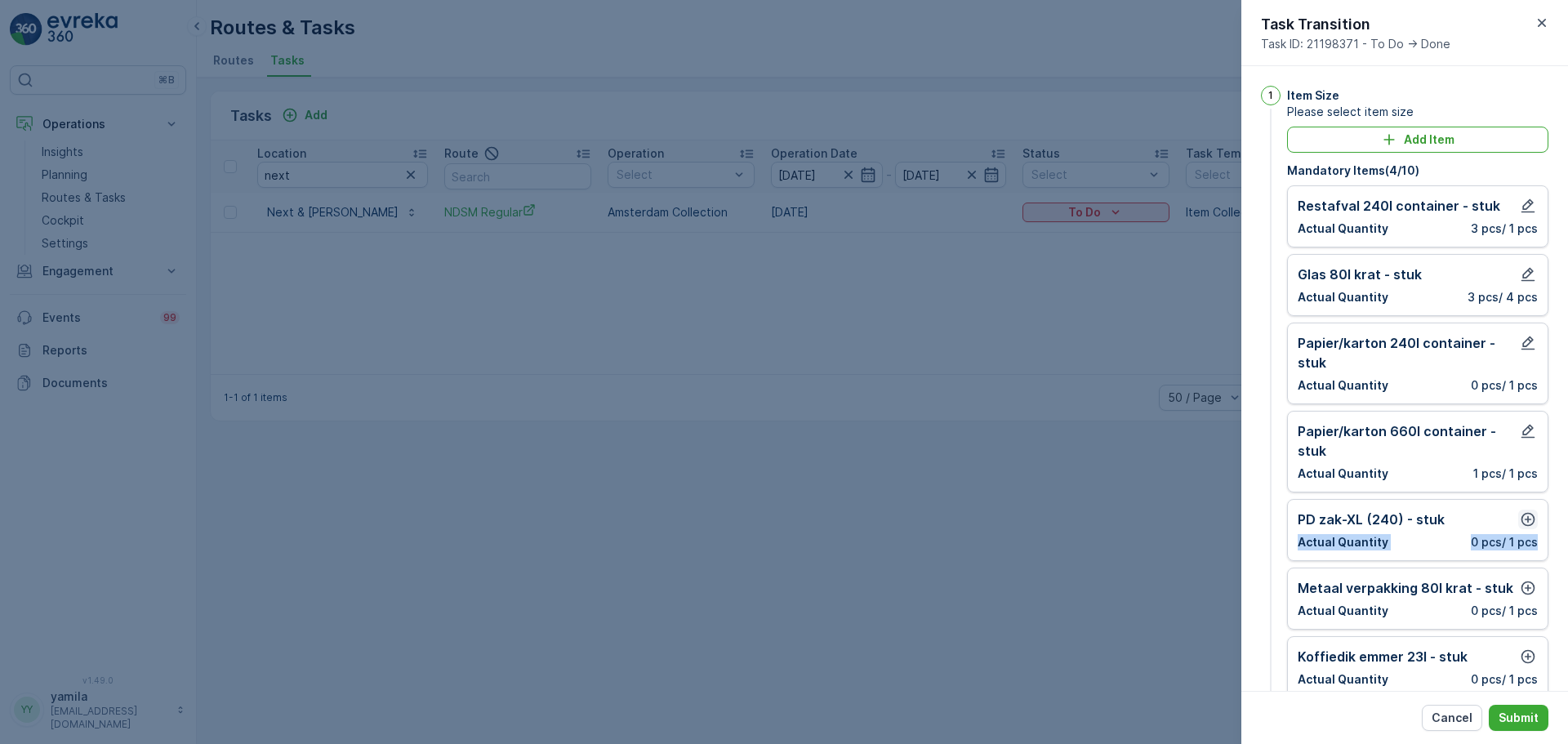
drag, startPoint x: 1524, startPoint y: 533, endPoint x: 1524, endPoint y: 520, distance: 13.0
click at [1524, 520] on div "PD zak-XL (240) - stuk Actual Quantity 0 pcs / 1 pcs" at bounding box center [1417, 530] width 240 height 40
click at [1524, 520] on icon "button" at bounding box center [1528, 519] width 16 height 16
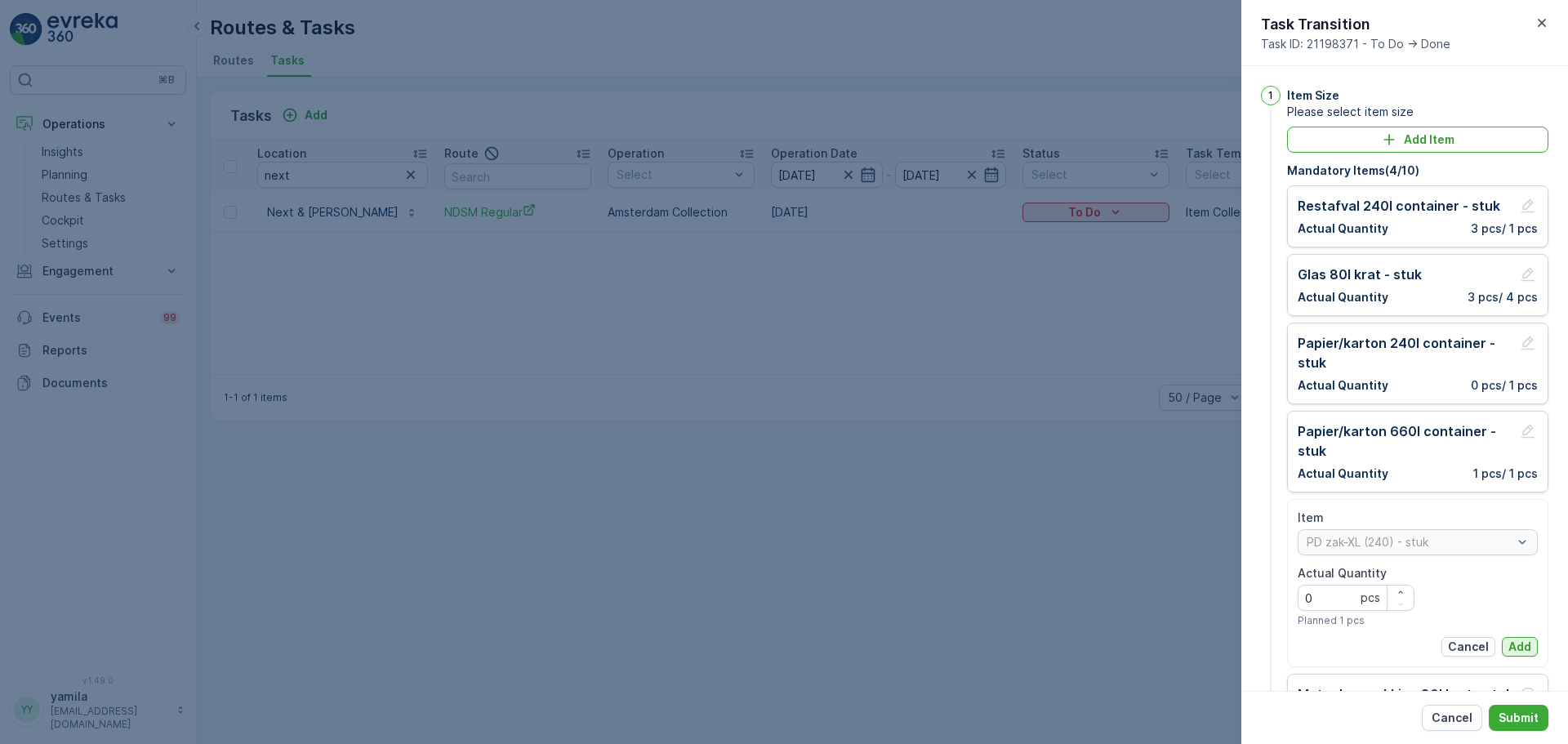
click at [1511, 641] on div "Item PD zak-XL (240) - stuk Actual Quantity 0 pcs Planned 1 pcs Cancel Add" at bounding box center [1417, 583] width 240 height 147
click at [1511, 641] on p "Add" at bounding box center [1519, 646] width 23 height 16
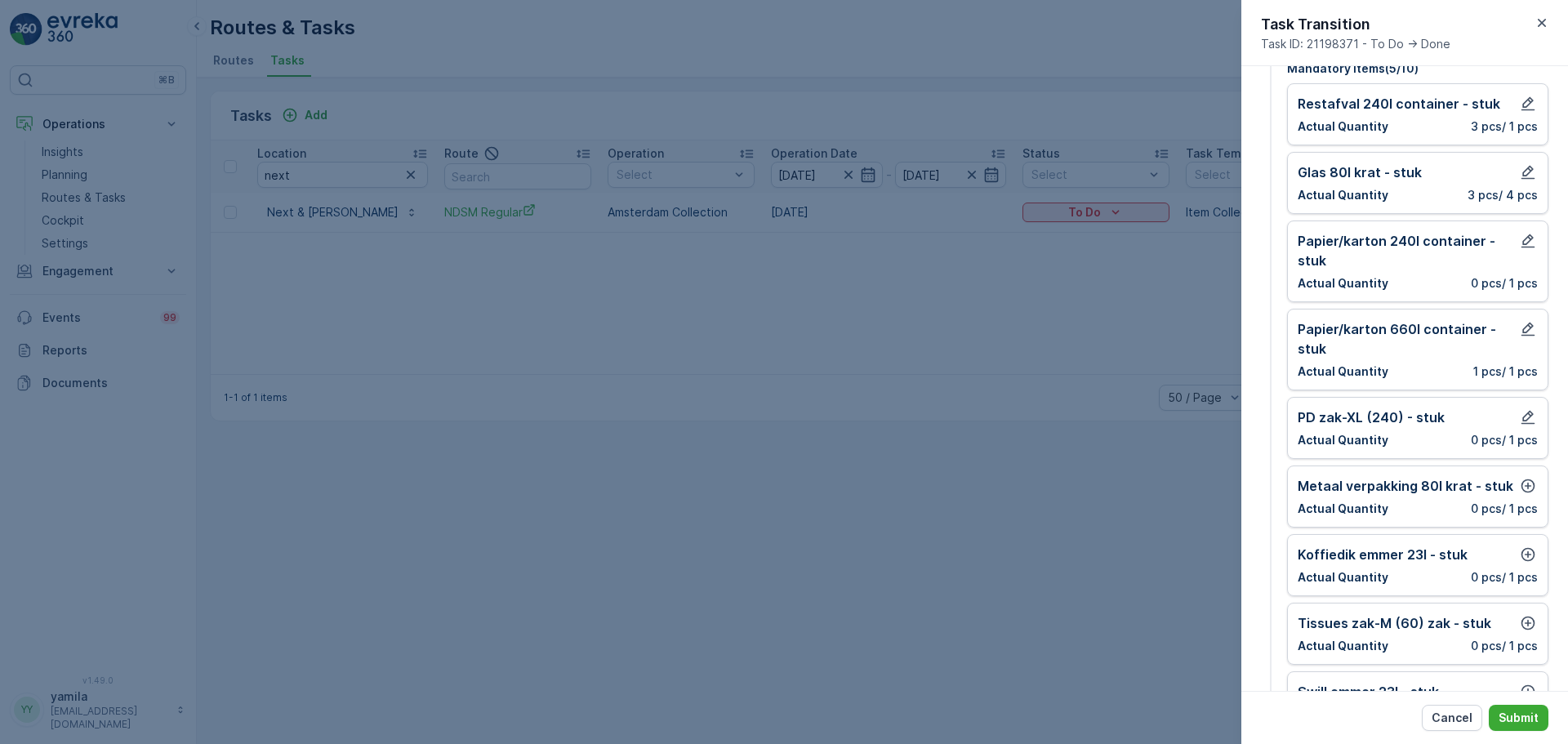
scroll to position [103, 0]
click at [1520, 483] on icon "button" at bounding box center [1528, 484] width 16 height 16
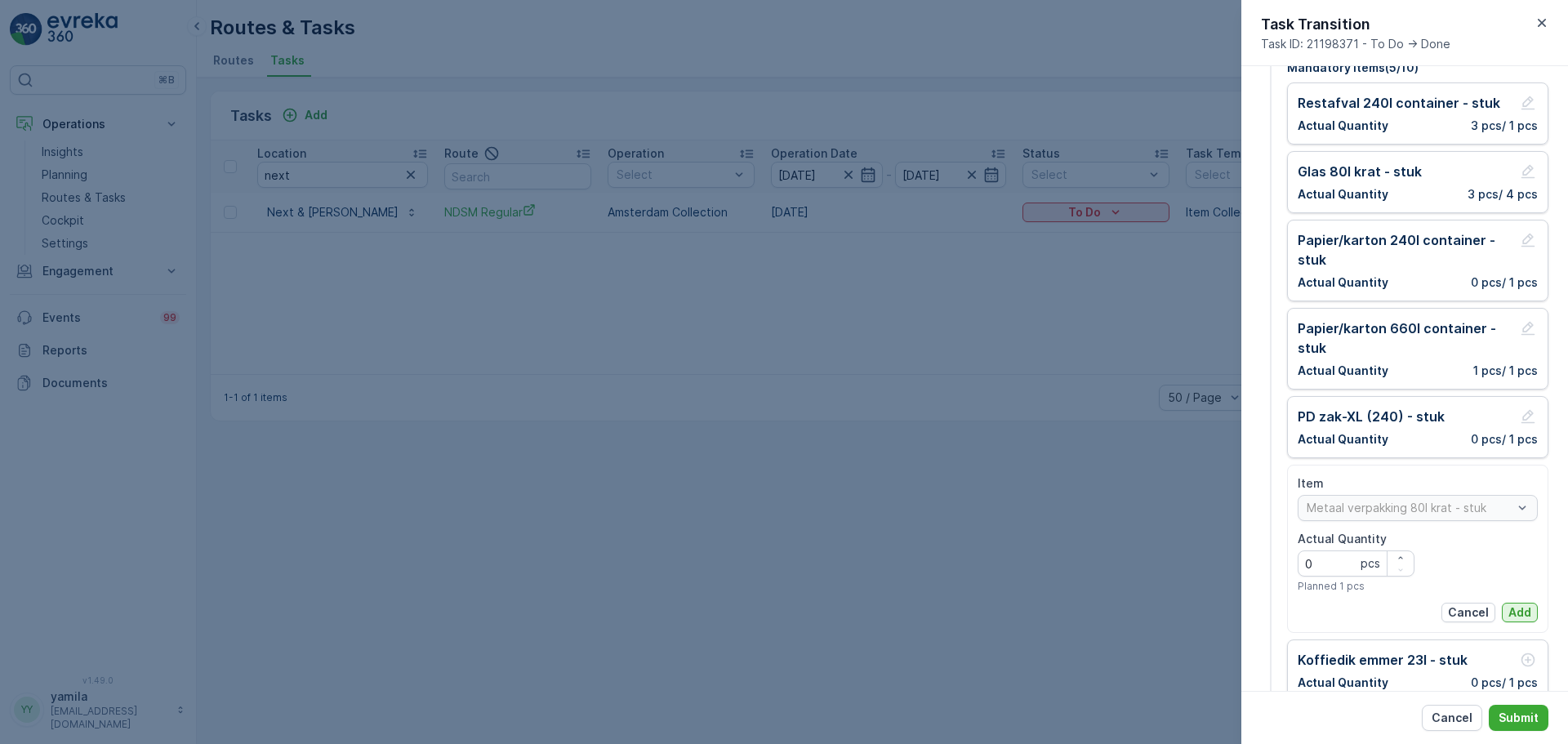
click at [1516, 609] on p "Add" at bounding box center [1519, 612] width 23 height 16
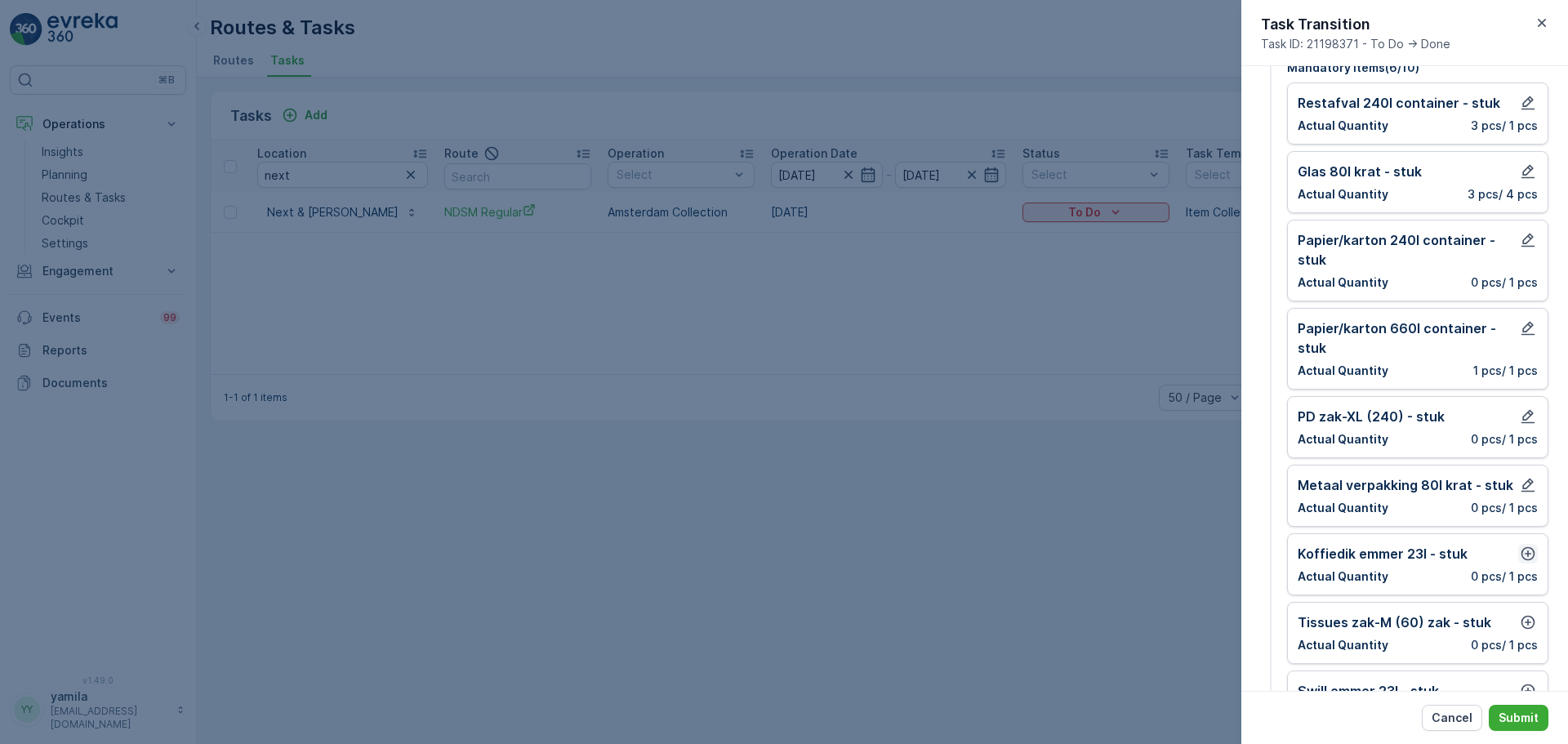
click at [1521, 559] on icon "button" at bounding box center [1528, 554] width 13 height 13
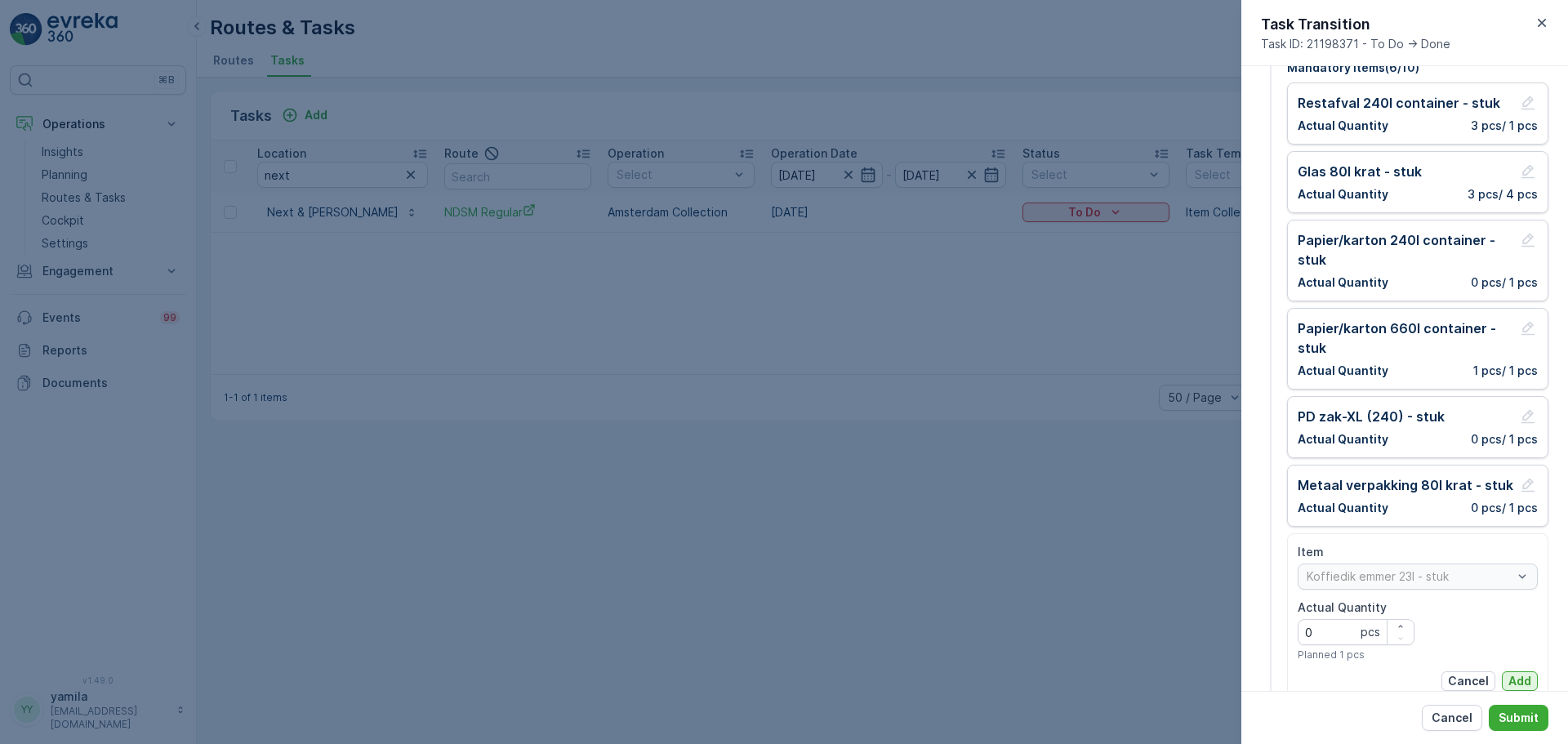
click at [1509, 684] on p "Add" at bounding box center [1519, 681] width 23 height 16
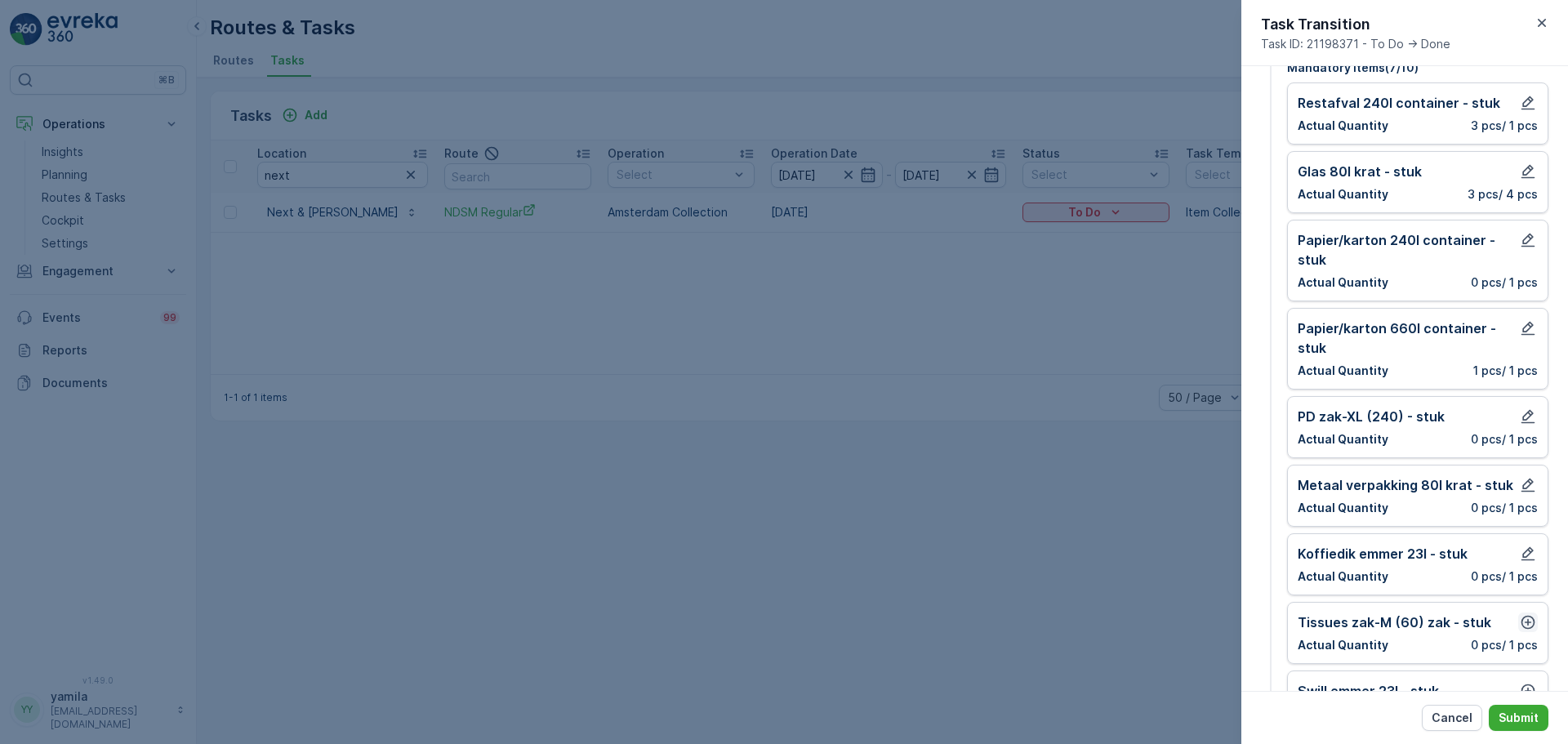
click at [1524, 617] on icon "button" at bounding box center [1528, 622] width 16 height 16
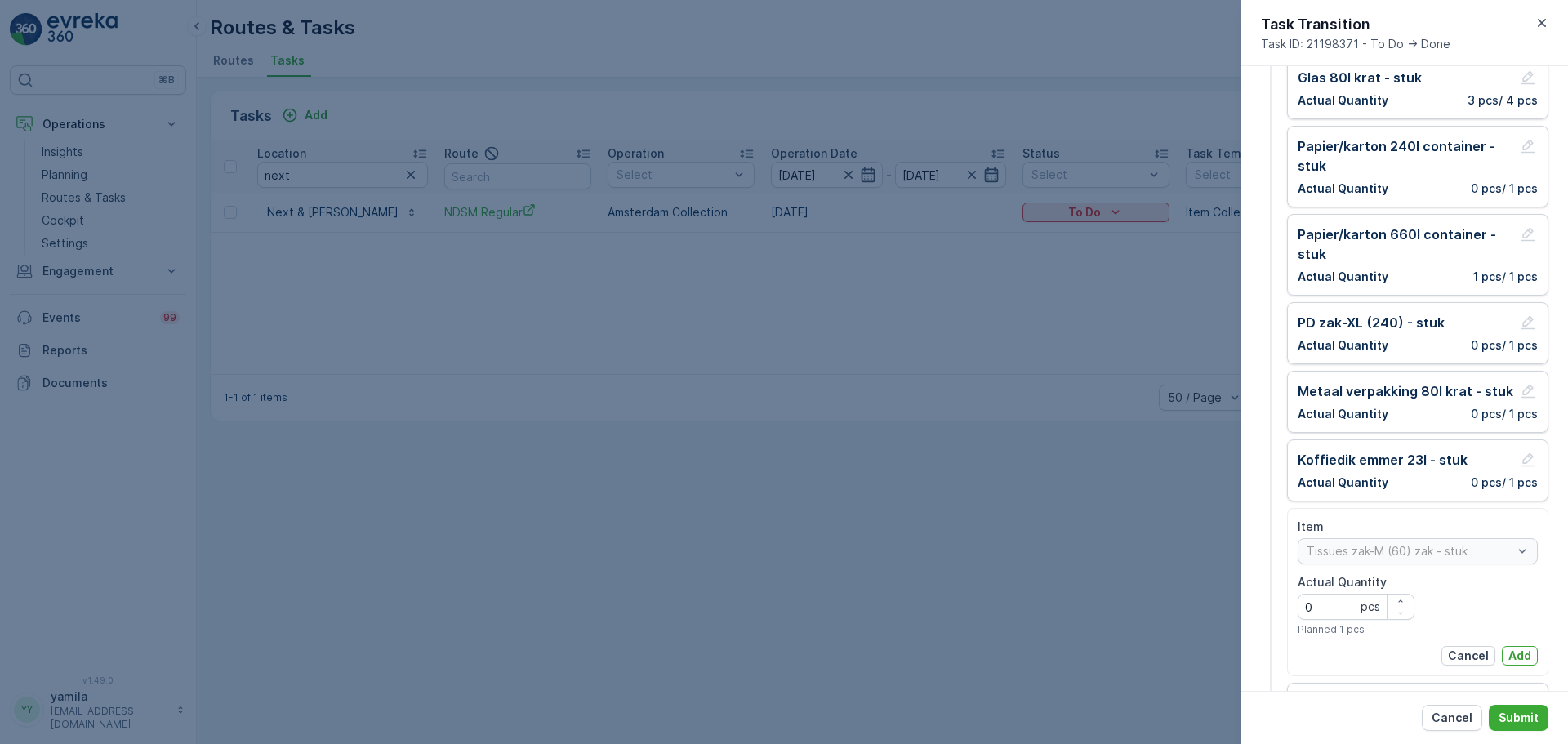
scroll to position [200, 0]
click at [1502, 651] on button "Add" at bounding box center [1519, 652] width 36 height 19
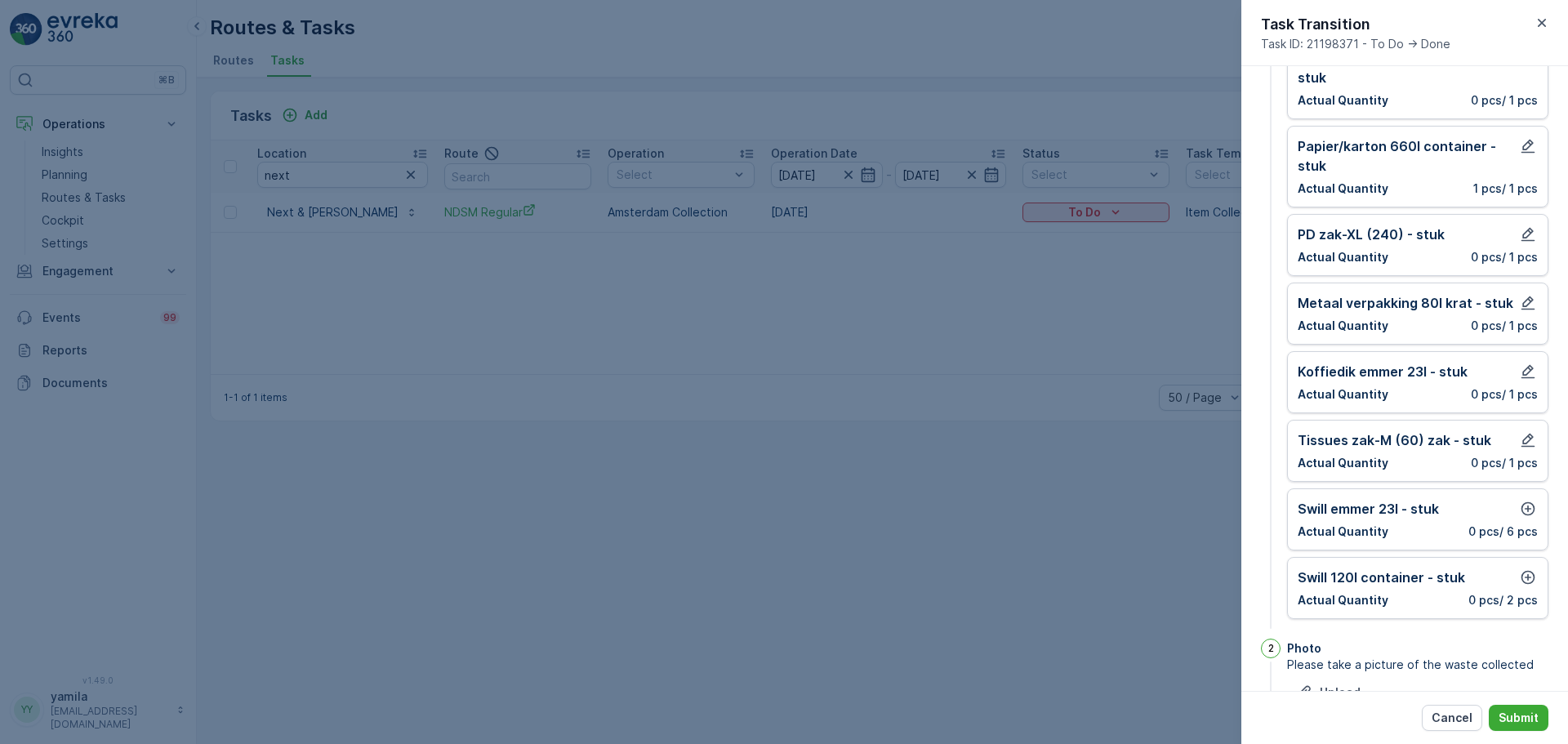
scroll to position [286, 0]
click at [1521, 516] on button "button" at bounding box center [1528, 508] width 19 height 19
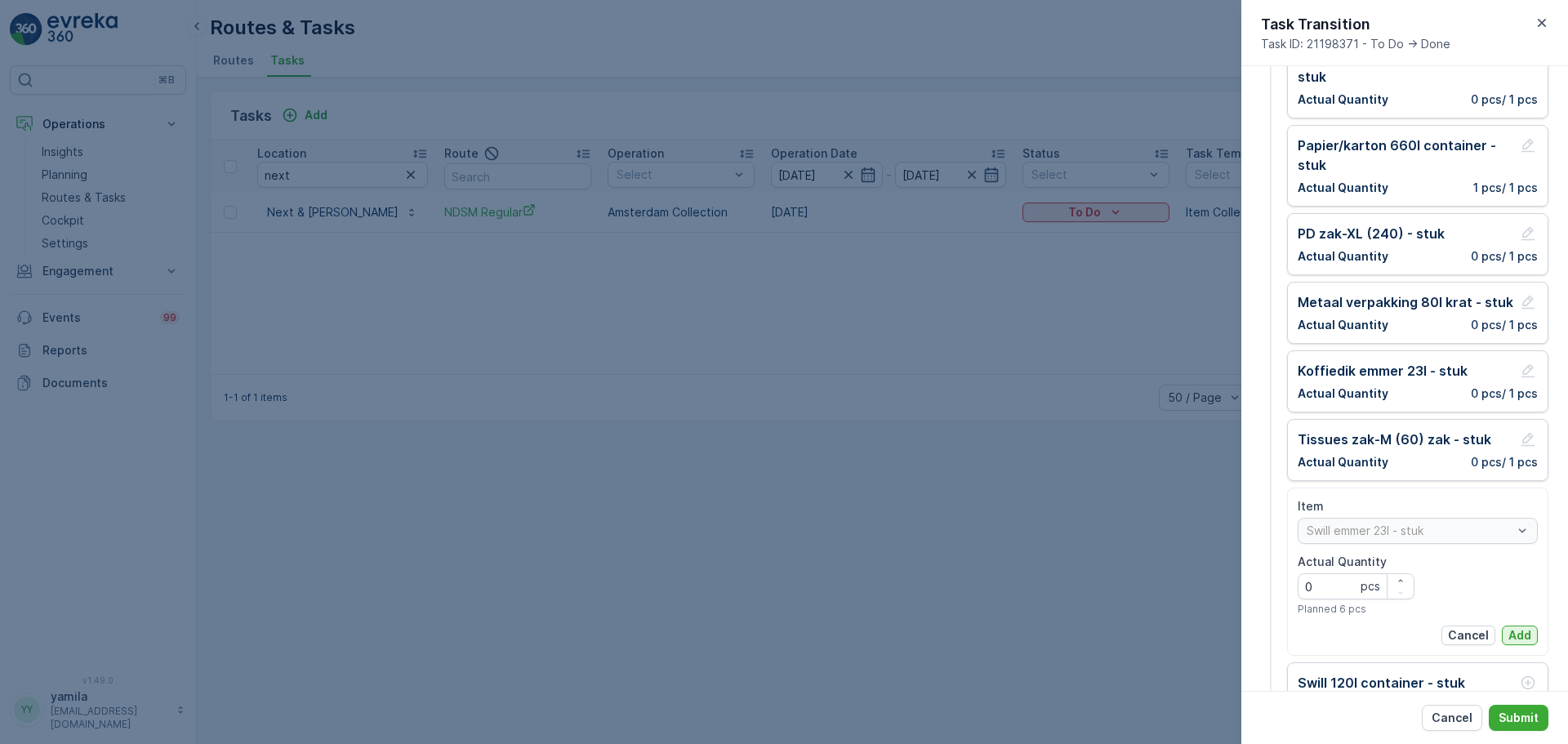
click at [1508, 635] on p "Add" at bounding box center [1519, 634] width 23 height 16
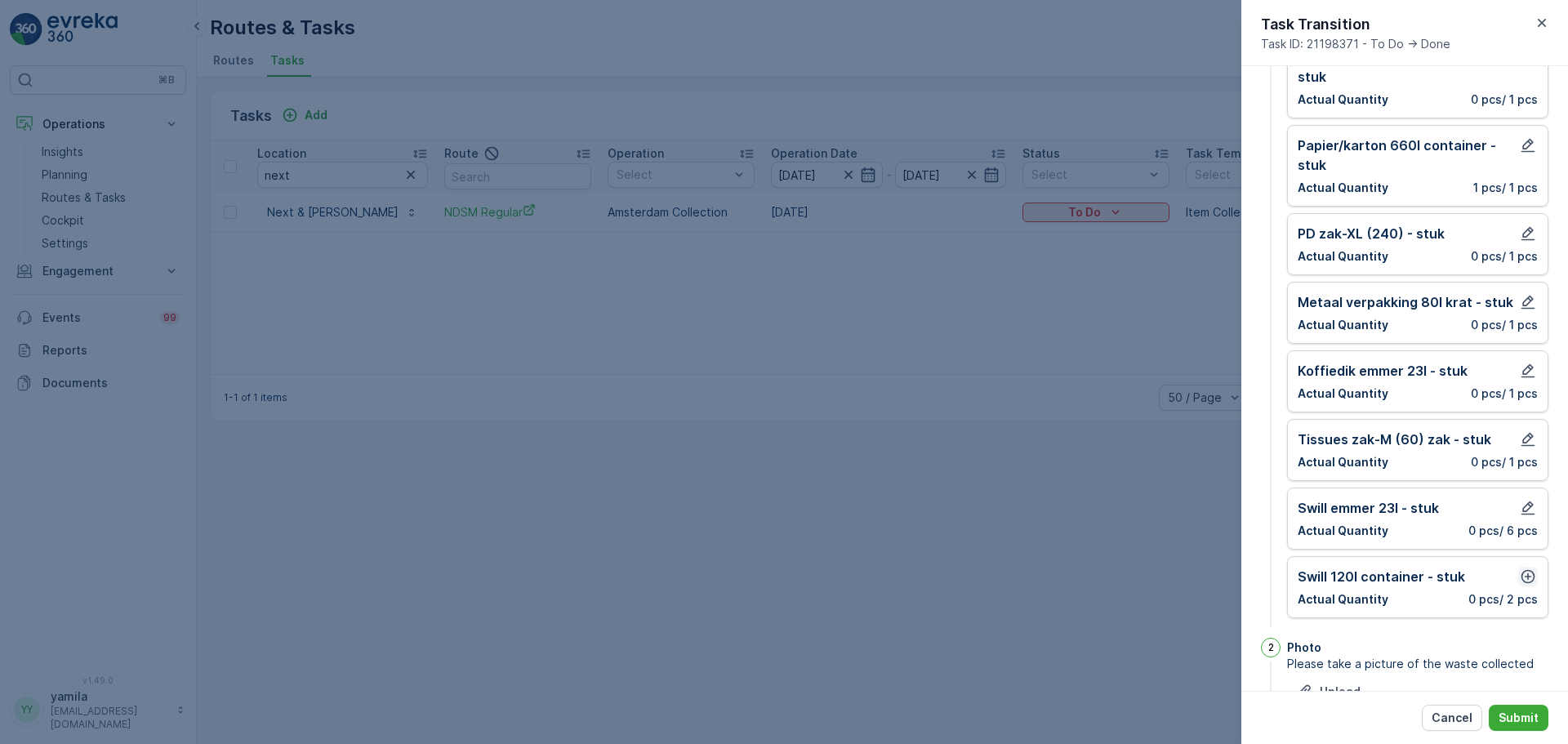
click at [1527, 583] on div "Swill 120l container - stuk Actual Quantity 0 pcs / 2 pcs" at bounding box center [1417, 587] width 240 height 40
click at [1527, 583] on icon "button" at bounding box center [1528, 576] width 16 height 16
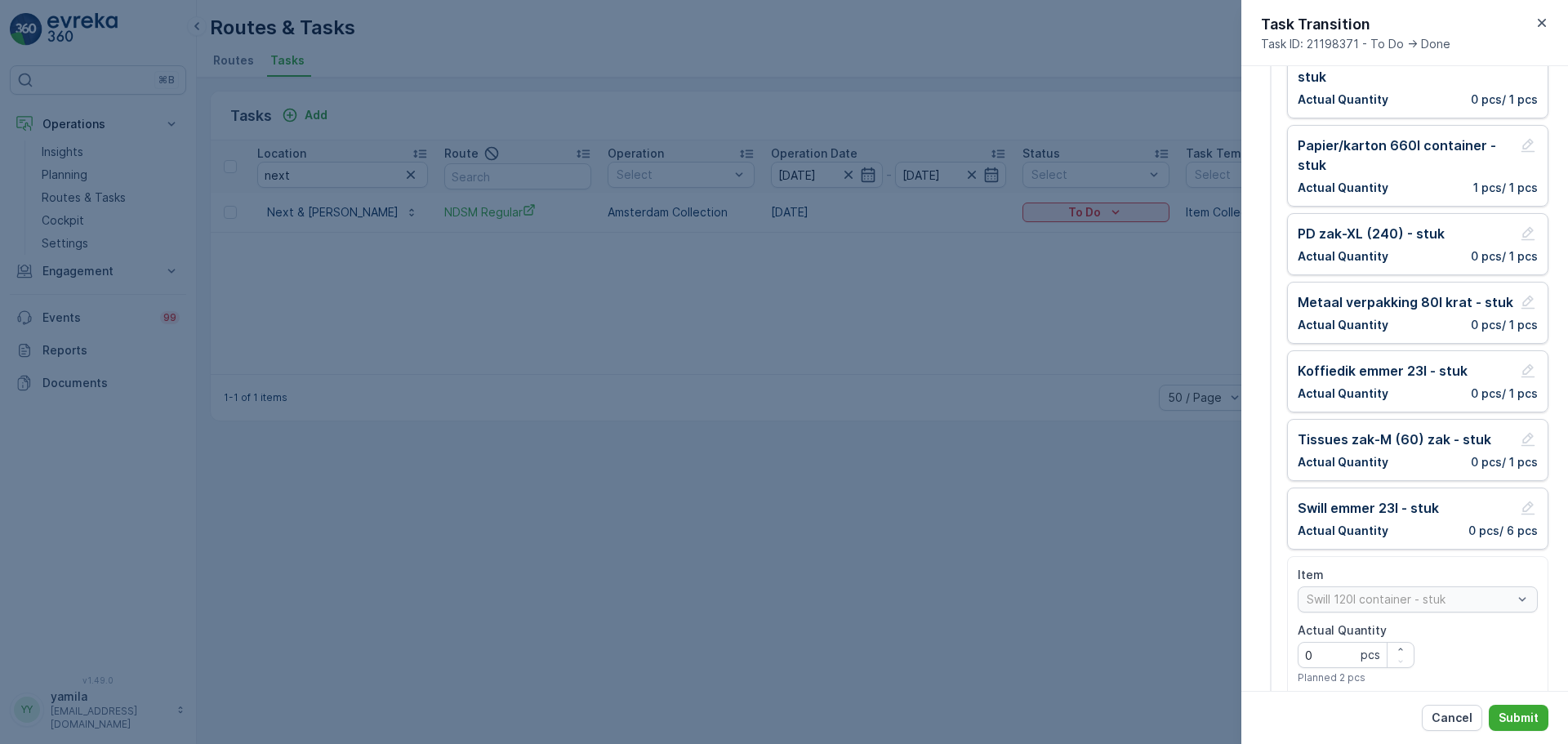
scroll to position [344, 0]
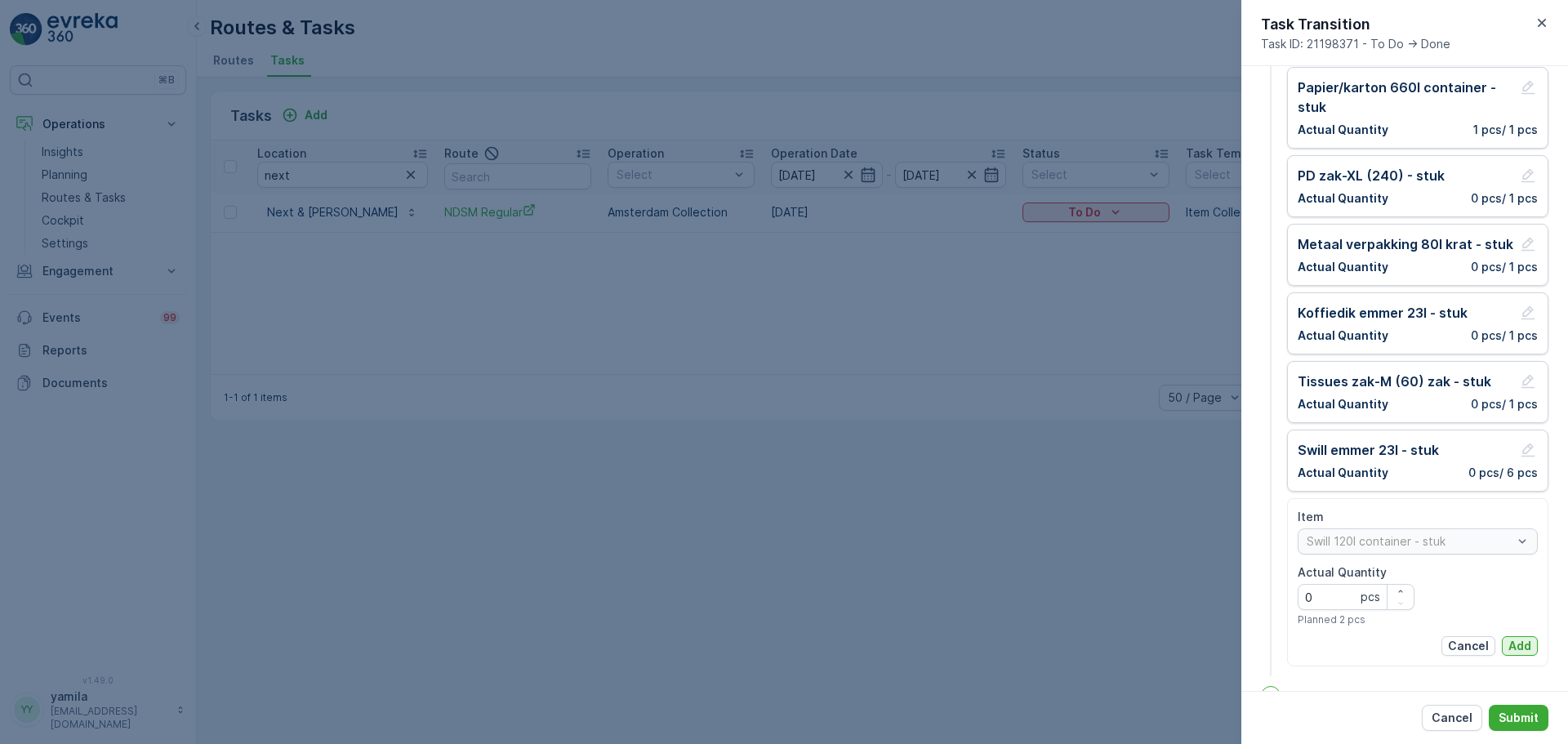
click at [1514, 647] on p "Add" at bounding box center [1519, 645] width 23 height 16
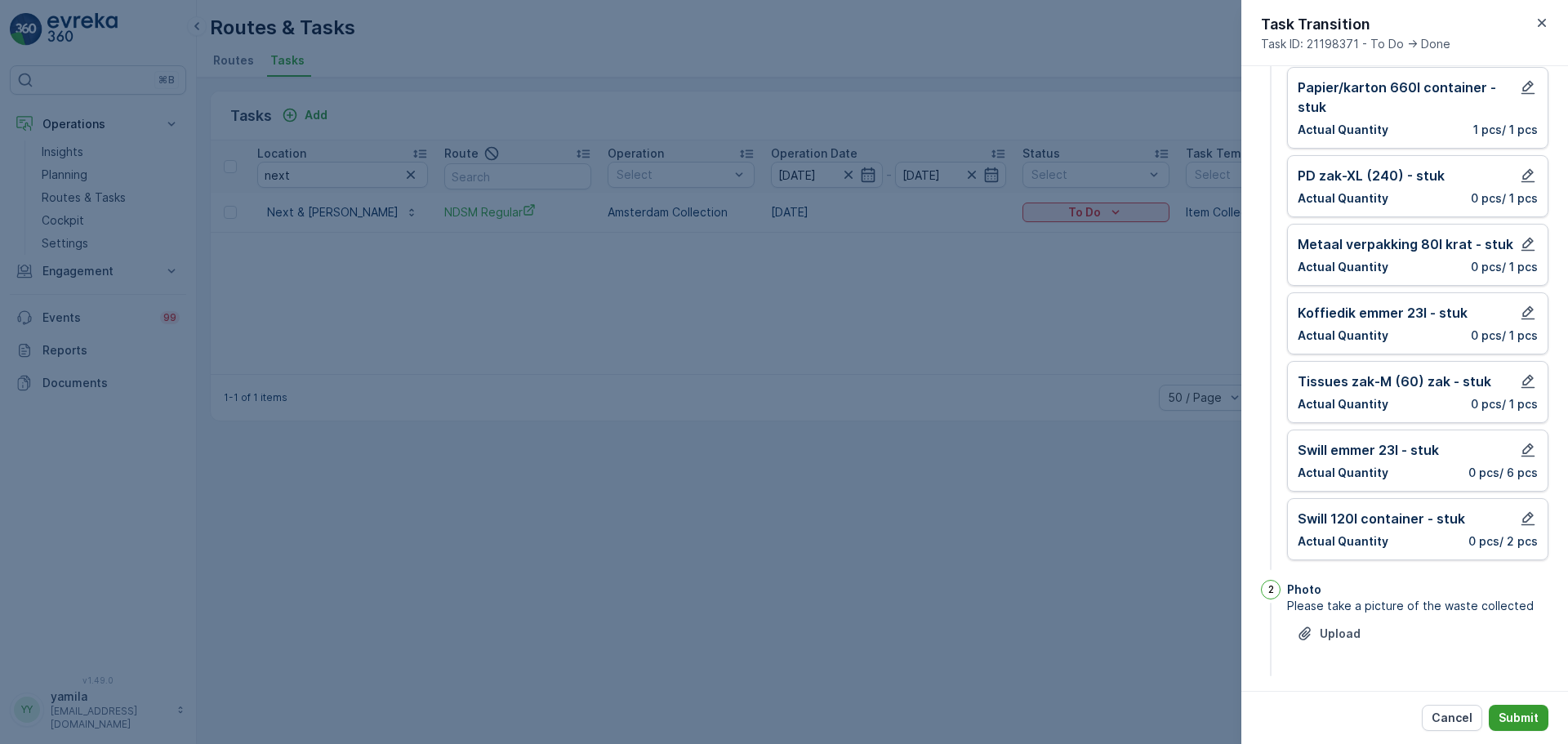
click at [1514, 720] on p "Submit" at bounding box center [1517, 717] width 40 height 16
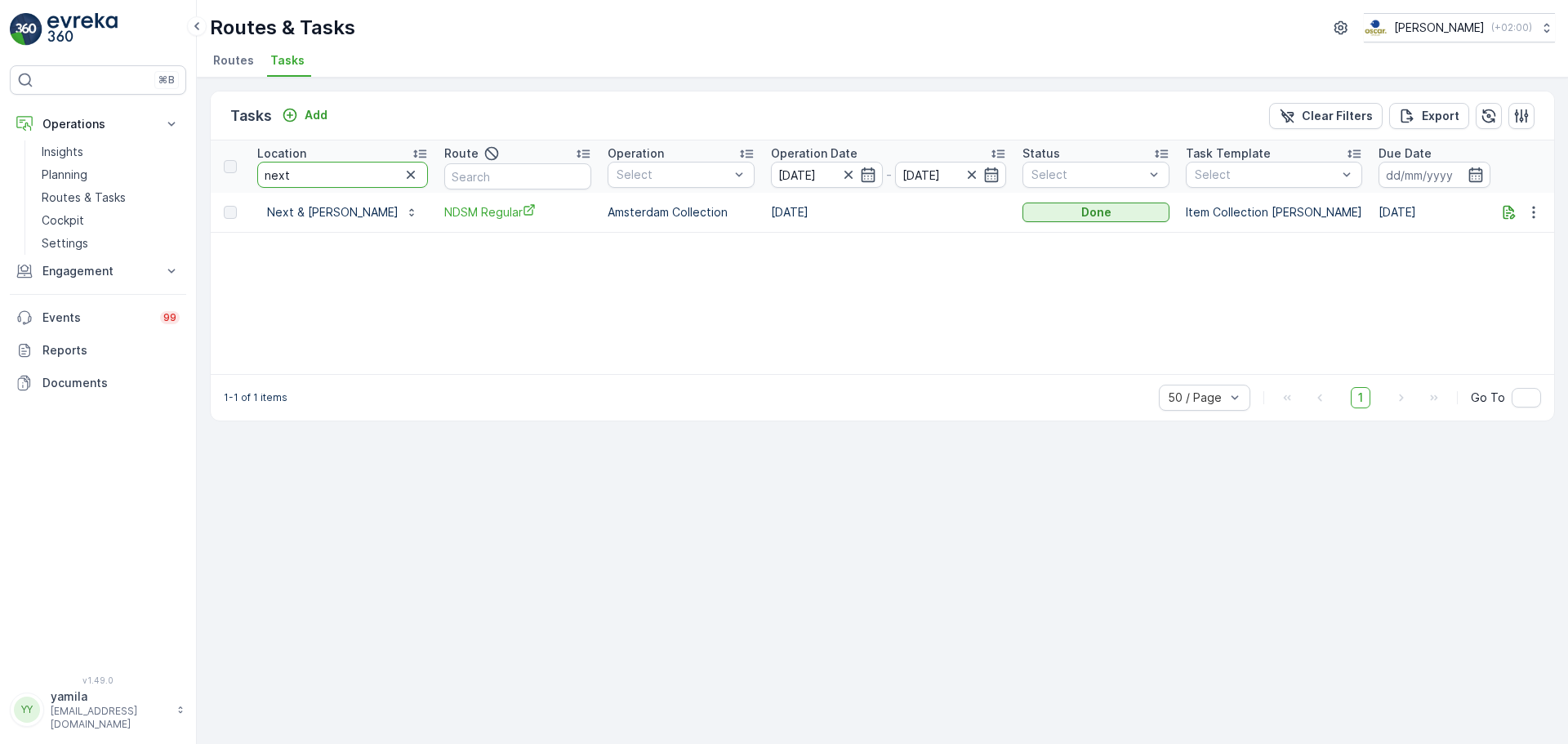
click at [318, 173] on input "next" at bounding box center [342, 175] width 170 height 26
click at [293, 174] on input "next" at bounding box center [342, 175] width 170 height 26
type input "noorderlicht"
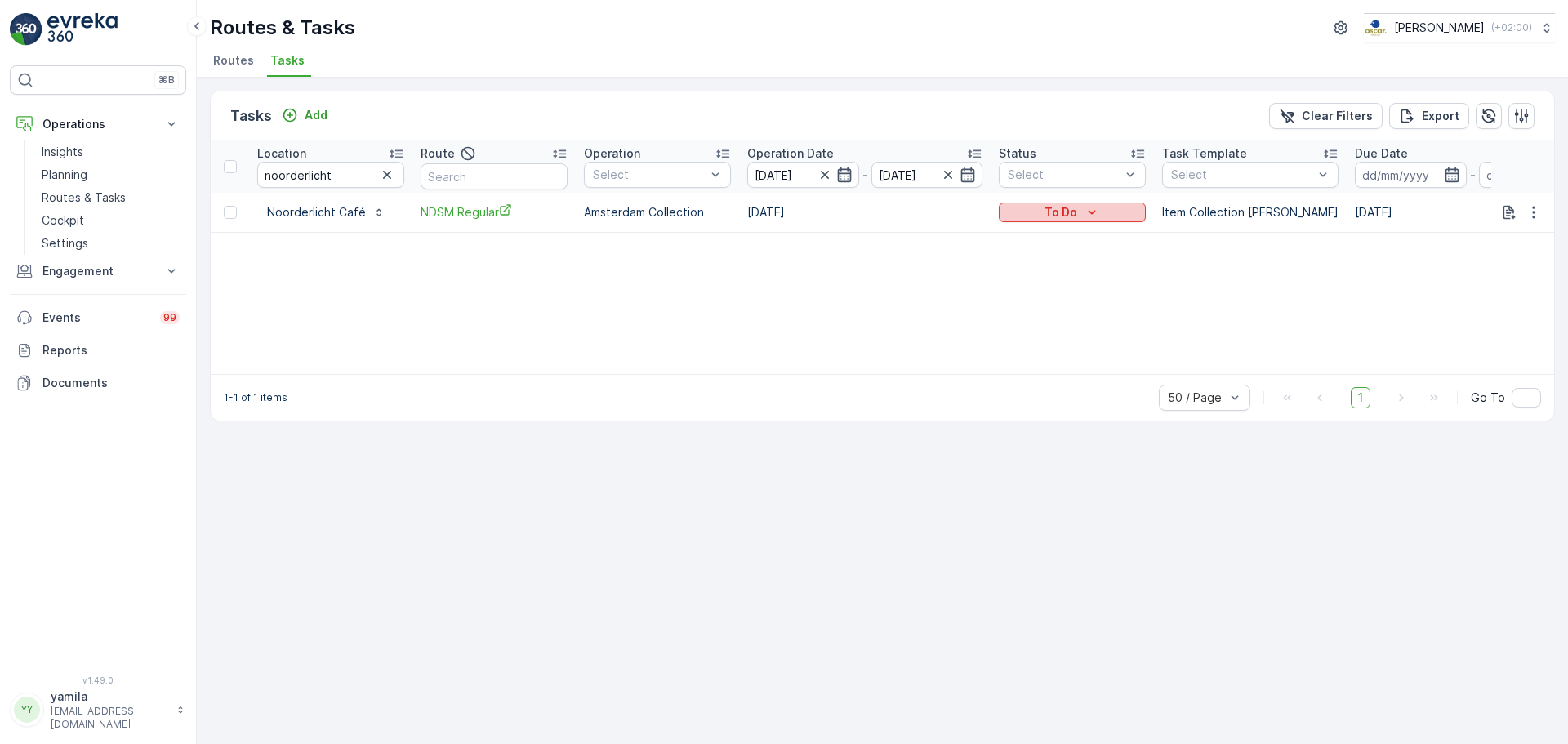
click at [1081, 208] on div "To Do" at bounding box center [1072, 212] width 134 height 16
click at [1033, 282] on span "Done" at bounding box center [1023, 282] width 30 height 16
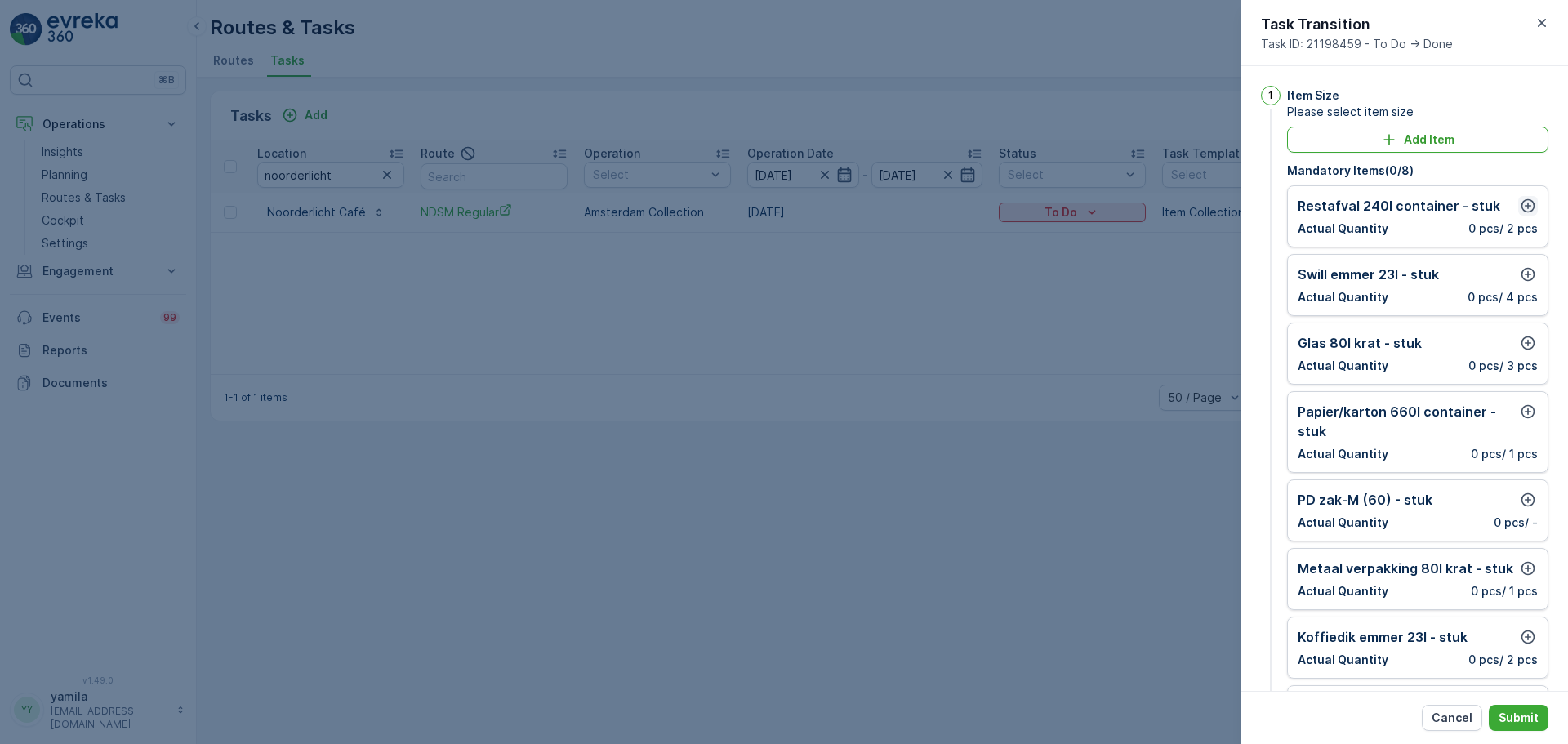
click at [1525, 209] on icon "button" at bounding box center [1528, 205] width 16 height 16
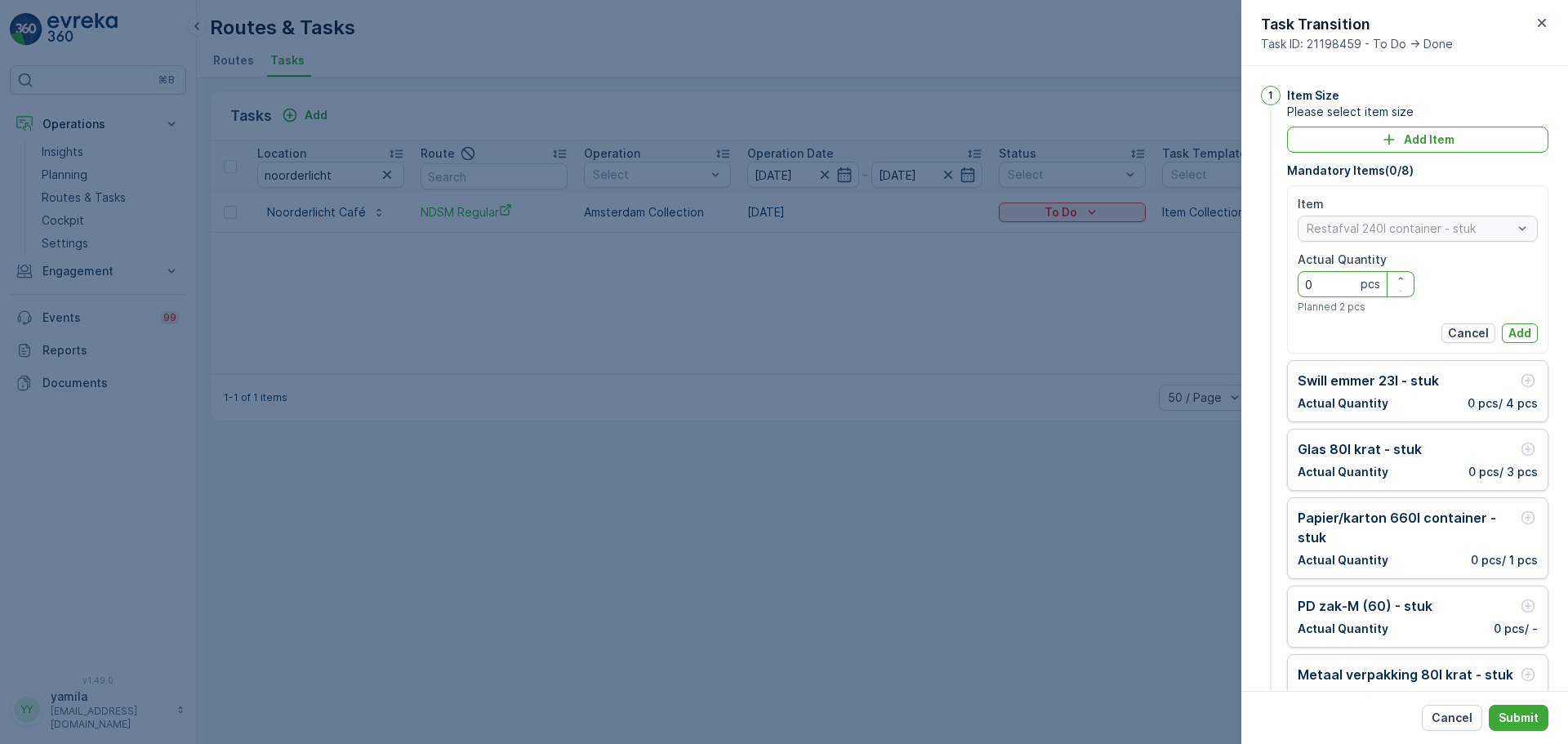
click at [1344, 282] on Quantity "0" at bounding box center [1355, 283] width 116 height 26
type Quantity "1"
click at [1519, 335] on p "Add" at bounding box center [1519, 332] width 23 height 16
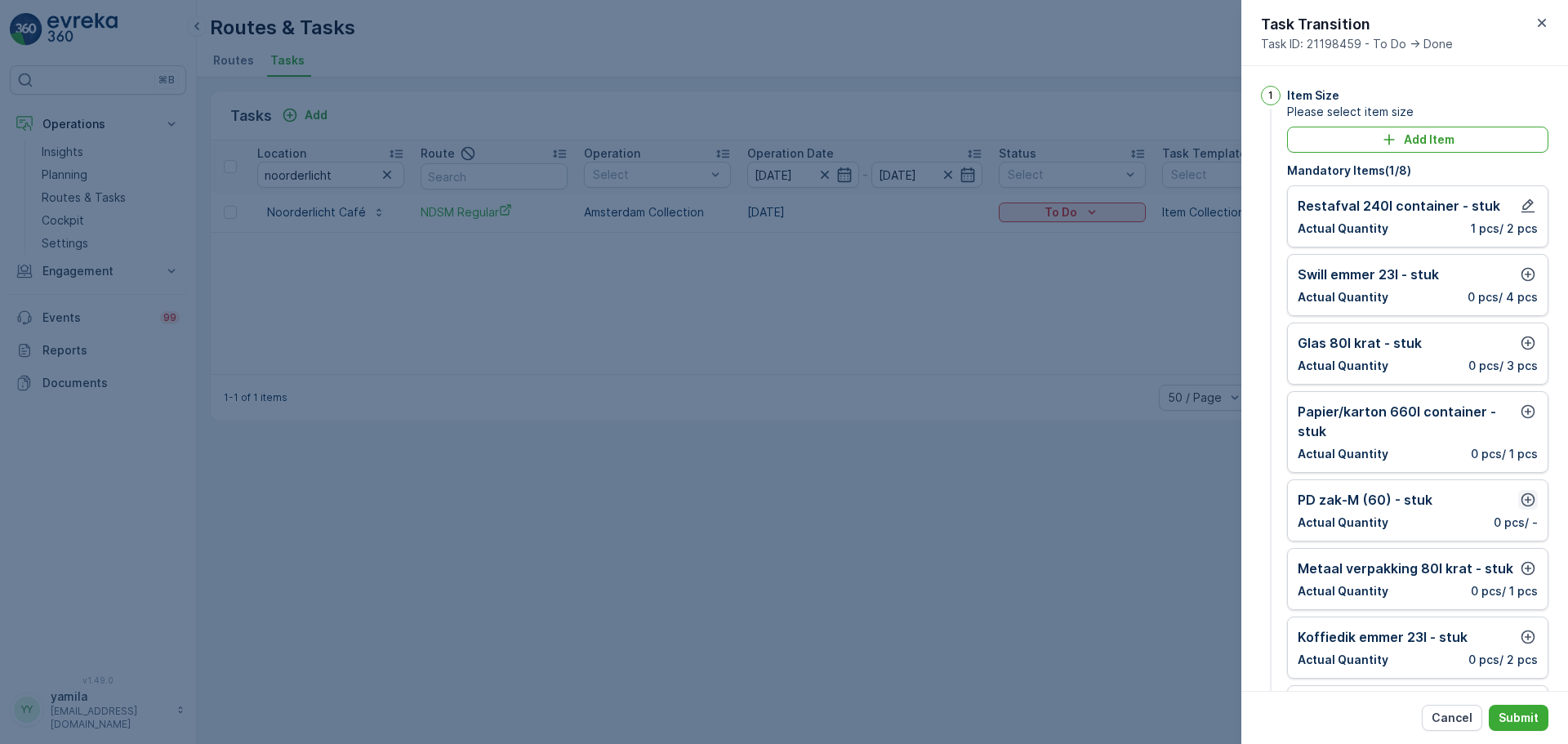
click at [1522, 499] on icon "button" at bounding box center [1528, 499] width 16 height 16
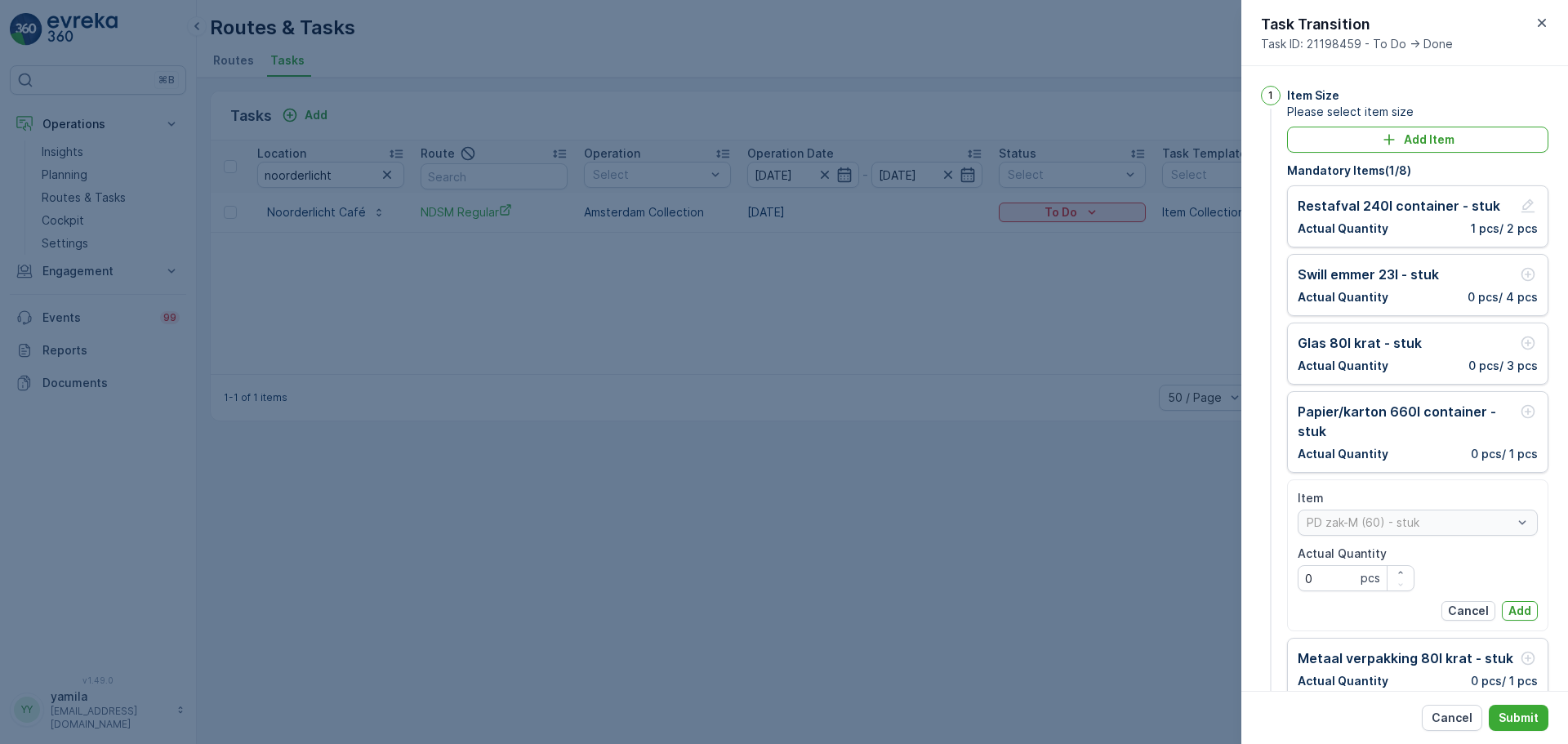
click at [1362, 577] on p "pcs" at bounding box center [1370, 578] width 19 height 16
click at [1317, 574] on Quantity "0" at bounding box center [1355, 578] width 116 height 26
type Quantity "1"
click at [1505, 601] on div "Item PD zak-M (60) - stuk Actual Quantity 1 pcs Cancel Add" at bounding box center [1417, 555] width 240 height 131
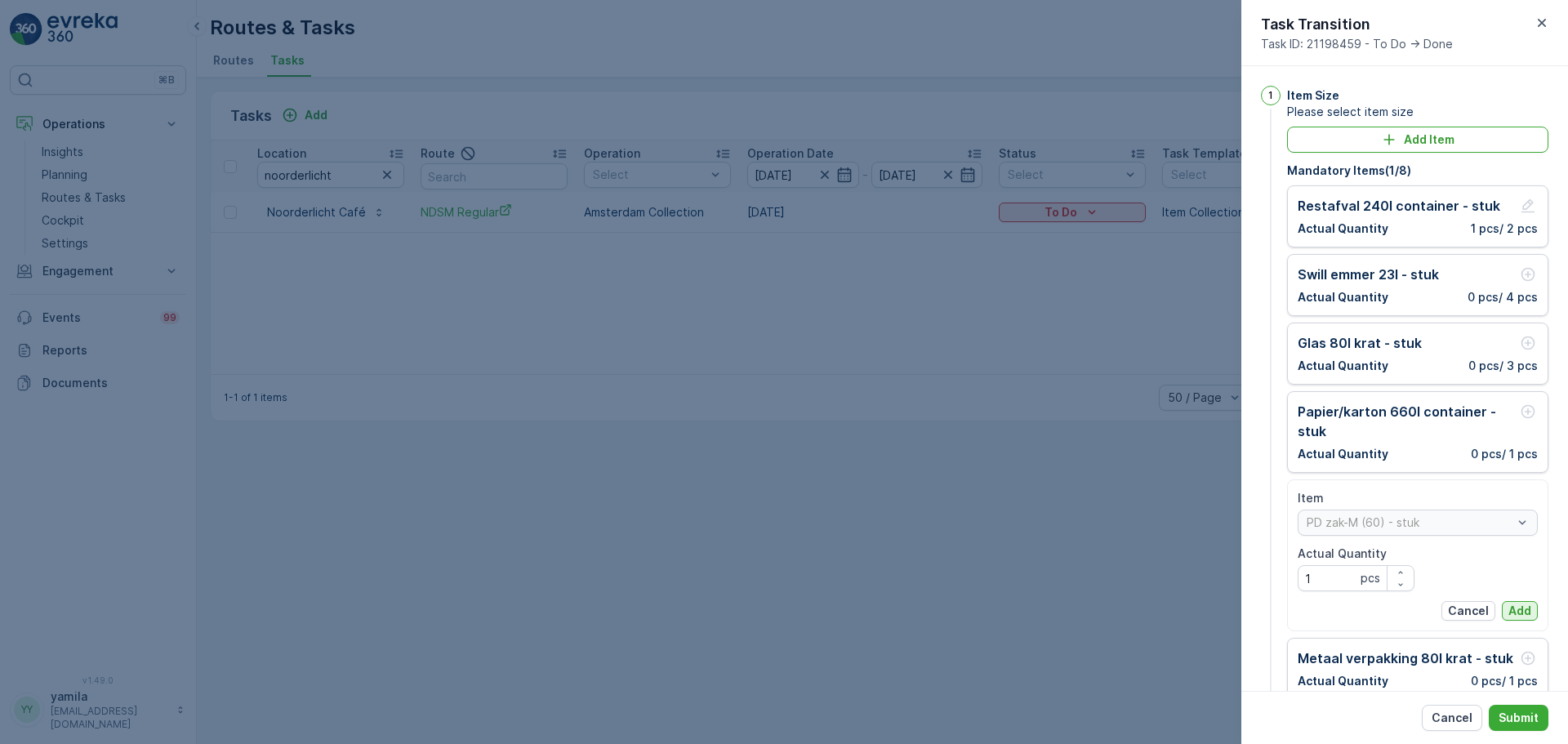
click at [1508, 605] on p "Add" at bounding box center [1519, 610] width 23 height 16
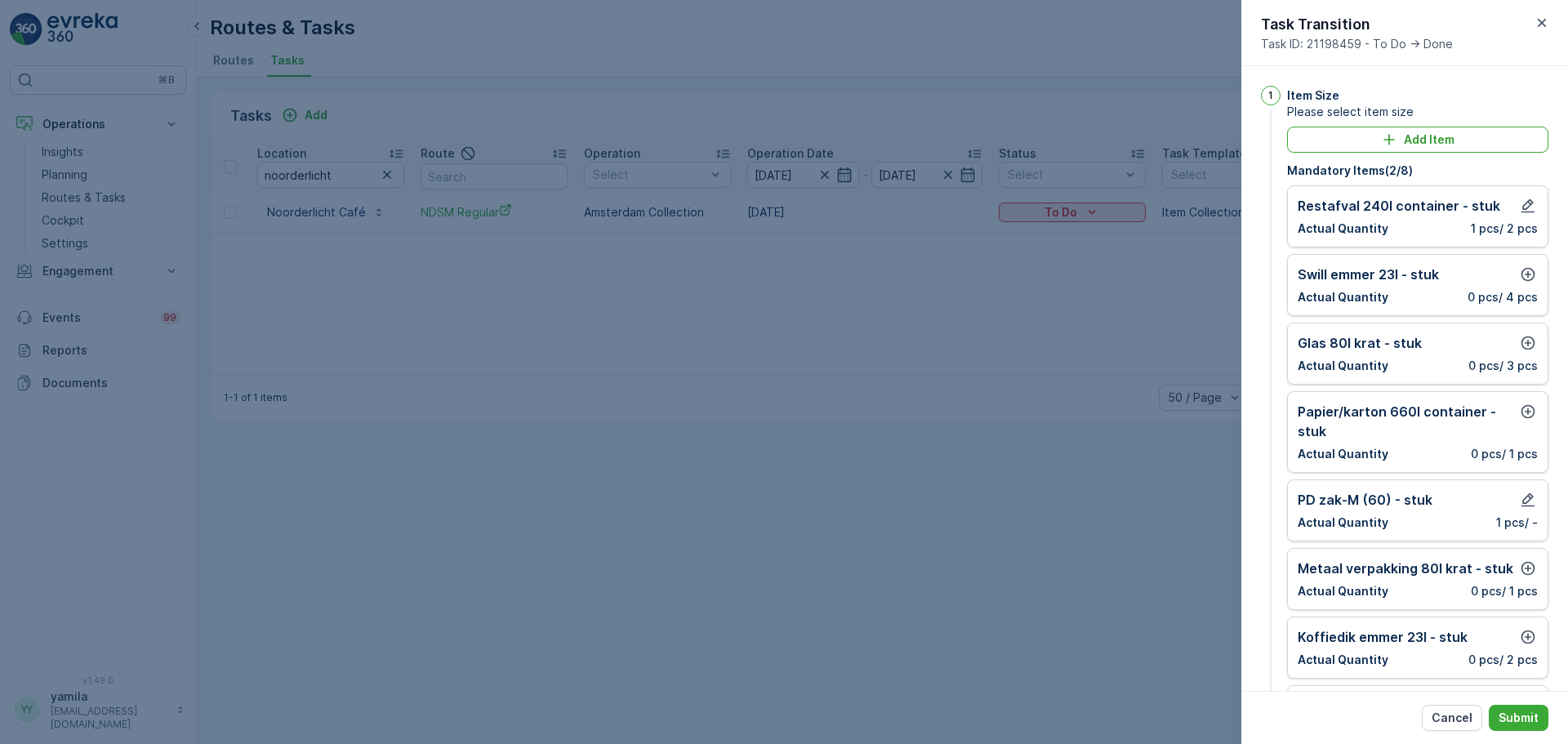
scroll to position [34, 0]
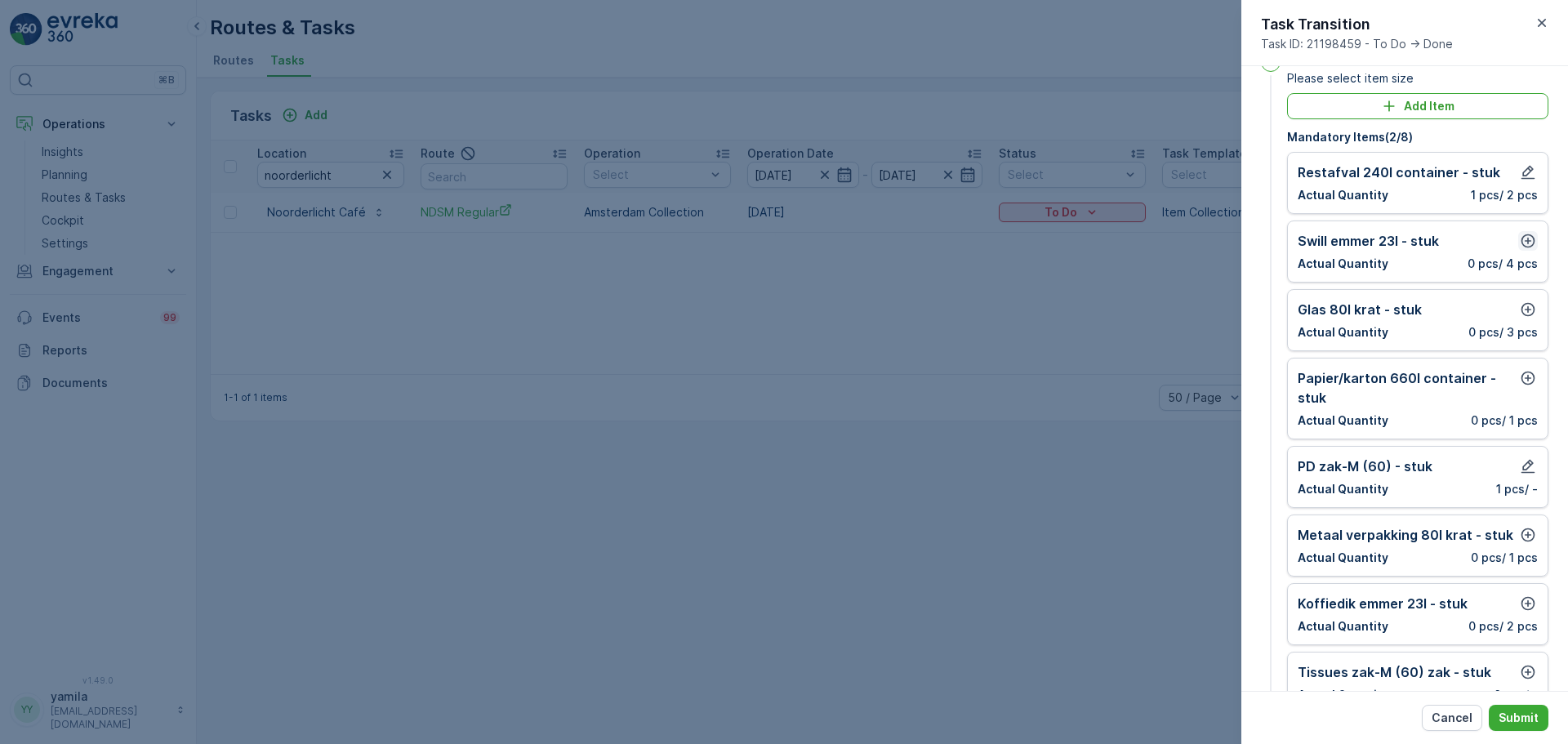
click at [1520, 239] on icon "button" at bounding box center [1528, 240] width 16 height 16
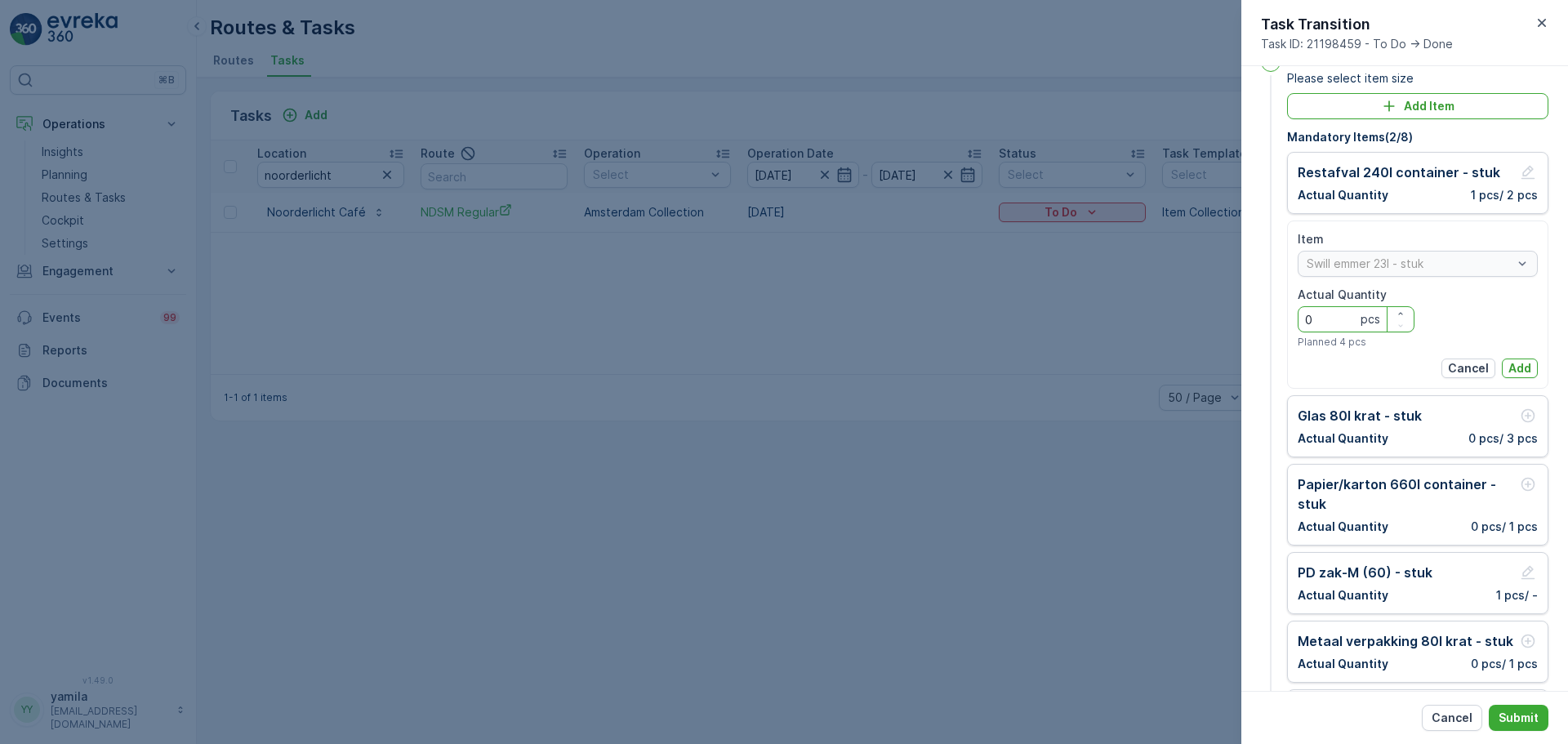
click at [1337, 308] on Quantity "0" at bounding box center [1355, 319] width 116 height 26
type Quantity "2"
click at [1515, 366] on p "Add" at bounding box center [1519, 368] width 23 height 16
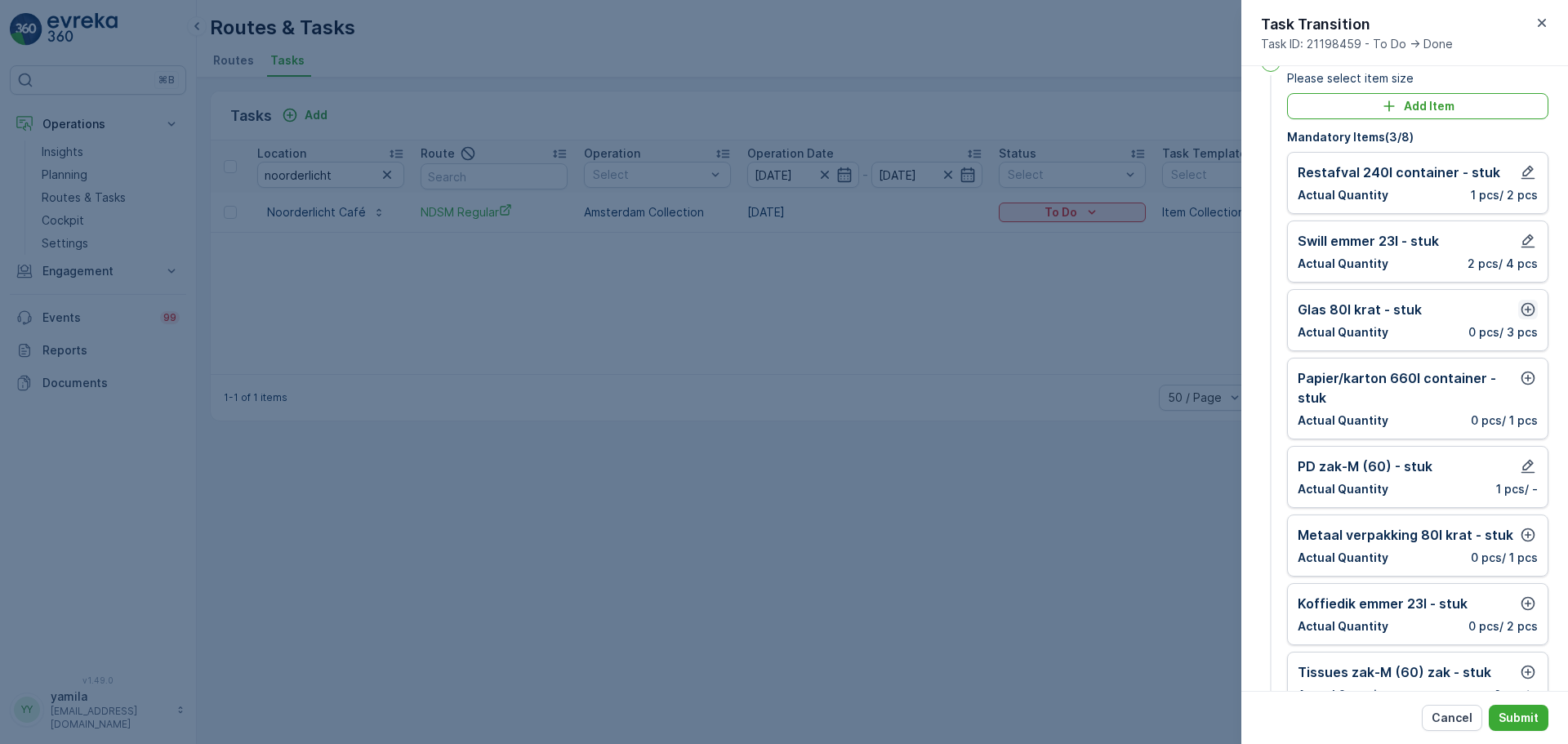
click at [1525, 315] on icon "button" at bounding box center [1528, 310] width 13 height 13
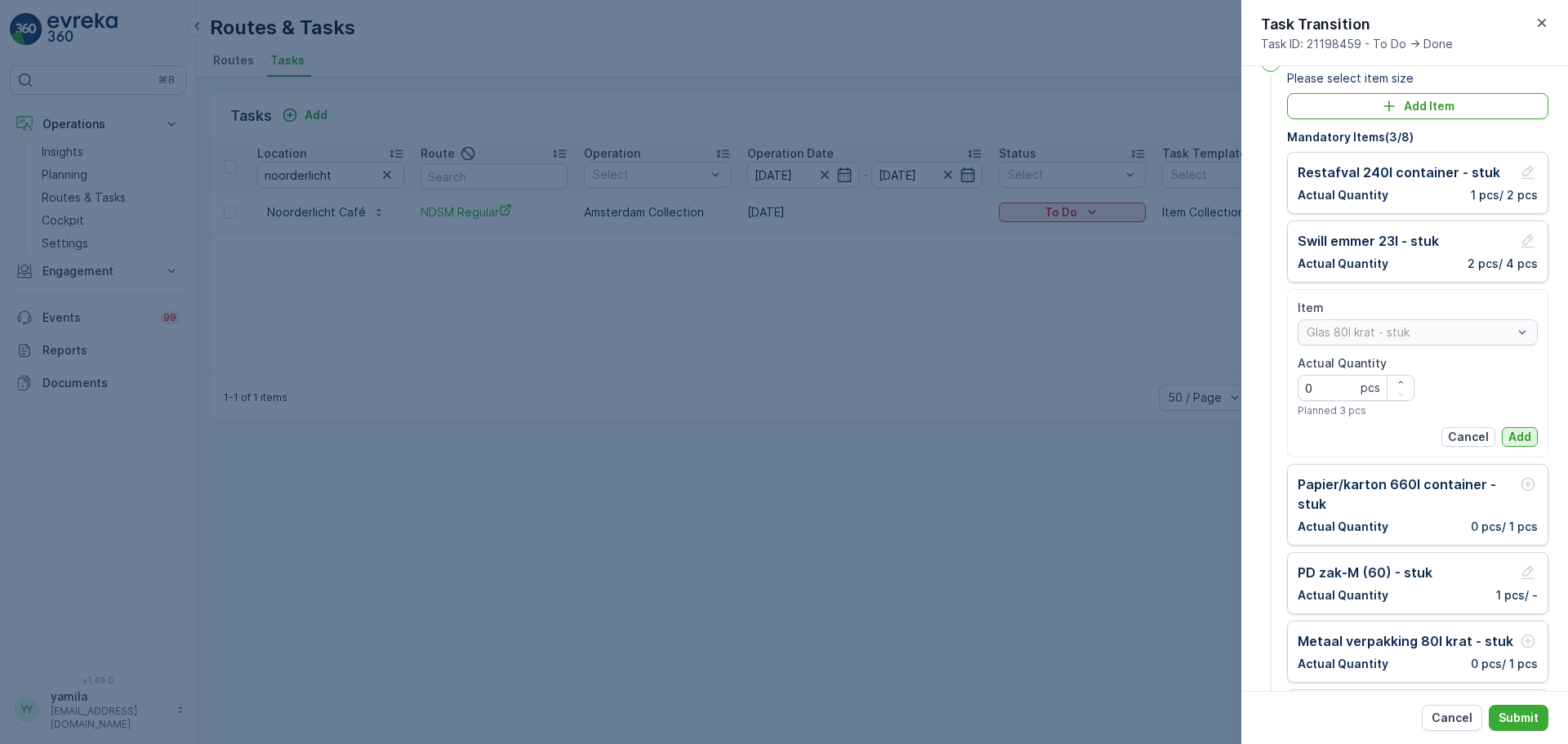
click at [1521, 436] on p "Add" at bounding box center [1519, 436] width 23 height 16
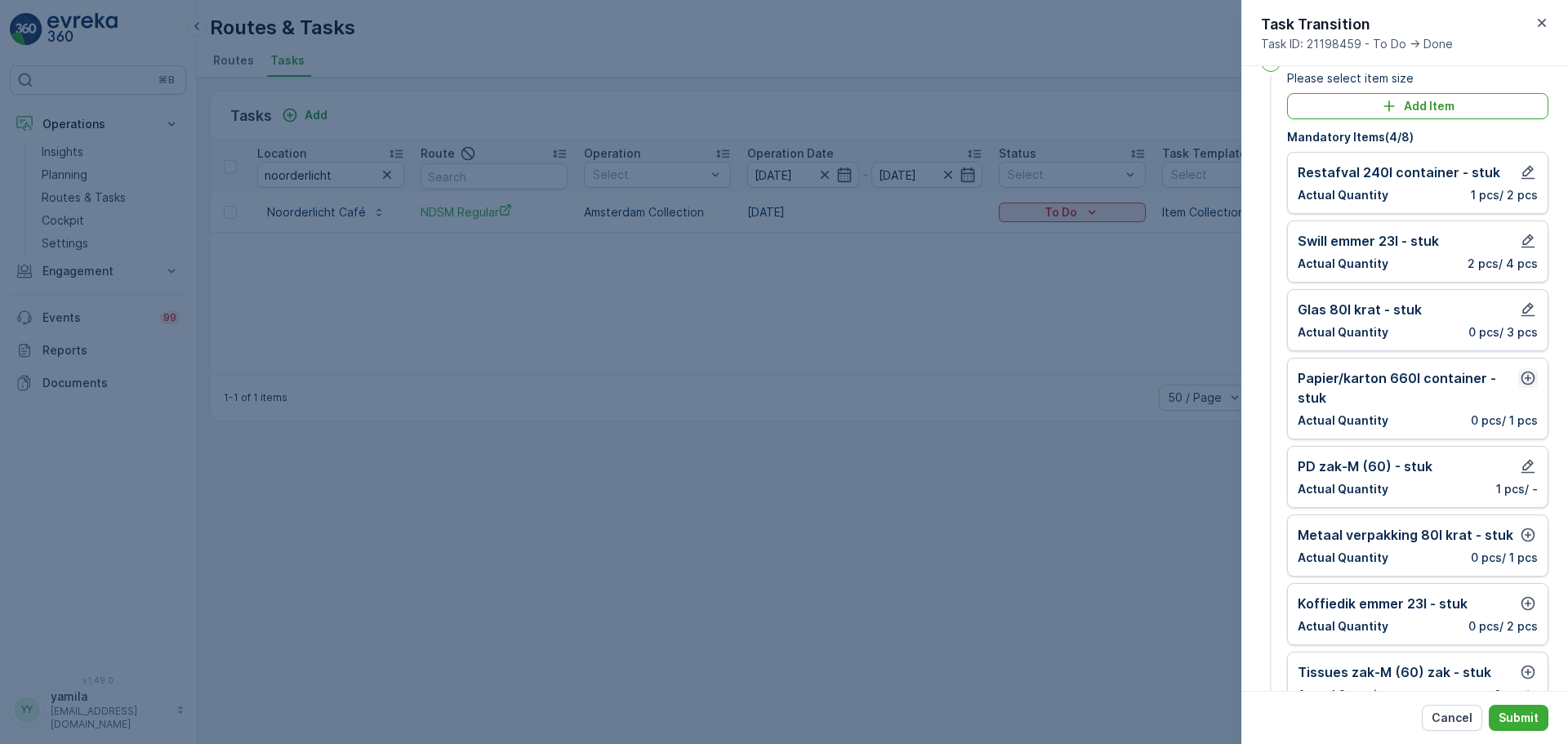
click at [1522, 374] on icon "button" at bounding box center [1528, 378] width 16 height 16
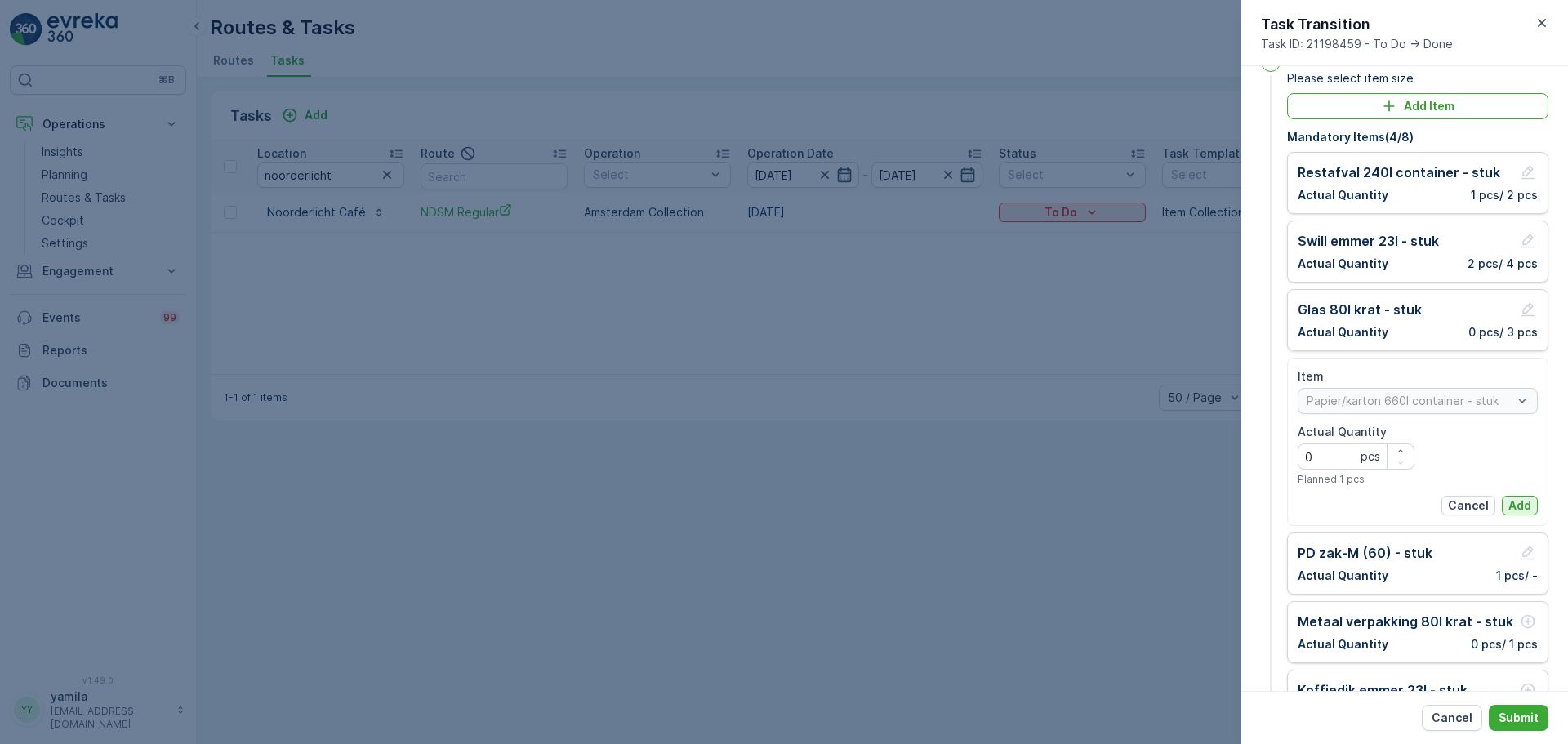
click at [1517, 506] on p "Add" at bounding box center [1519, 505] width 23 height 16
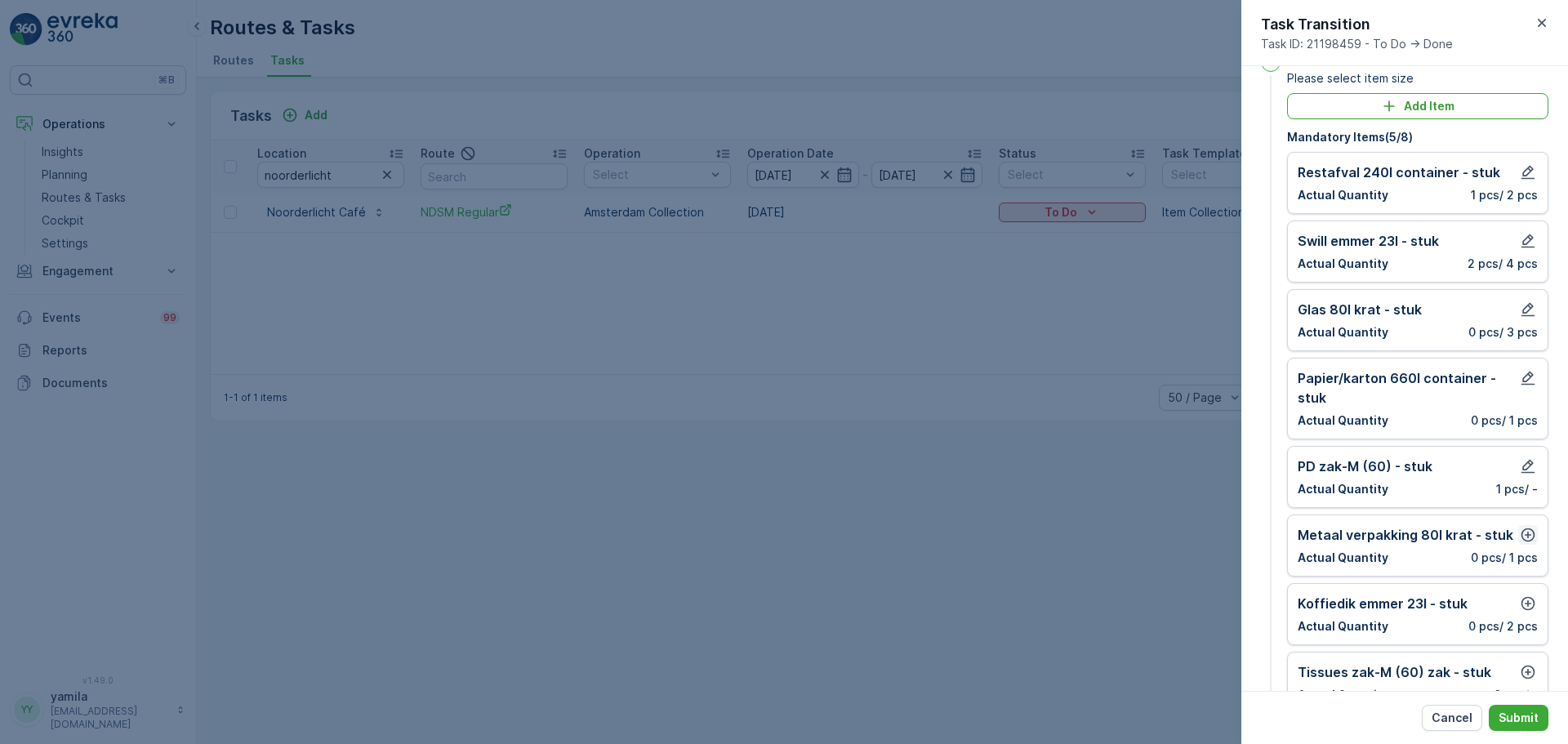
click at [1521, 534] on icon "button" at bounding box center [1528, 534] width 16 height 16
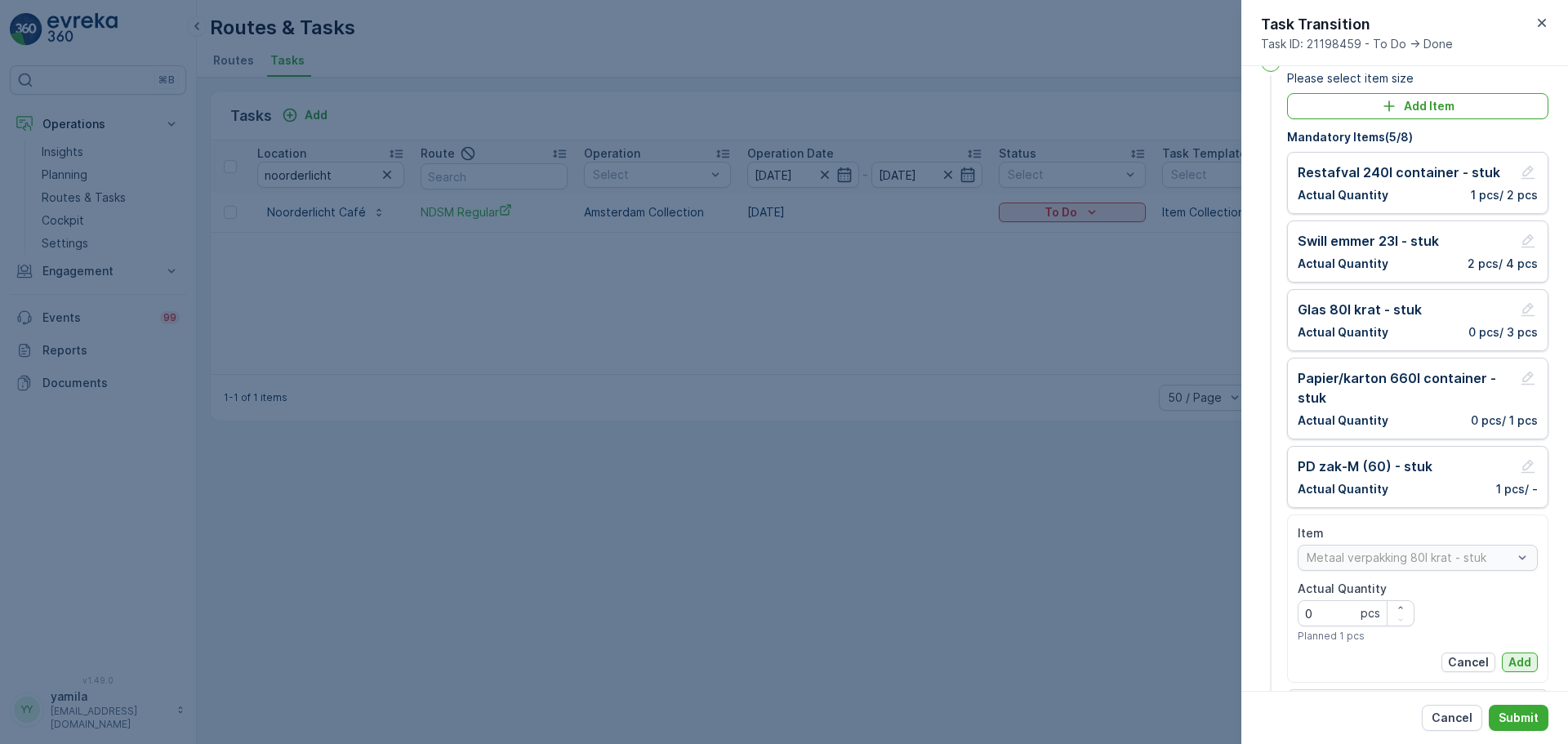
click at [1514, 671] on button "Add" at bounding box center [1519, 661] width 36 height 19
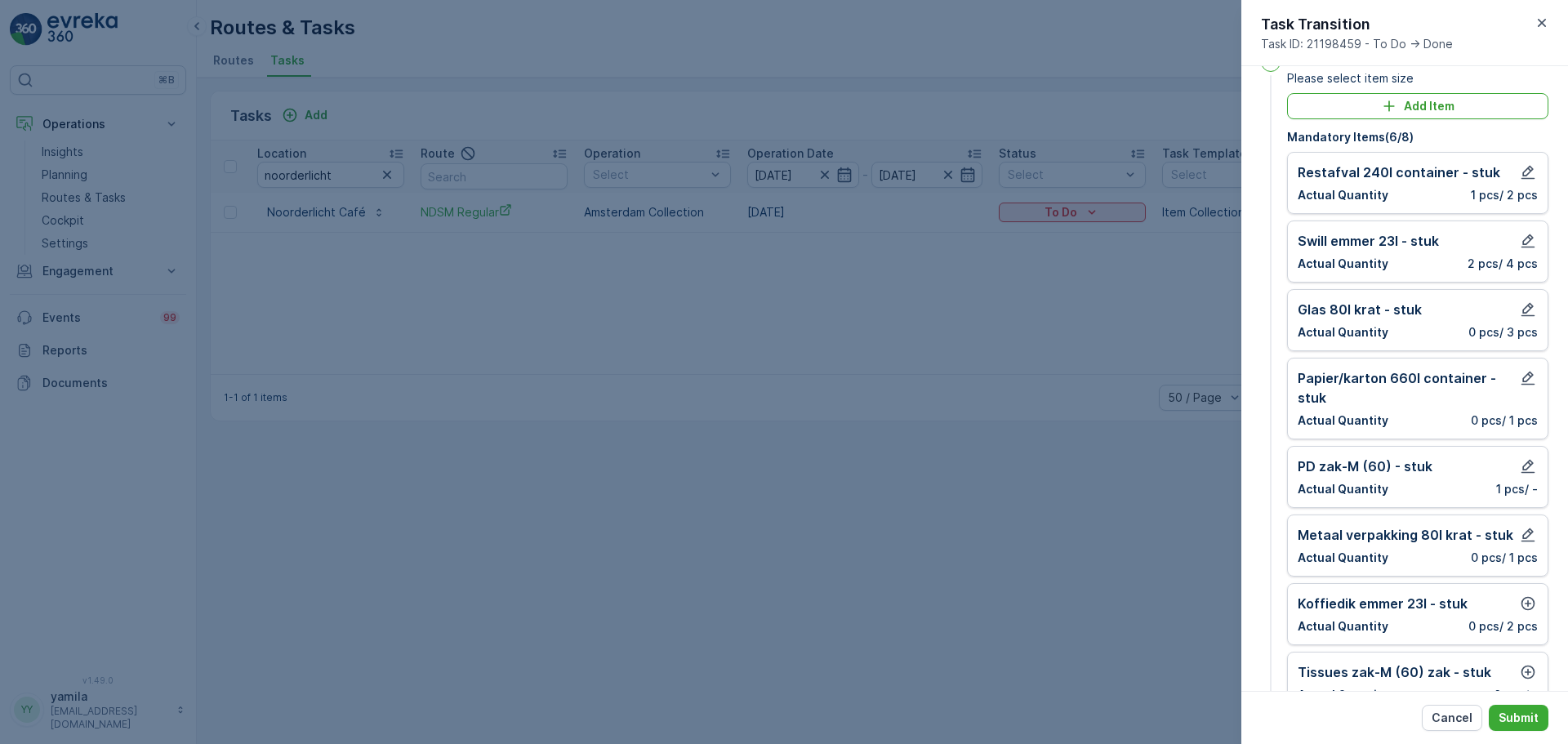
scroll to position [148, 0]
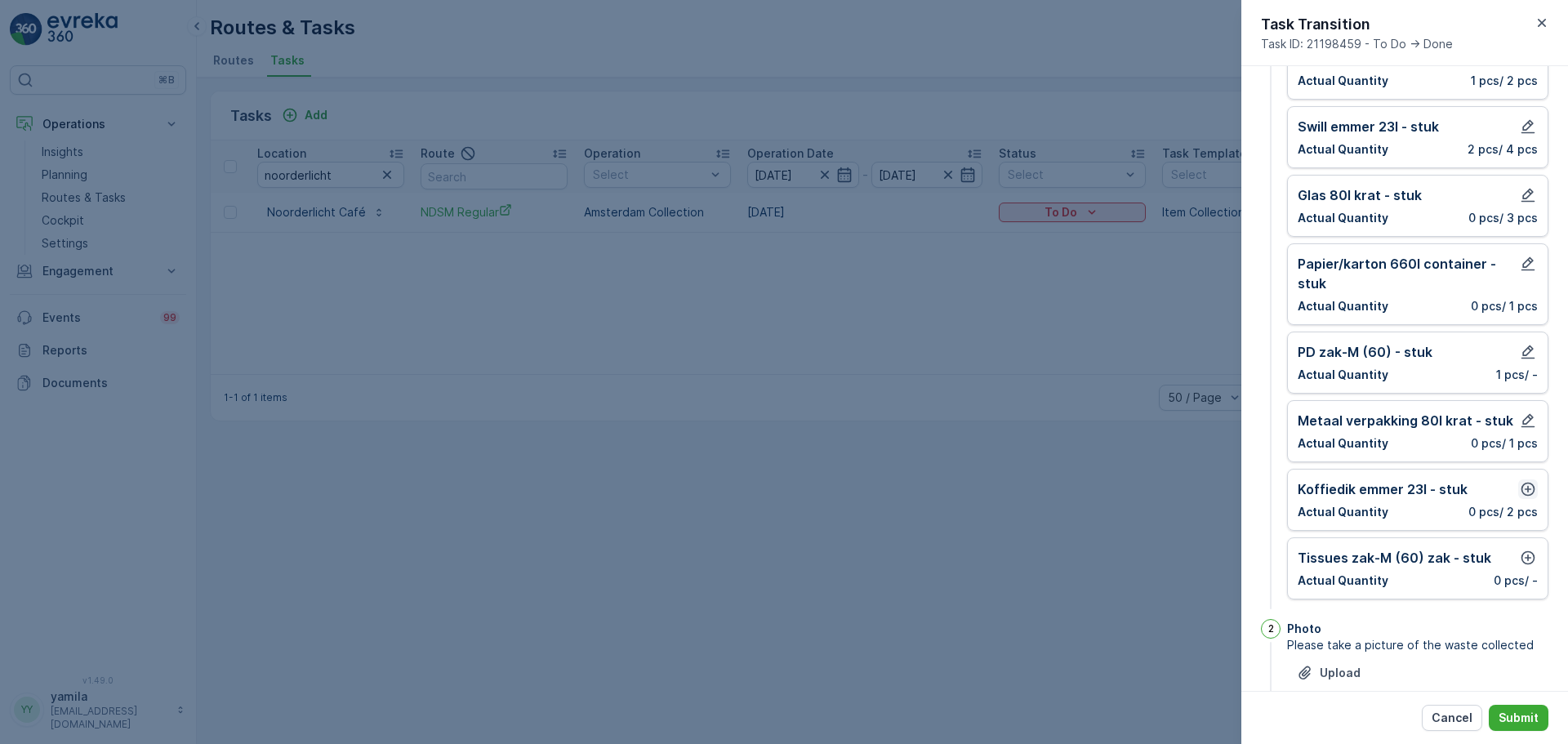
click at [1521, 489] on icon "button" at bounding box center [1528, 489] width 13 height 13
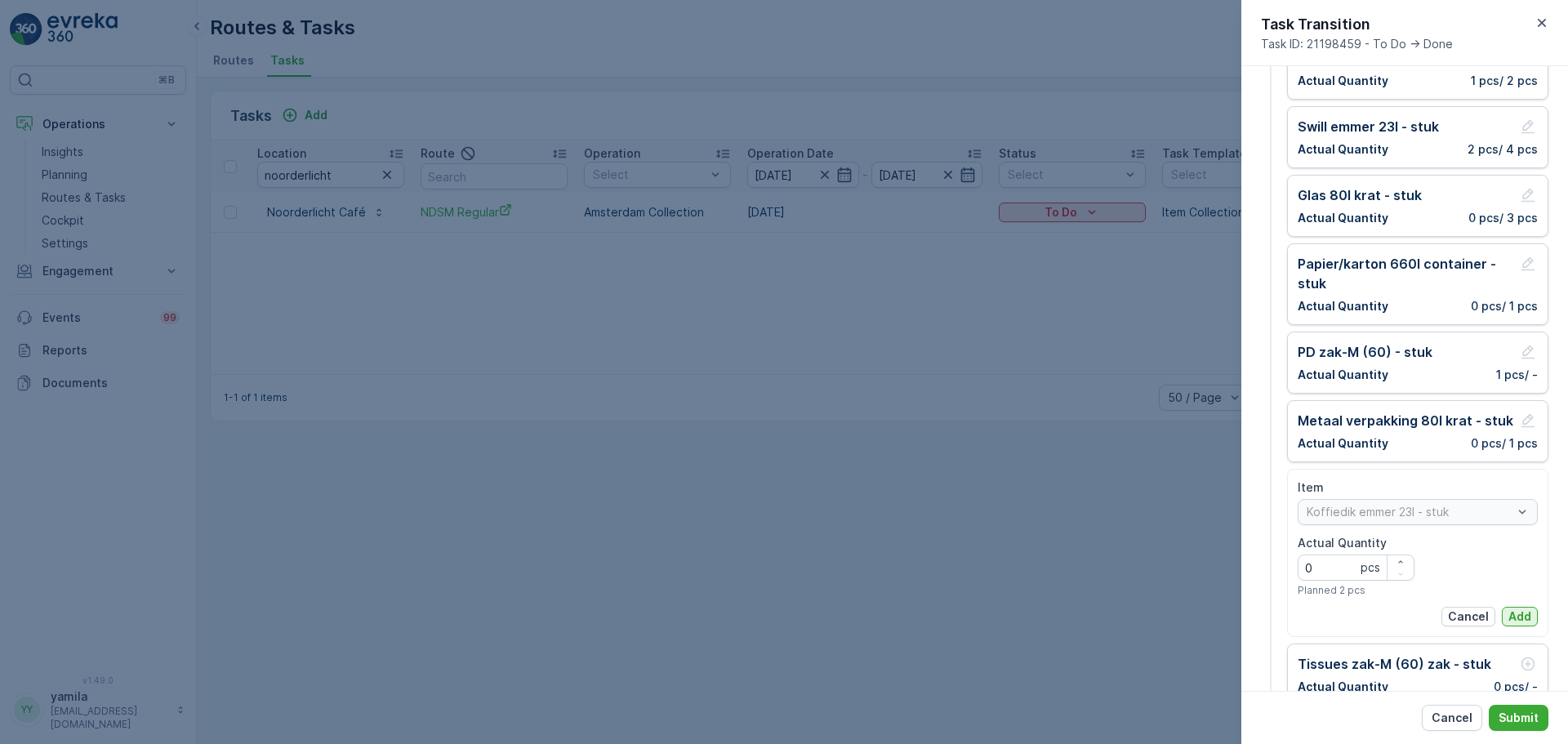
click at [1512, 626] on button "Add" at bounding box center [1519, 616] width 36 height 19
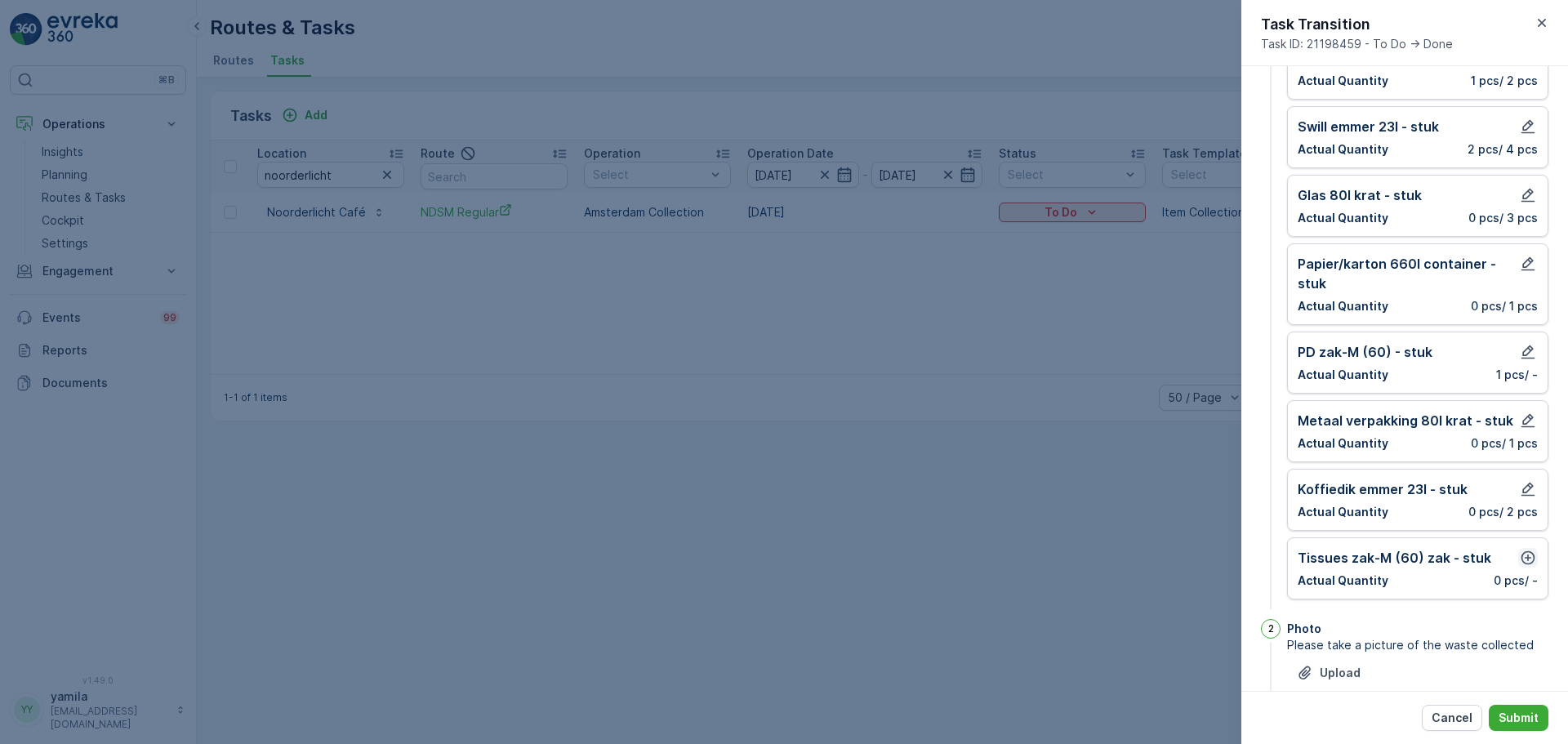
click at [1525, 554] on icon "button" at bounding box center [1528, 558] width 16 height 16
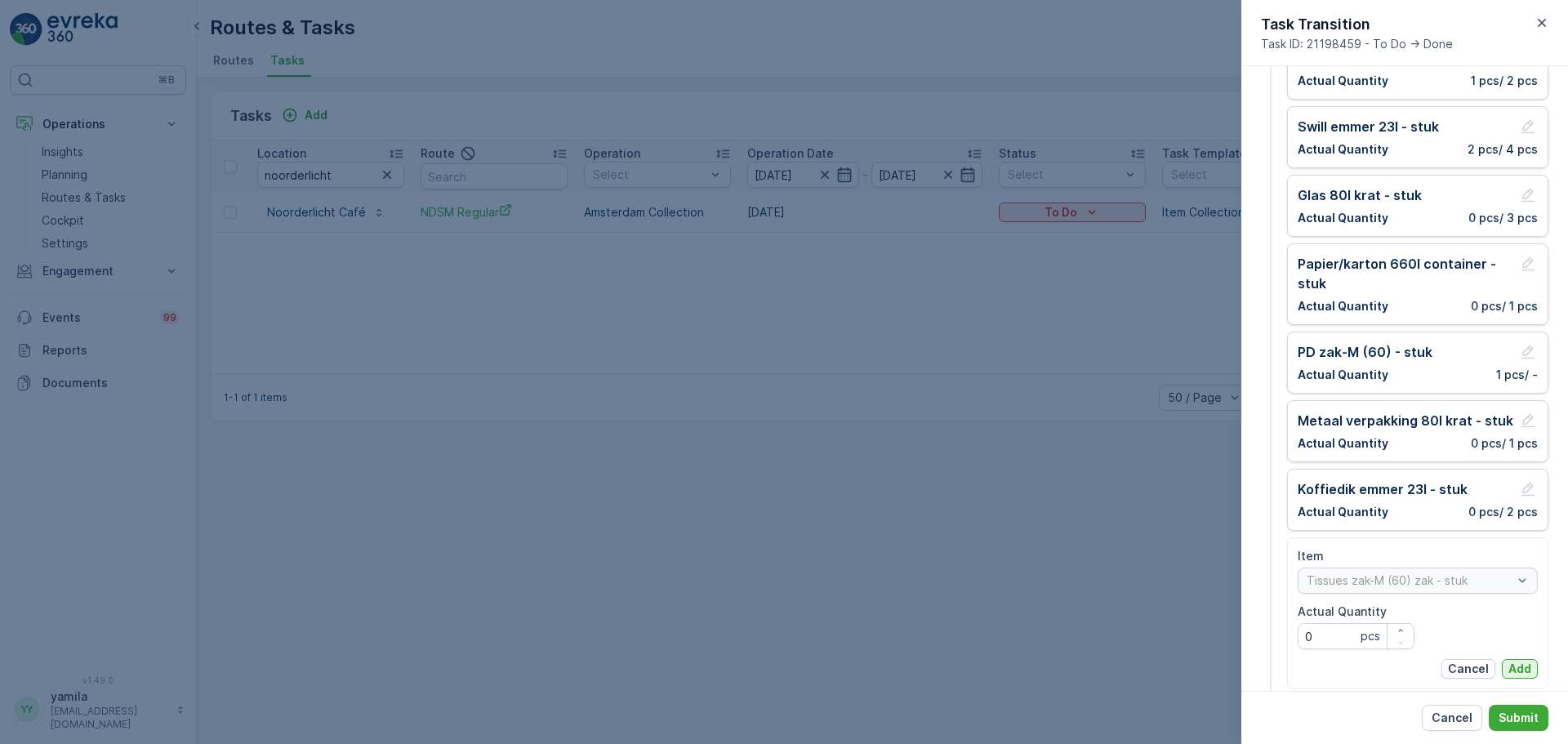
click at [1514, 665] on p "Add" at bounding box center [1519, 668] width 23 height 16
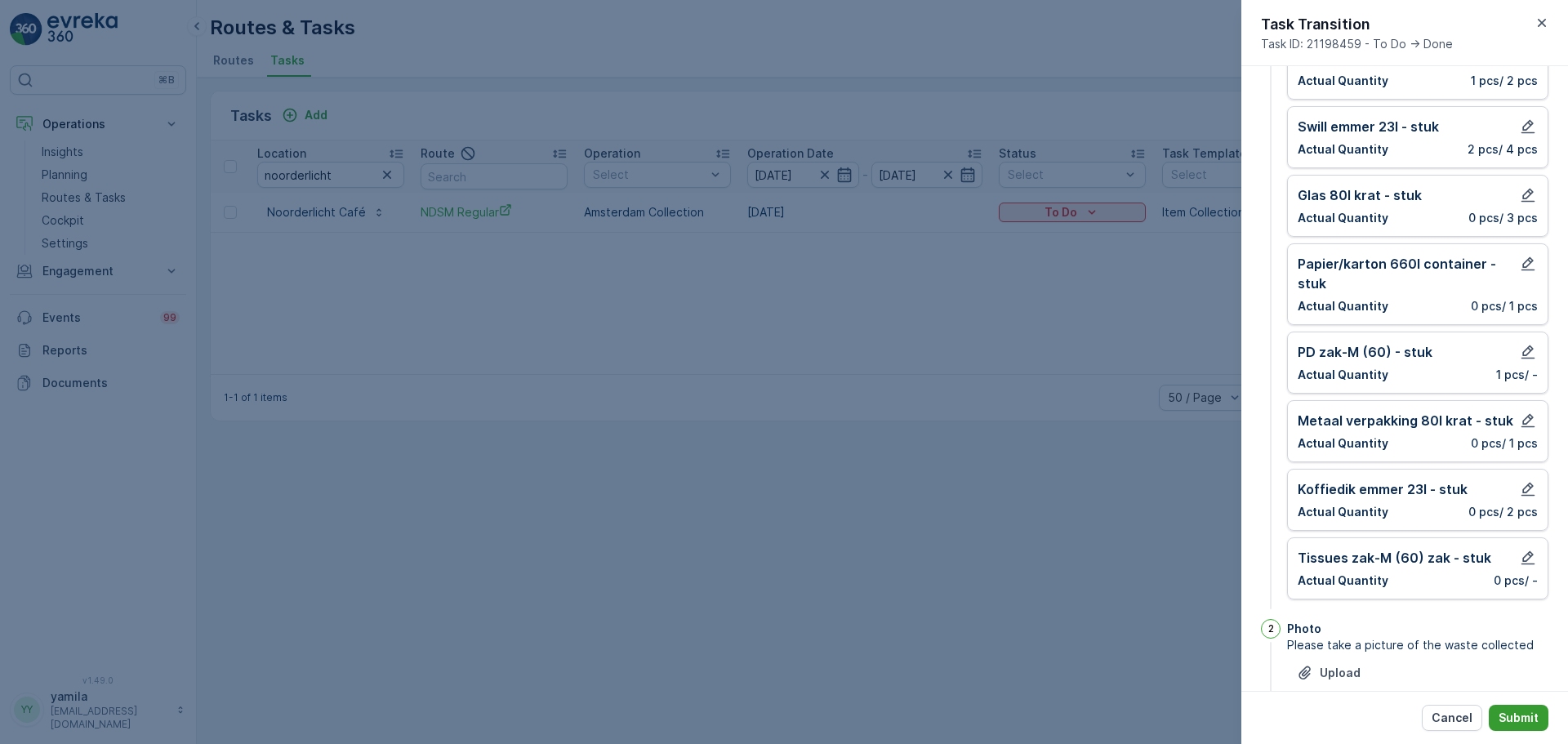
click at [1515, 723] on p "Submit" at bounding box center [1517, 717] width 40 height 16
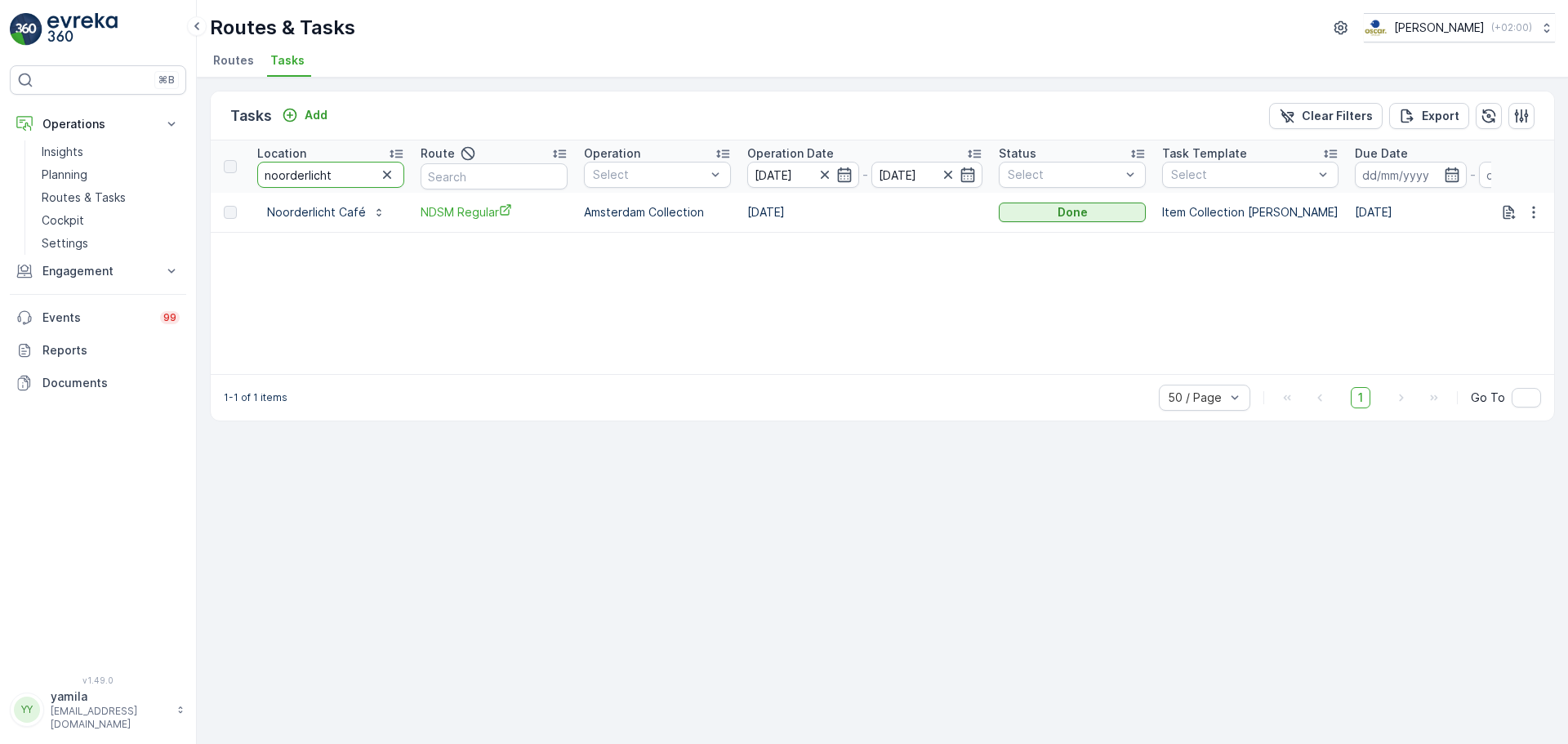
click at [317, 181] on input "noorderlicht" at bounding box center [331, 175] width 147 height 26
type input "treehouse"
click at [1041, 224] on td "To Do" at bounding box center [1072, 212] width 164 height 39
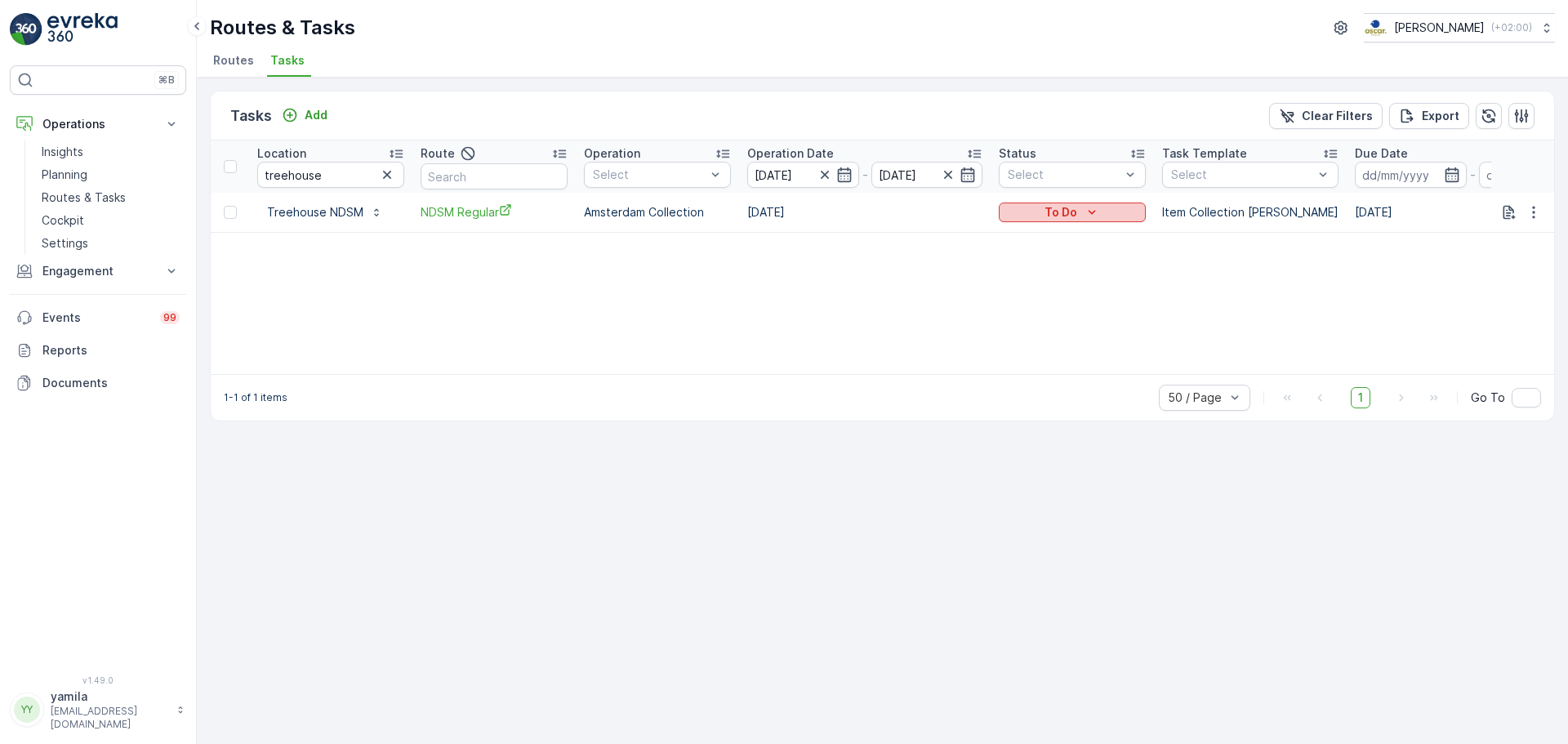
click at [1059, 216] on p "To Do" at bounding box center [1060, 212] width 33 height 16
click at [1033, 282] on span "Done" at bounding box center [1023, 282] width 30 height 16
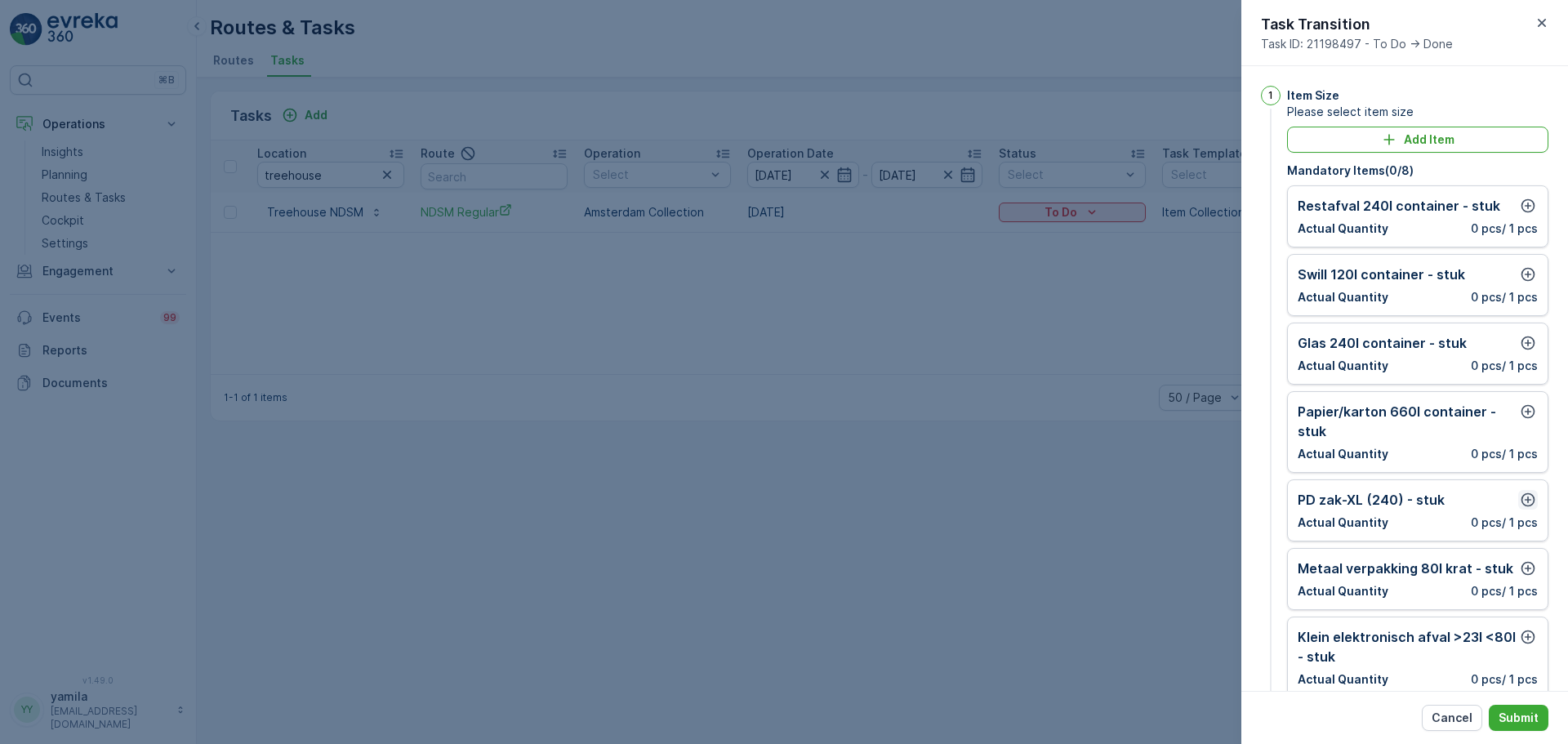
click at [1519, 493] on div "PD zak-XL (240) - stuk Actual Quantity 0 pcs / 1 pcs" at bounding box center [1418, 510] width 261 height 62
click at [1520, 493] on icon "button" at bounding box center [1528, 499] width 16 height 16
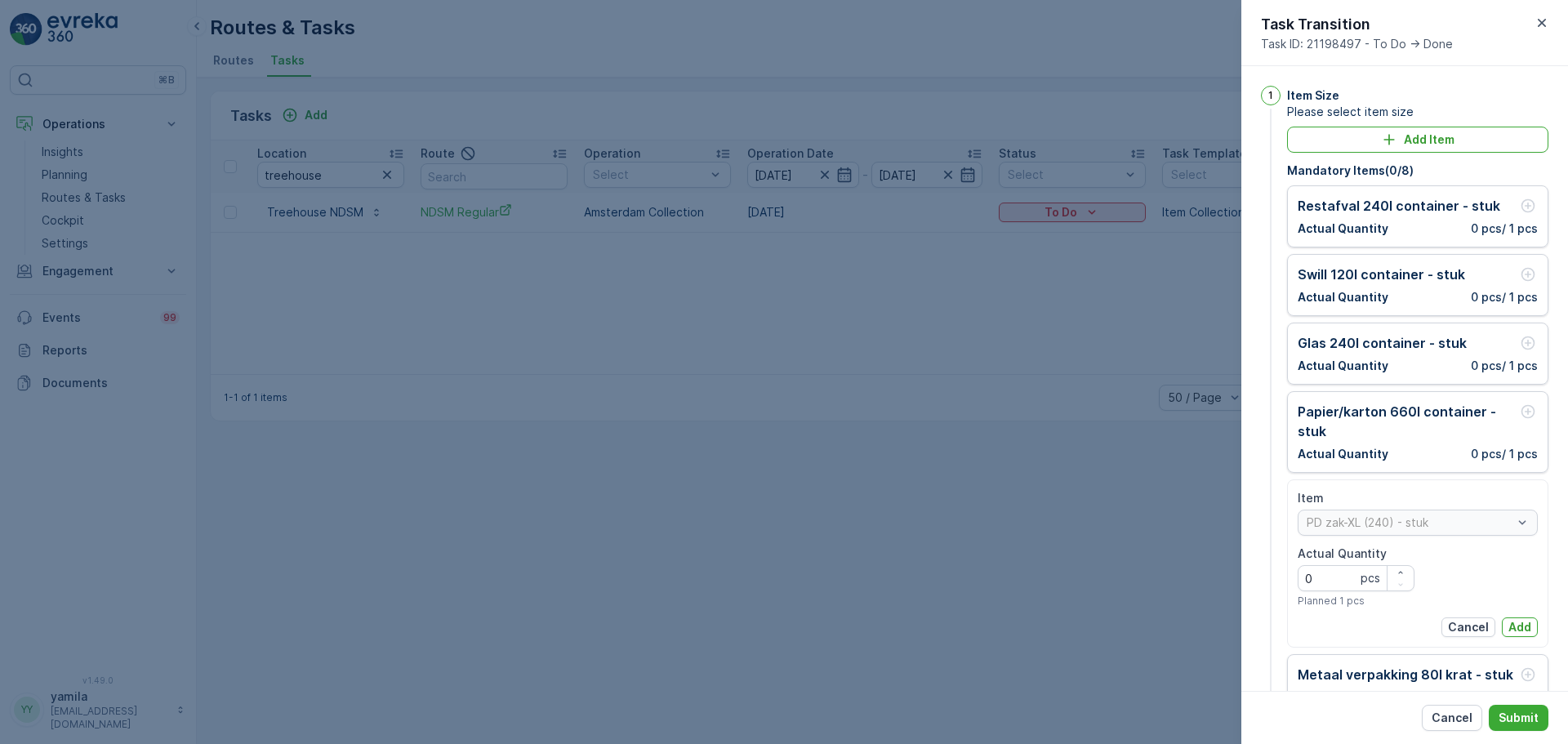
drag, startPoint x: 1320, startPoint y: 594, endPoint x: 1326, endPoint y: 584, distance: 11.7
click at [1326, 584] on div "Actual Quantity 0 pcs Planned 1 pcs" at bounding box center [1355, 577] width 116 height 62
click at [1326, 584] on Quantity "0" at bounding box center [1355, 578] width 116 height 26
type Quantity "1"
click at [1516, 621] on p "Add" at bounding box center [1519, 627] width 23 height 16
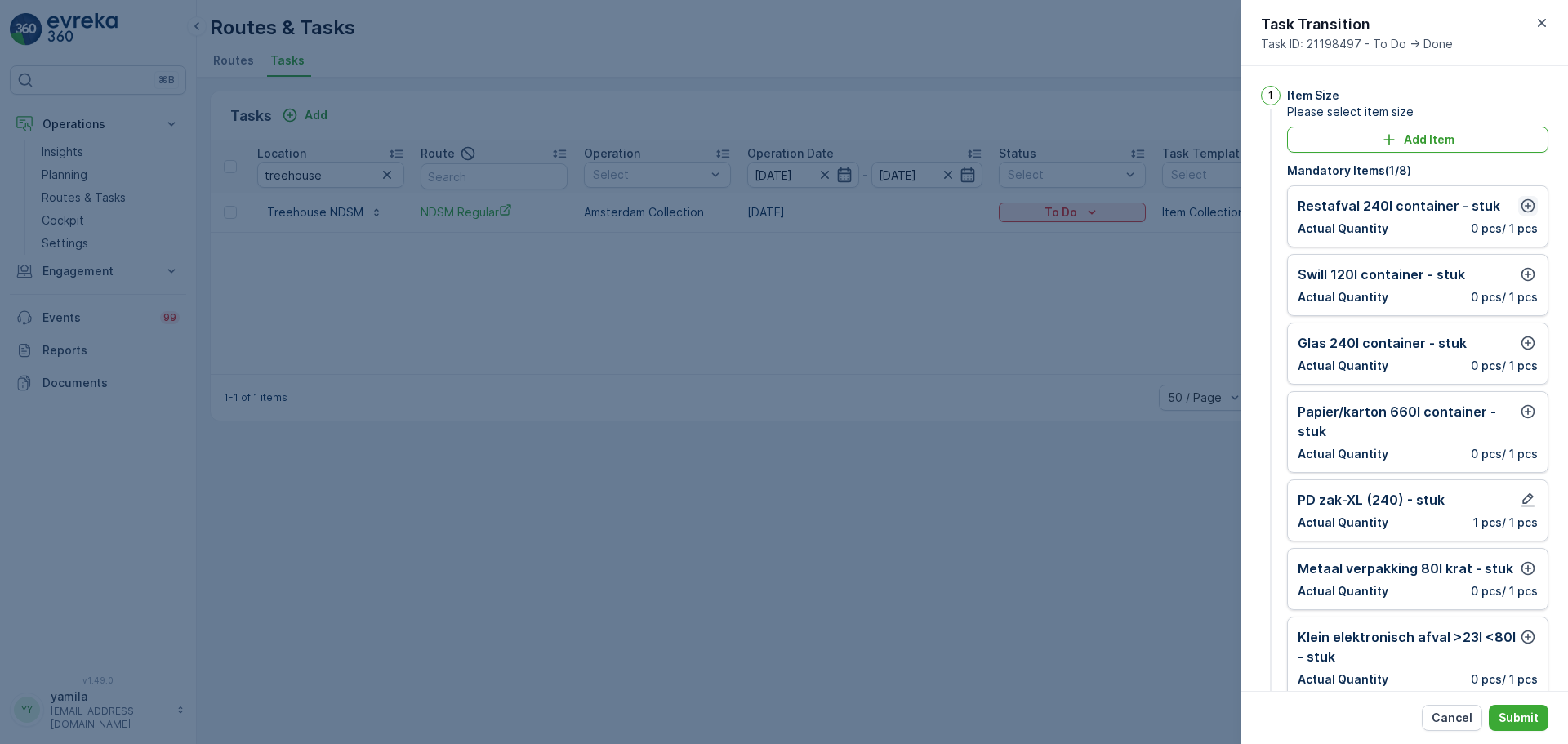
click at [1522, 203] on icon "button" at bounding box center [1528, 205] width 16 height 16
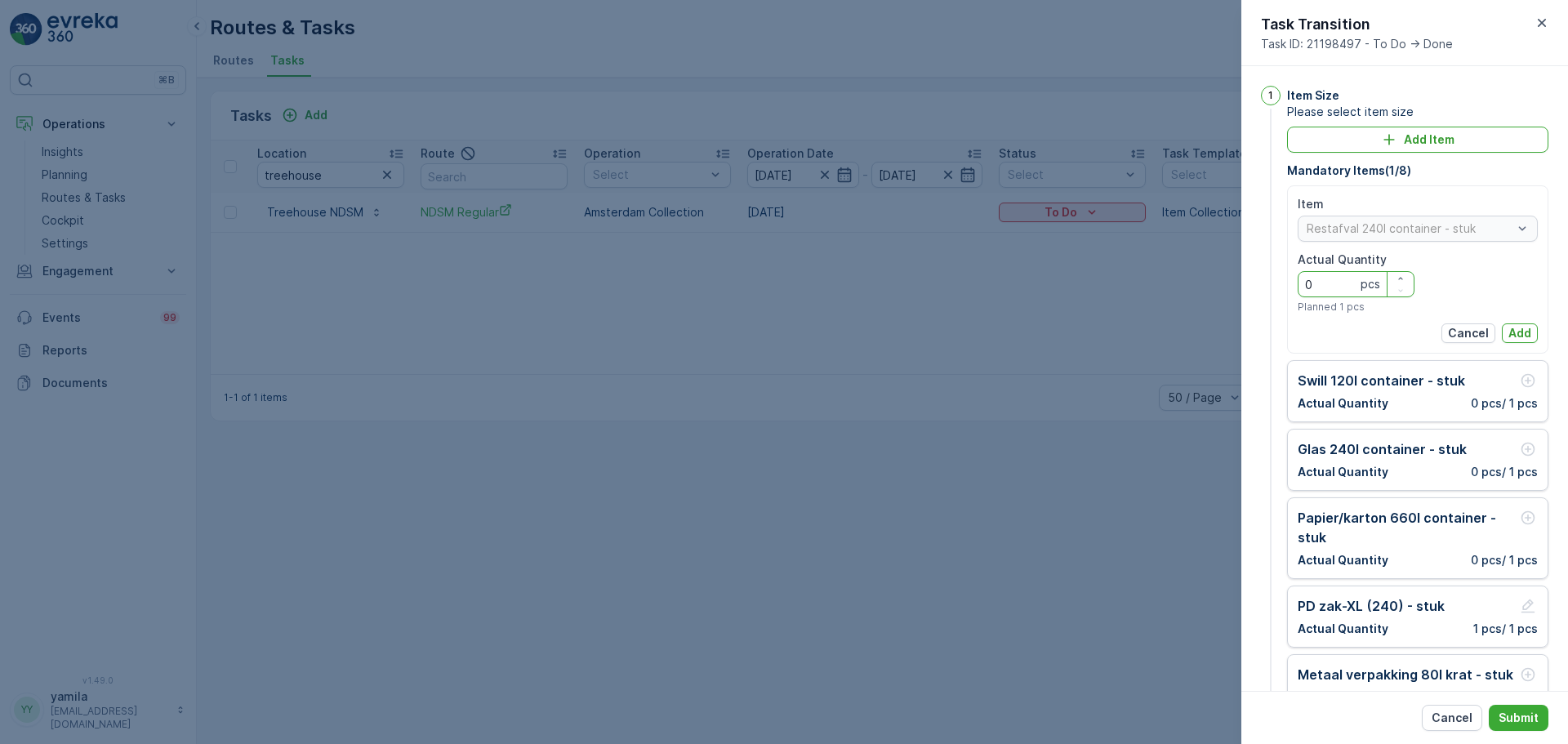
click at [1339, 279] on Quantity "0" at bounding box center [1355, 283] width 116 height 26
type Quantity "0"
type Quantity "1"
click at [1510, 326] on p "Add" at bounding box center [1519, 332] width 23 height 16
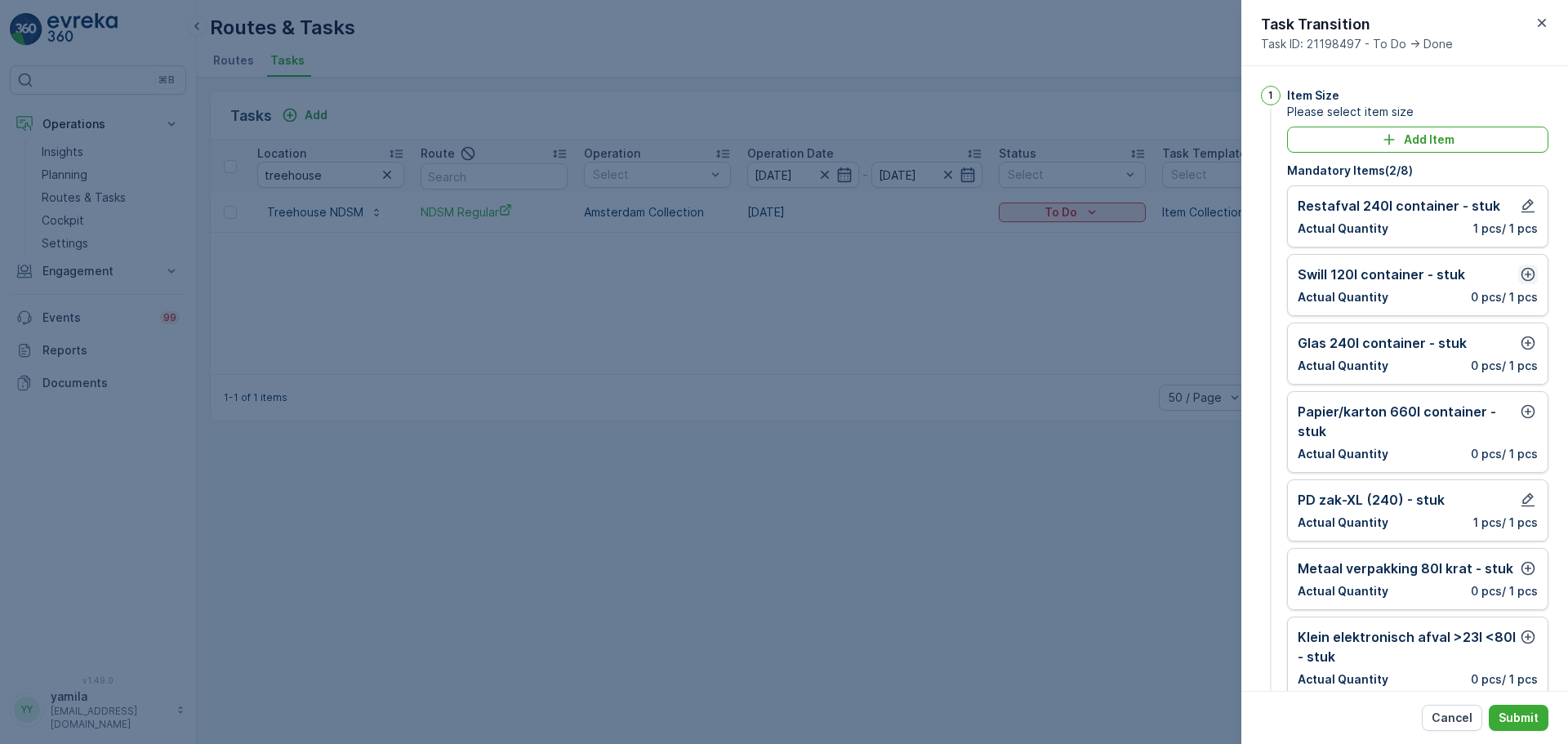
click at [1520, 277] on icon "button" at bounding box center [1528, 274] width 16 height 16
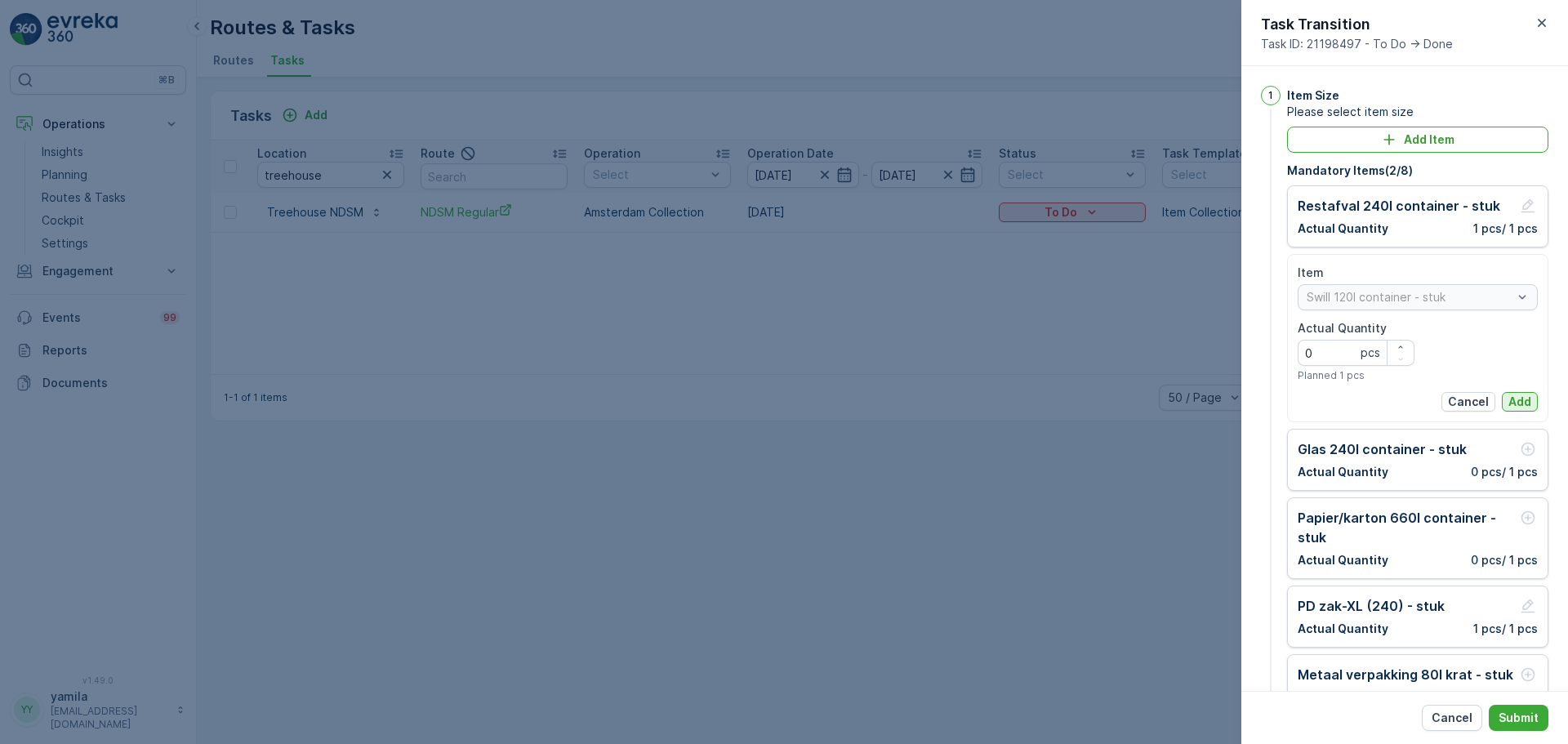
click at [1517, 401] on p "Add" at bounding box center [1519, 402] width 23 height 16
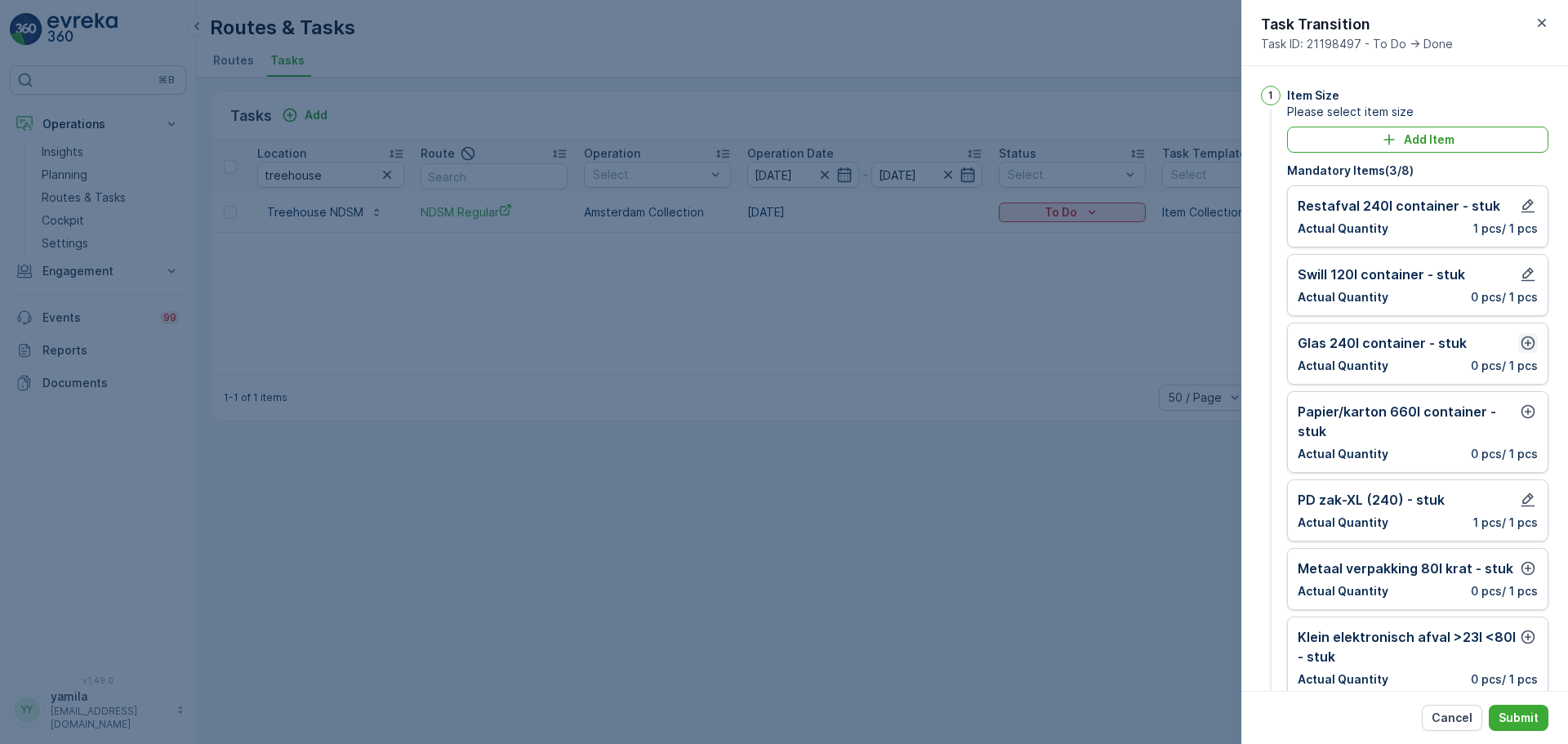
click at [1522, 350] on icon "button" at bounding box center [1528, 342] width 16 height 16
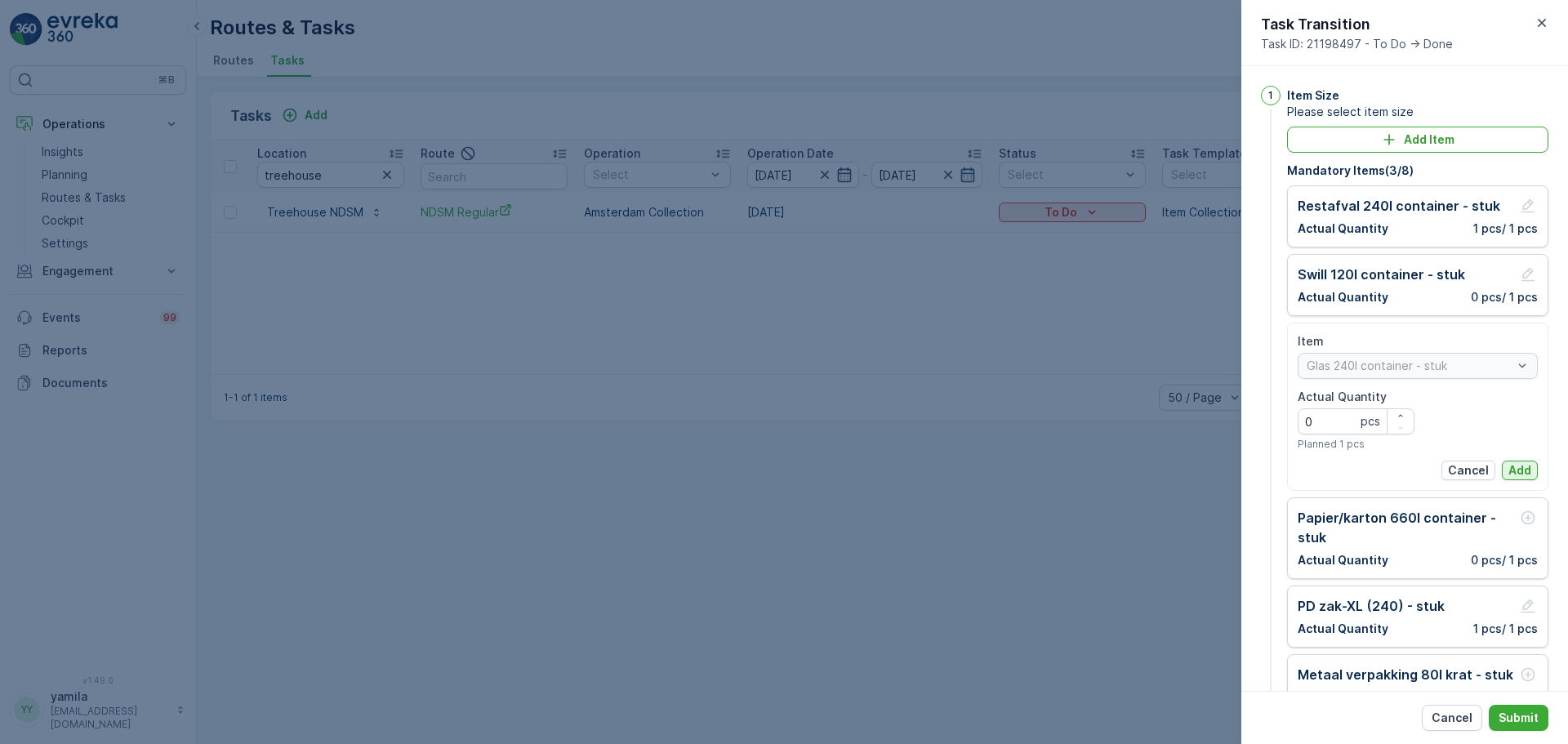
click at [1508, 466] on p "Add" at bounding box center [1519, 470] width 23 height 16
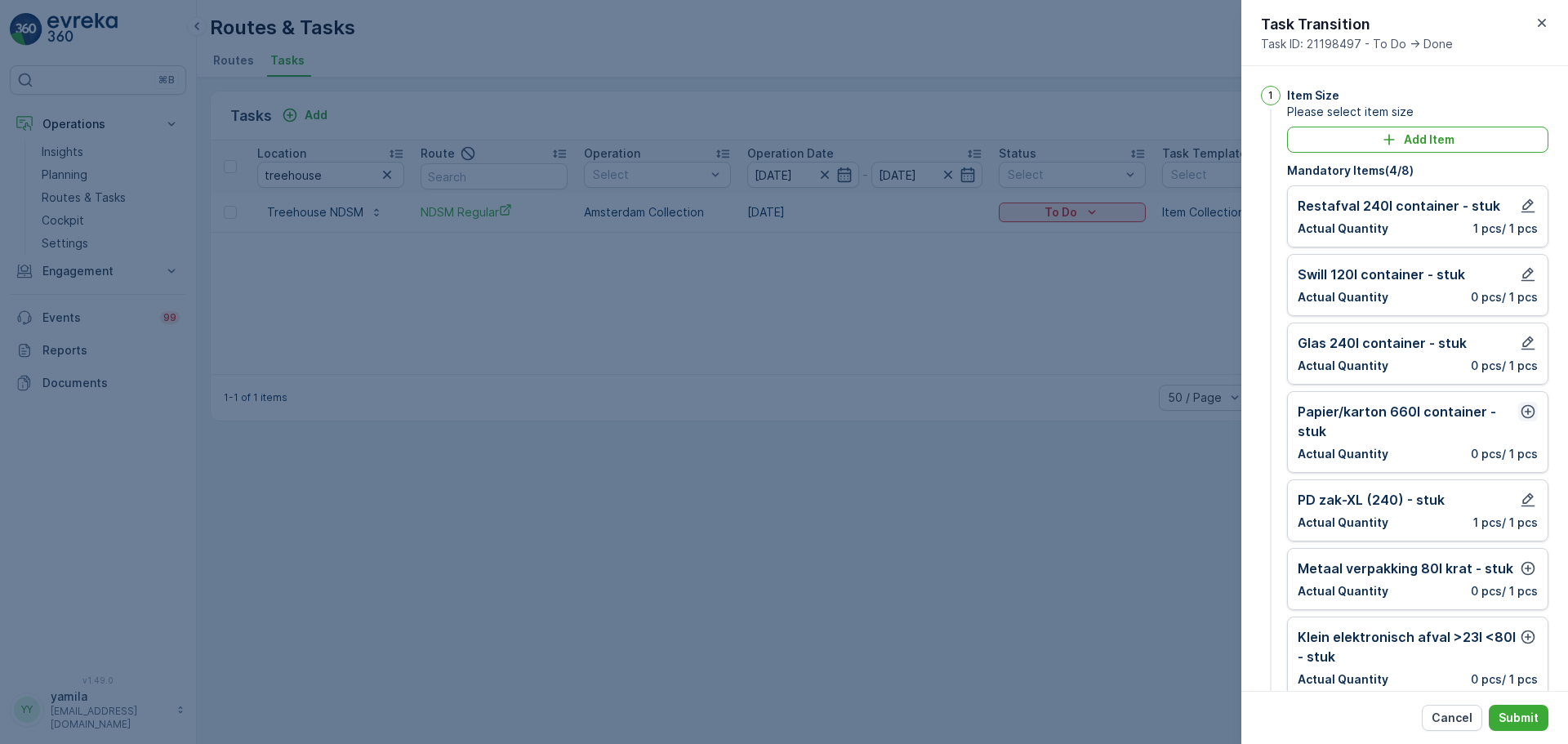
click at [1521, 412] on icon "button" at bounding box center [1528, 412] width 13 height 13
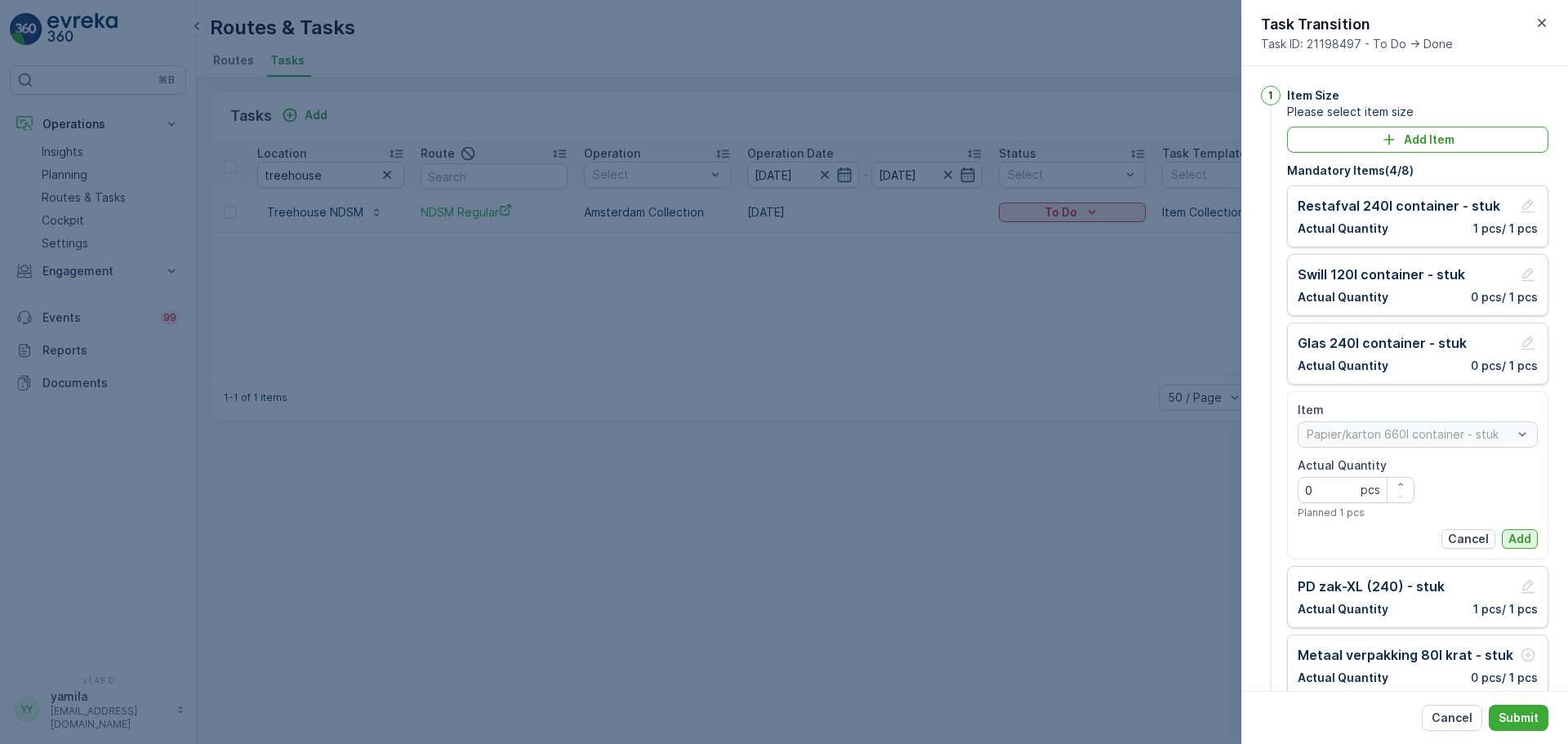
click at [1525, 531] on p "Add" at bounding box center [1519, 538] width 23 height 16
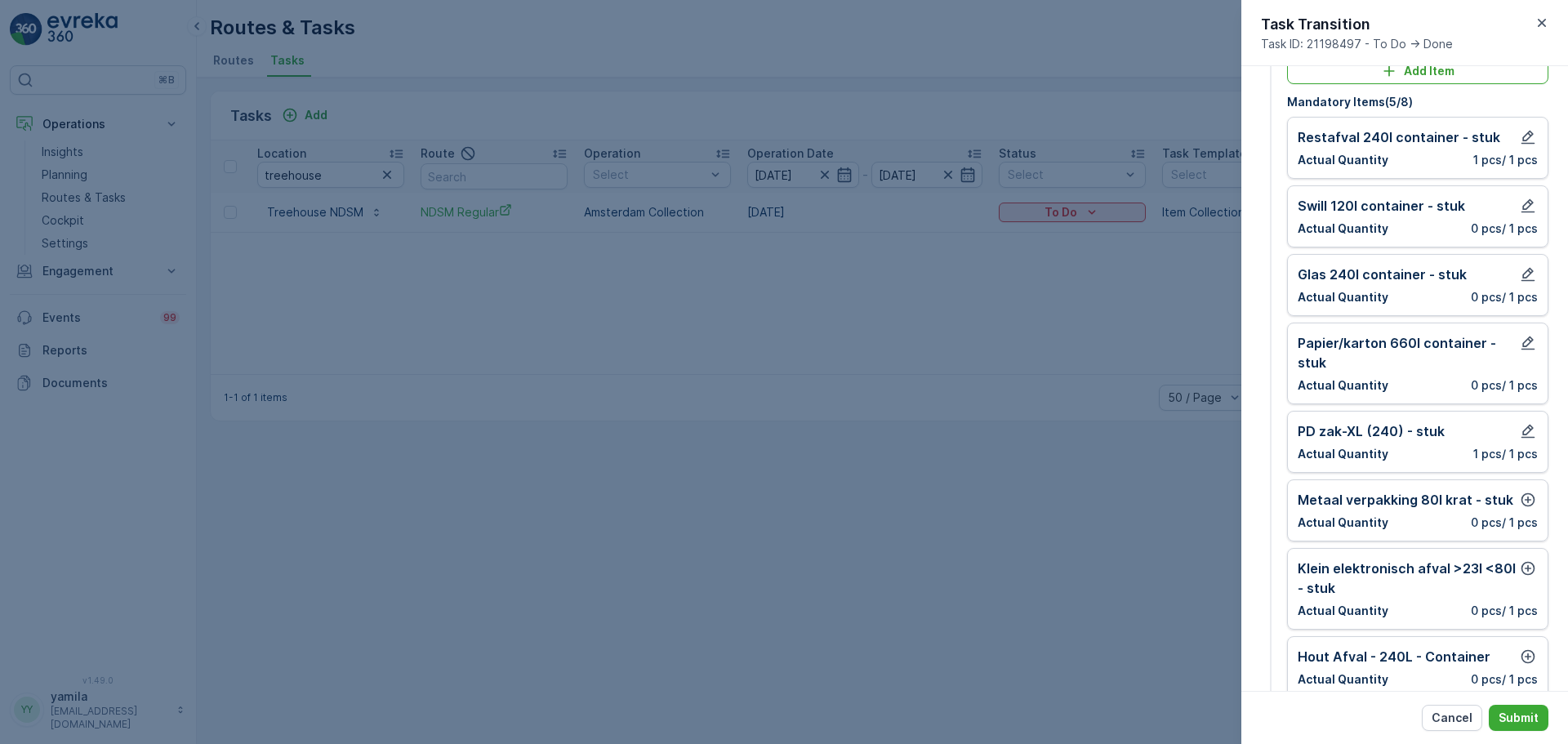
scroll to position [69, 0]
click at [1523, 503] on icon "button" at bounding box center [1528, 499] width 16 height 16
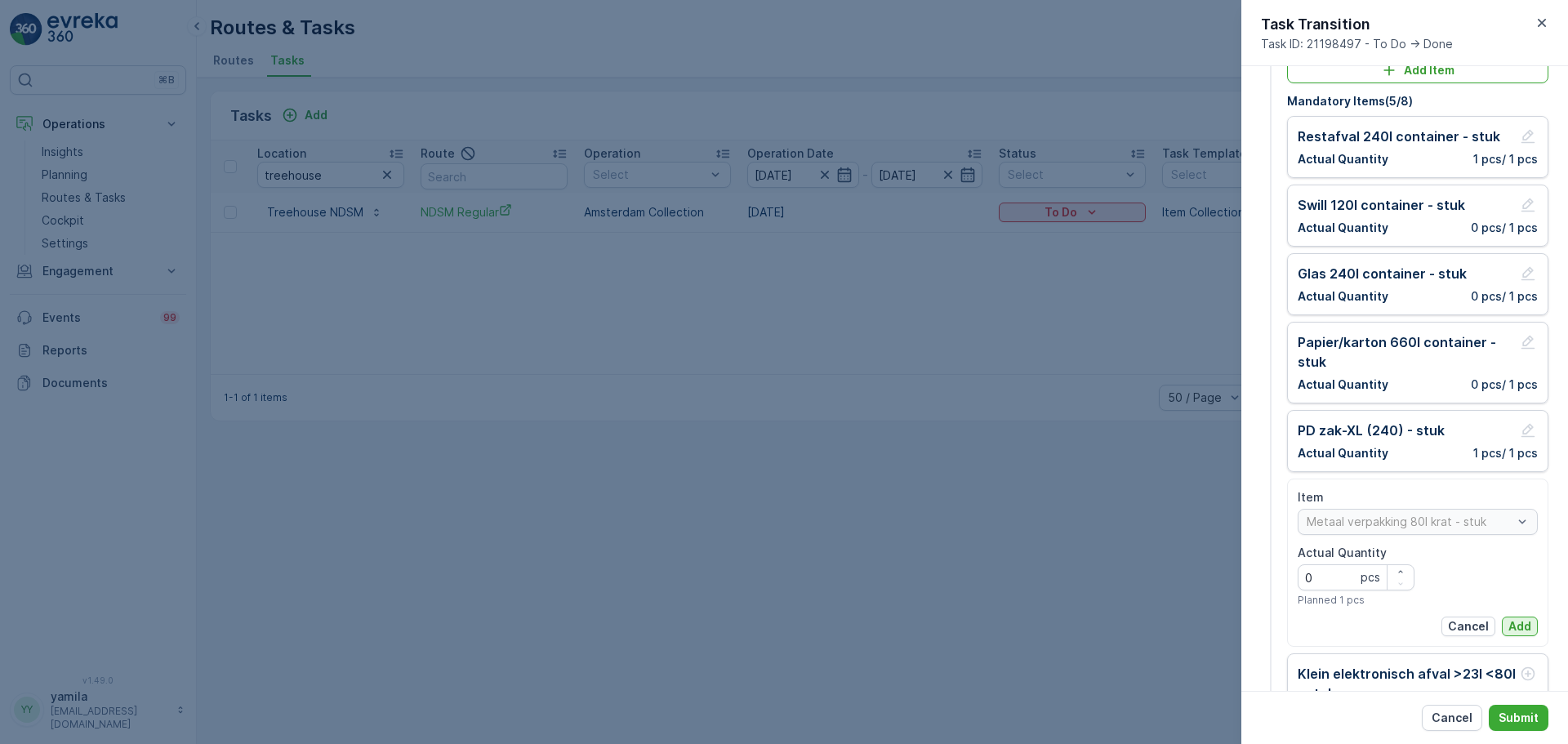
click at [1510, 620] on p "Add" at bounding box center [1519, 626] width 23 height 16
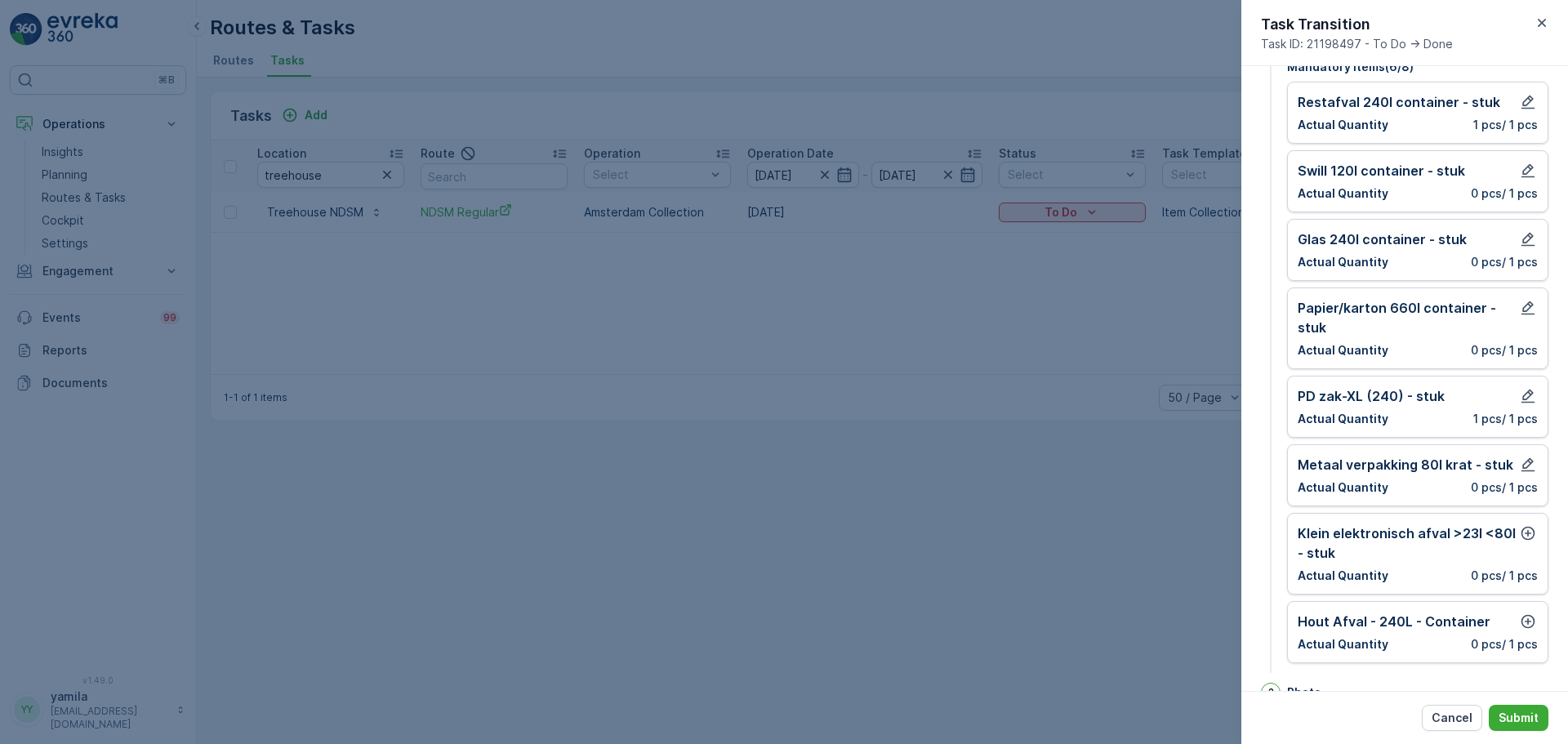
scroll to position [105, 0]
click at [1521, 536] on icon "button" at bounding box center [1528, 531] width 16 height 16
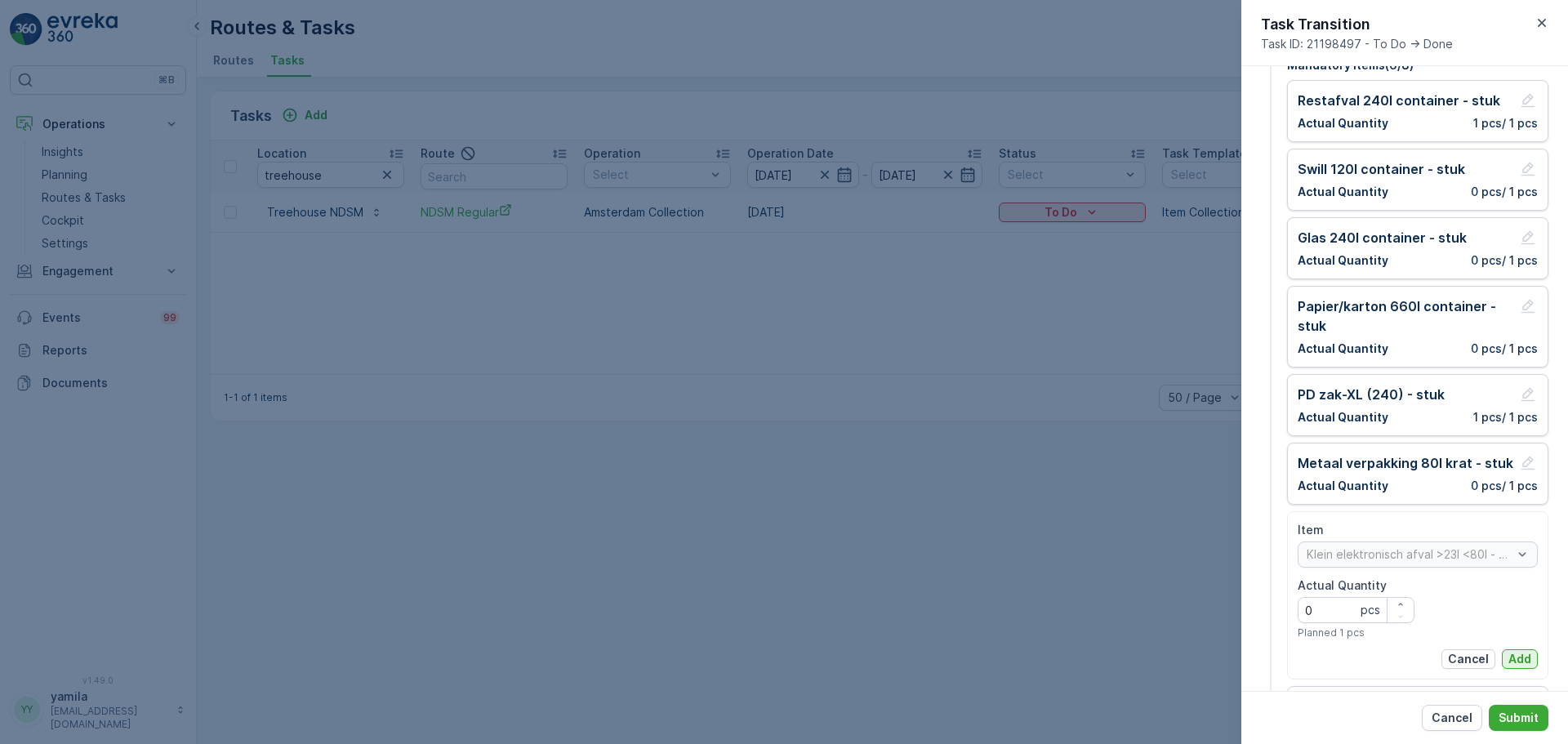
click at [1511, 656] on p "Add" at bounding box center [1519, 659] width 23 height 16
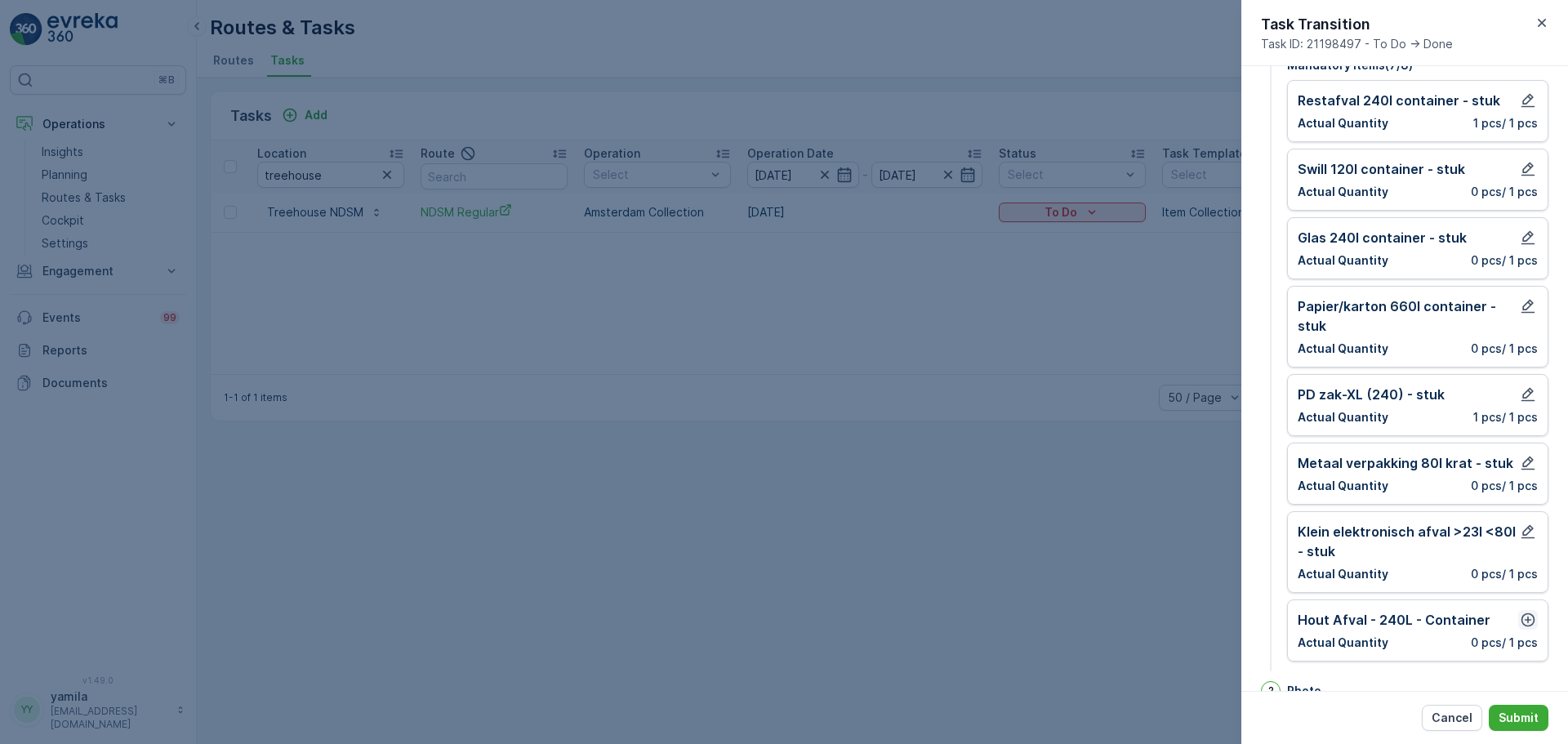
click at [1523, 621] on icon "button" at bounding box center [1528, 620] width 13 height 13
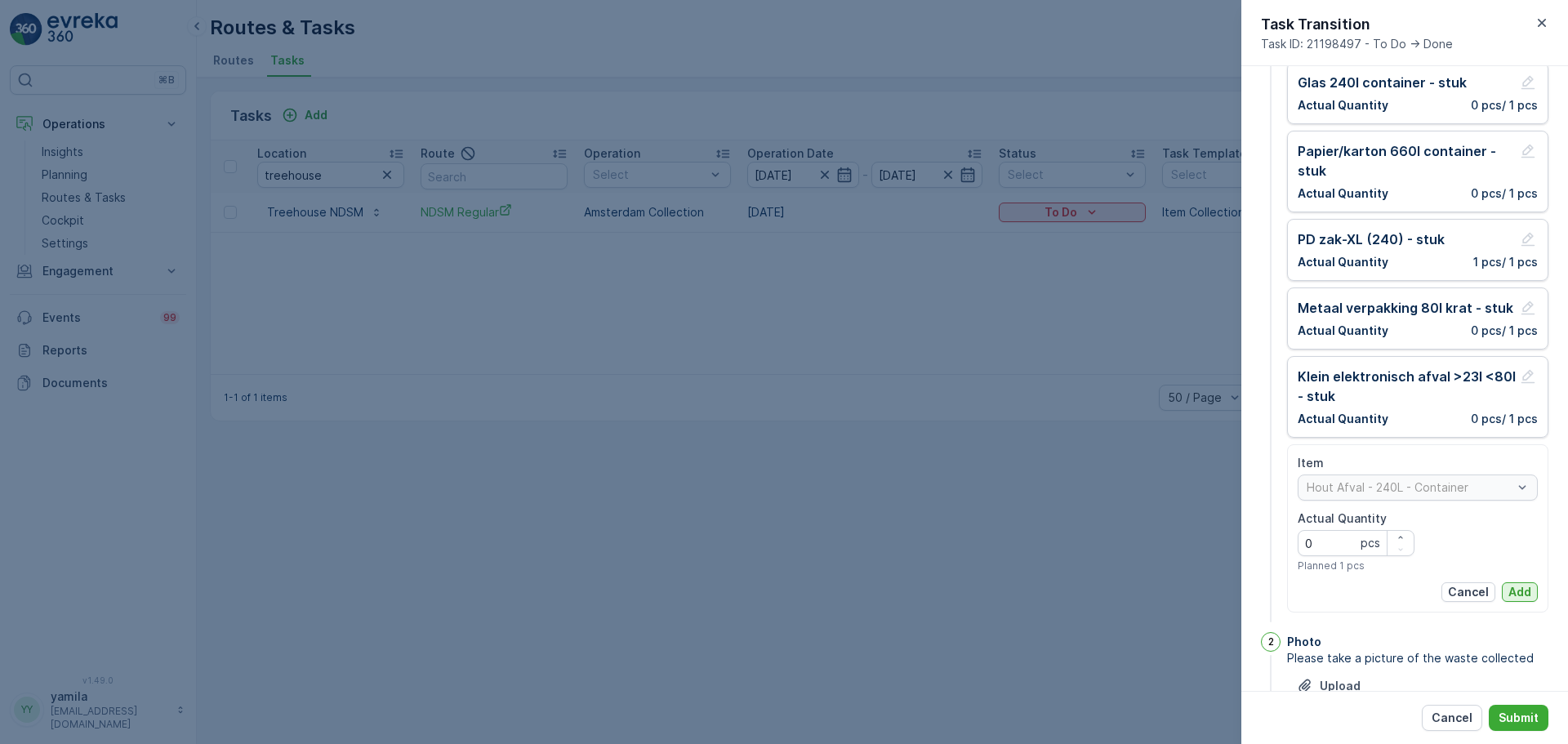
click at [1516, 601] on button "Add" at bounding box center [1519, 591] width 36 height 19
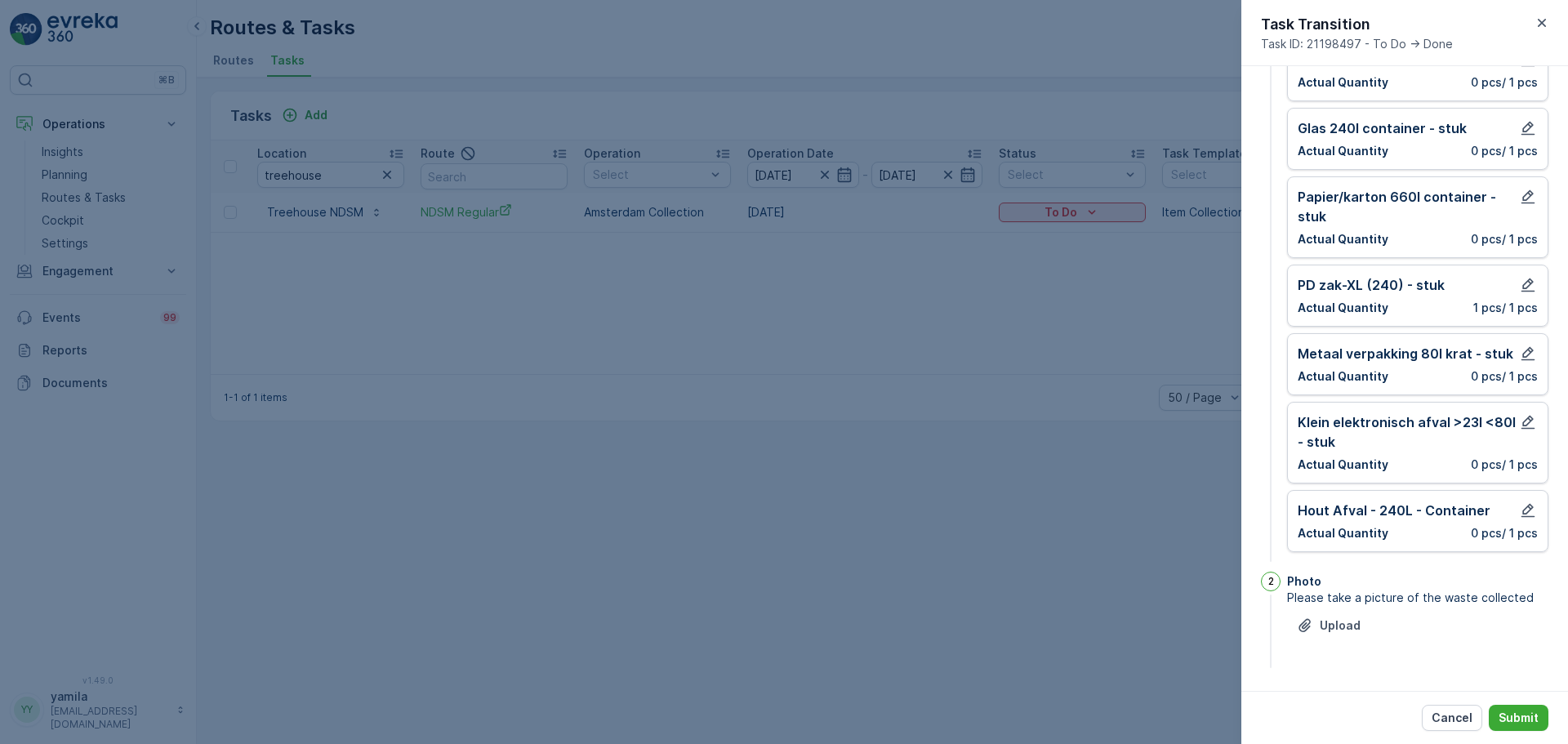
scroll to position [215, 0]
click at [1520, 727] on button "Submit" at bounding box center [1518, 717] width 60 height 26
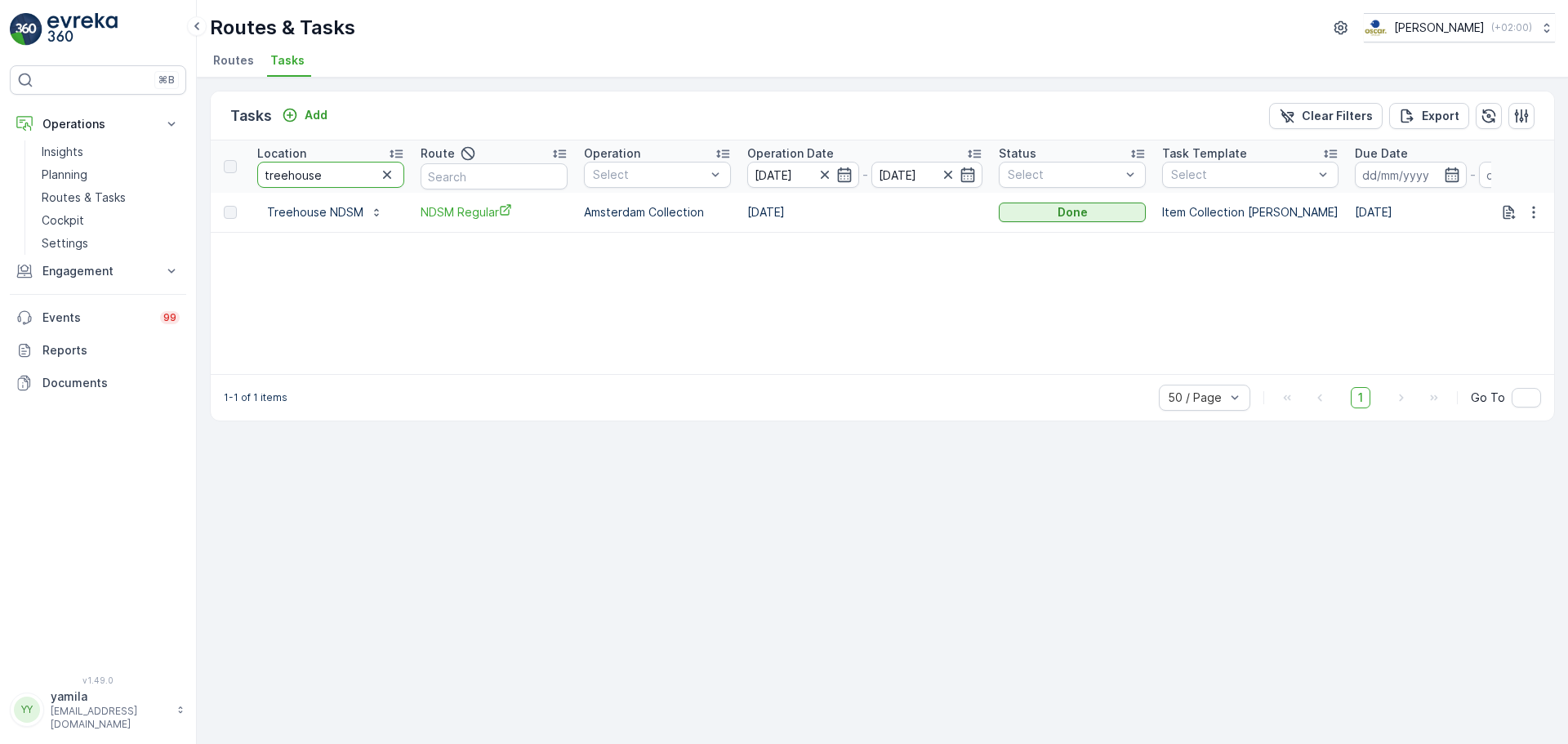
click at [316, 170] on input "treehouse" at bounding box center [331, 175] width 147 height 26
type input "kapitein anna"
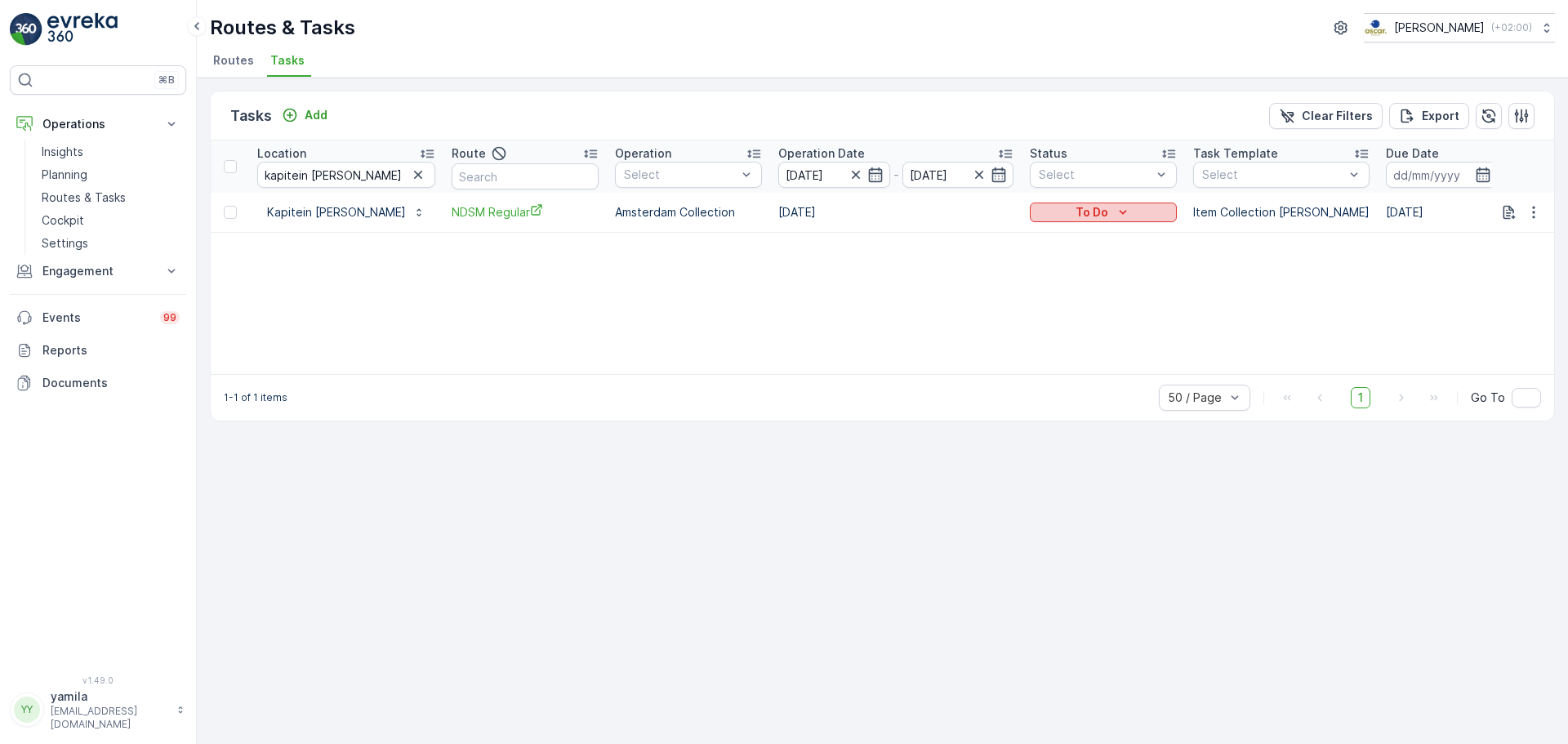
click at [1039, 213] on div "To Do" at bounding box center [1102, 212] width 134 height 16
click at [1043, 285] on div "Done" at bounding box center [1053, 282] width 104 height 23
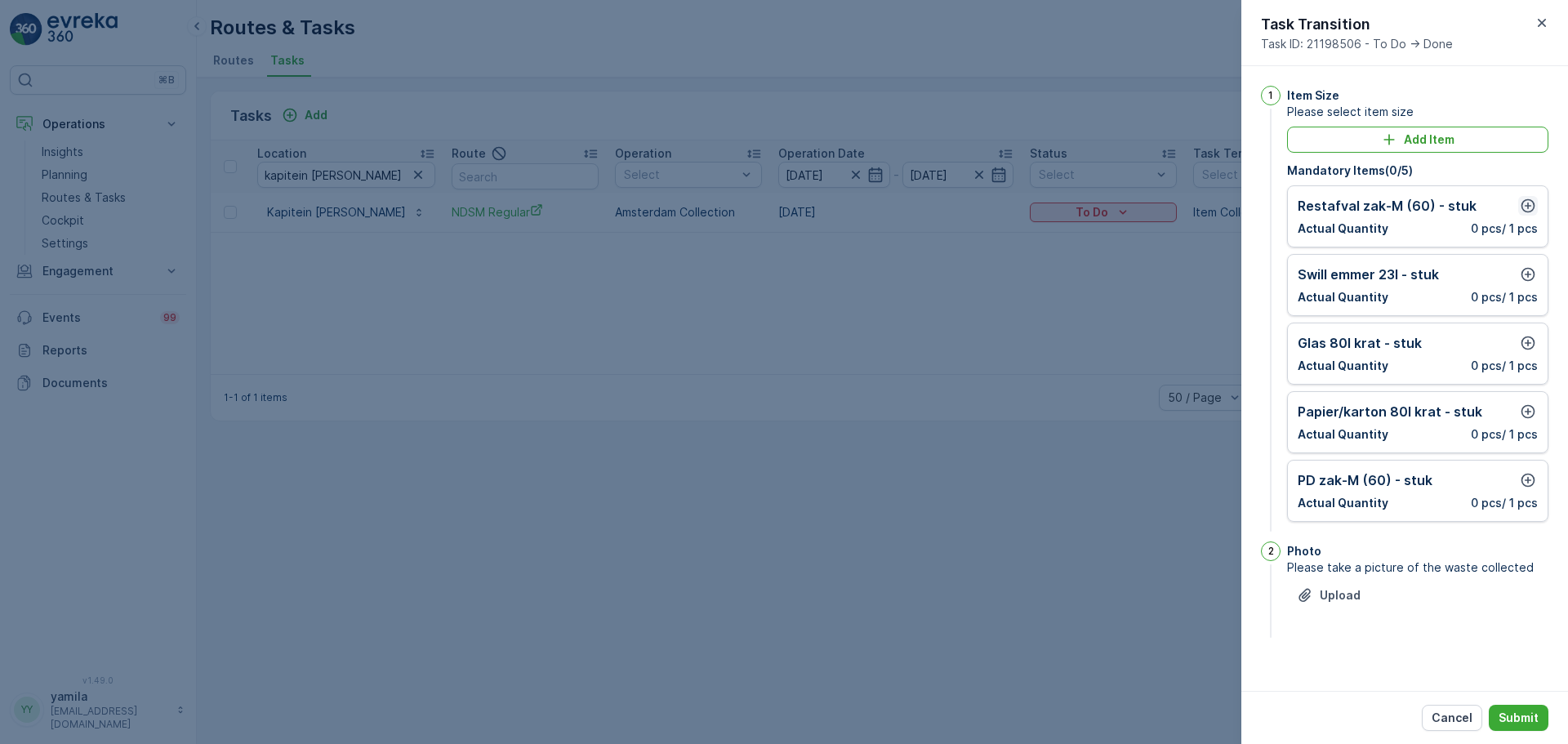
click at [1528, 209] on icon "button" at bounding box center [1528, 206] width 13 height 13
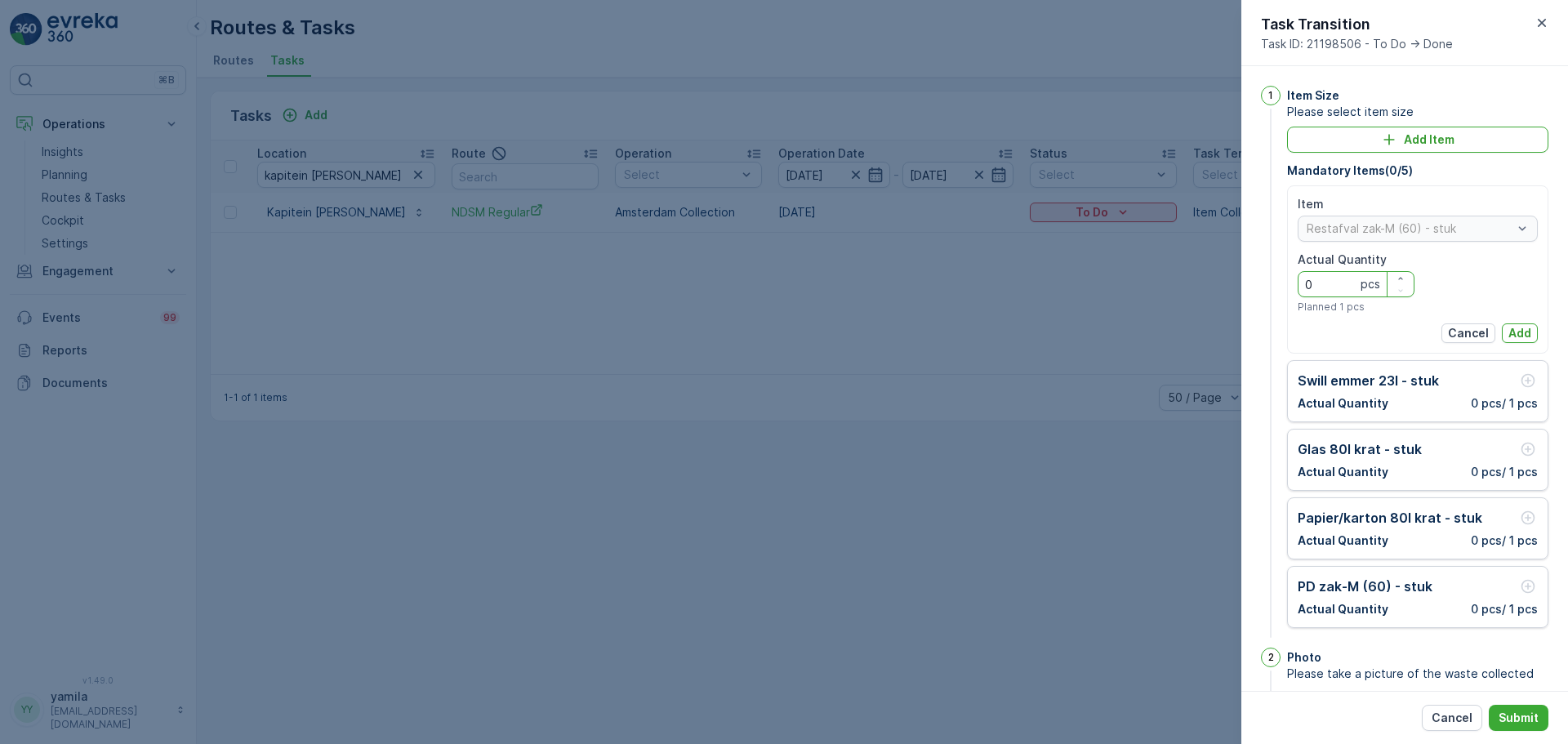
click at [1319, 296] on Quantity "0" at bounding box center [1355, 283] width 116 height 26
type Quantity "2"
click at [1515, 321] on div "Item Restafval zak-M (60) - stuk Actual Quantity 2 pcs Planned 1 pcs Cancel Add" at bounding box center [1417, 269] width 240 height 147
click at [1515, 326] on p "Add" at bounding box center [1519, 332] width 23 height 16
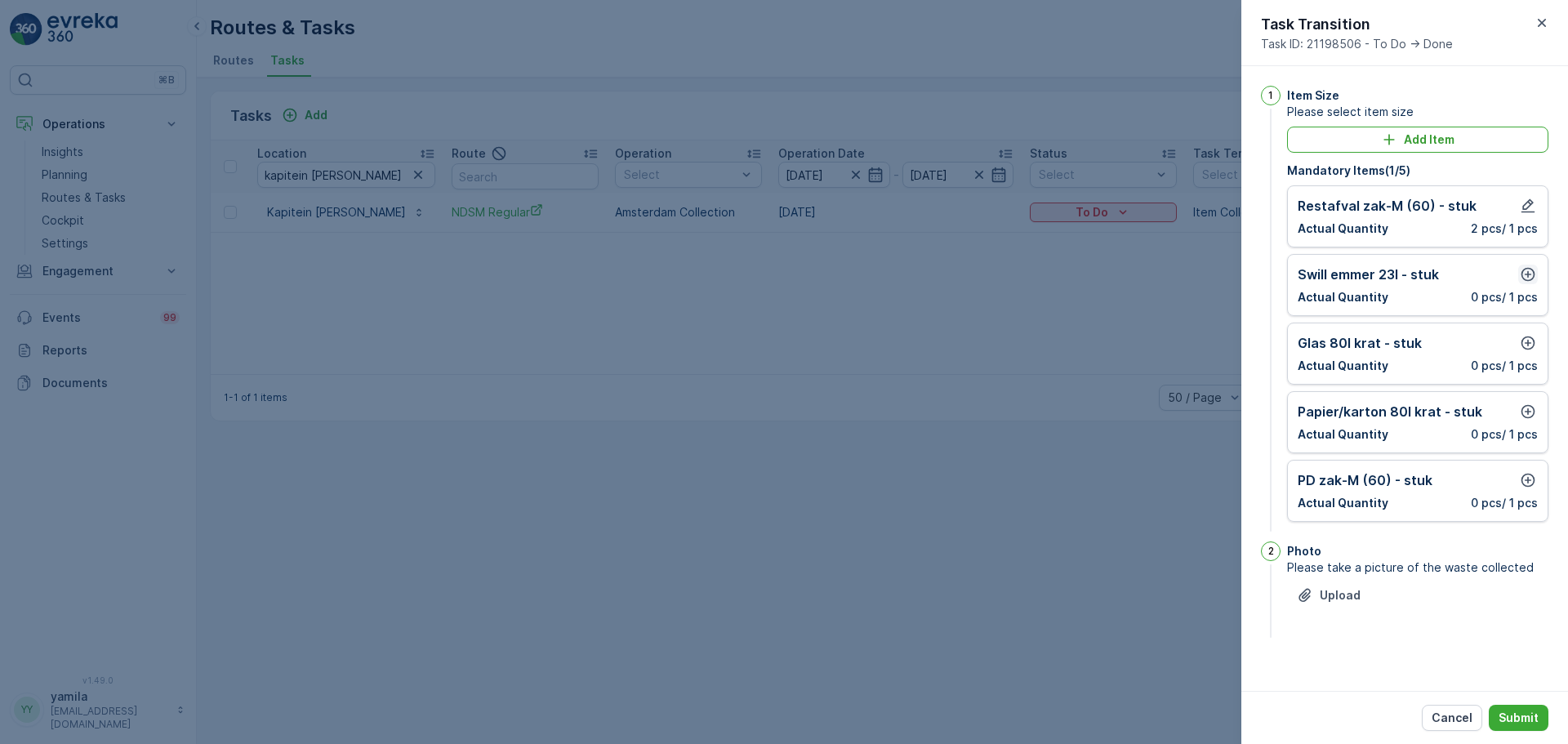
click at [1526, 268] on icon "button" at bounding box center [1528, 275] width 13 height 13
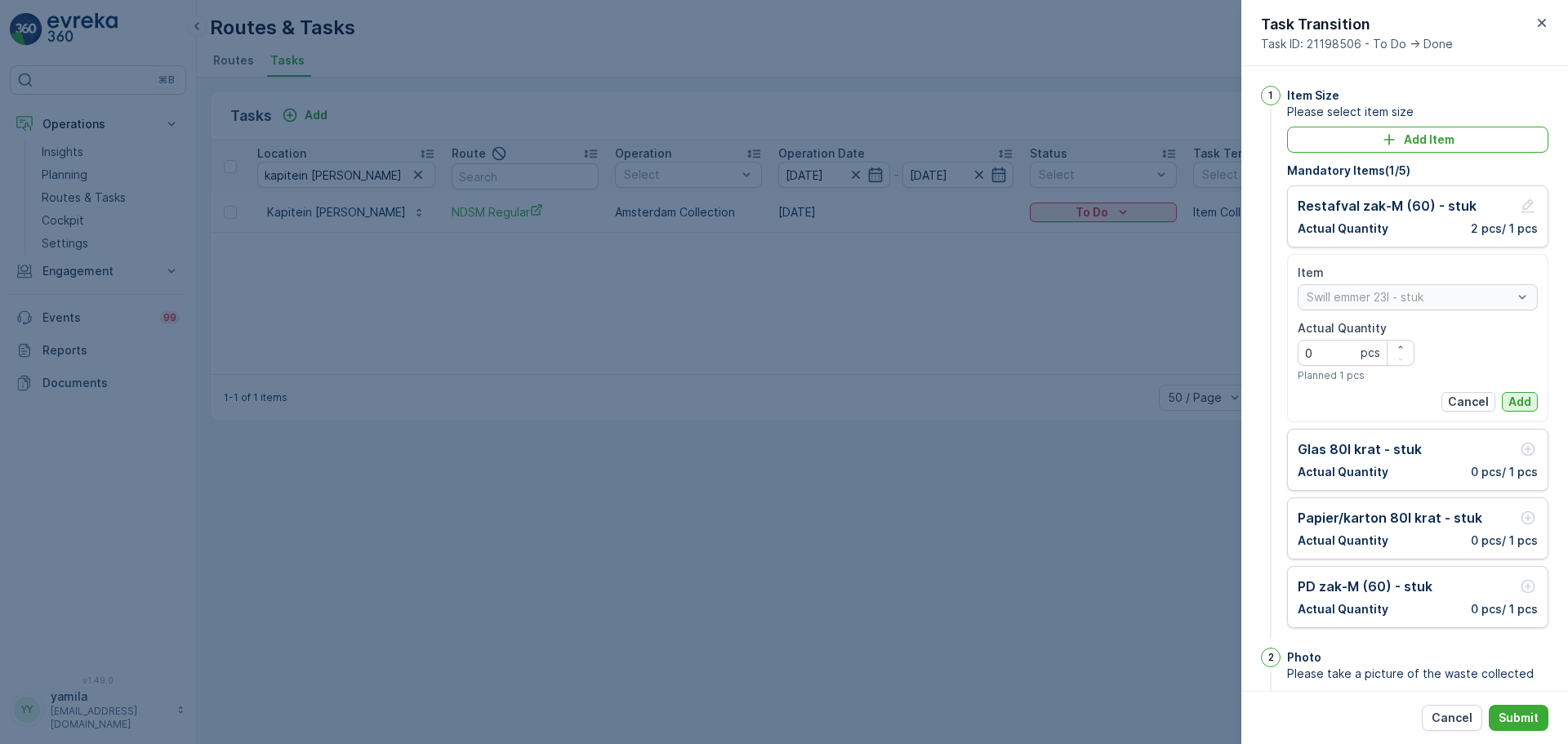
click at [1514, 400] on p "Add" at bounding box center [1519, 402] width 23 height 16
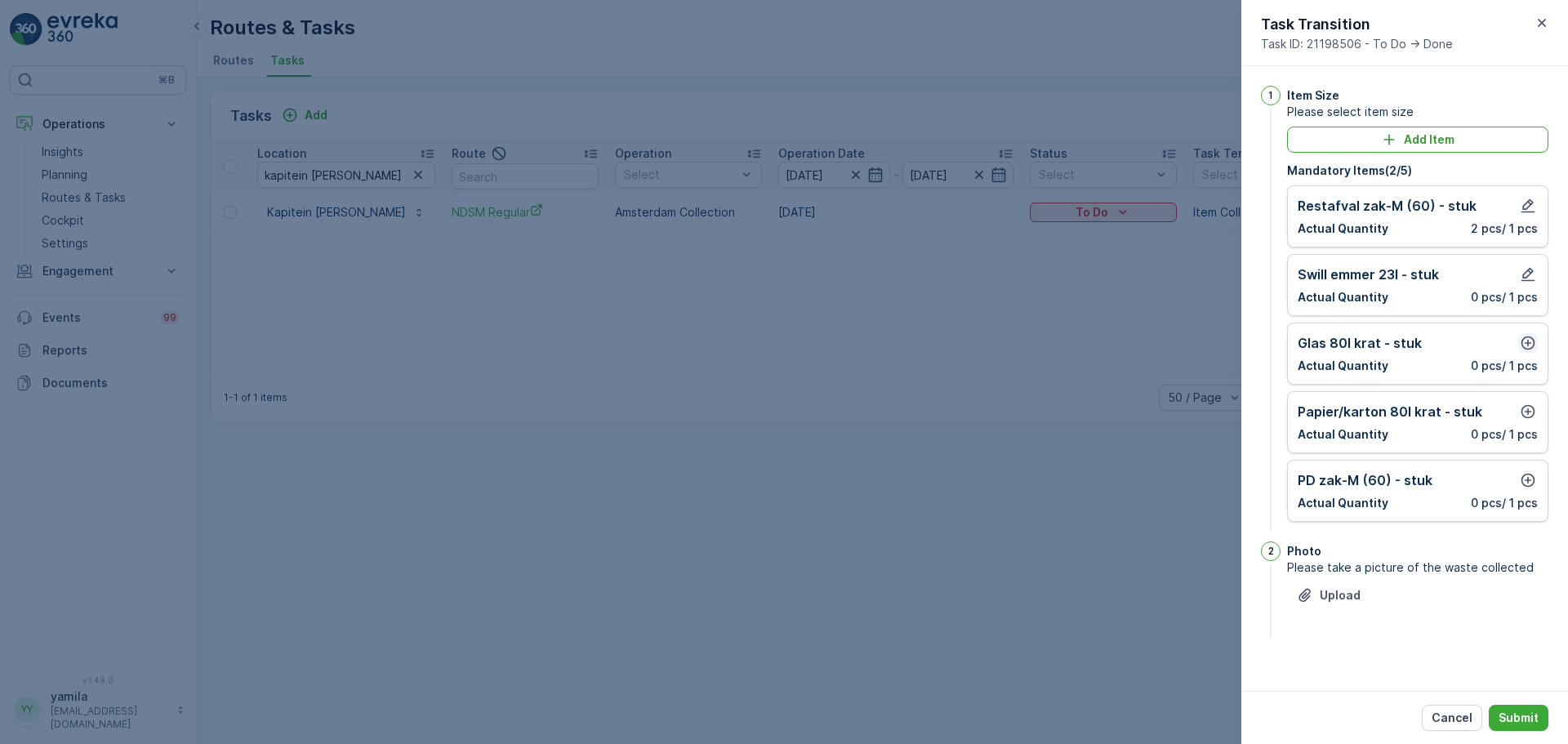
click at [1524, 348] on icon "button" at bounding box center [1528, 343] width 13 height 13
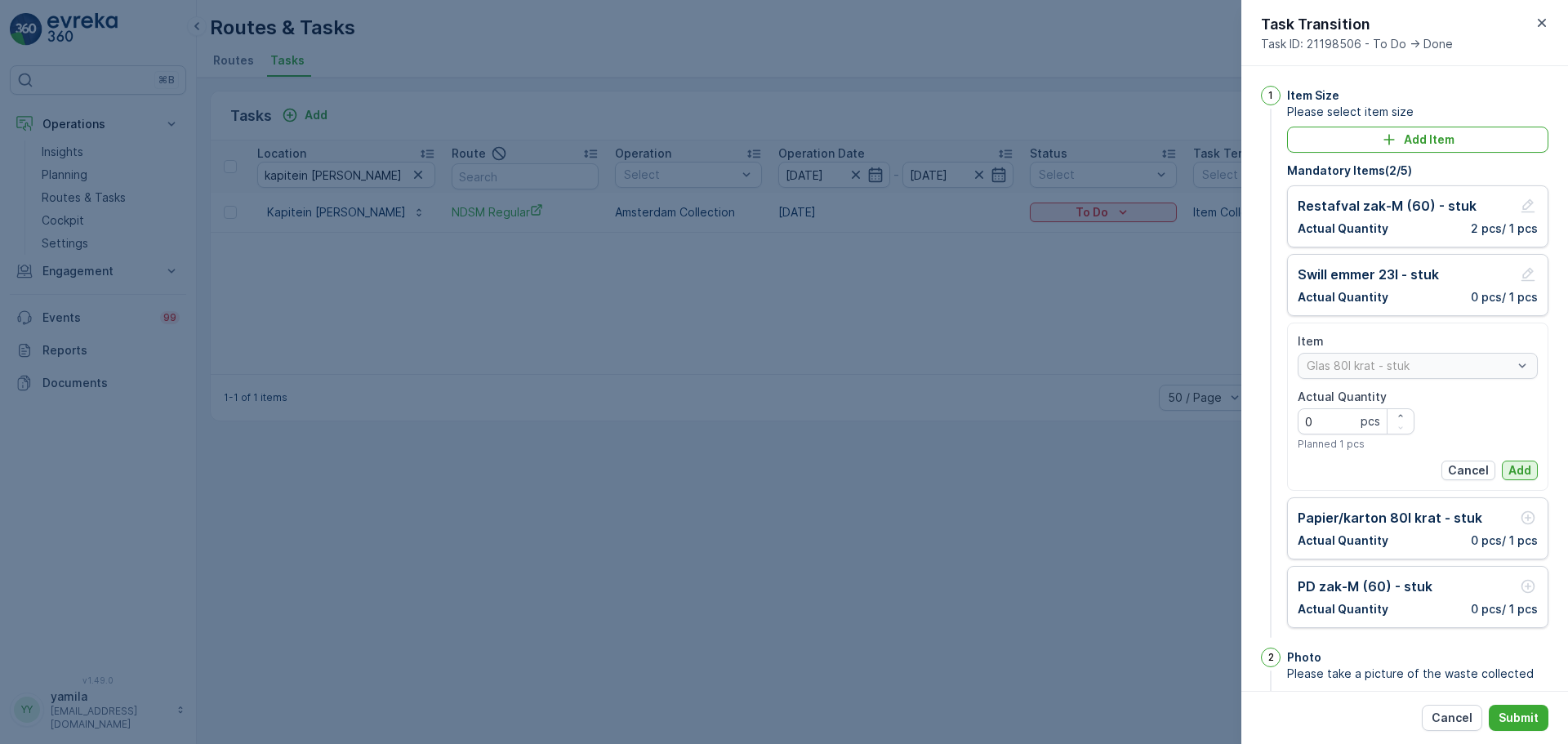
click at [1514, 472] on p "Add" at bounding box center [1519, 470] width 23 height 16
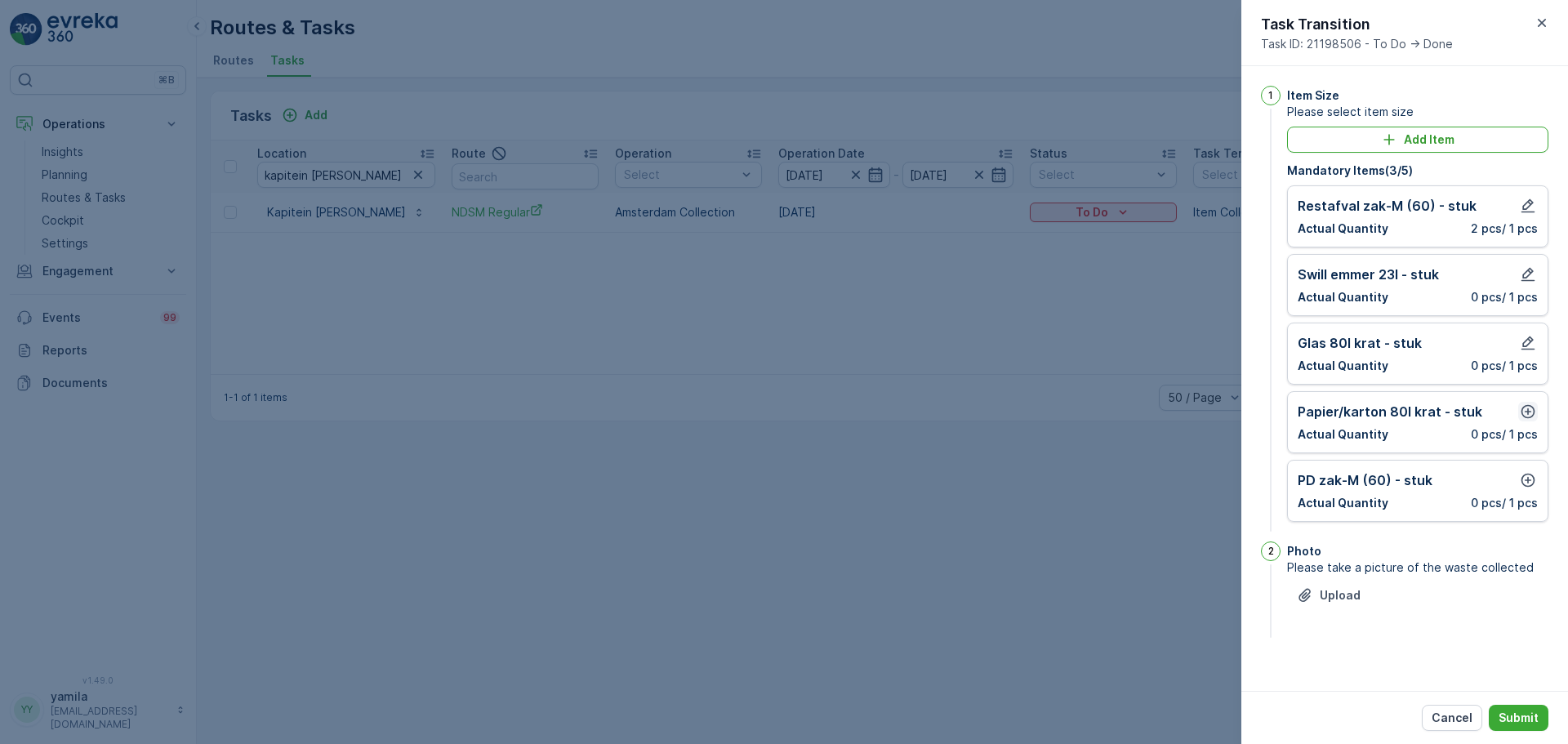
click at [1528, 414] on icon "button" at bounding box center [1528, 411] width 16 height 16
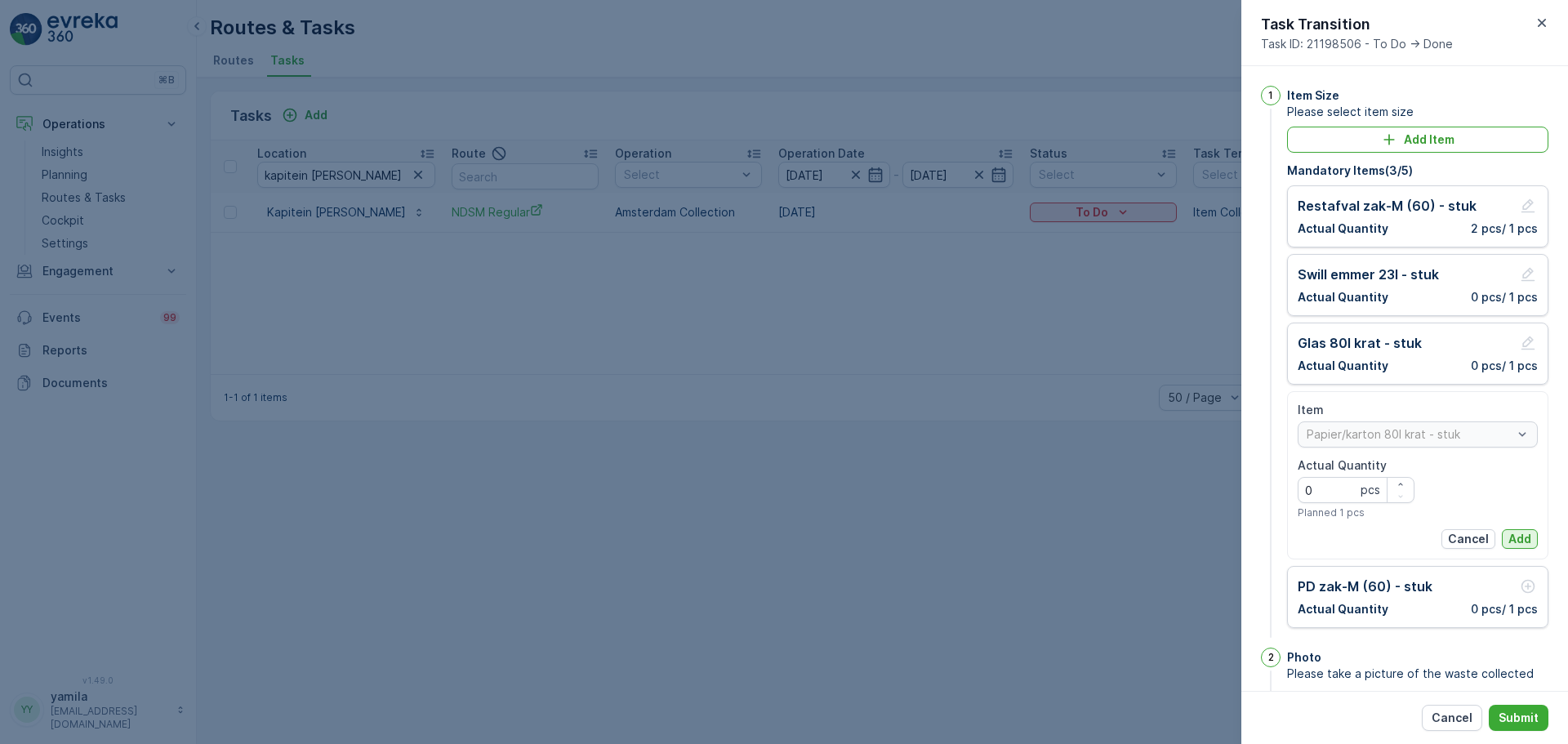
click at [1516, 536] on p "Add" at bounding box center [1519, 538] width 23 height 16
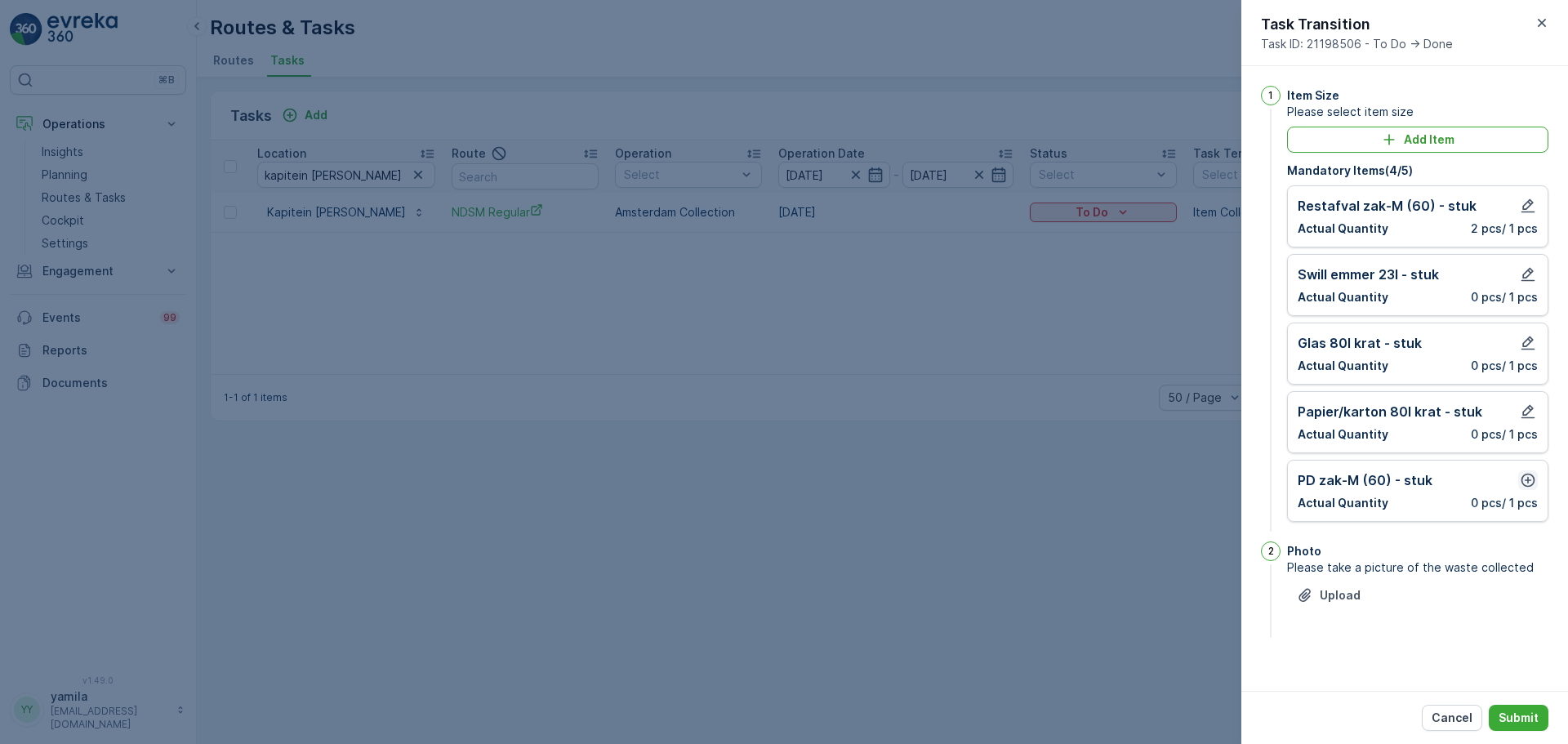
click at [1526, 488] on icon "button" at bounding box center [1528, 480] width 16 height 16
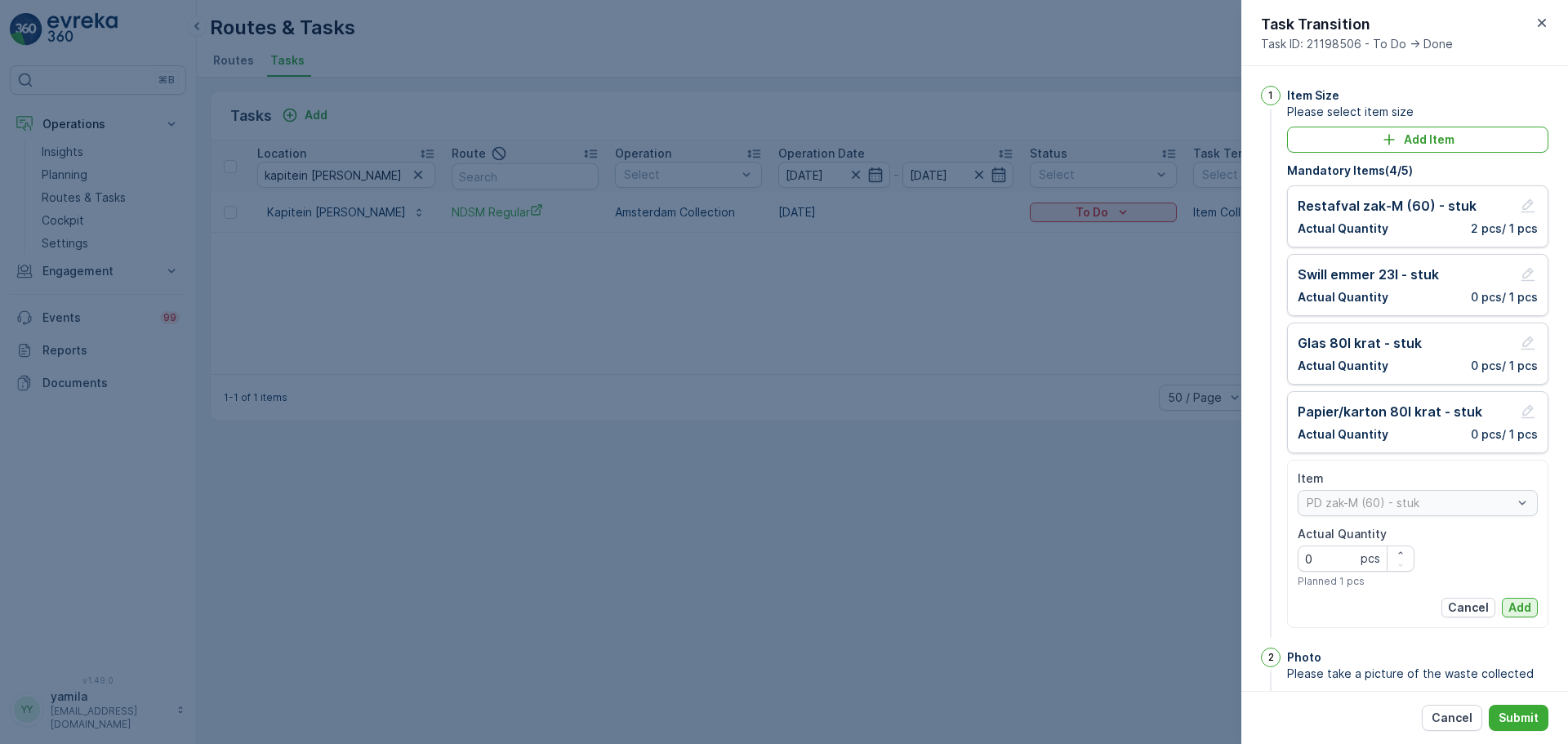
click at [1512, 612] on p "Add" at bounding box center [1519, 607] width 23 height 16
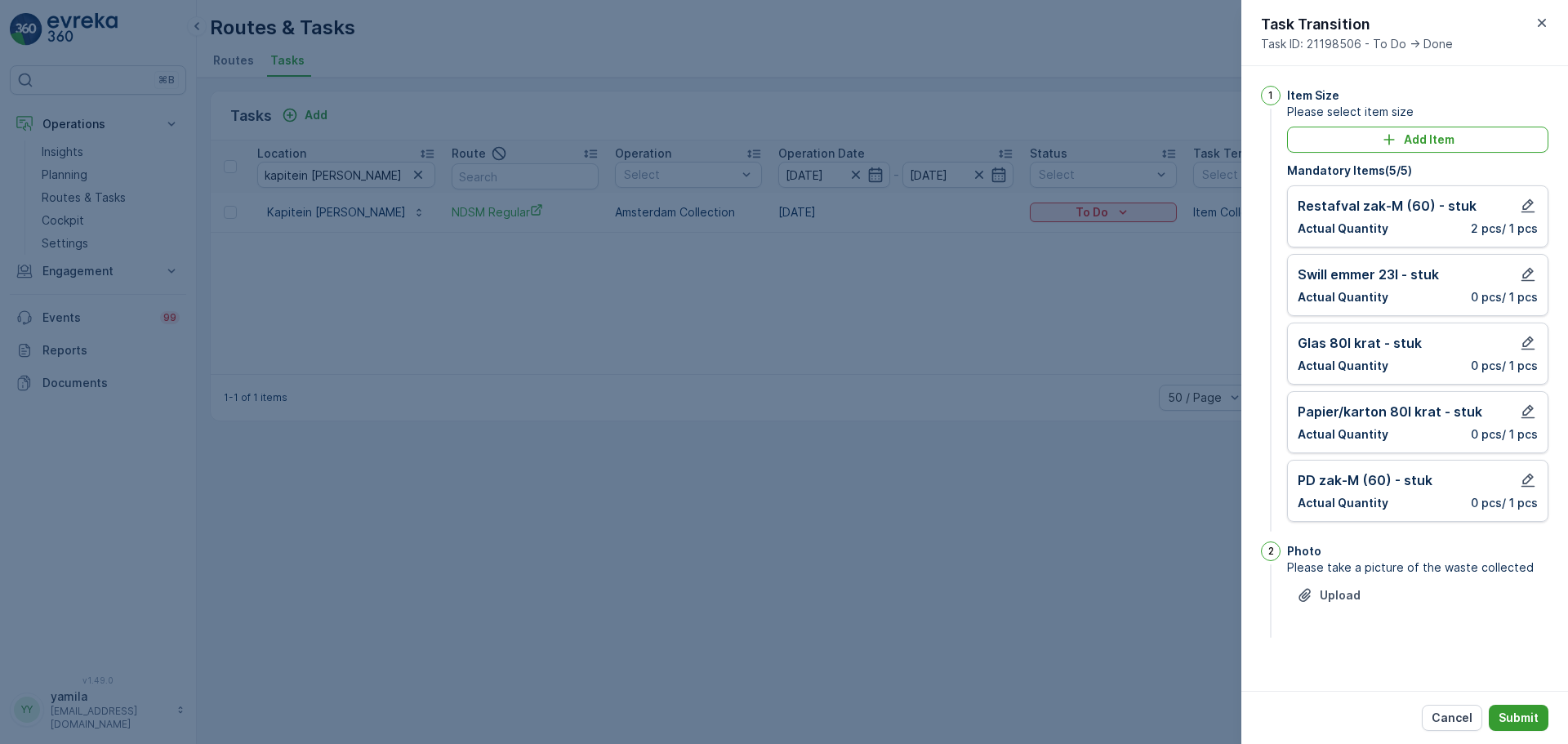
click at [1521, 707] on button "Submit" at bounding box center [1518, 717] width 60 height 26
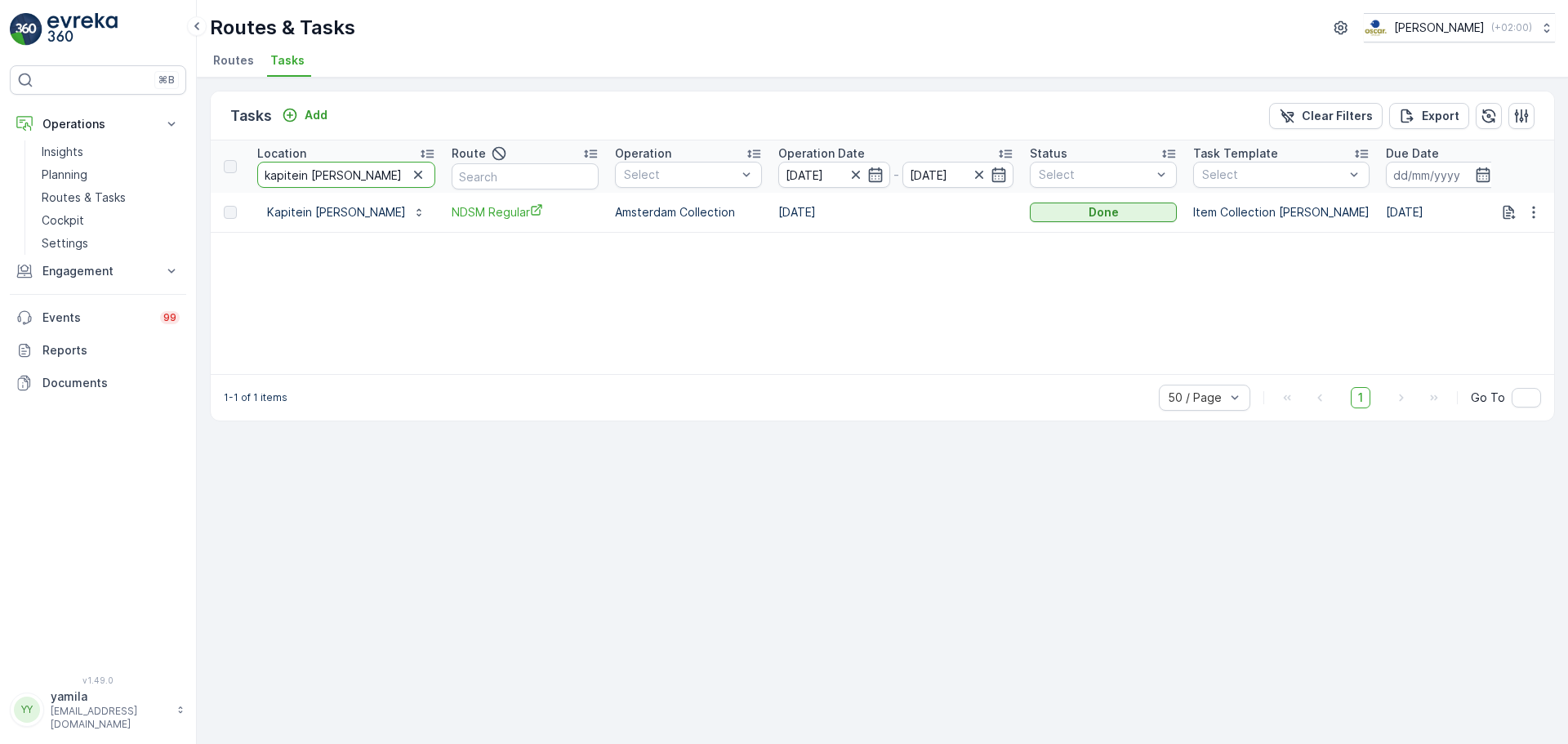
click at [335, 177] on input "kapitein anna" at bounding box center [346, 175] width 178 height 26
click at [330, 164] on input "kapitein anna" at bounding box center [346, 175] width 178 height 26
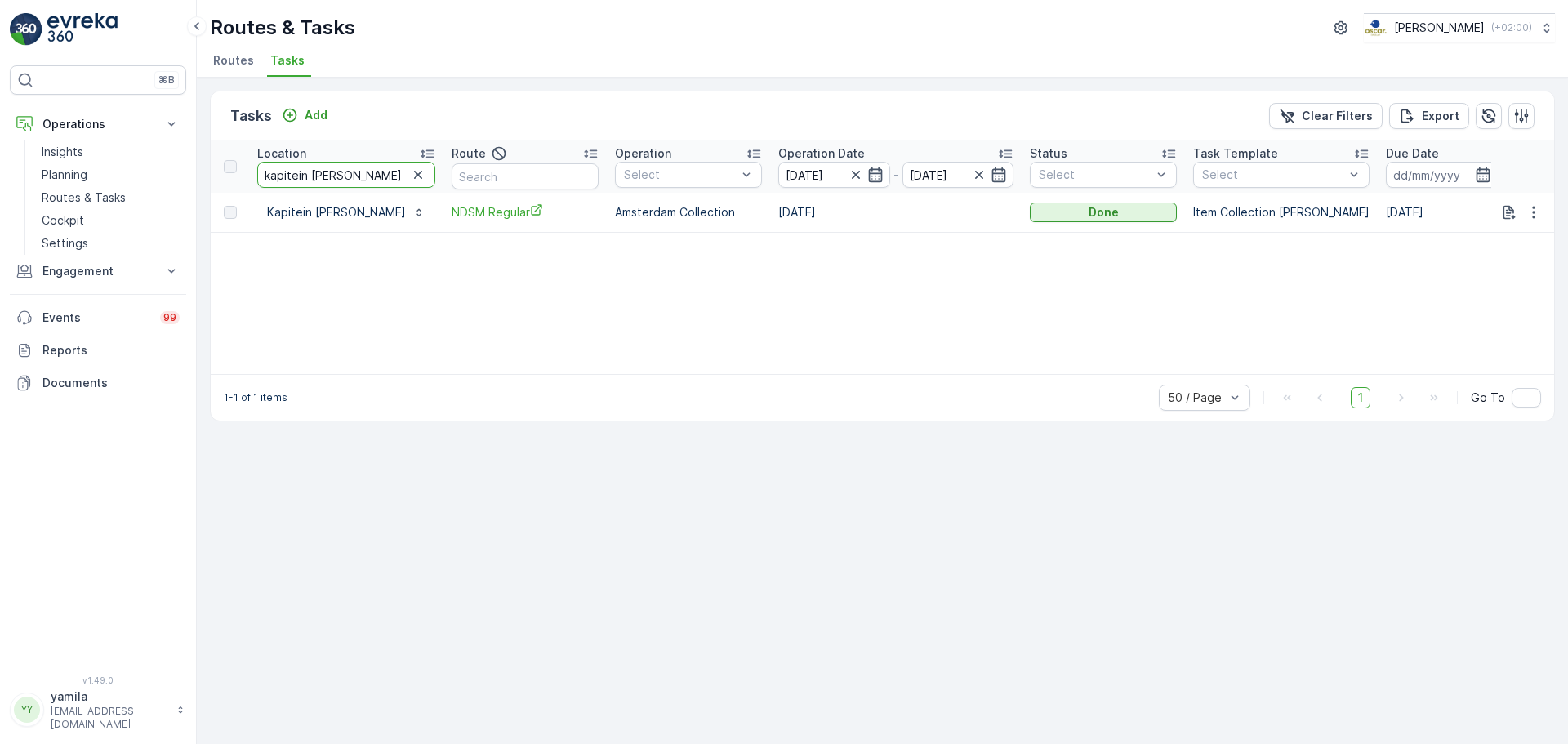
click at [330, 164] on input "kapitein anna" at bounding box center [346, 175] width 178 height 26
type input "loads"
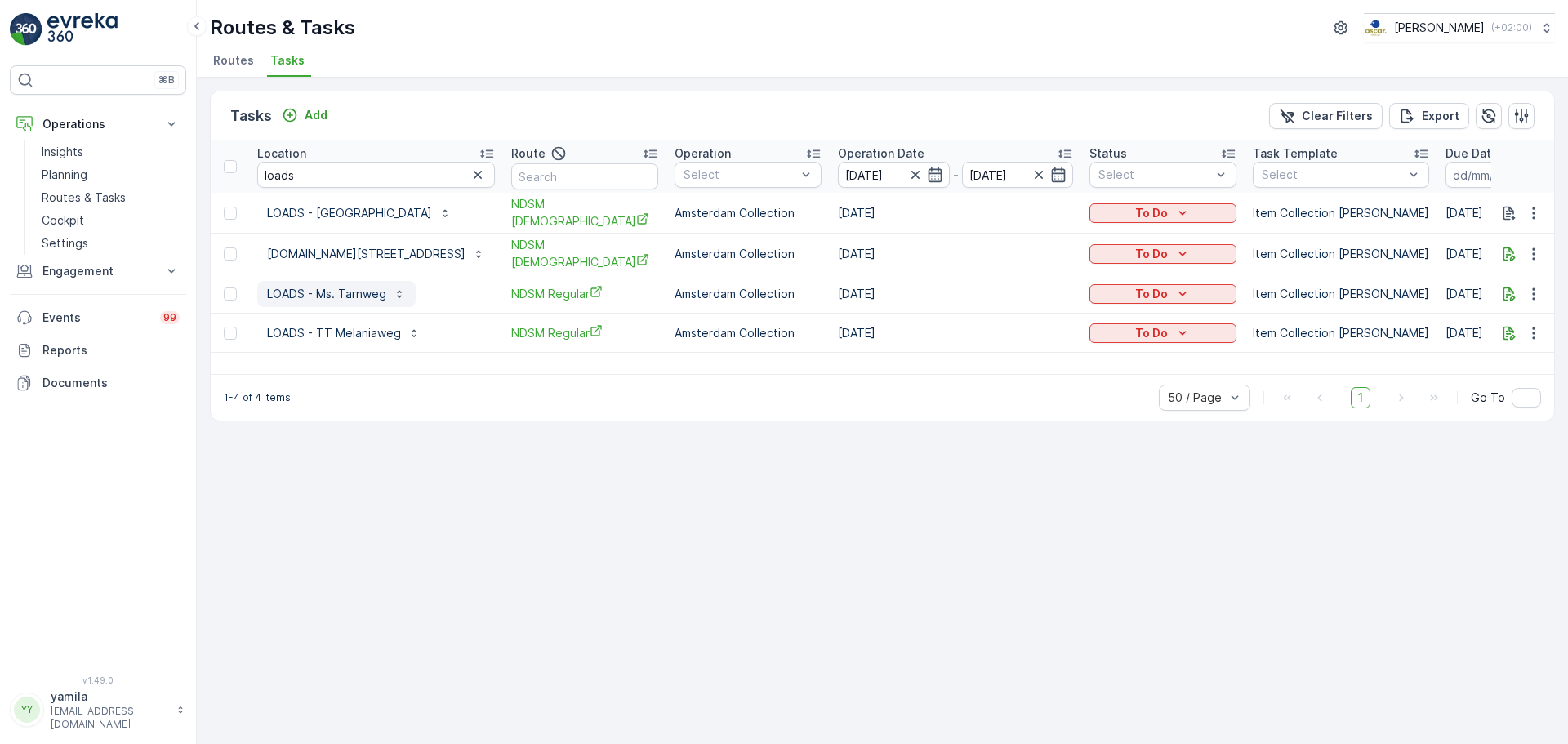
click at [354, 294] on p "LOADS - Ms. Tarnweg" at bounding box center [326, 294] width 119 height 16
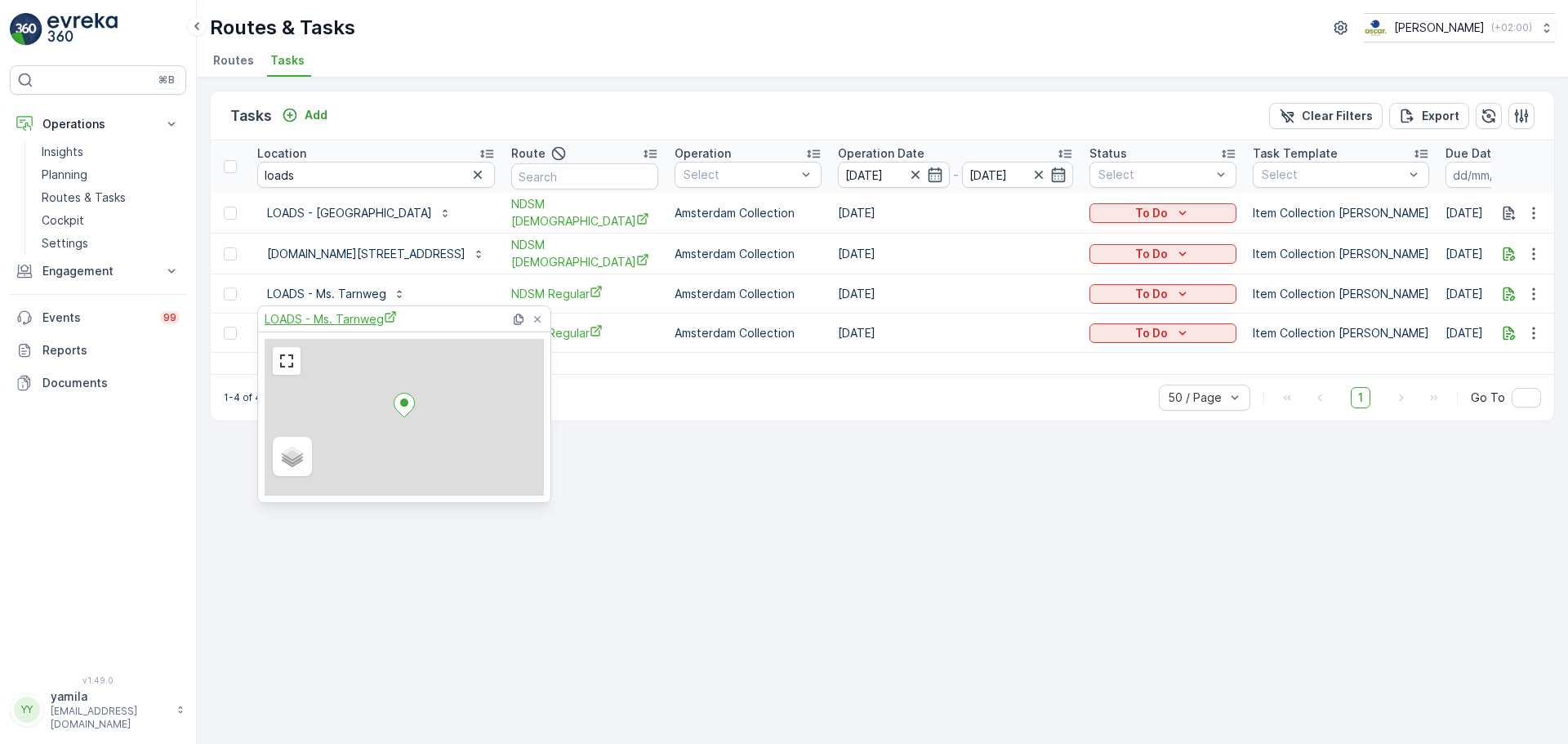
click at [344, 322] on span "LOADS - Ms. Tarnweg" at bounding box center [331, 319] width 132 height 17
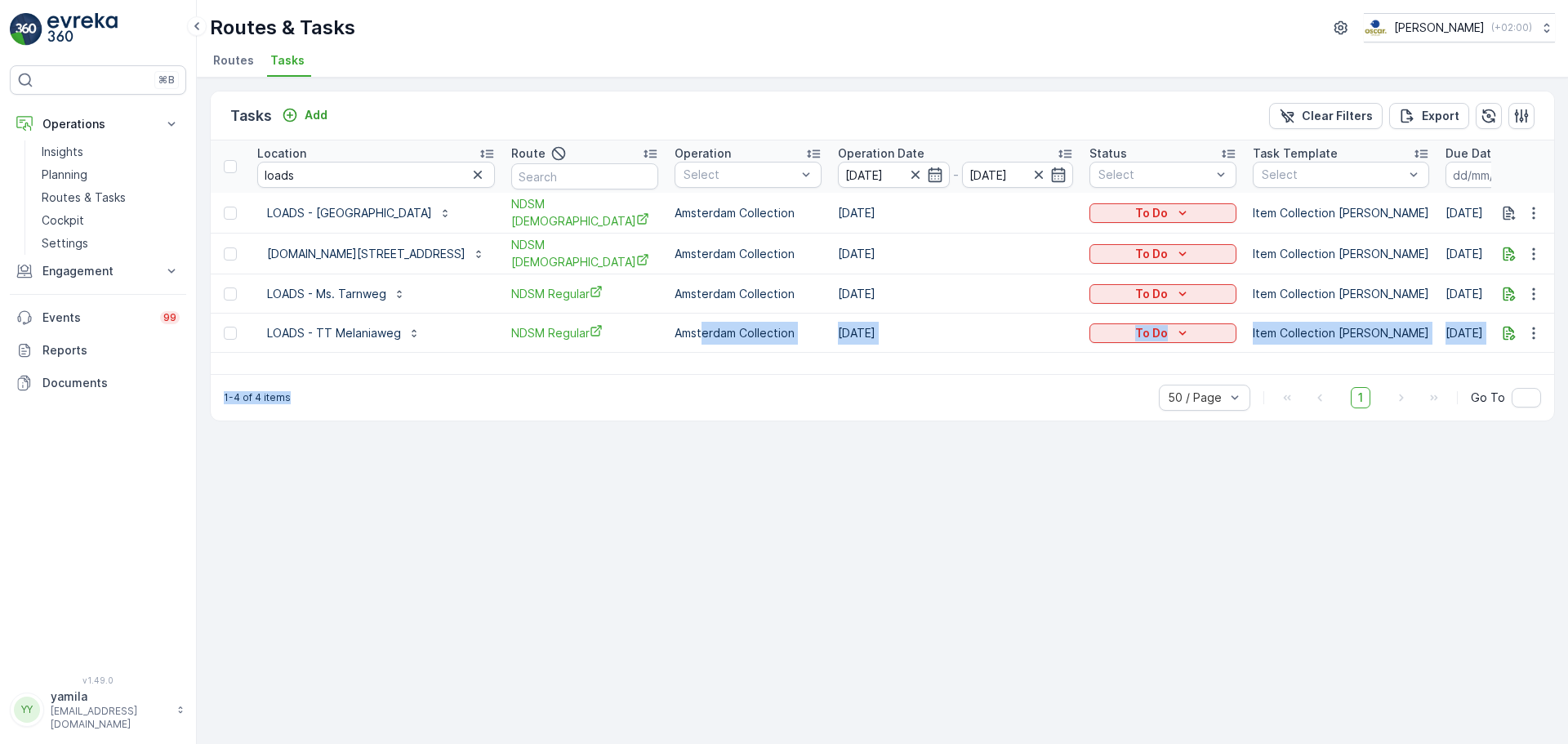
drag, startPoint x: 698, startPoint y: 348, endPoint x: 703, endPoint y: 402, distance: 54.2
click at [703, 402] on div "Tasks Add Clear Filters Export Location loads Route Operation Select Operation …" at bounding box center [882, 256] width 1344 height 331
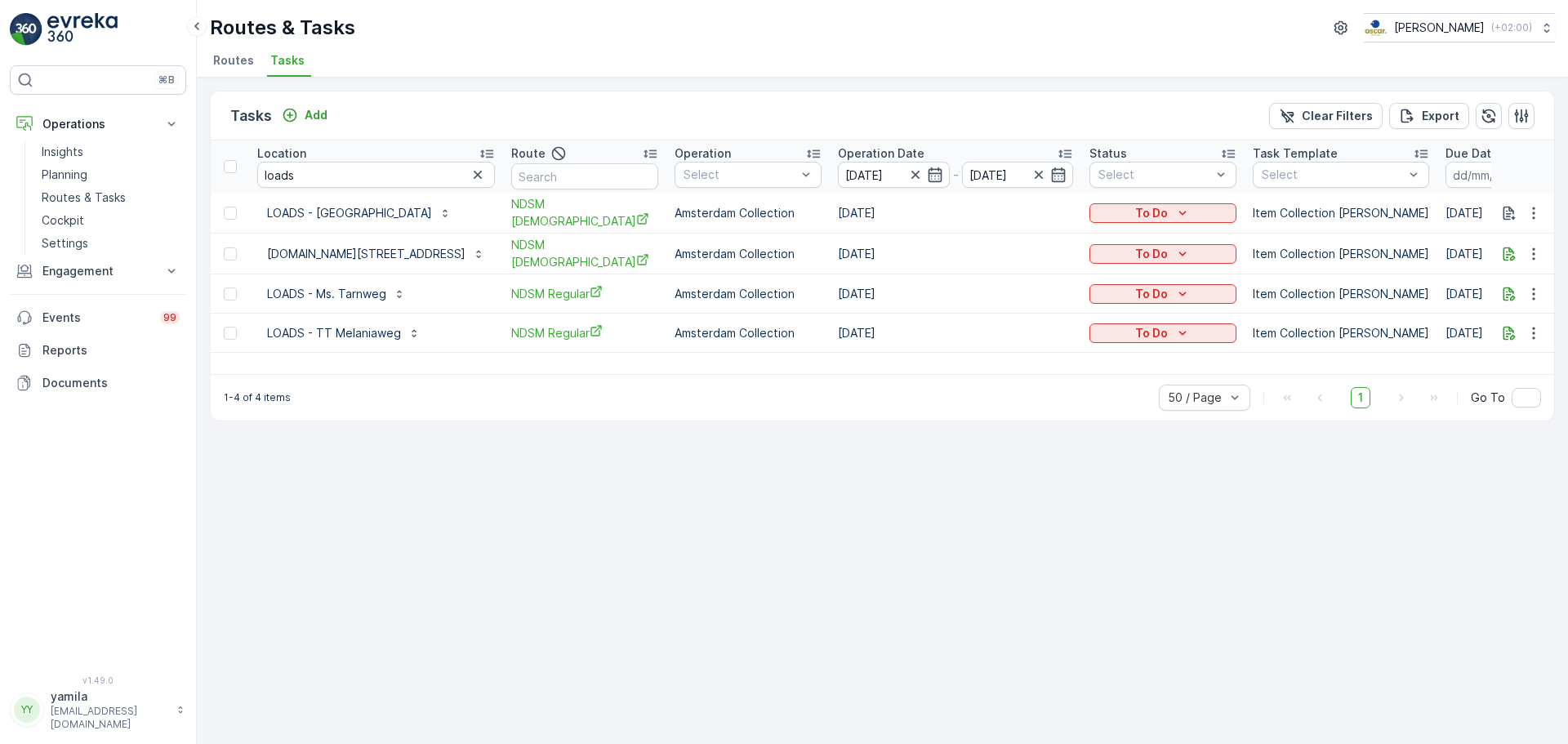
click at [1089, 422] on div "Tasks Add Clear Filters Export Location loads Route Operation Select Operation …" at bounding box center [881, 411] width 1371 height 666
click at [1164, 284] on button "To Do" at bounding box center [1162, 294] width 147 height 19
click at [1129, 363] on div "Done" at bounding box center [1140, 360] width 104 height 23
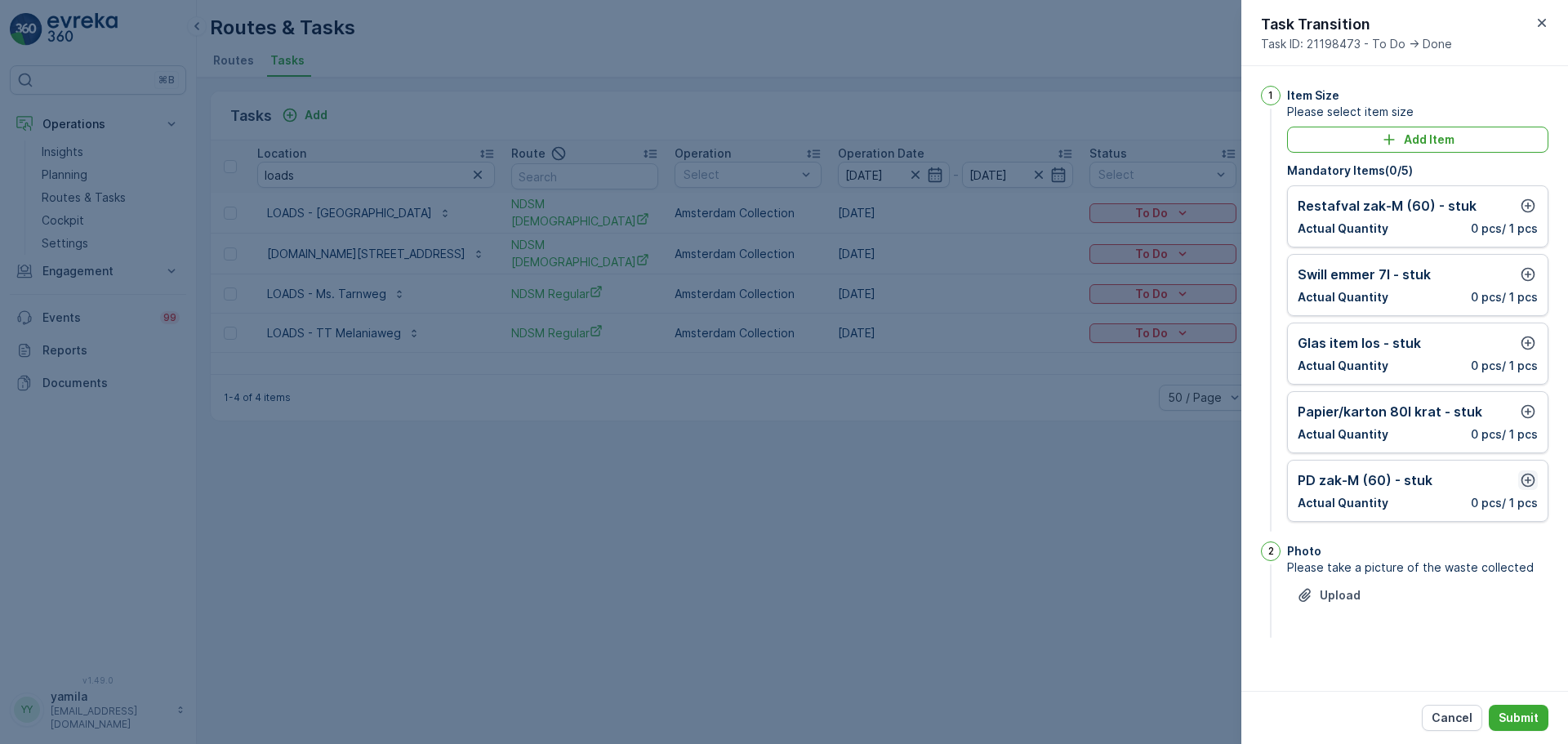
click at [1526, 483] on icon "button" at bounding box center [1528, 480] width 16 height 16
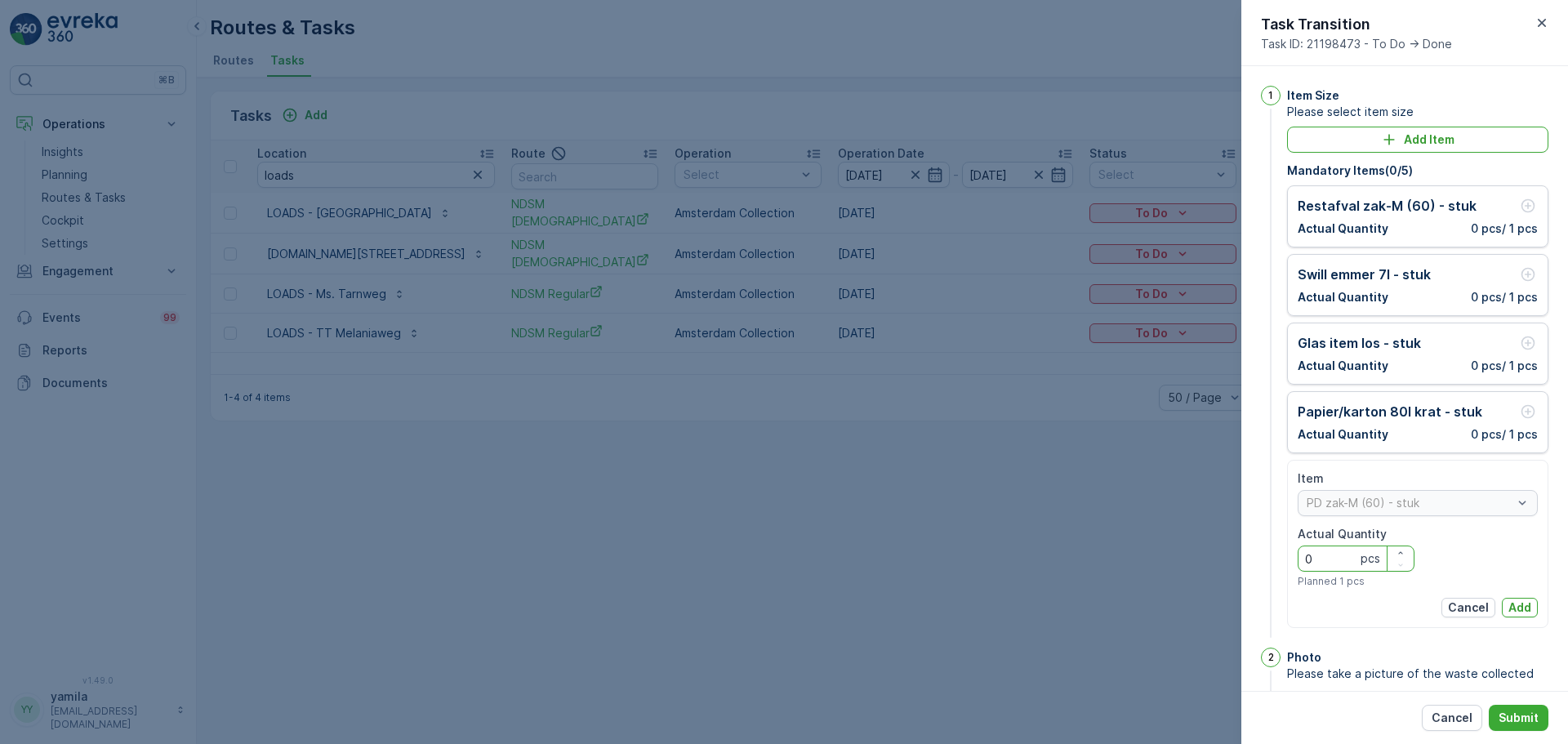
click at [1332, 563] on Quantity "0" at bounding box center [1355, 558] width 116 height 26
type Quantity "1"
click at [1526, 609] on p "Add" at bounding box center [1519, 607] width 23 height 16
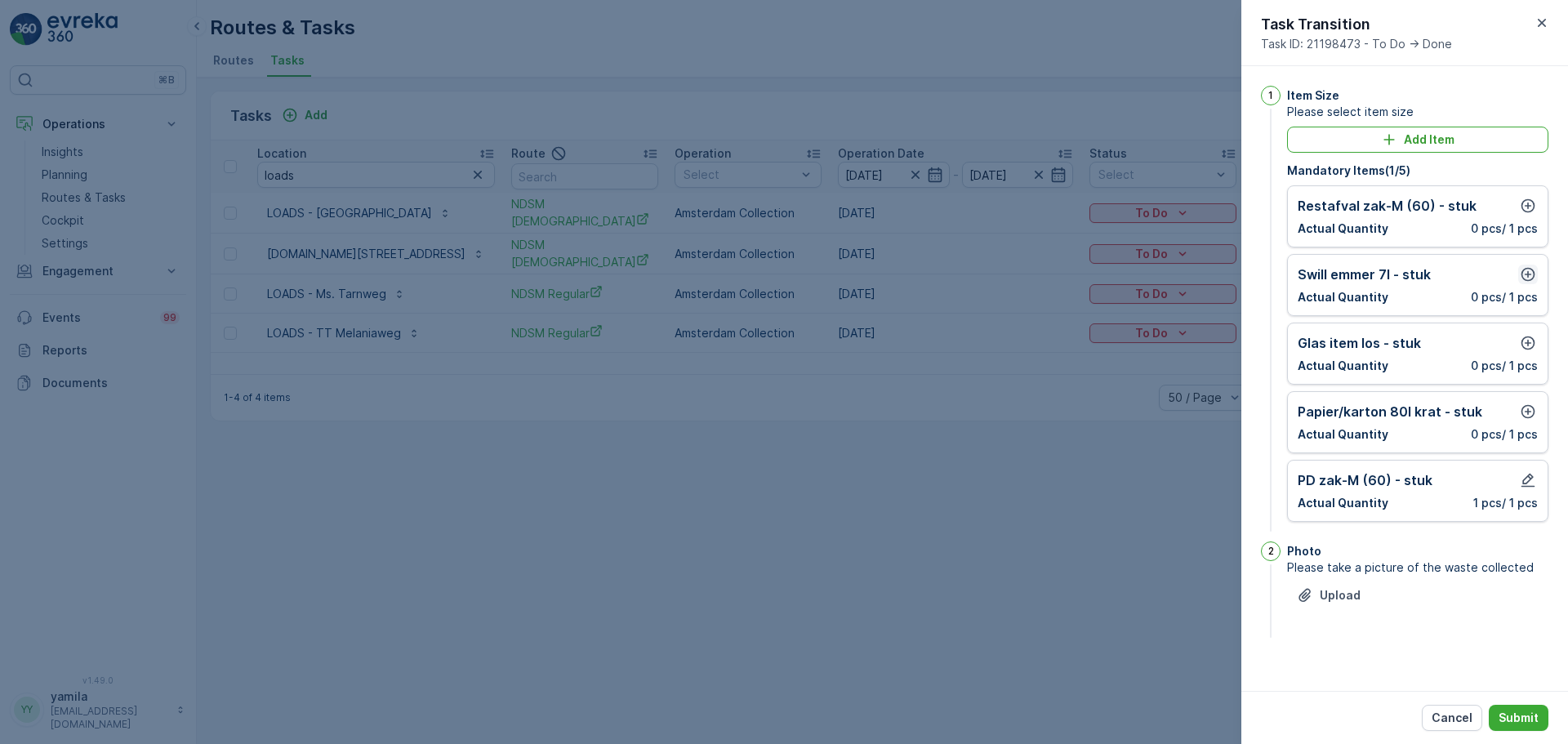
click at [1536, 277] on button "button" at bounding box center [1528, 274] width 19 height 19
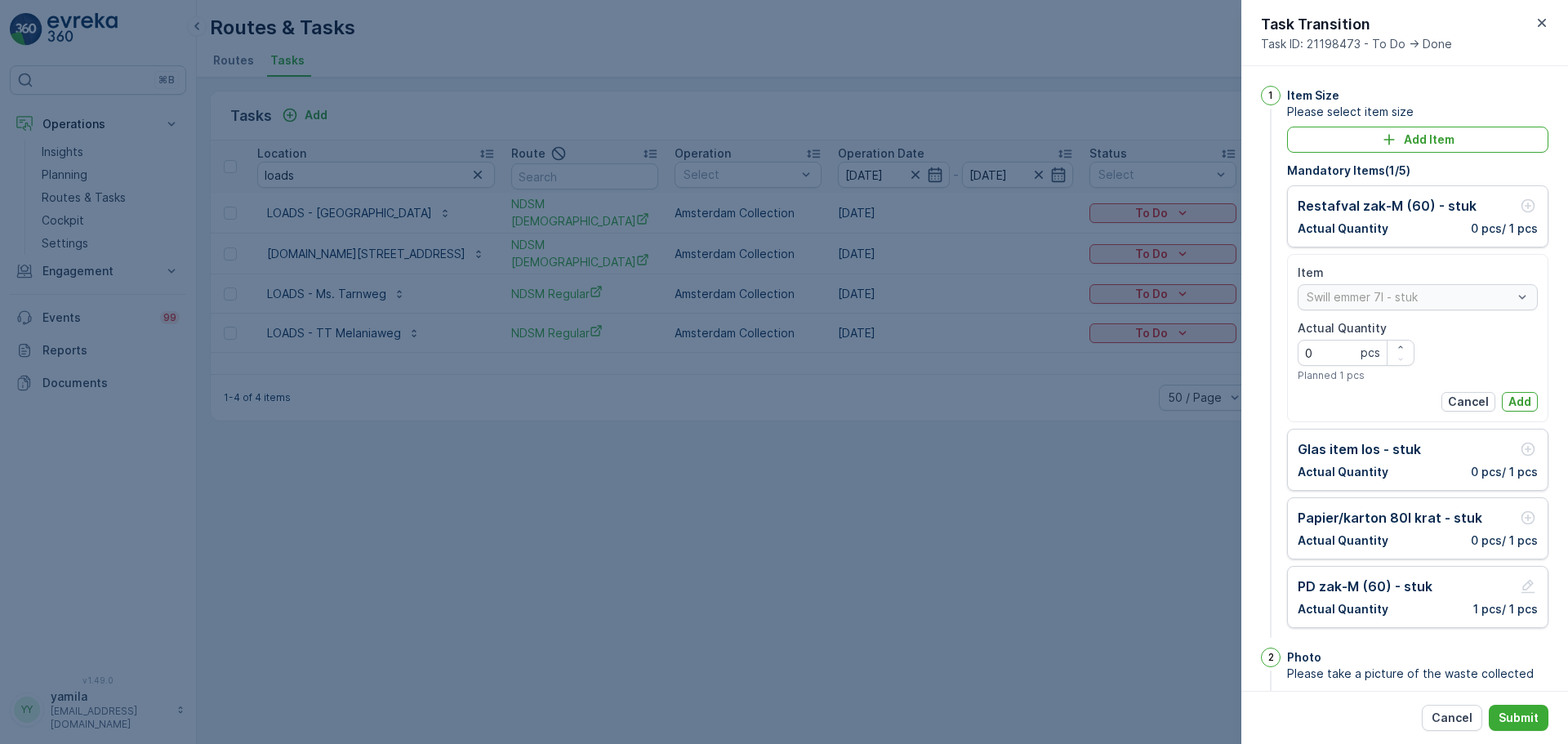
drag, startPoint x: 1347, startPoint y: 367, endPoint x: 1344, endPoint y: 353, distance: 14.3
click at [1344, 353] on div "Actual Quantity 0 pcs Planned 1 pcs" at bounding box center [1355, 351] width 116 height 62
click at [1344, 353] on Quantity "0" at bounding box center [1355, 353] width 116 height 26
type Quantity "1"
click at [1506, 410] on button "Add" at bounding box center [1519, 402] width 36 height 19
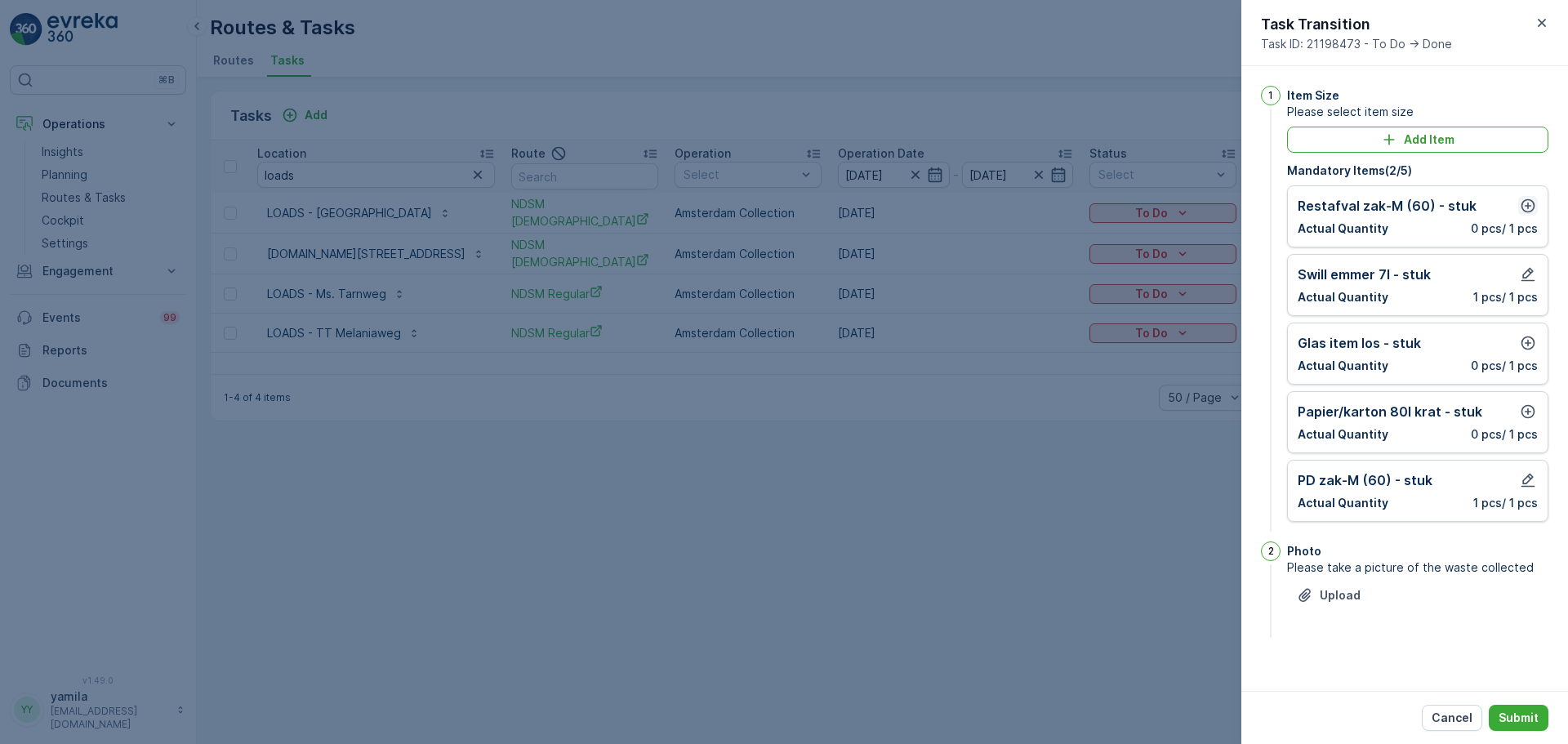
click at [1521, 206] on icon "button" at bounding box center [1528, 205] width 16 height 16
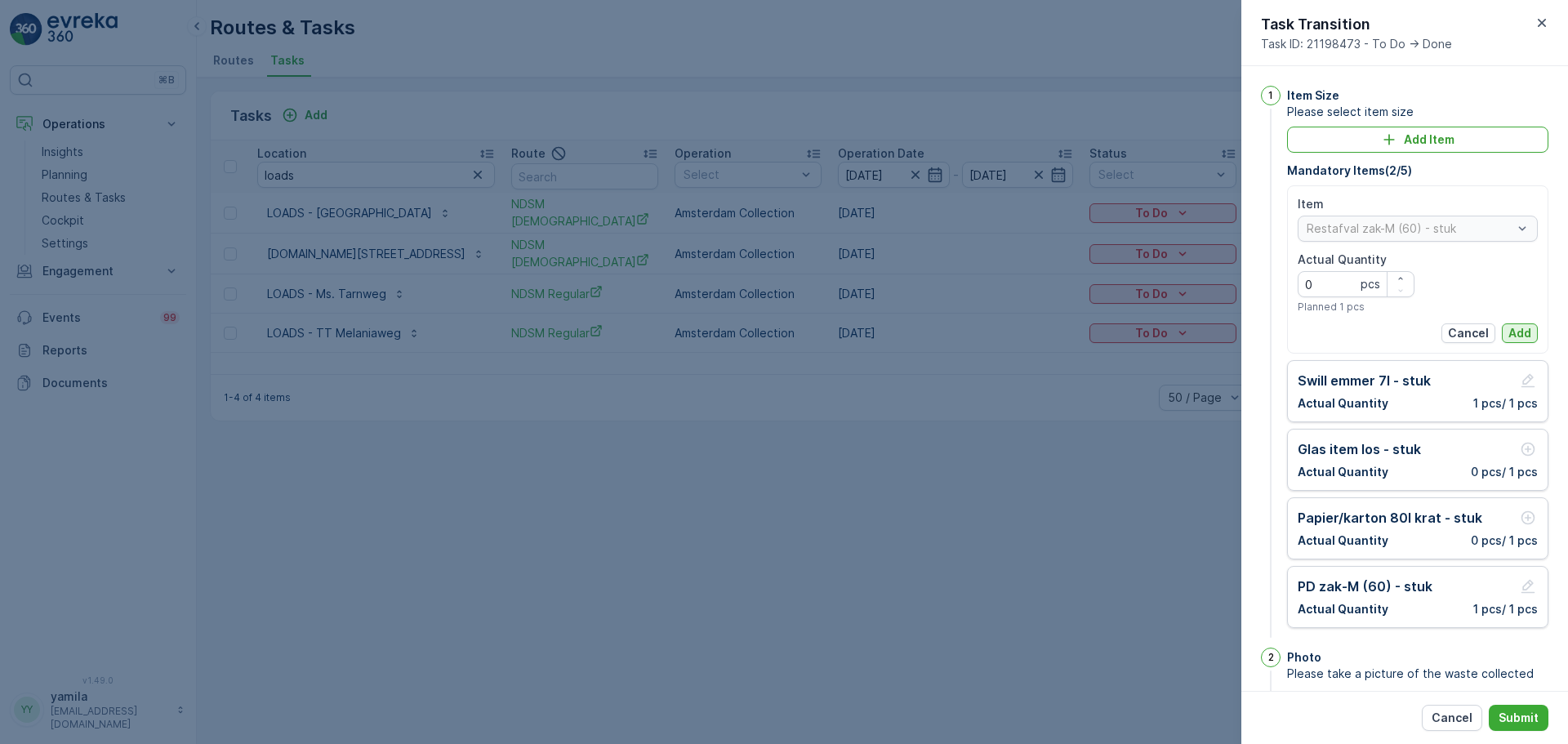
click at [1511, 331] on p "Add" at bounding box center [1519, 332] width 23 height 16
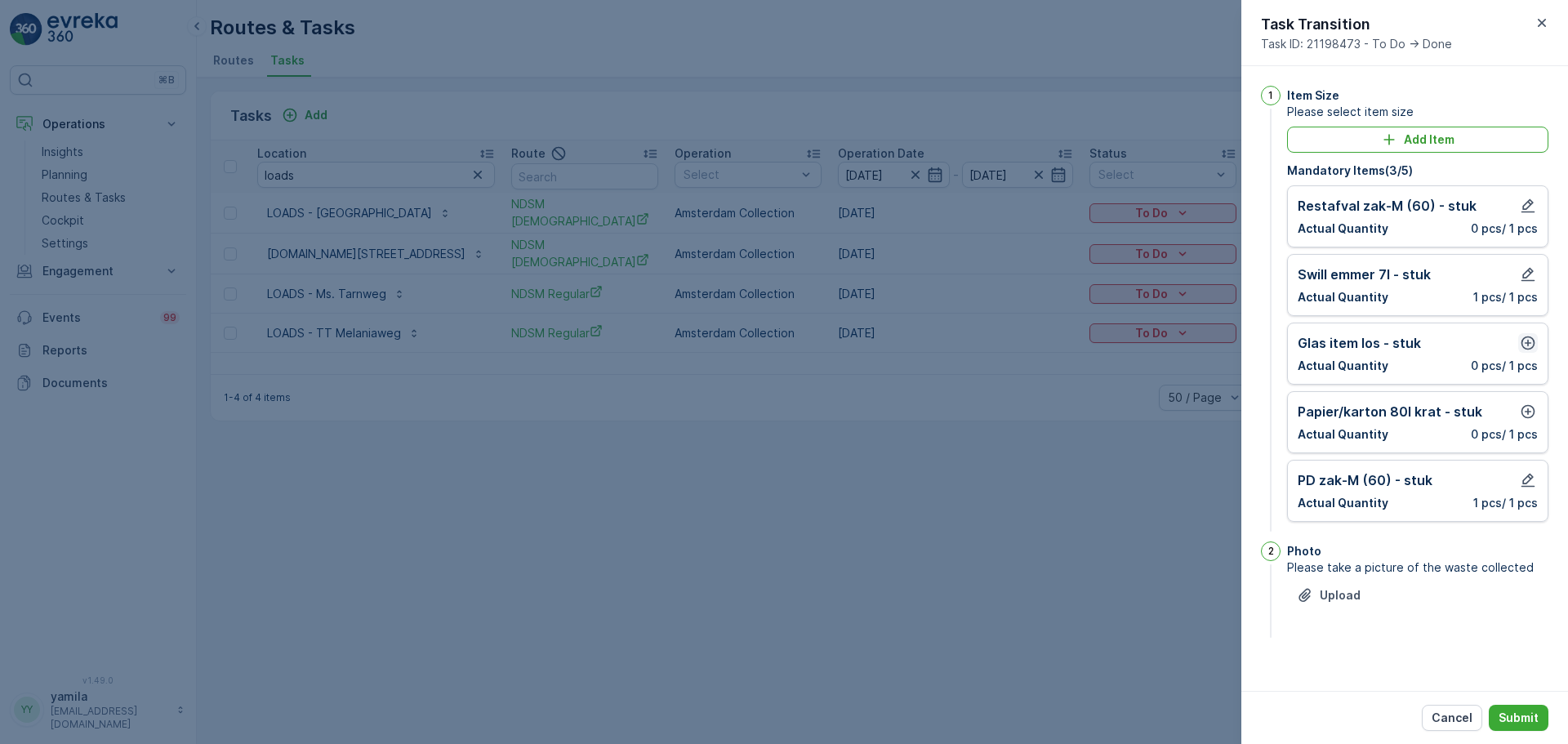
click at [1532, 334] on button "button" at bounding box center [1528, 342] width 19 height 19
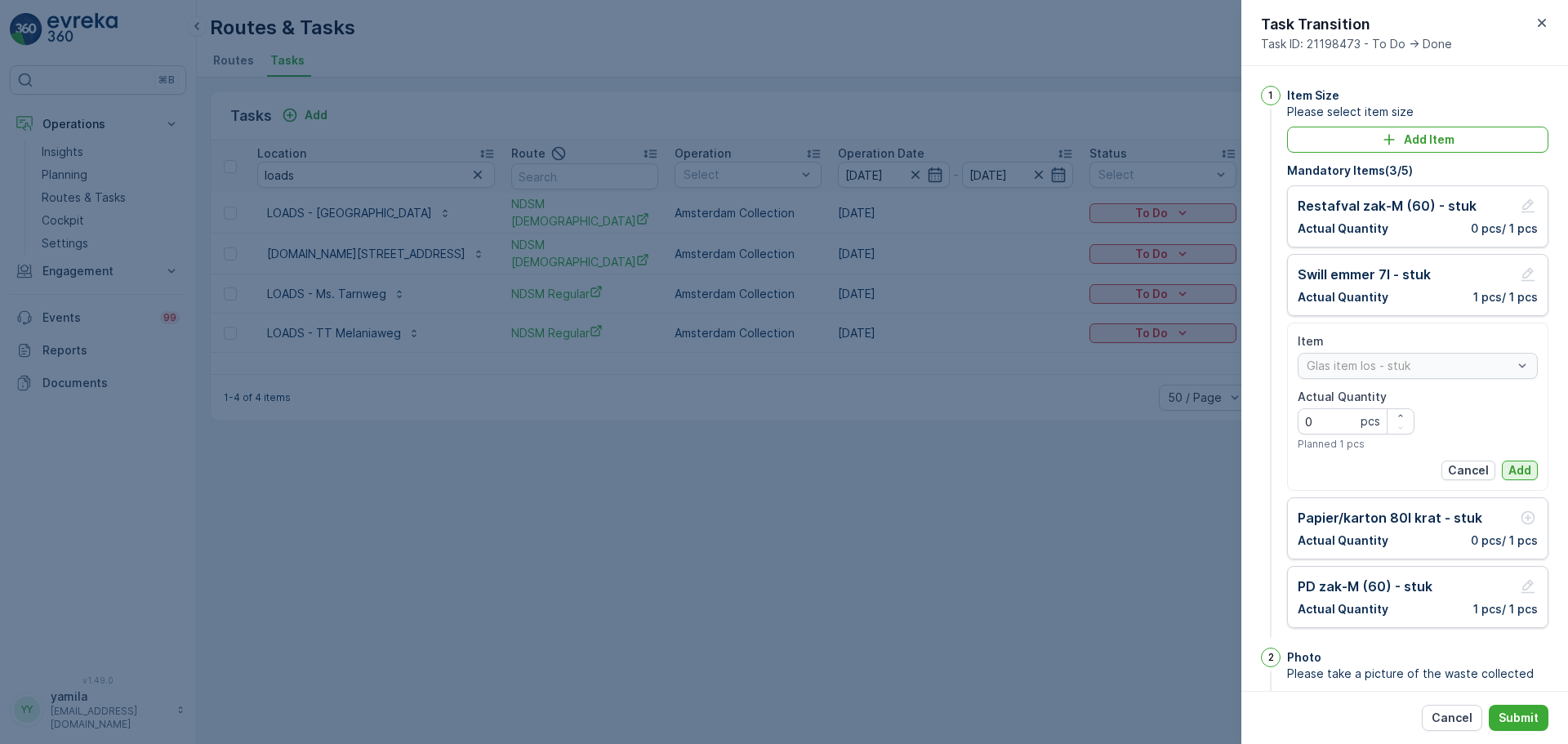
click at [1511, 468] on p "Add" at bounding box center [1519, 470] width 23 height 16
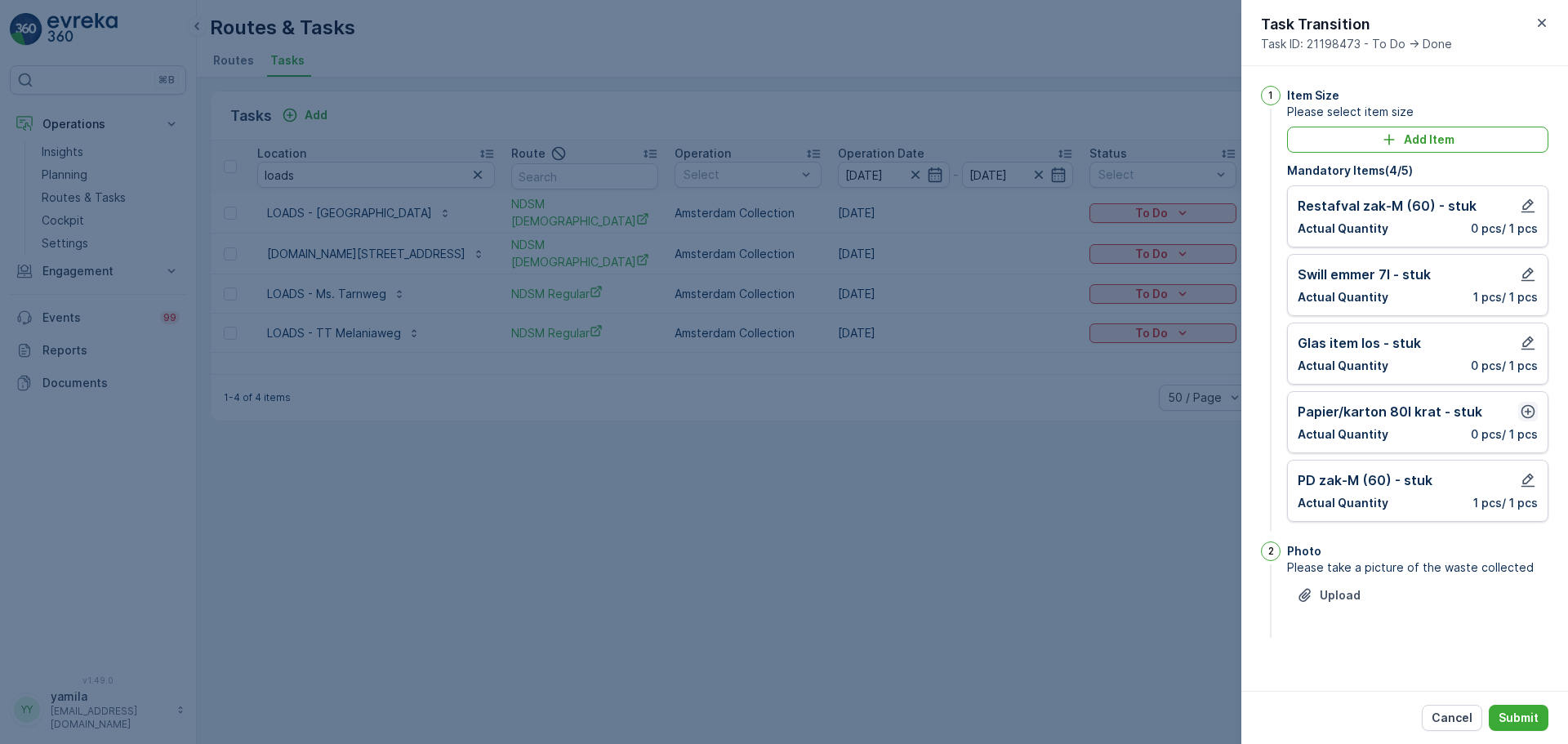
click at [1521, 402] on button "button" at bounding box center [1528, 411] width 19 height 19
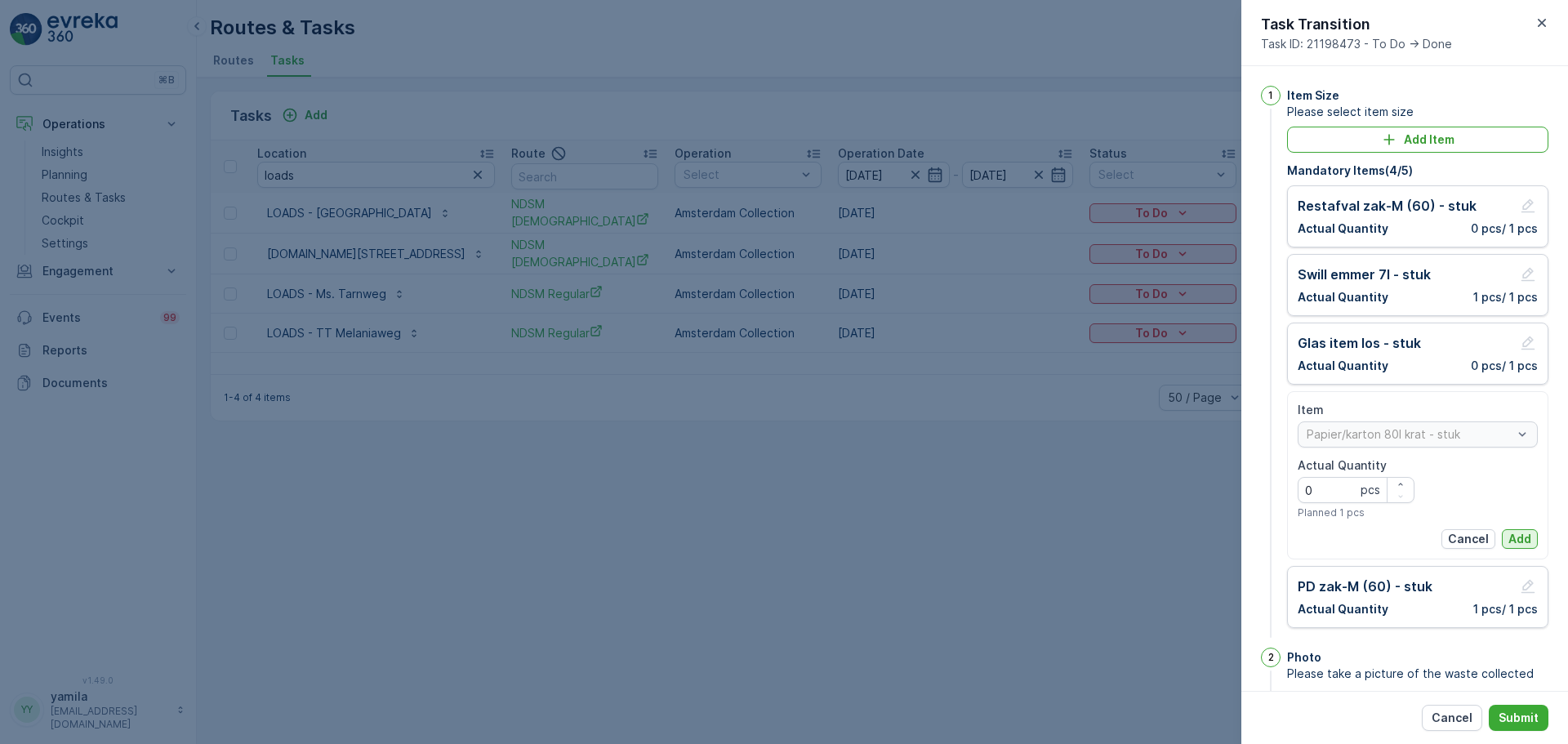
click at [1501, 536] on button "Add" at bounding box center [1519, 538] width 36 height 19
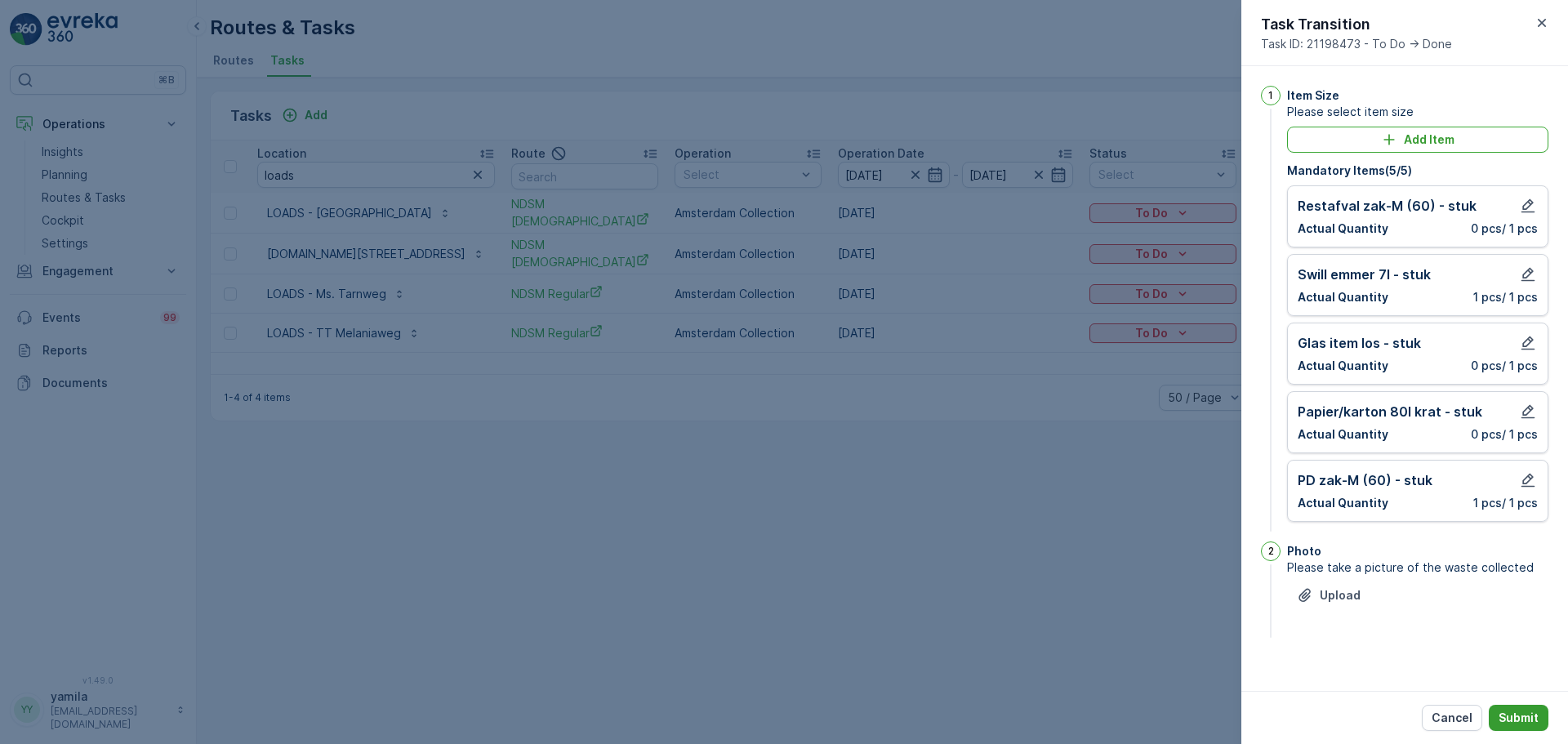
click at [1516, 716] on p "Submit" at bounding box center [1517, 717] width 40 height 16
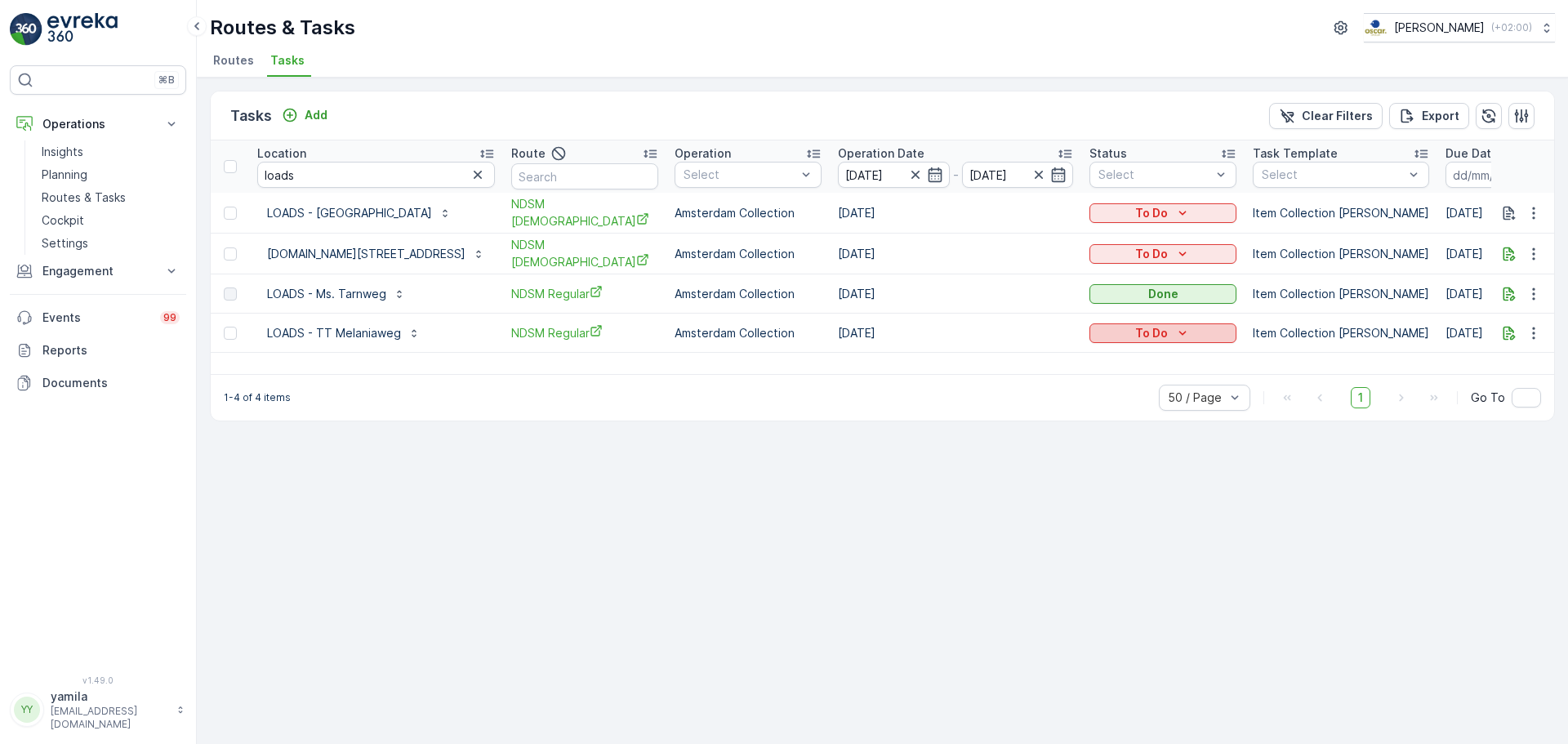
click at [1159, 331] on p "To Do" at bounding box center [1151, 332] width 33 height 16
click at [1120, 396] on span "Done" at bounding box center [1110, 400] width 30 height 16
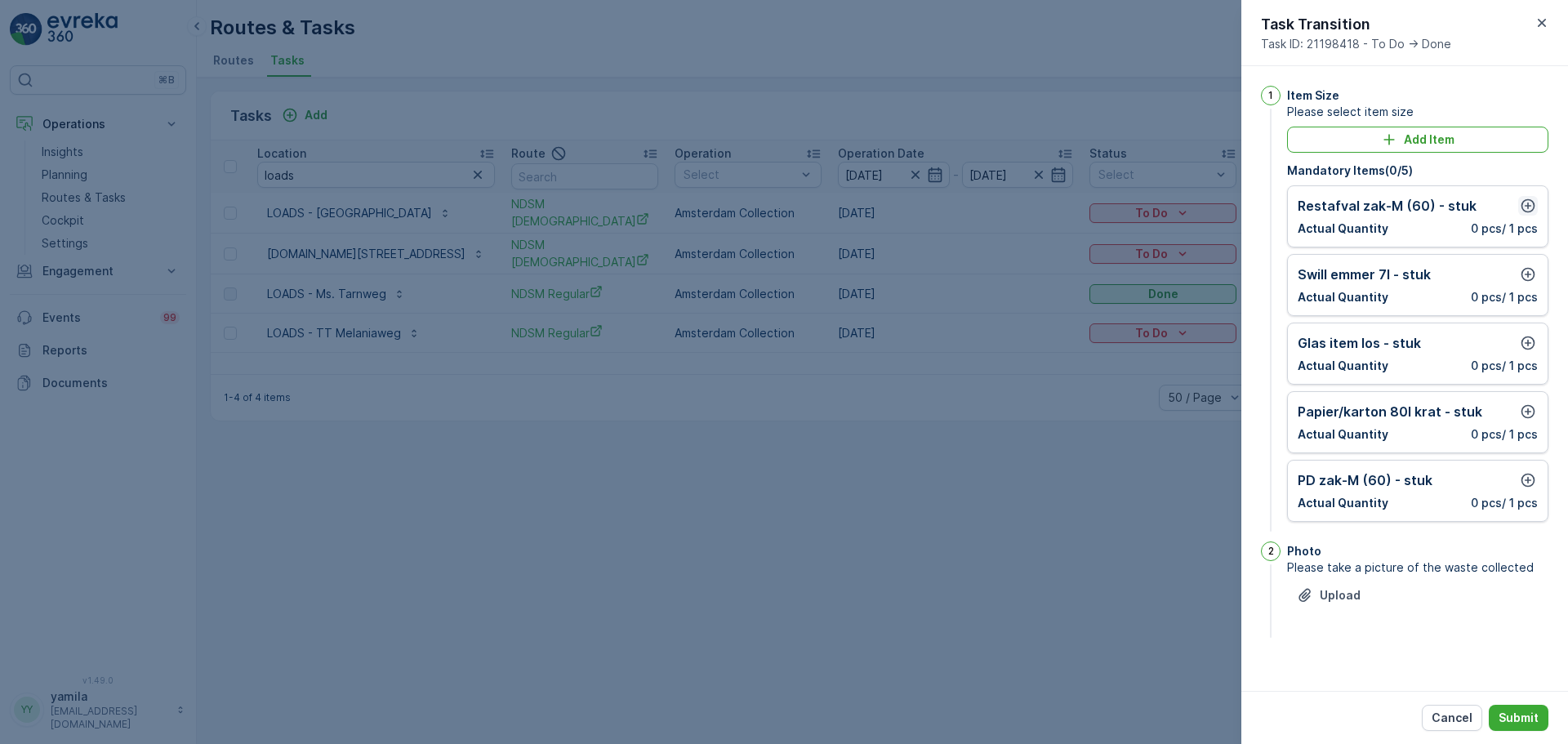
click at [1527, 210] on icon "button" at bounding box center [1528, 205] width 16 height 16
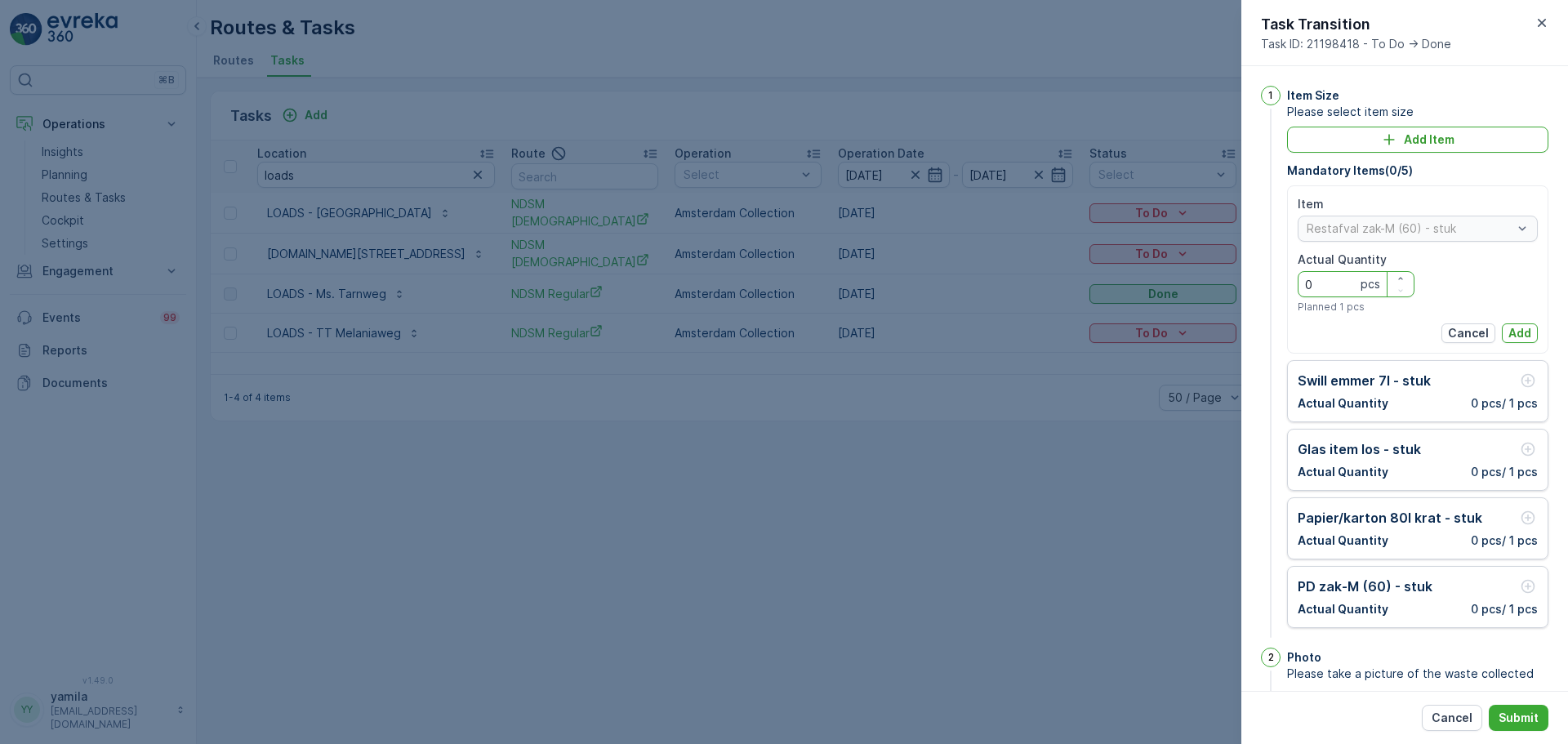
click at [1333, 284] on Quantity "0" at bounding box center [1355, 283] width 116 height 26
type Quantity "5"
click at [1517, 323] on button "Add" at bounding box center [1519, 332] width 36 height 19
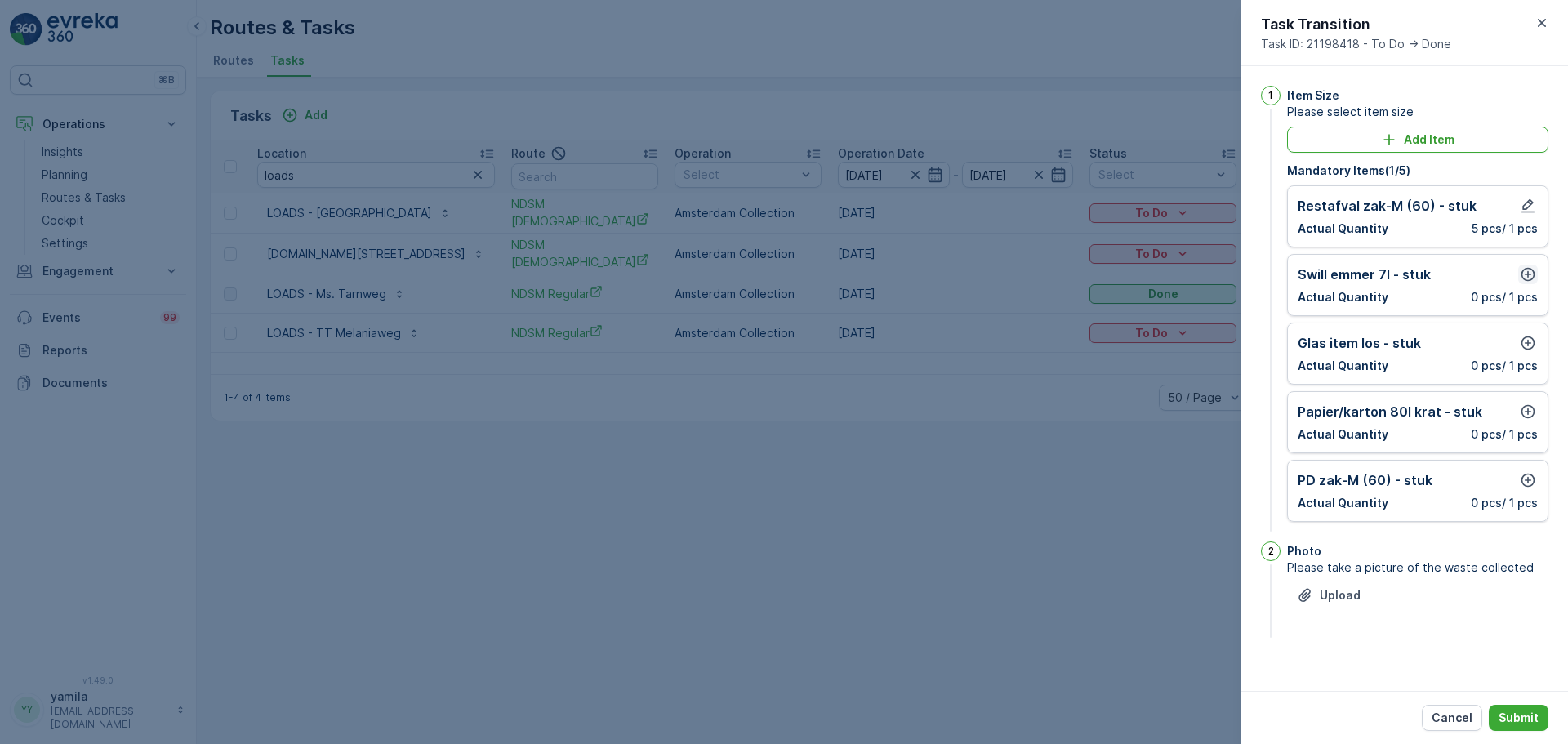
click at [1528, 283] on button "button" at bounding box center [1528, 274] width 19 height 19
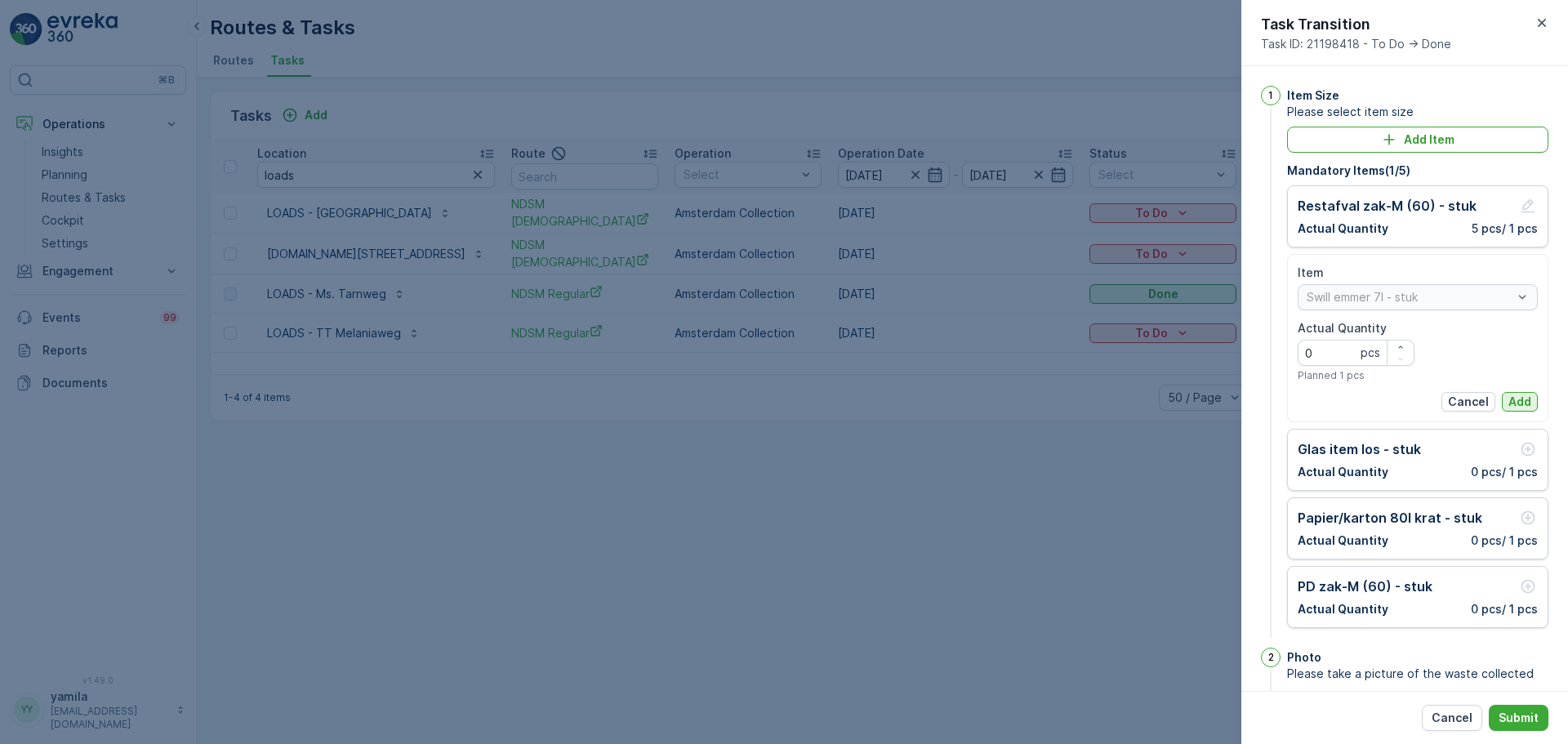
click at [1516, 410] on button "Add" at bounding box center [1519, 402] width 36 height 19
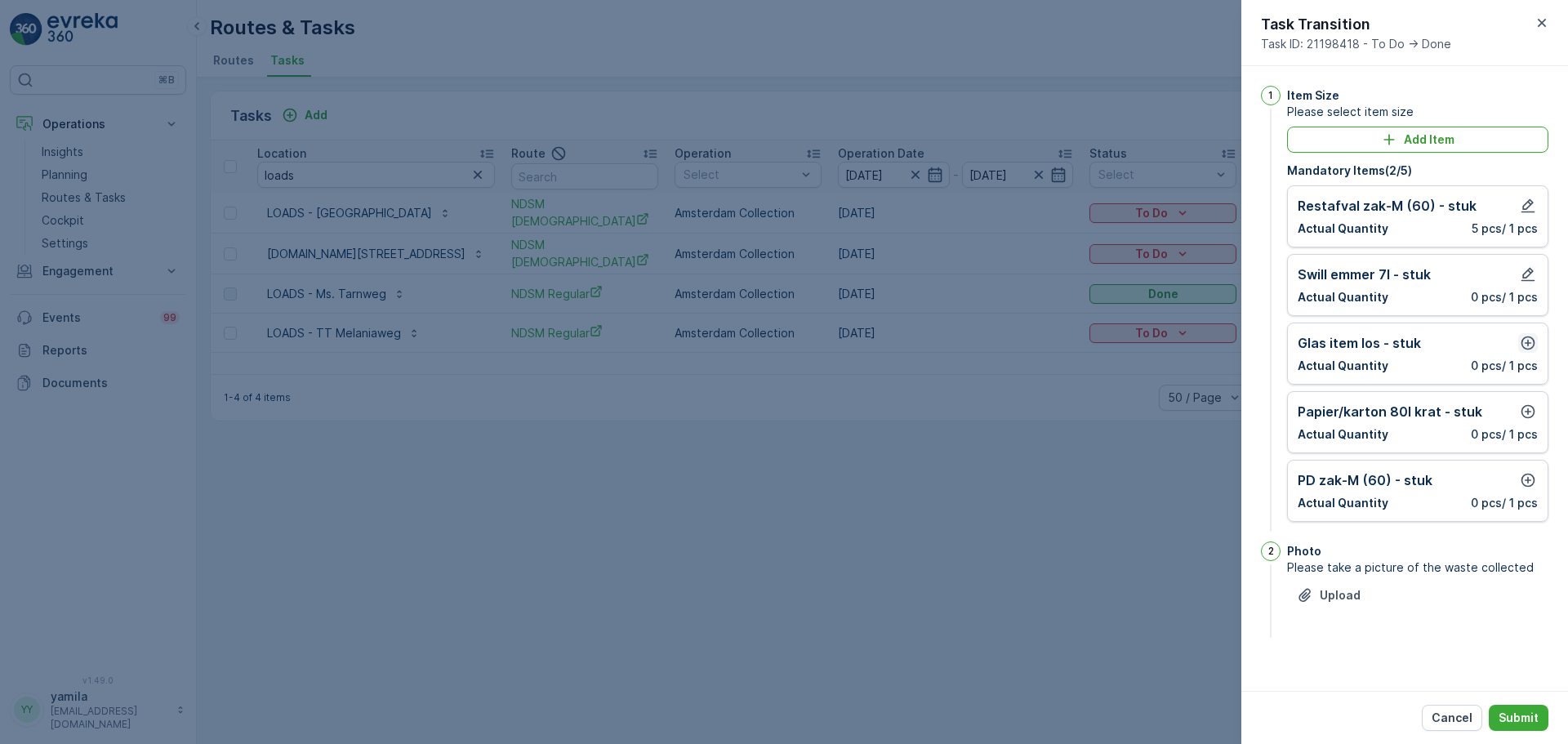
click at [1525, 348] on icon "button" at bounding box center [1528, 343] width 13 height 13
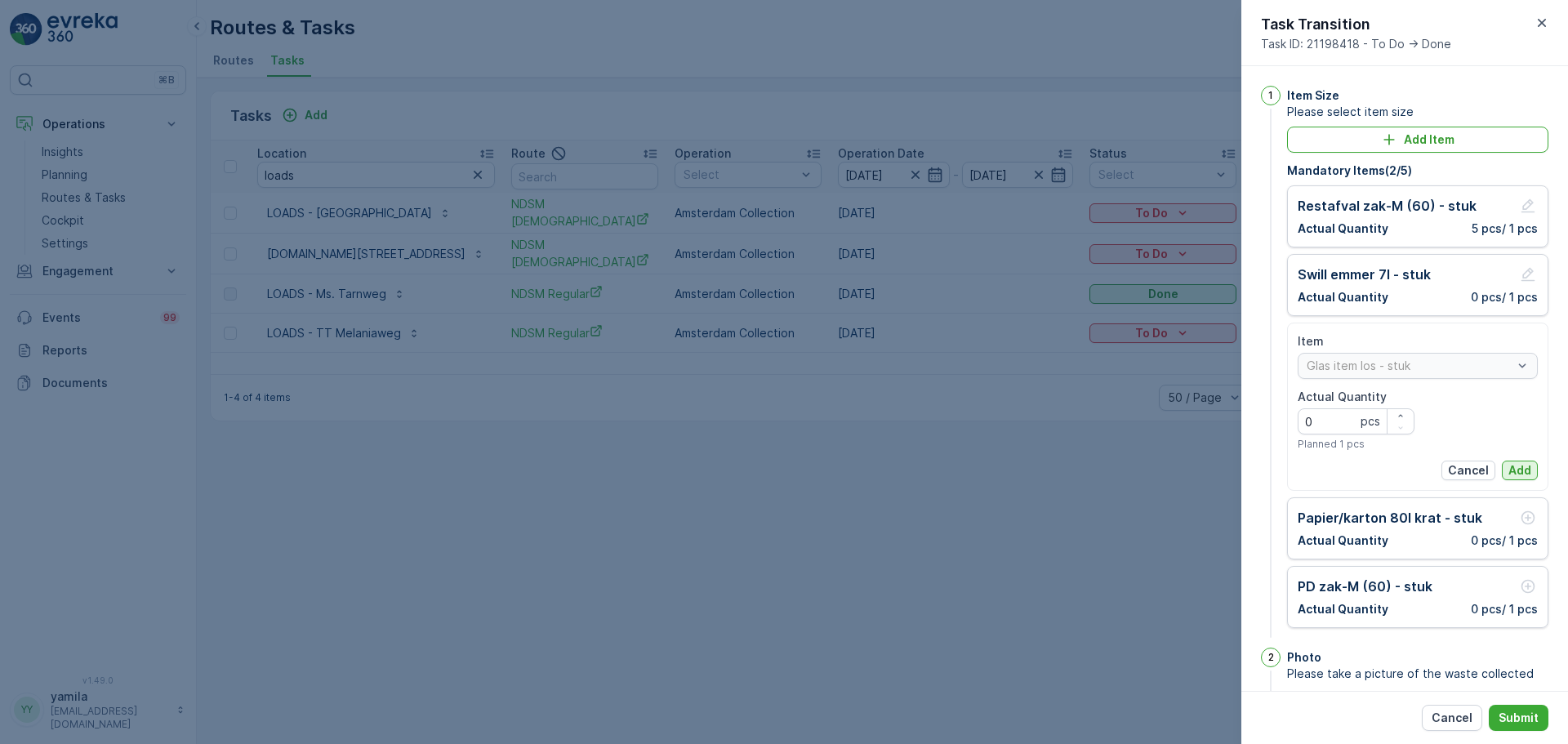
click at [1517, 463] on p "Add" at bounding box center [1519, 470] width 23 height 16
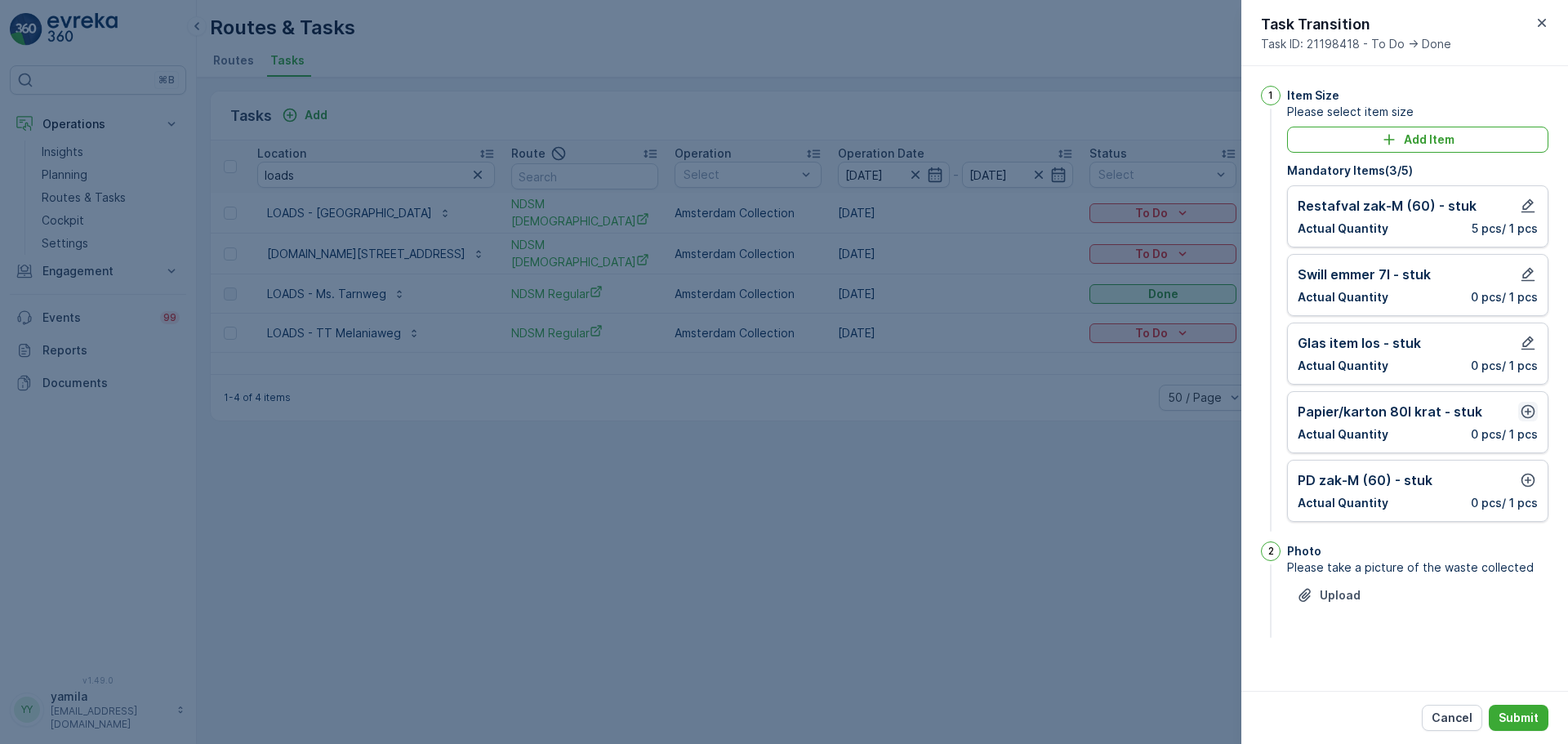
click at [1526, 409] on icon "button" at bounding box center [1528, 411] width 16 height 16
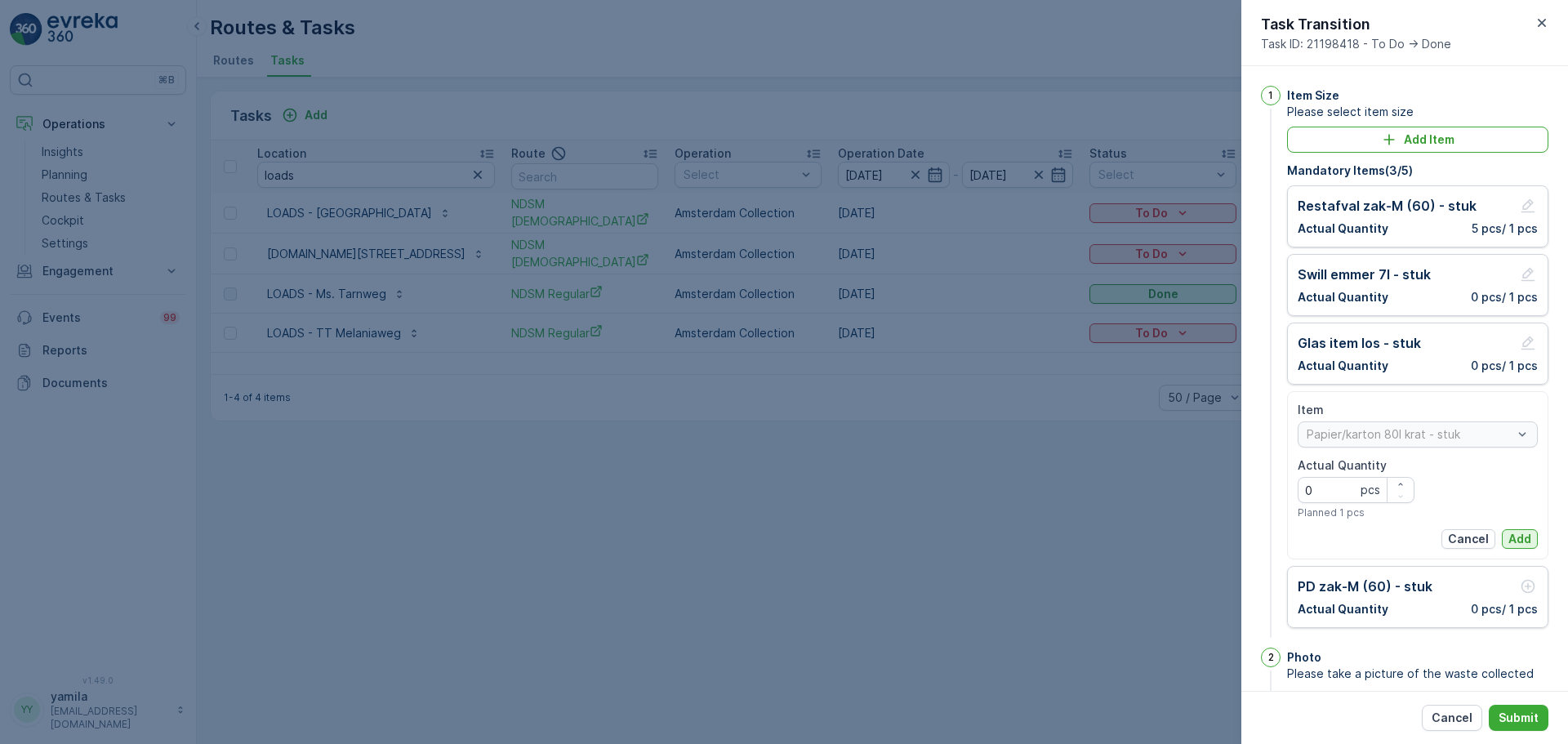
click at [1517, 533] on p "Add" at bounding box center [1519, 538] width 23 height 16
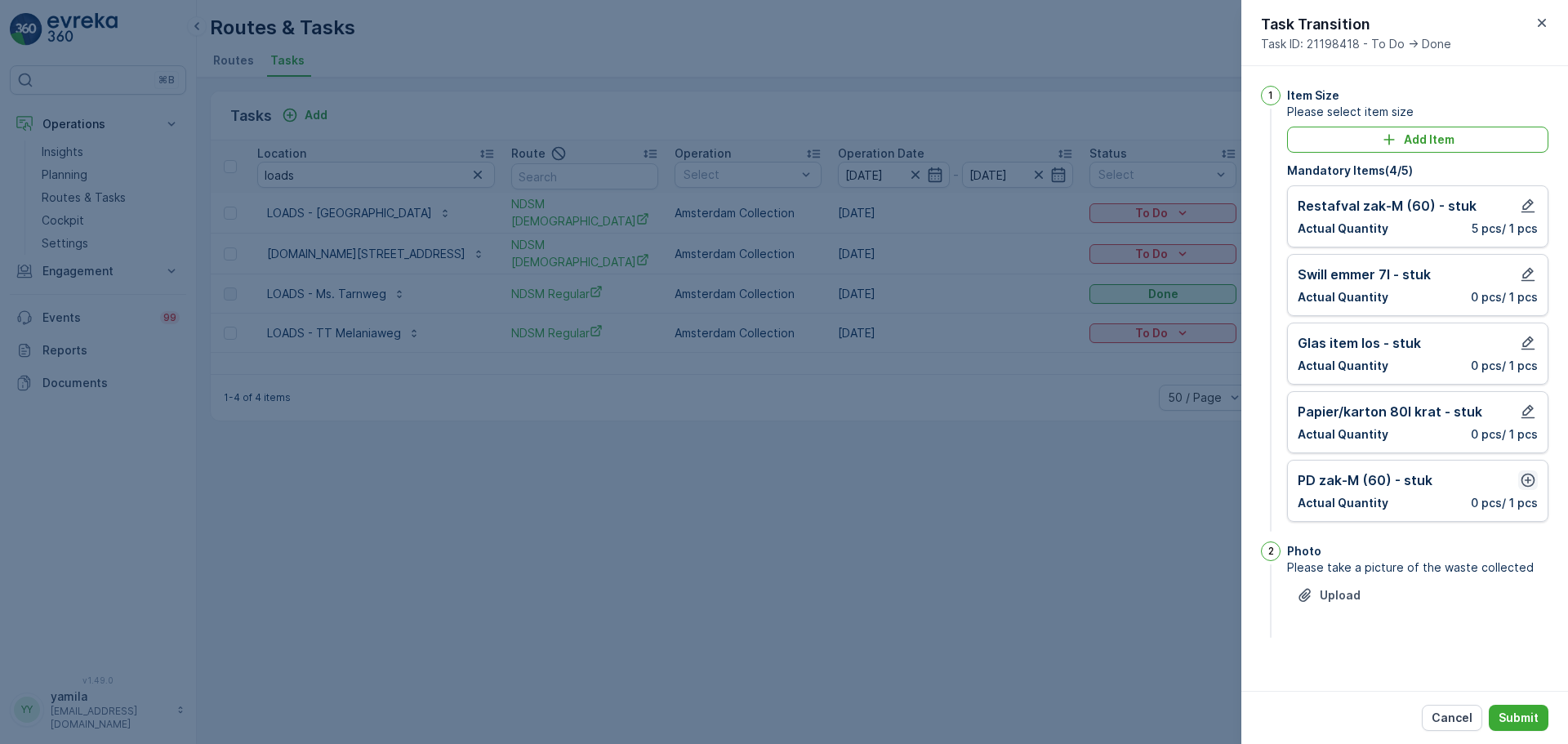
click at [1528, 480] on icon "button" at bounding box center [1528, 480] width 13 height 13
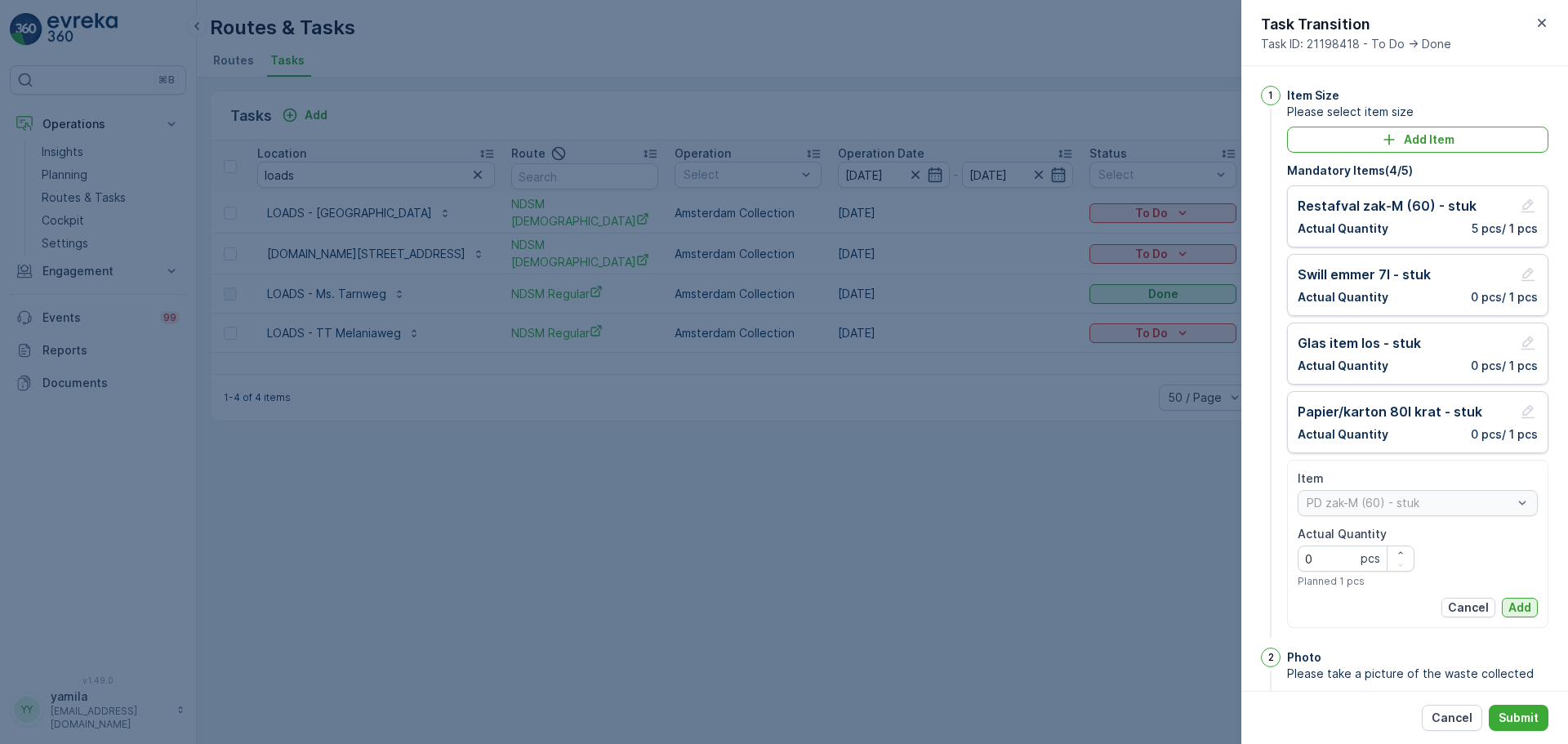
click at [1513, 600] on p "Add" at bounding box center [1519, 607] width 23 height 16
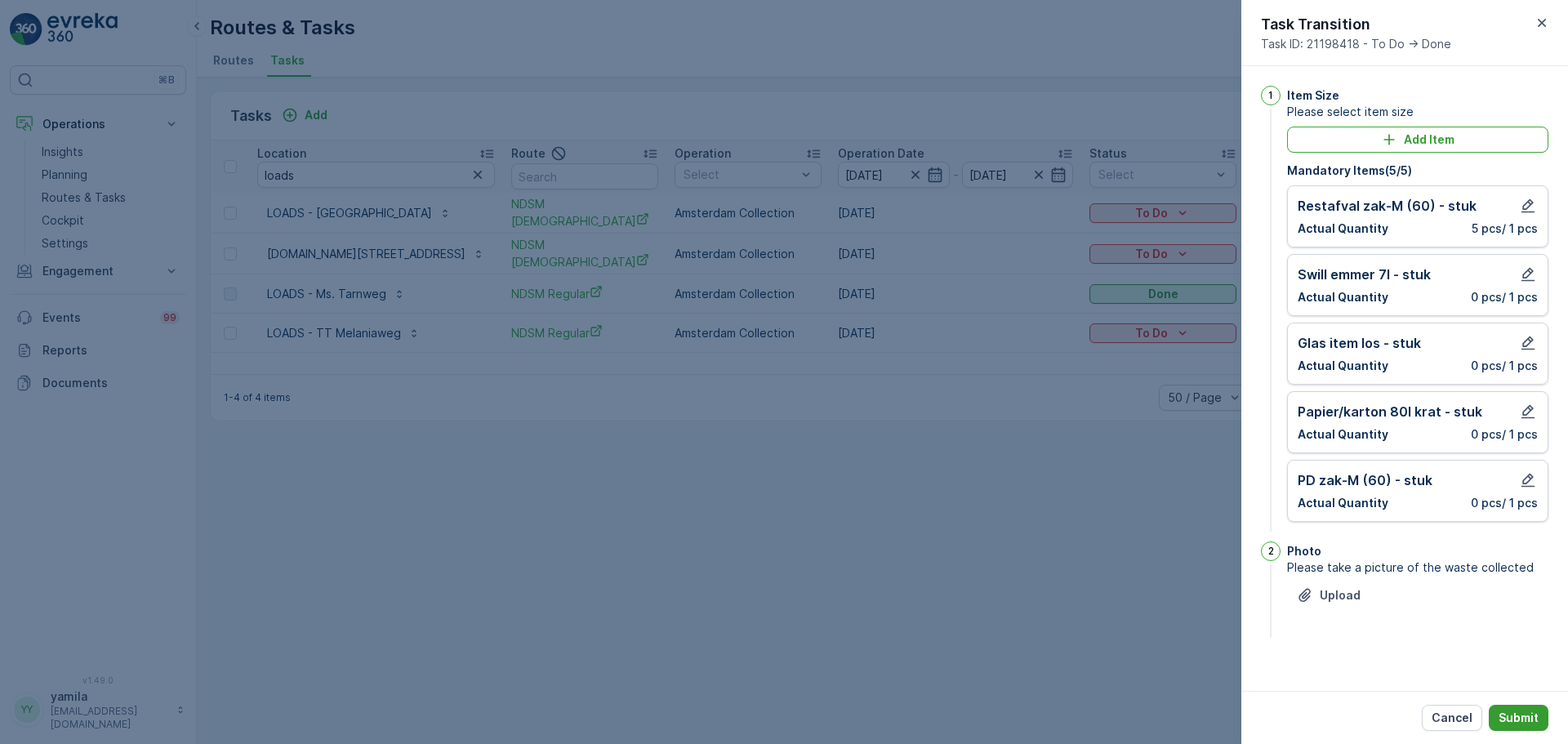
click at [1510, 714] on p "Submit" at bounding box center [1517, 717] width 40 height 16
